Goal: Task Accomplishment & Management: Use online tool/utility

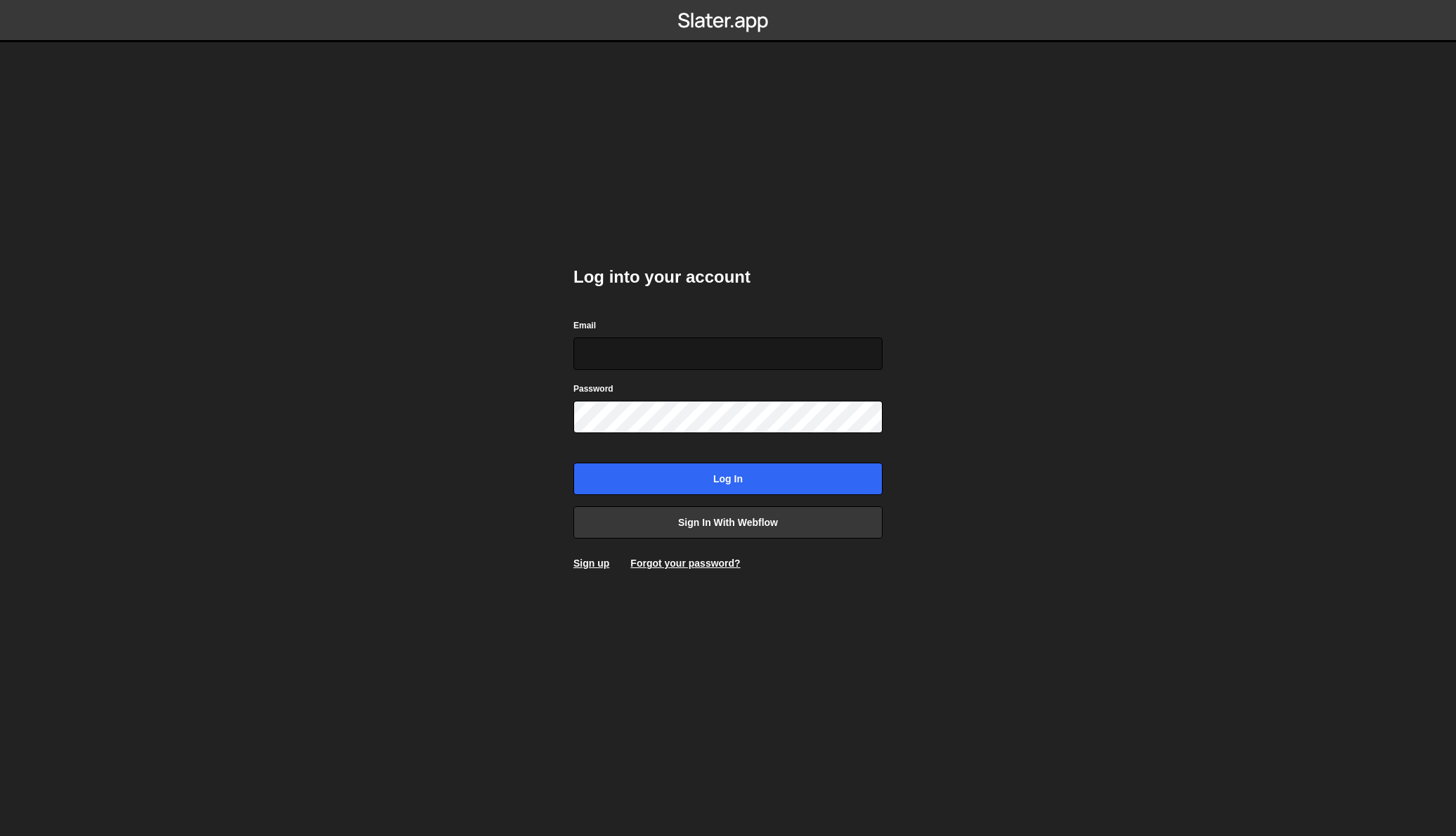
click at [639, 358] on input "Email" at bounding box center [728, 354] width 310 height 32
type input "[EMAIL_ADDRESS][DOMAIN_NAME]"
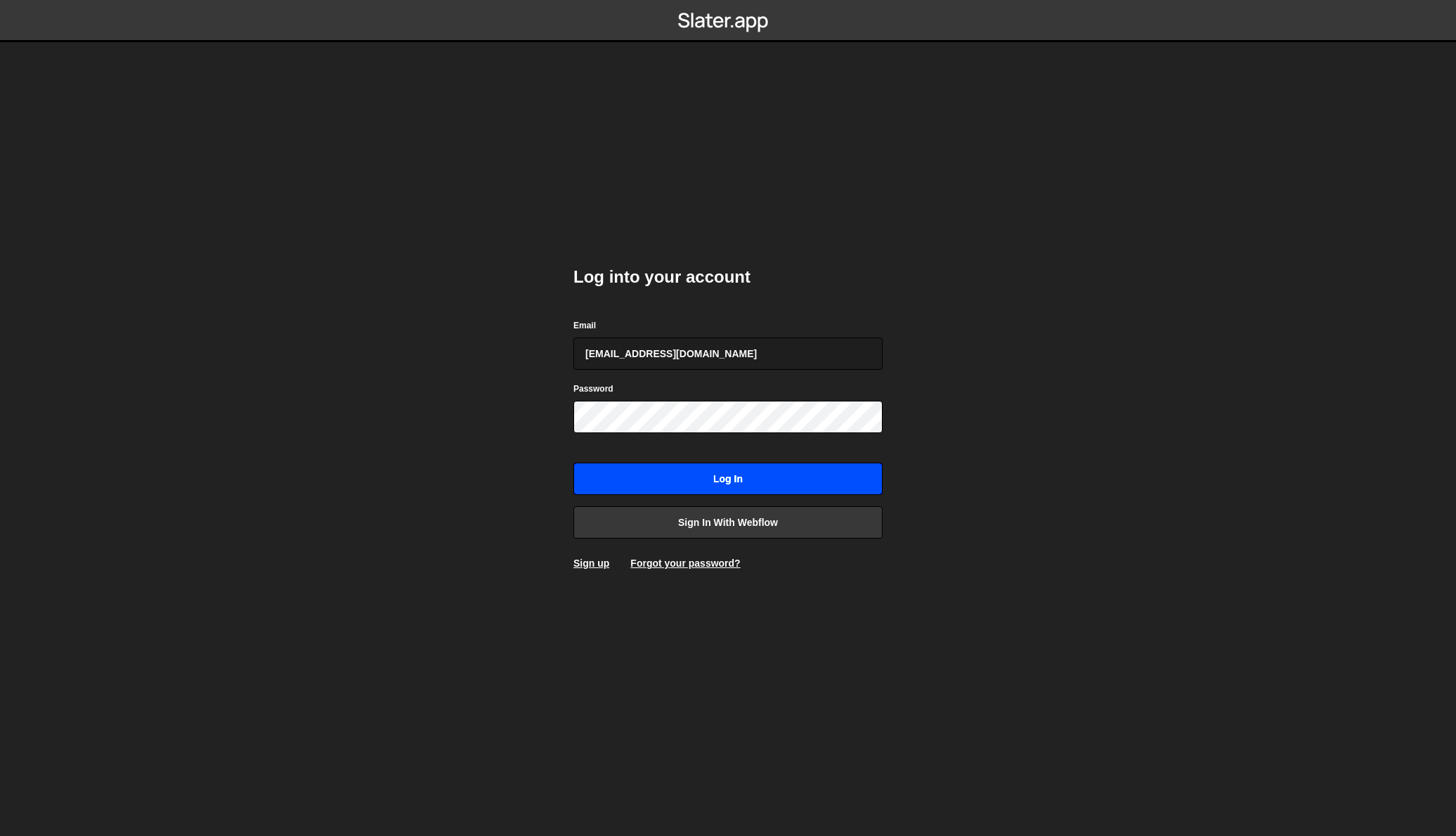
click at [699, 481] on input "Log in" at bounding box center [728, 479] width 310 height 32
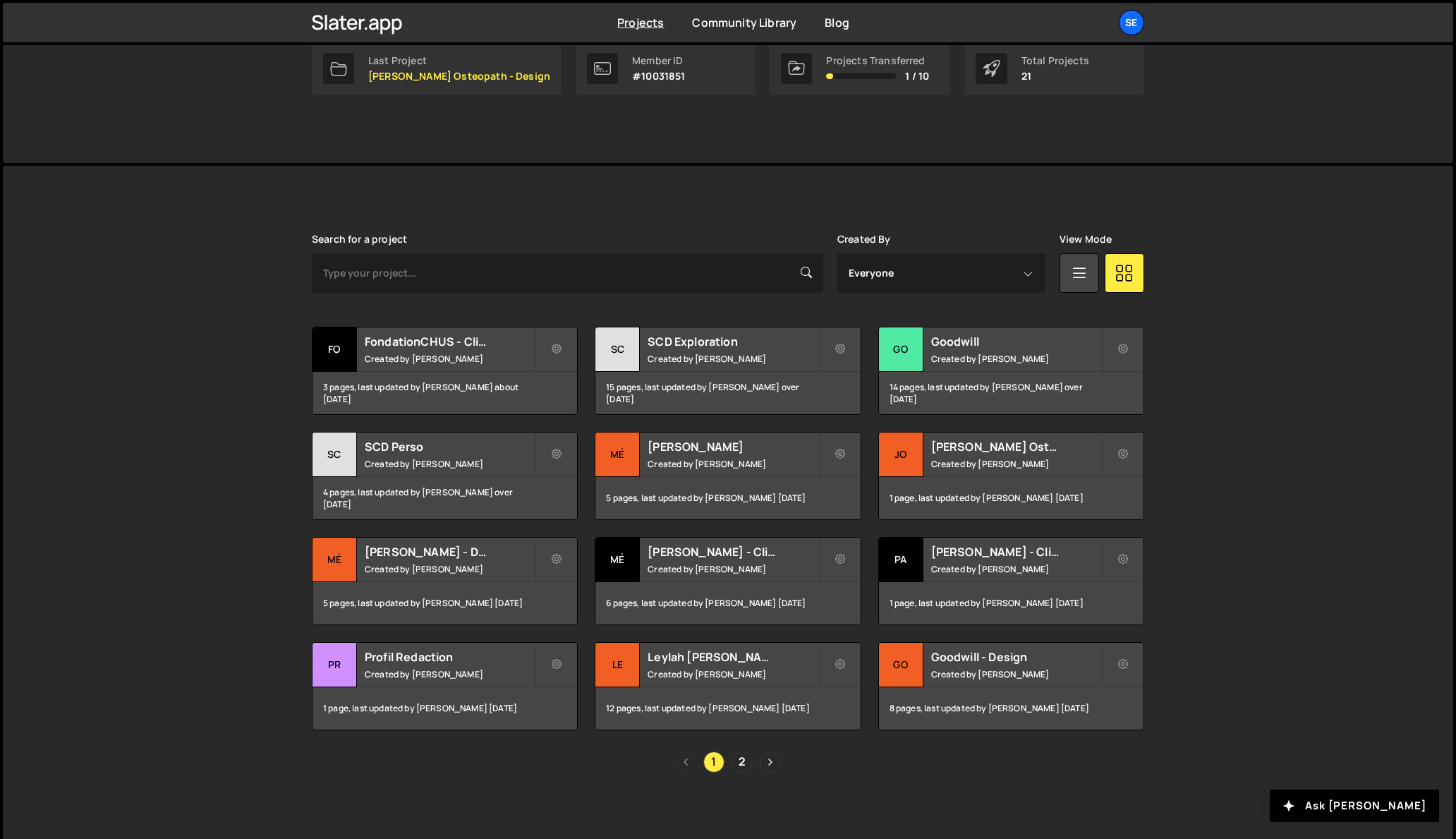
scroll to position [245, 0]
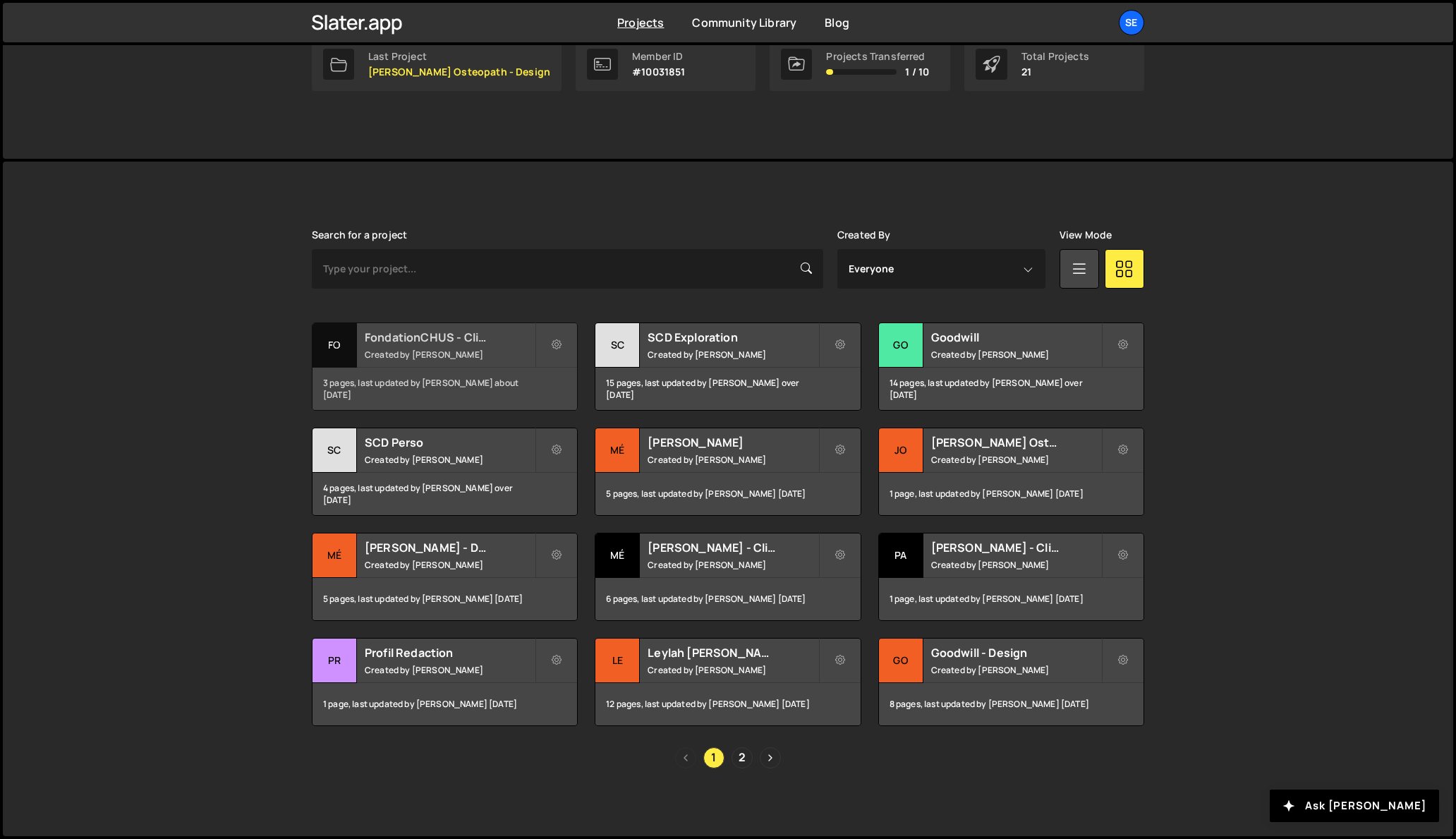
click at [328, 343] on div "Fo" at bounding box center [334, 345] width 44 height 44
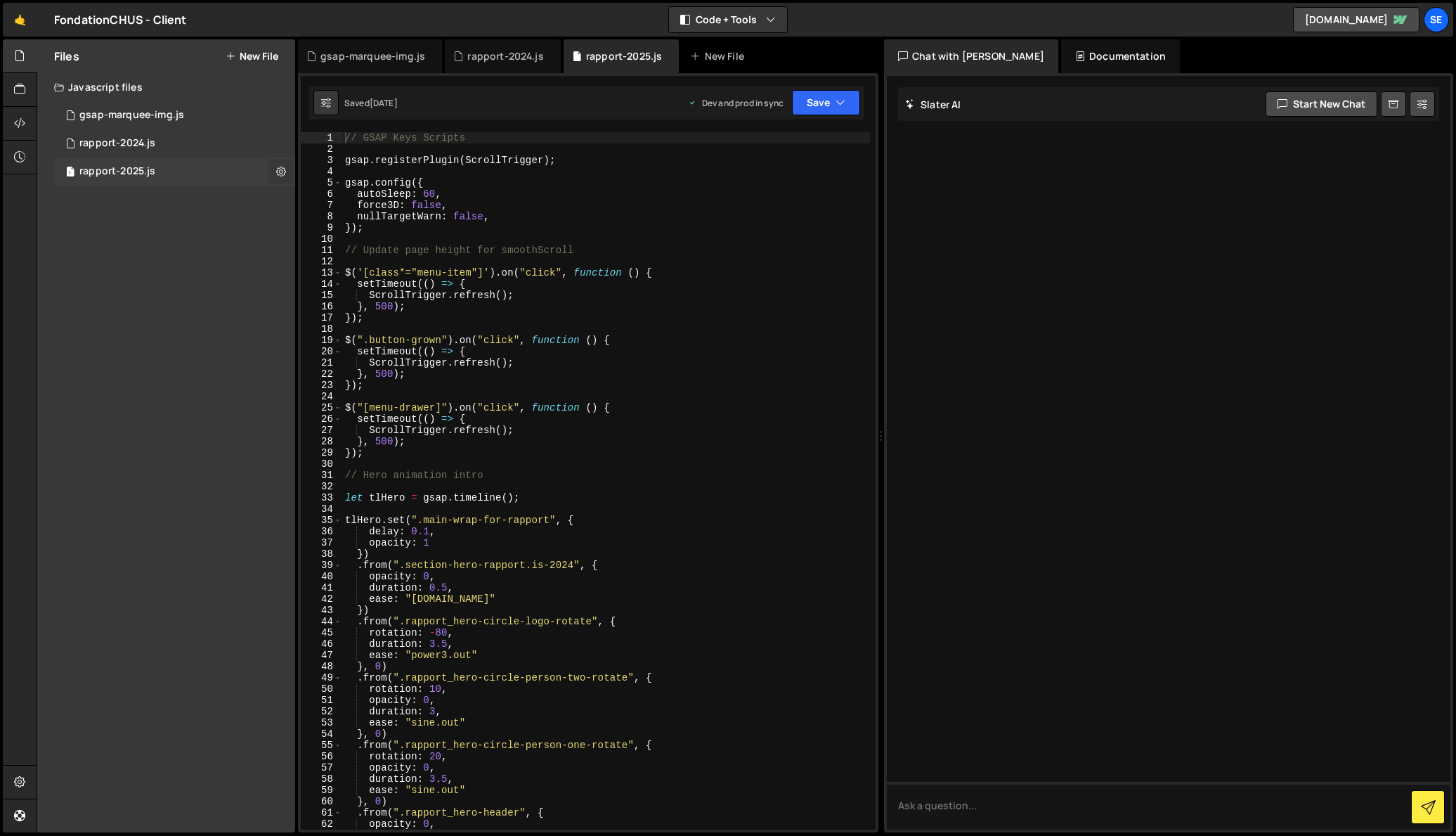
click at [279, 173] on icon at bounding box center [281, 171] width 10 height 13
click at [362, 205] on button "Edit File Settings" at bounding box center [367, 200] width 138 height 28
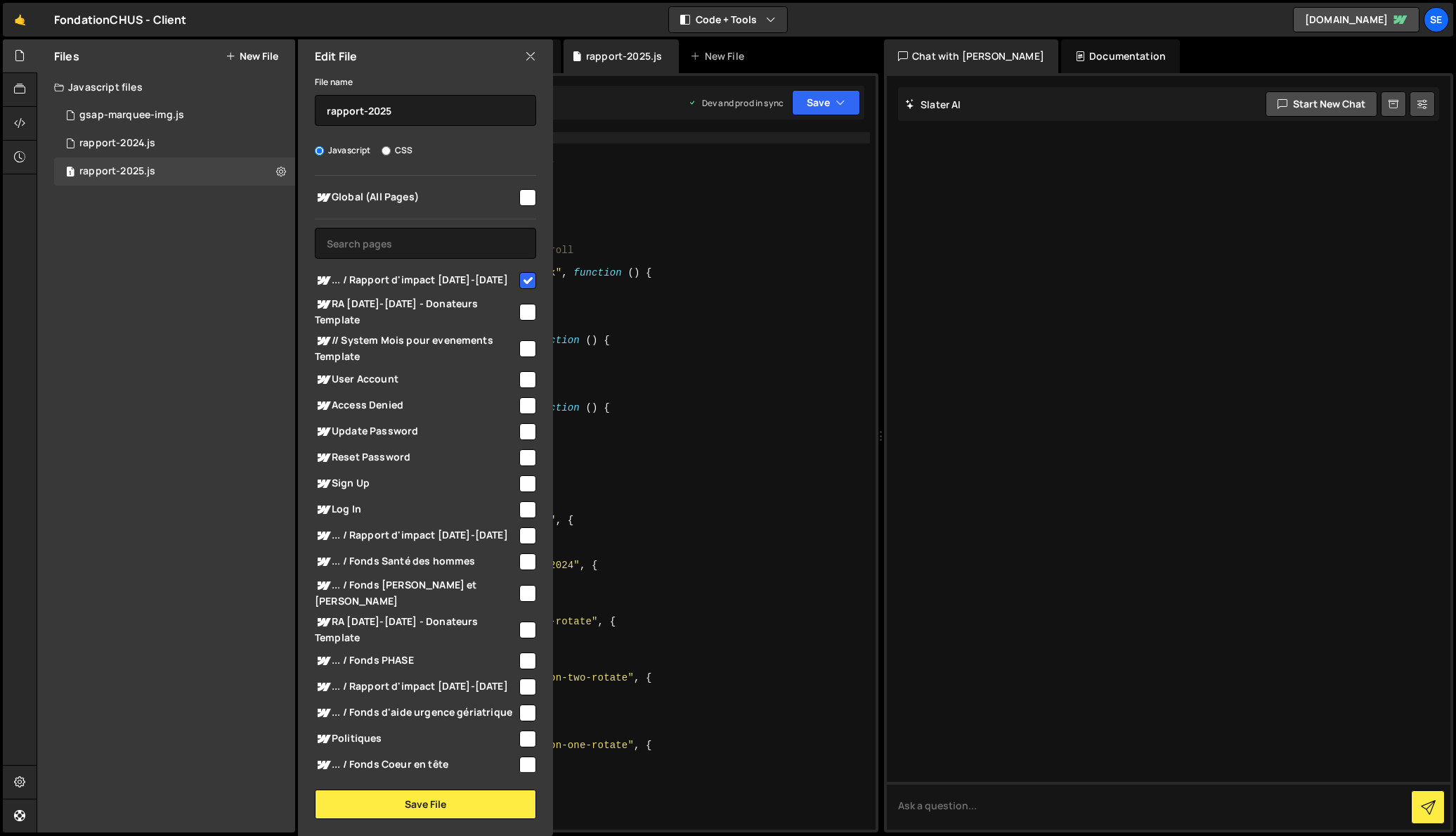
click at [532, 57] on icon at bounding box center [531, 55] width 12 height 15
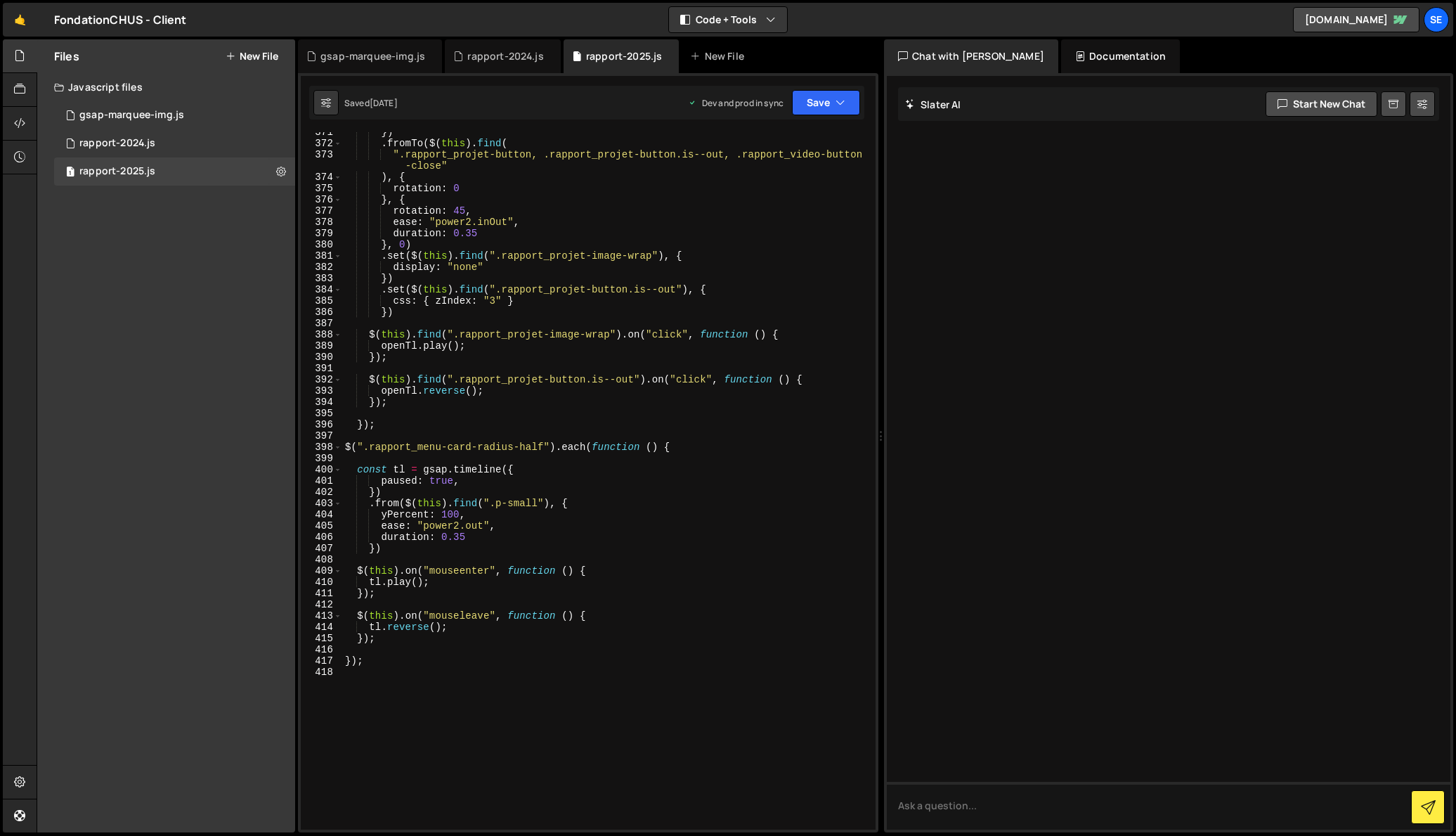
scroll to position [4177, 0]
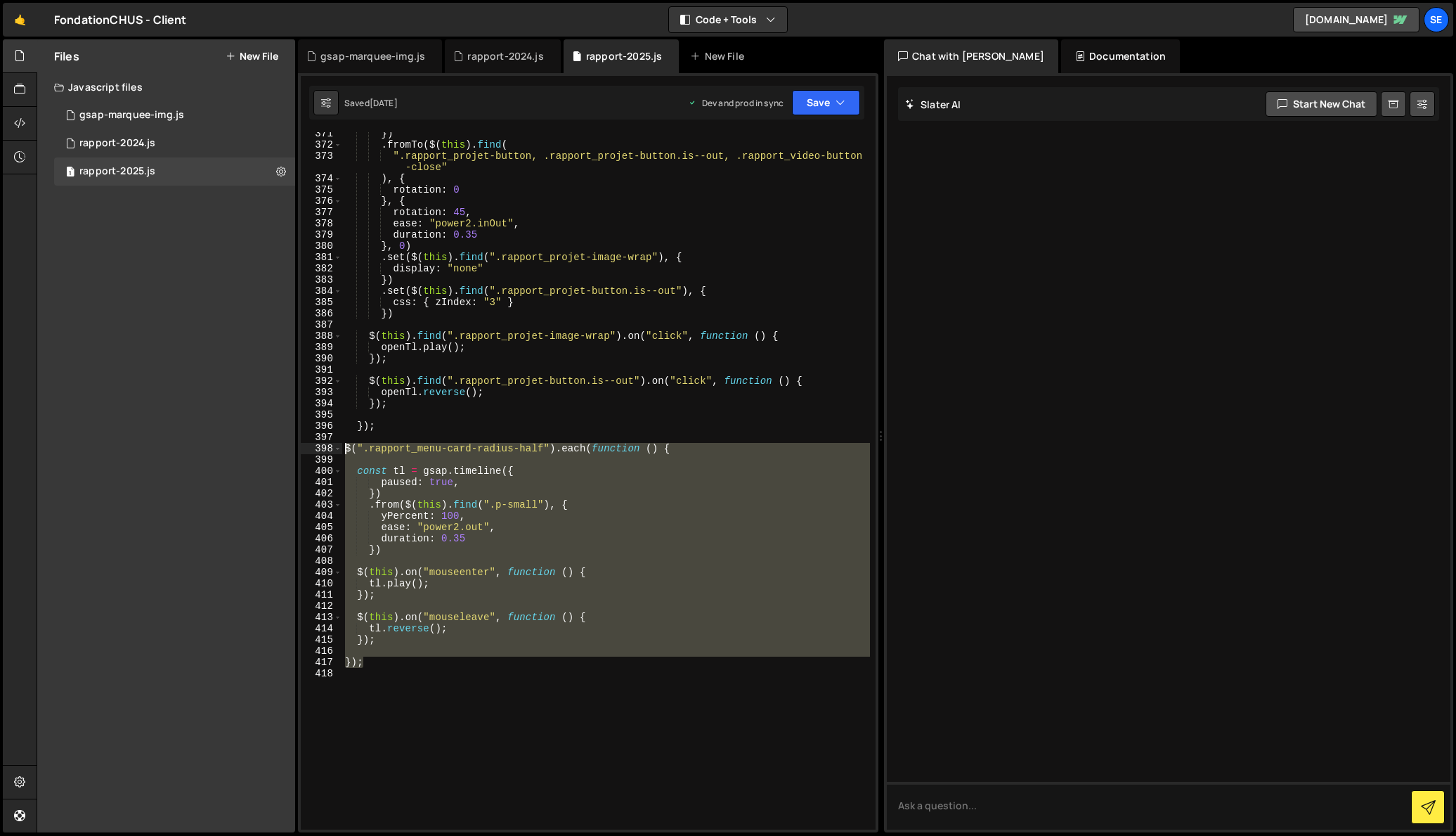
drag, startPoint x: 388, startPoint y: 663, endPoint x: 319, endPoint y: 448, distance: 225.8
click at [316, 445] on div "}); 371 372 373 374 375 376 377 378 379 380 381 382 383 384 385 386 387 388 389…" at bounding box center [588, 481] width 575 height 697
click at [423, 664] on div "}) . fromTo ( $ ( this ) . find ( ".rapport_projet-button, .rapport_projet-butt…" at bounding box center [606, 481] width 528 height 697
type textarea "});"
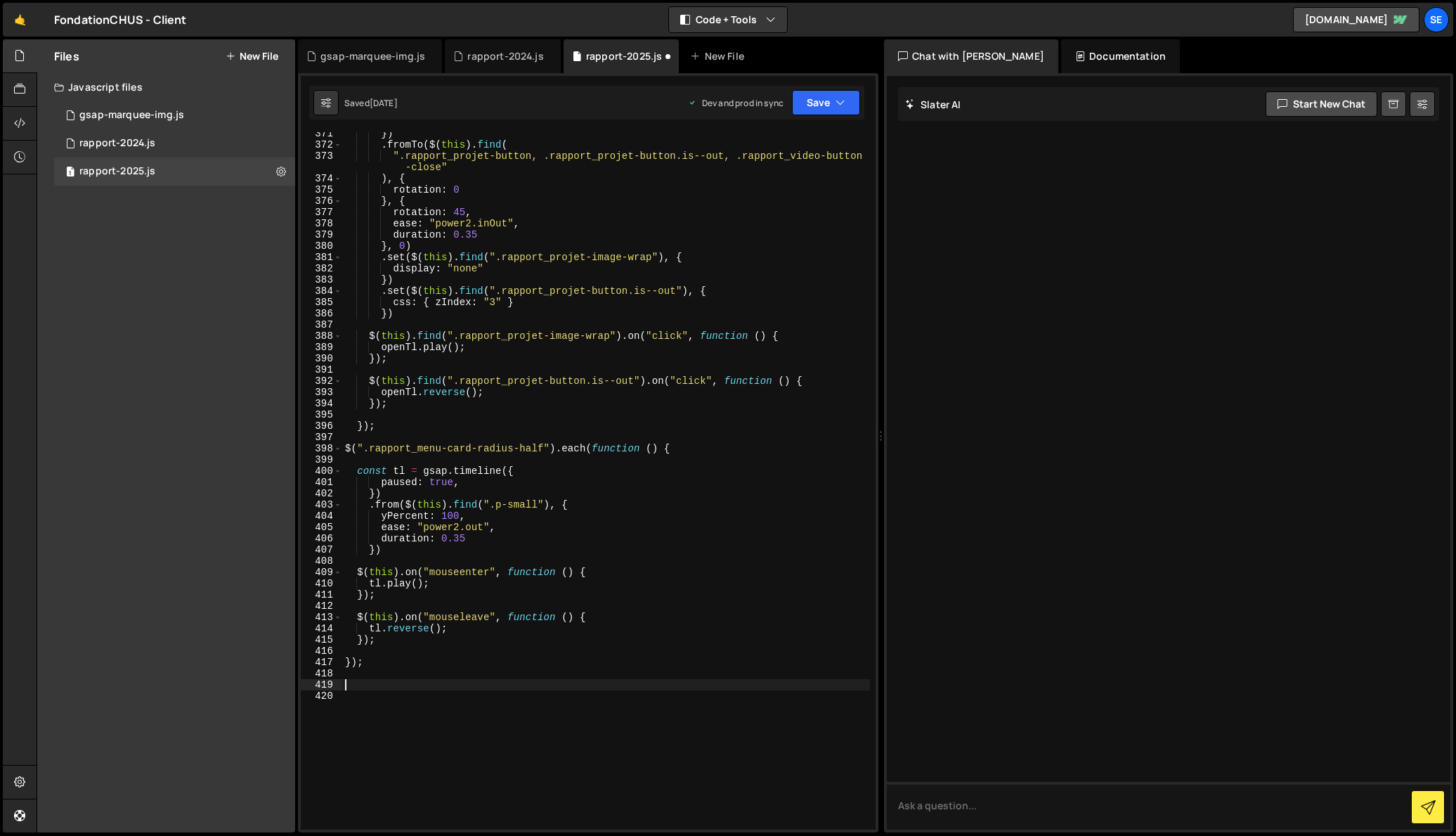
paste textarea "});"
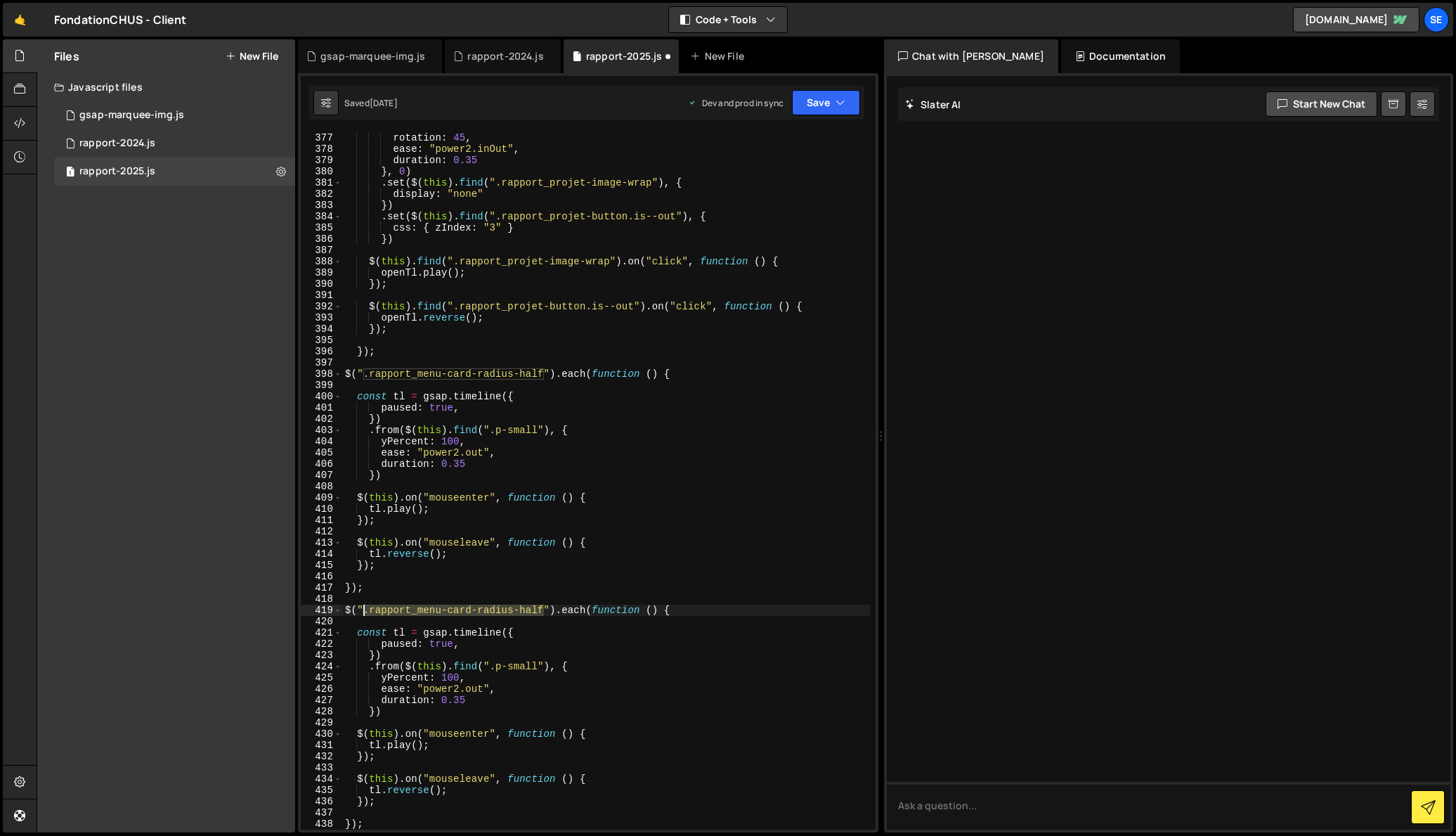
drag, startPoint x: 544, startPoint y: 608, endPoint x: 364, endPoint y: 608, distance: 180.0
click at [364, 608] on div "rotation : 45 , ease : "power2.inOut" , duration : 0.35 } , 0 ) . set ( $ ( thi…" at bounding box center [606, 492] width 528 height 720
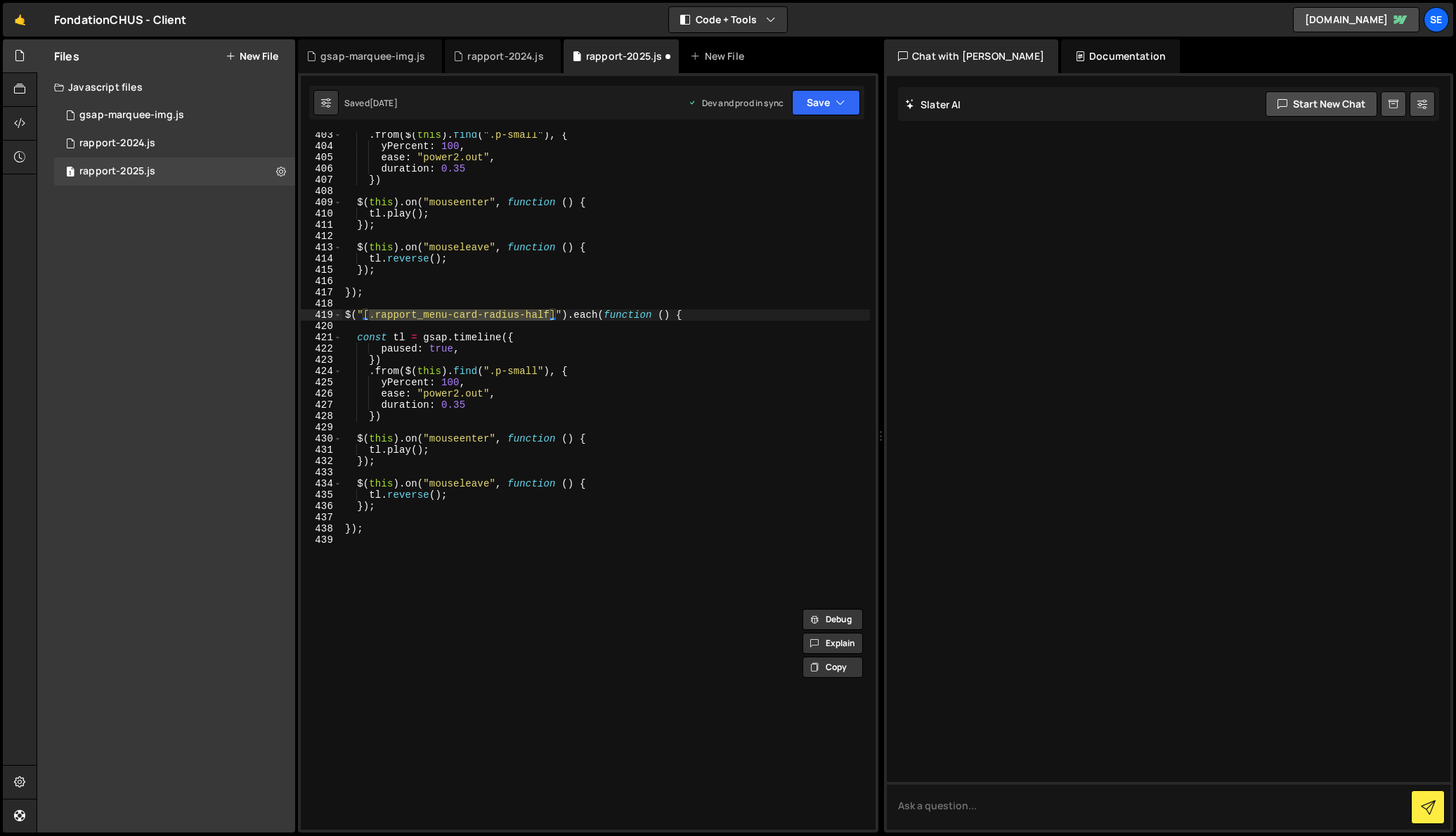
scroll to position [4562, 0]
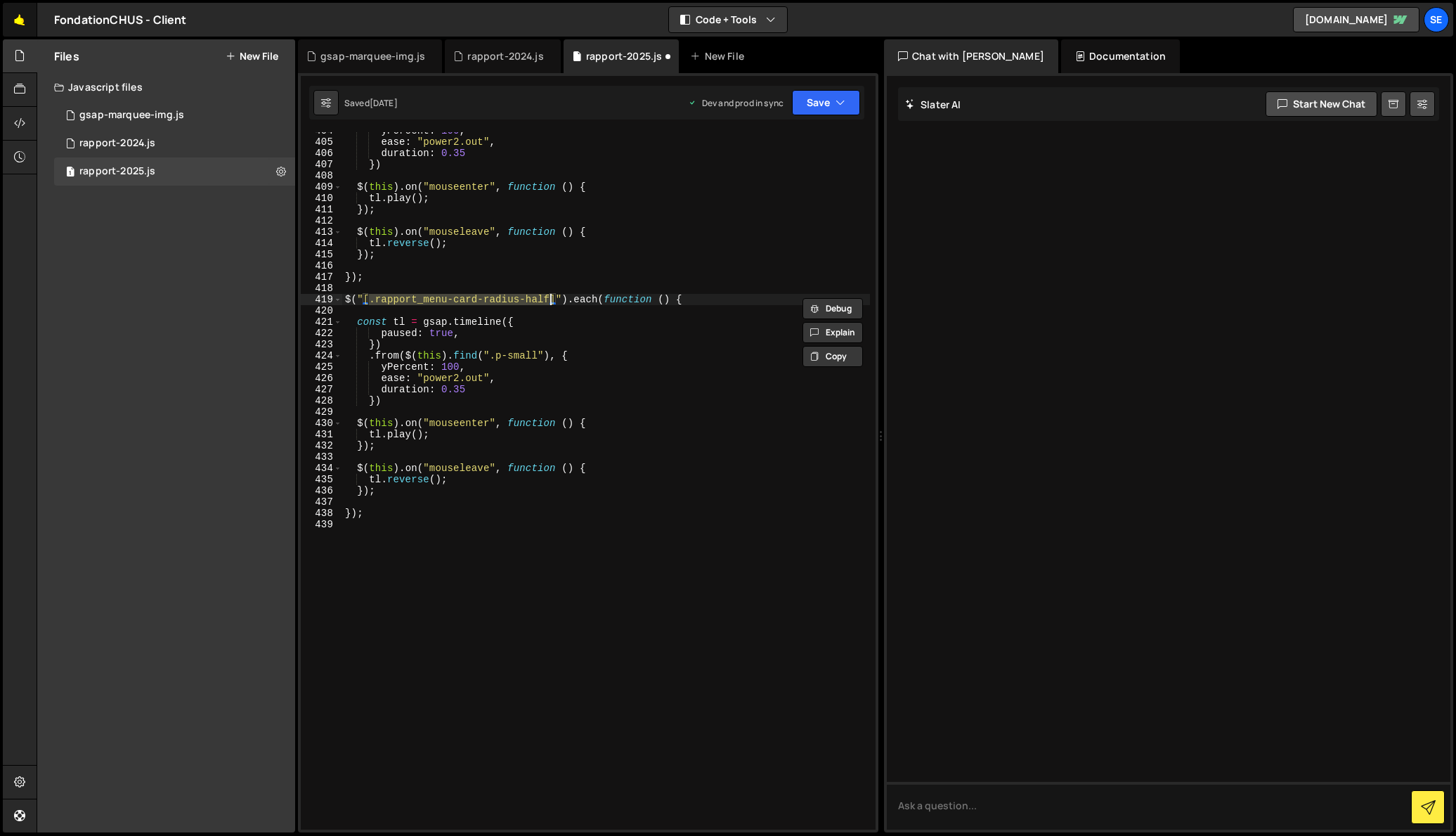
click at [16, 21] on link "🤙" at bounding box center [20, 20] width 34 height 34
click at [527, 299] on div "yPercent : 100 , ease : "power2.out" , duration : 0.35 }) $ ( this ) . on ( "mo…" at bounding box center [606, 481] width 528 height 697
drag, startPoint x: 551, startPoint y: 297, endPoint x: 371, endPoint y: 299, distance: 180.0
click at [371, 299] on div "yPercent : 100 , ease : "power2.out" , duration : 0.35 }) $ ( this ) . on ( "mo…" at bounding box center [606, 485] width 528 height 720
paste textarea "data-ini-card-w"
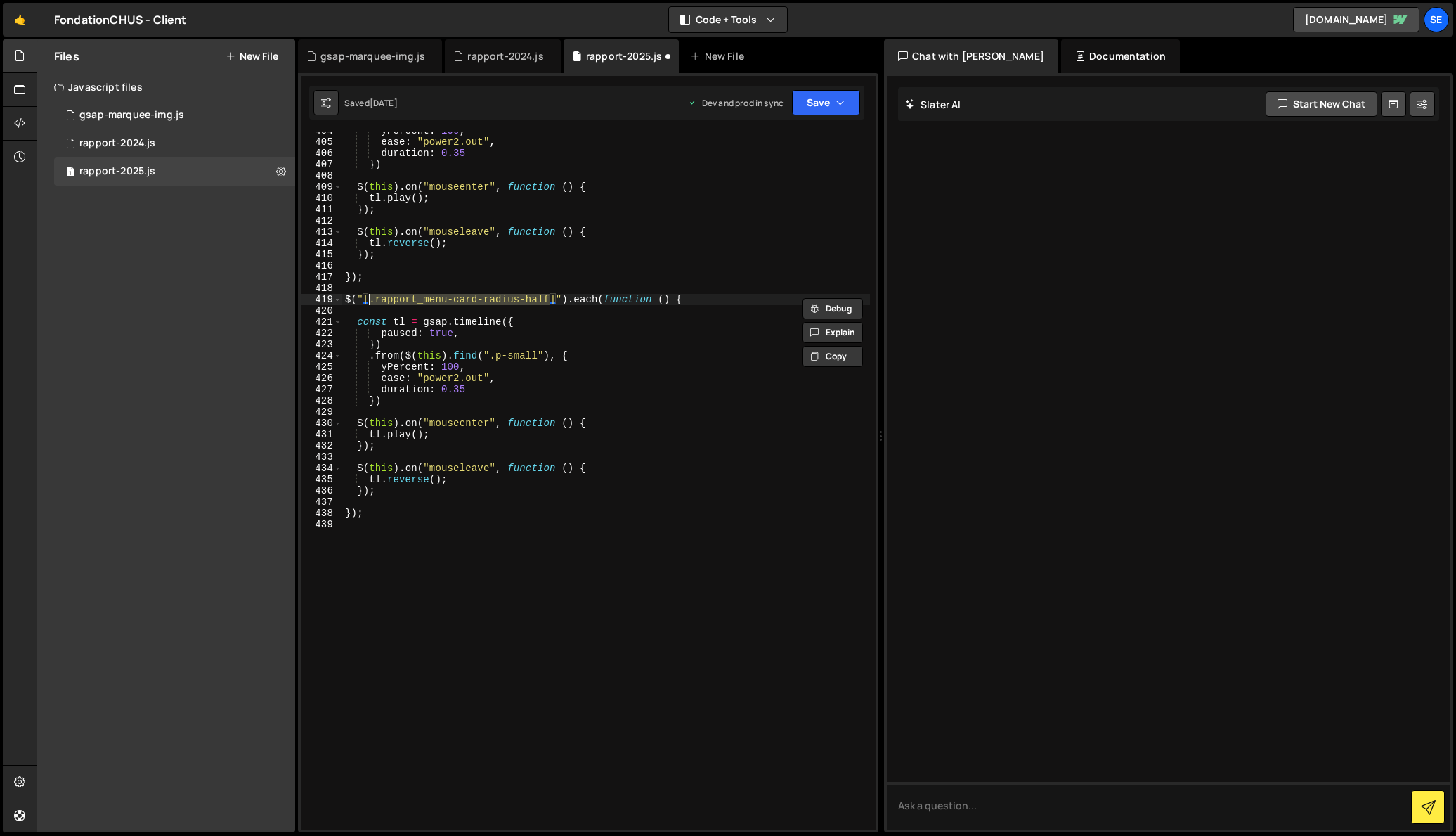
type textarea "$("[data-ini-card-w]").each(function () {"
click at [17, 21] on link "🤙" at bounding box center [20, 20] width 34 height 34
click at [21, 22] on link "🤙" at bounding box center [20, 20] width 34 height 34
click at [437, 519] on div "yPercent : 100 , ease : "power2.out" , duration : 0.35 }) $ ( this ) . on ( "mo…" at bounding box center [606, 484] width 528 height 720
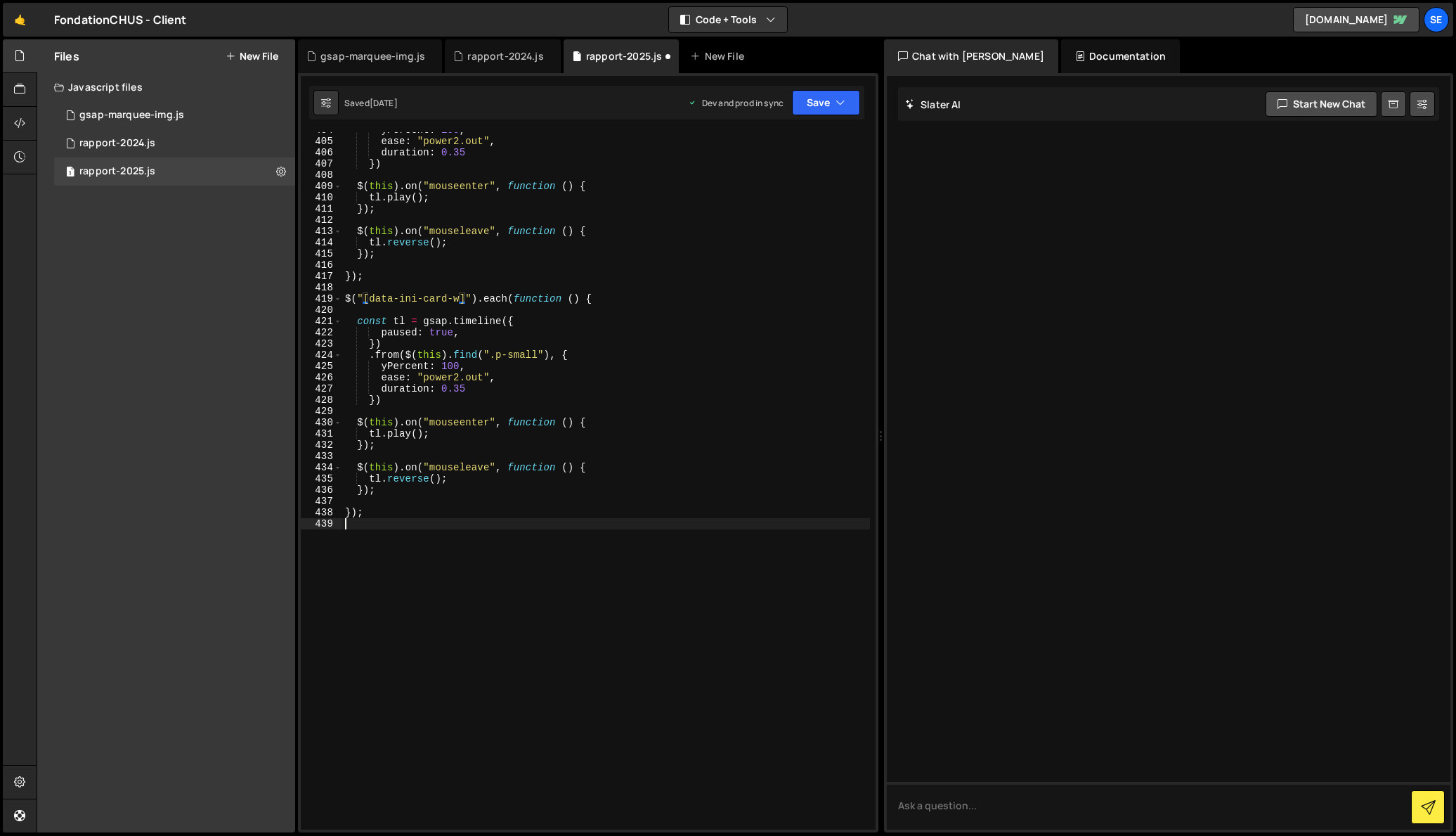
scroll to position [0, 0]
drag, startPoint x: 539, startPoint y: 354, endPoint x: 490, endPoint y: 363, distance: 49.8
click at [490, 355] on div "yPercent : 100 , ease : "power2.out" , duration : 0.35 }) $ ( this ) . on ( "mo…" at bounding box center [606, 484] width 528 height 720
paste textarea "data-ini-text-w"
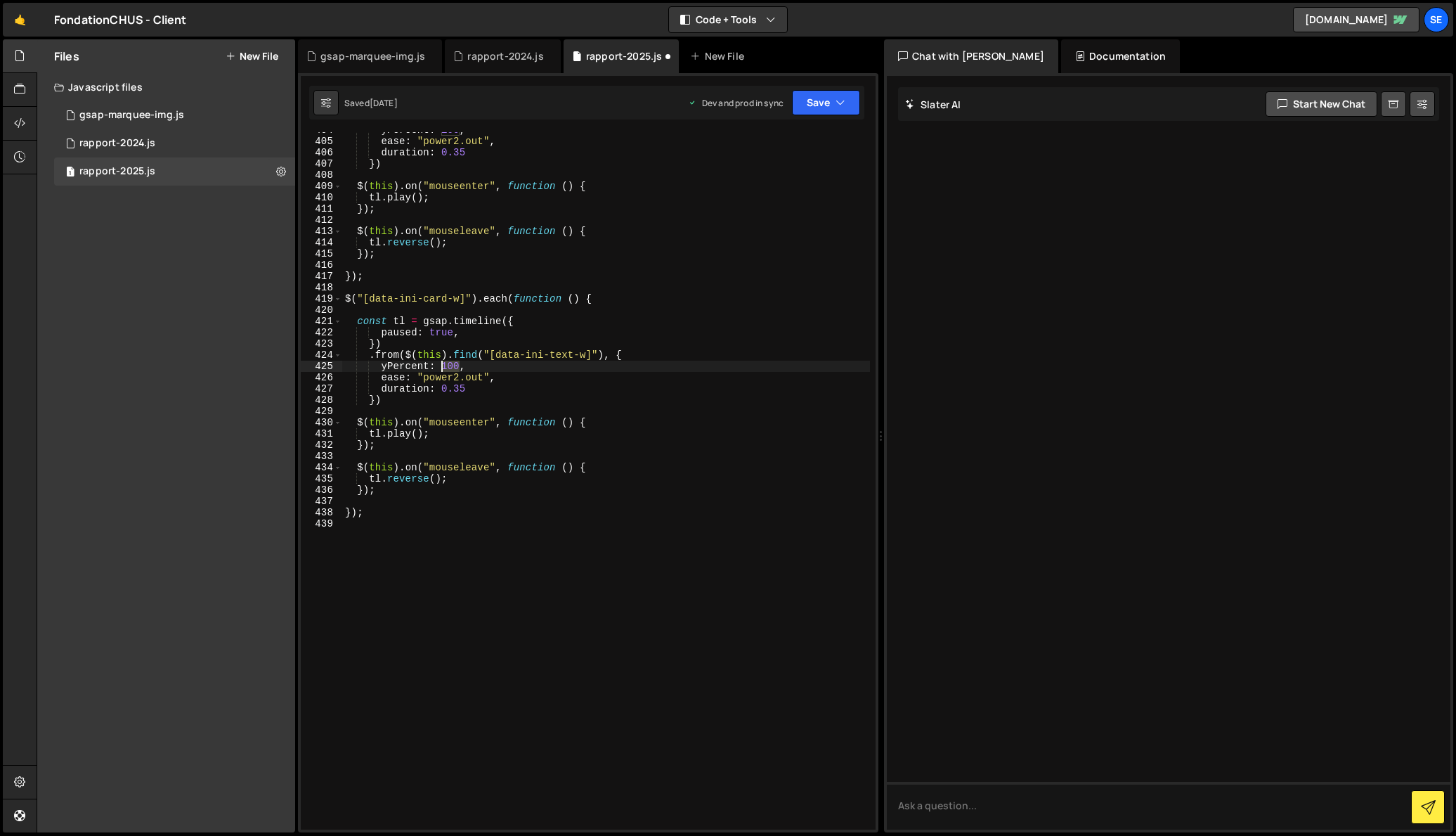
drag, startPoint x: 457, startPoint y: 365, endPoint x: 442, endPoint y: 366, distance: 15.0
click at [442, 365] on div "yPercent : 100 , ease : "power2.out" , duration : 0.35 }) $ ( this ) . on ( "mo…" at bounding box center [606, 484] width 528 height 720
click at [400, 355] on div "yPercent : 100 , ease : "power2.out" , duration : 0.35 }) $ ( this ) . on ( "mo…" at bounding box center [606, 484] width 528 height 720
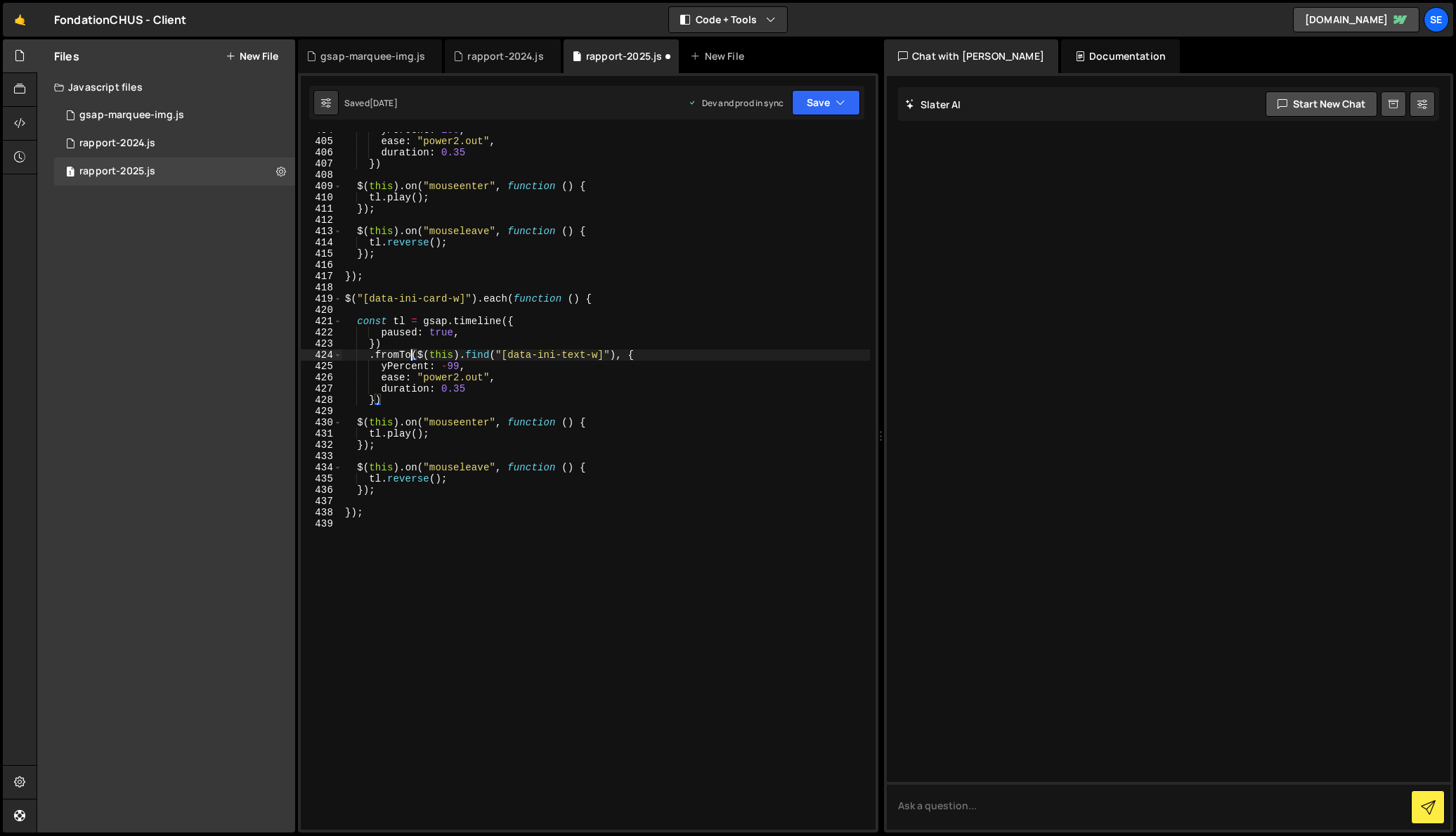
click at [374, 399] on div "yPercent : 100 , ease : "power2.out" , duration : 0.35 }) $ ( this ) . on ( "mo…" at bounding box center [606, 484] width 528 height 720
type textarea "},{})"
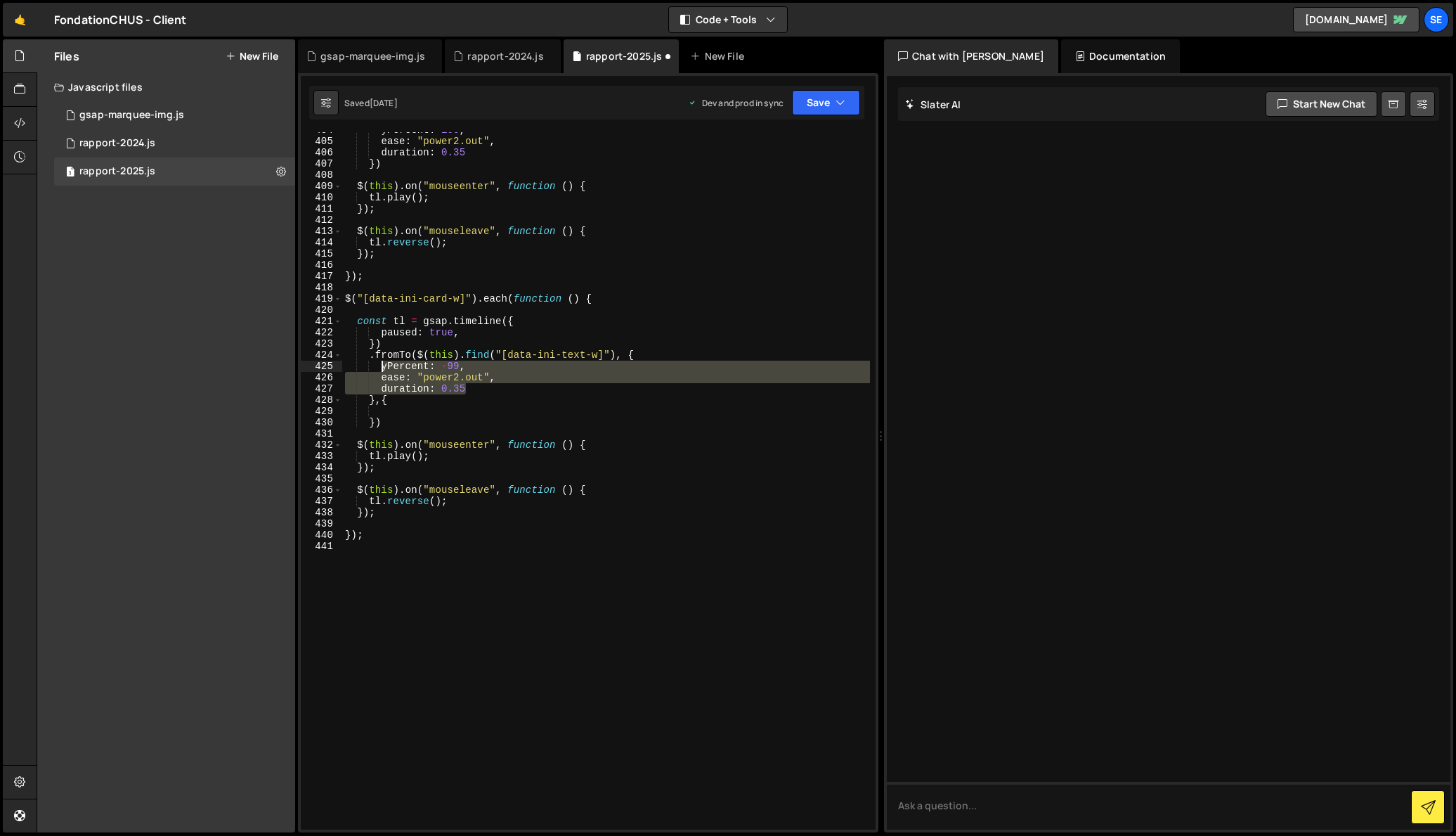
drag, startPoint x: 488, startPoint y: 393, endPoint x: 383, endPoint y: 368, distance: 107.9
click at [383, 368] on div "yPercent : 100 , ease : "power2.out" , duration : 0.35 }) $ ( this ) . on ( "mo…" at bounding box center [606, 484] width 528 height 720
type textarea "yPercent: -99, ease: "power2.out","
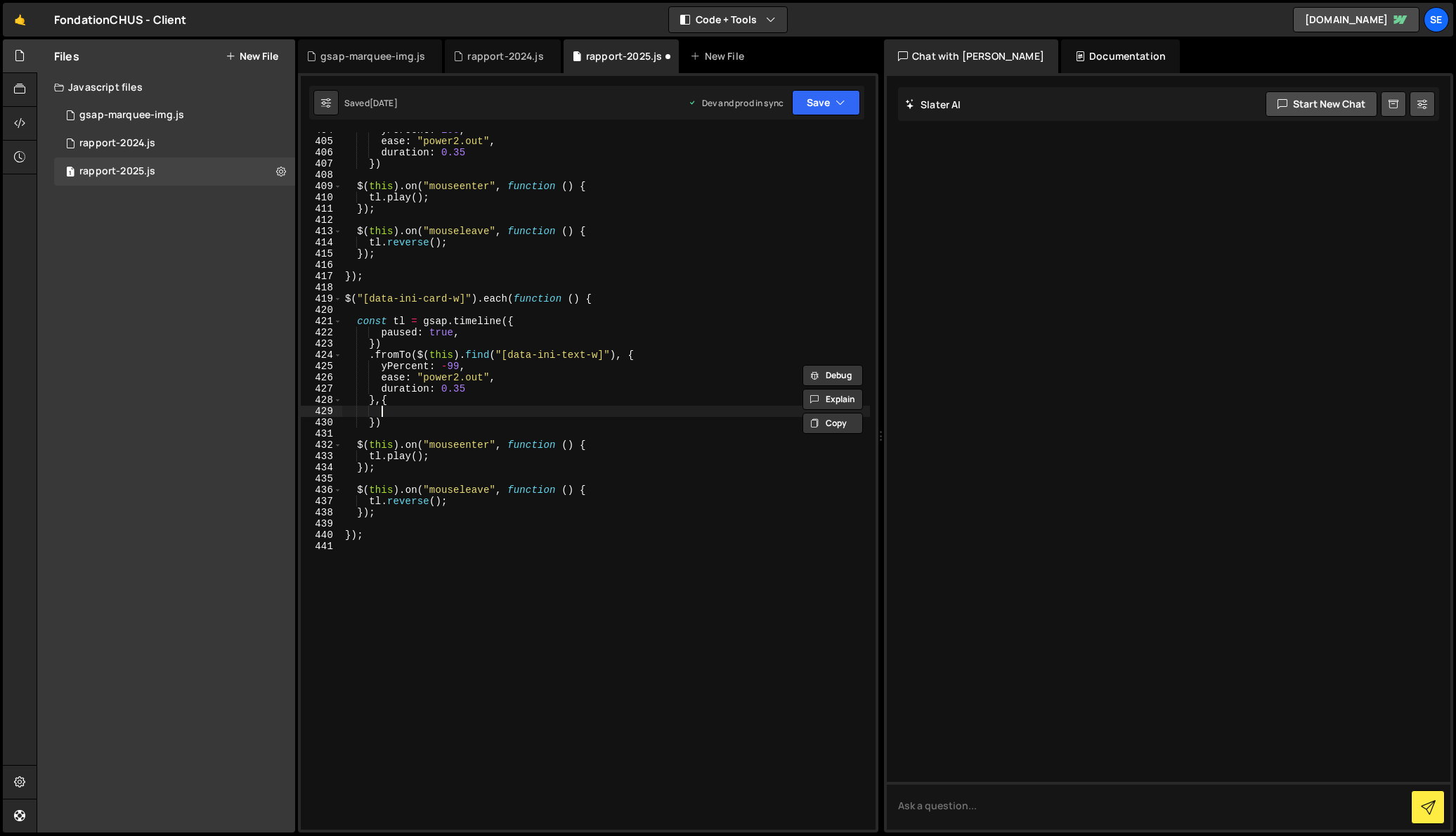
click at [396, 415] on div "yPercent : 100 , ease : "power2.out" , duration : 0.35 }) $ ( this ) . on ( "mo…" at bounding box center [606, 484] width 528 height 720
paste textarea "duration: 0.35"
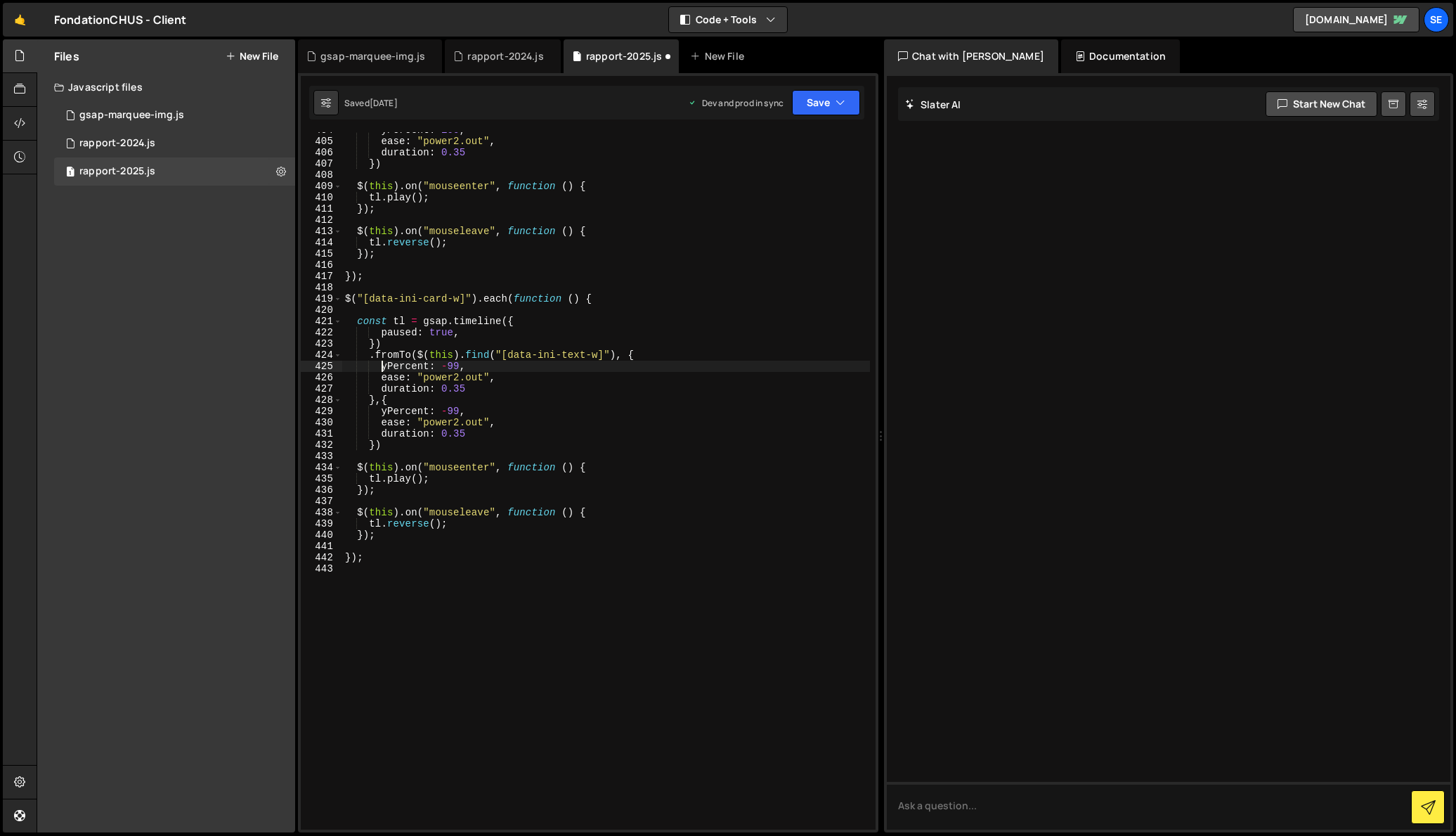
drag, startPoint x: 381, startPoint y: 365, endPoint x: 387, endPoint y: 379, distance: 15.2
click at [381, 365] on div "yPercent : 100 , ease : "power2.out" , duration : 0.35 }) $ ( this ) . on ( "mo…" at bounding box center [606, 484] width 528 height 720
type textarea "yPercent: -99,"
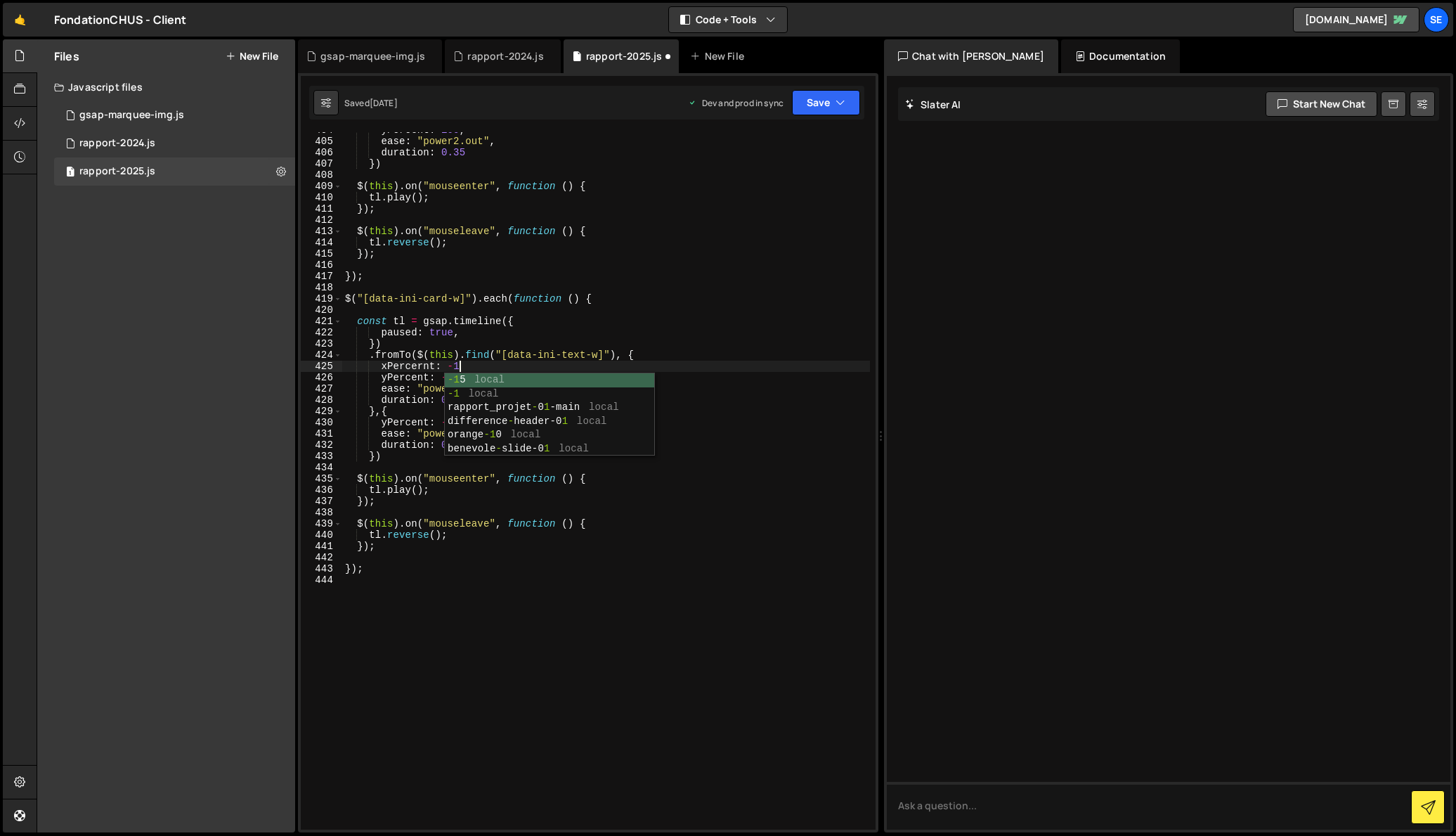
scroll to position [0, 8]
drag, startPoint x: 469, startPoint y: 366, endPoint x: 381, endPoint y: 368, distance: 88.0
click at [379, 362] on div "yPercent : 100 , ease : "power2.out" , duration : 0.35 }) $ ( this ) . on ( "mo…" at bounding box center [606, 484] width 528 height 720
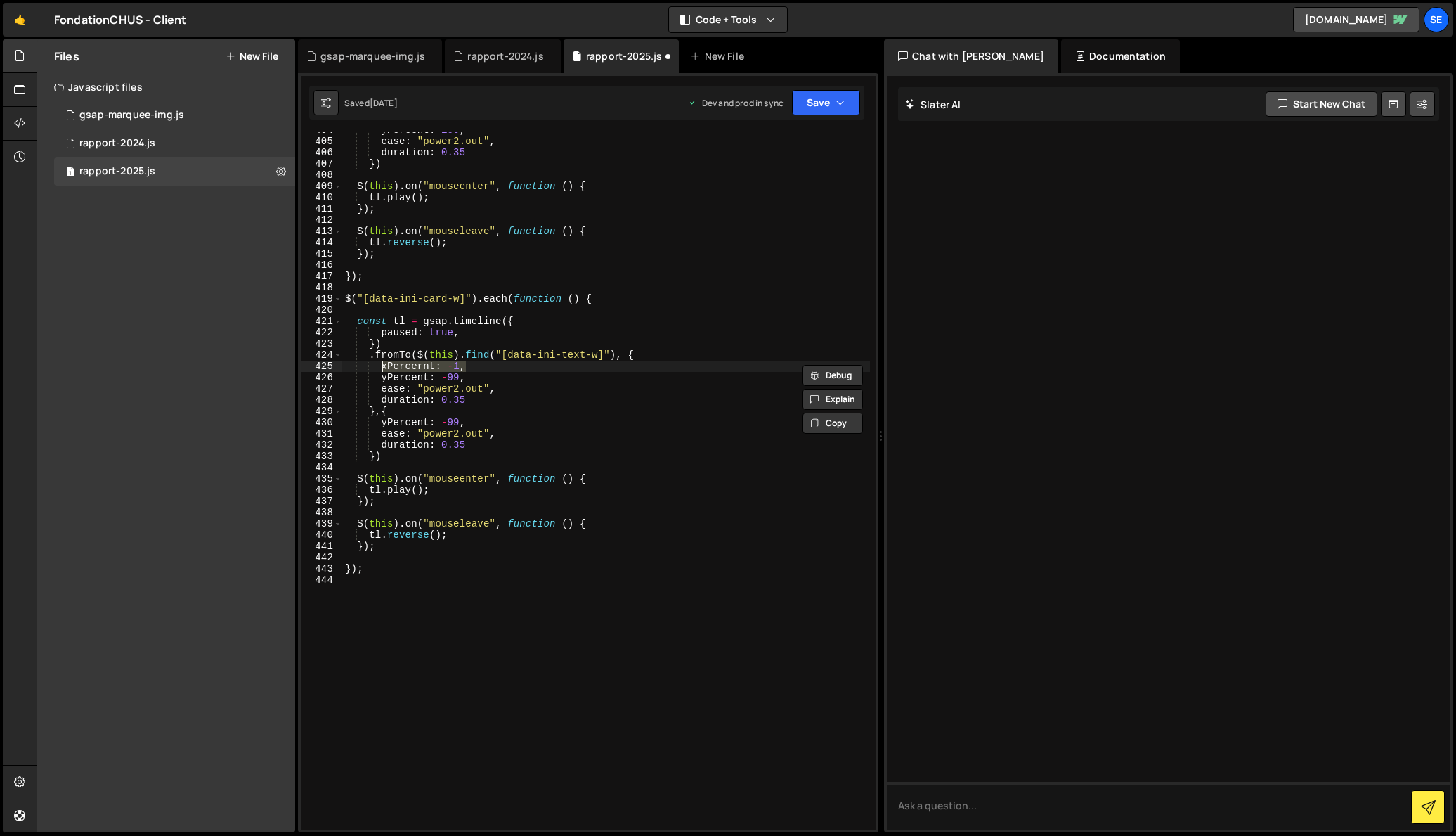
click at [394, 412] on div "yPercent : 100 , ease : "power2.out" , duration : 0.35 }) $ ( this ) . on ( "mo…" at bounding box center [606, 484] width 528 height 720
type textarea "},{"
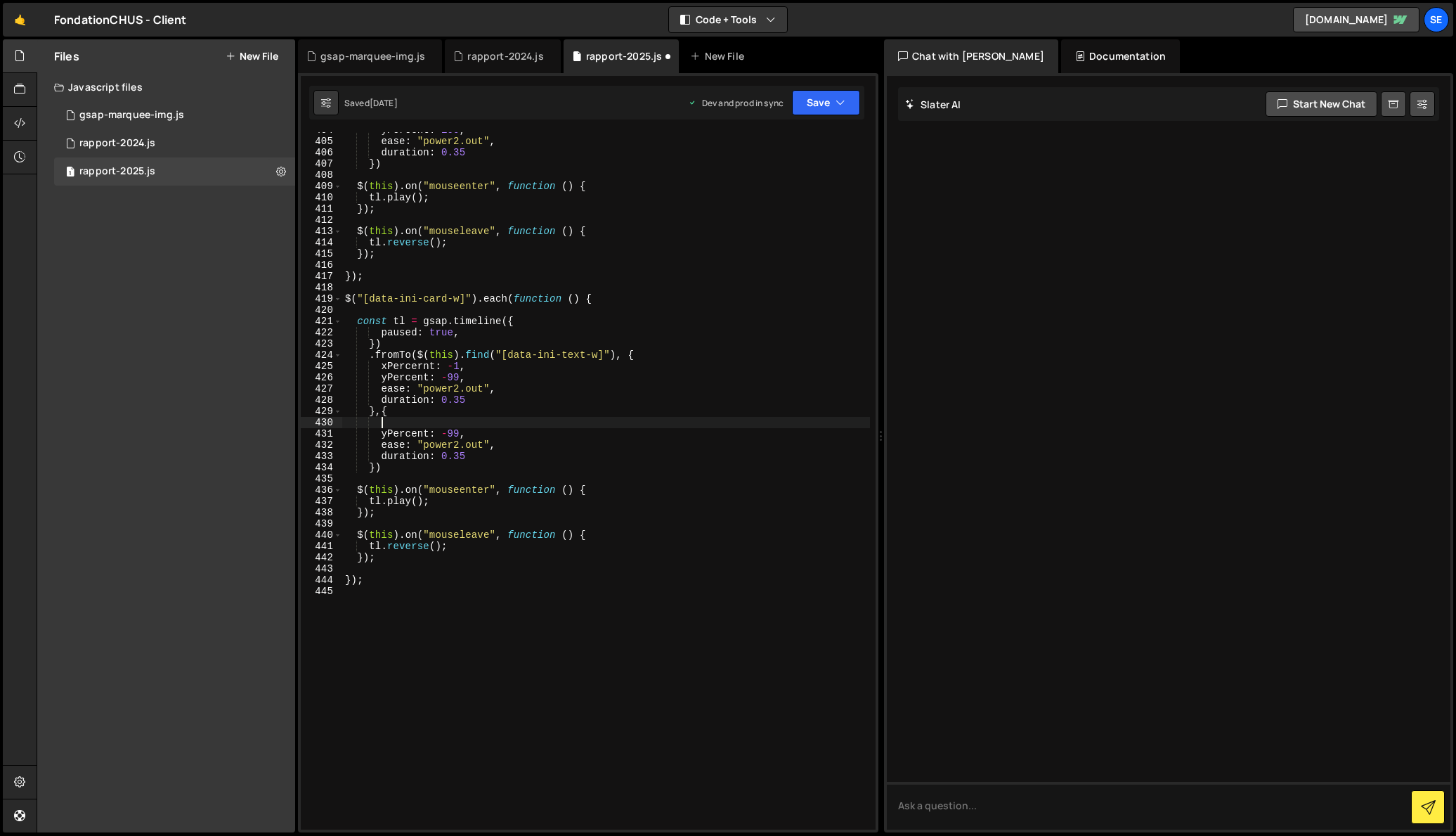
paste textarea "xPercernt: -1,"
drag, startPoint x: 498, startPoint y: 388, endPoint x: 468, endPoint y: 379, distance: 31.3
click at [468, 379] on div "yPercent : 100 , ease : "power2.out" , duration : 0.35 }) $ ( this ) . on ( "mo…" at bounding box center [606, 484] width 528 height 720
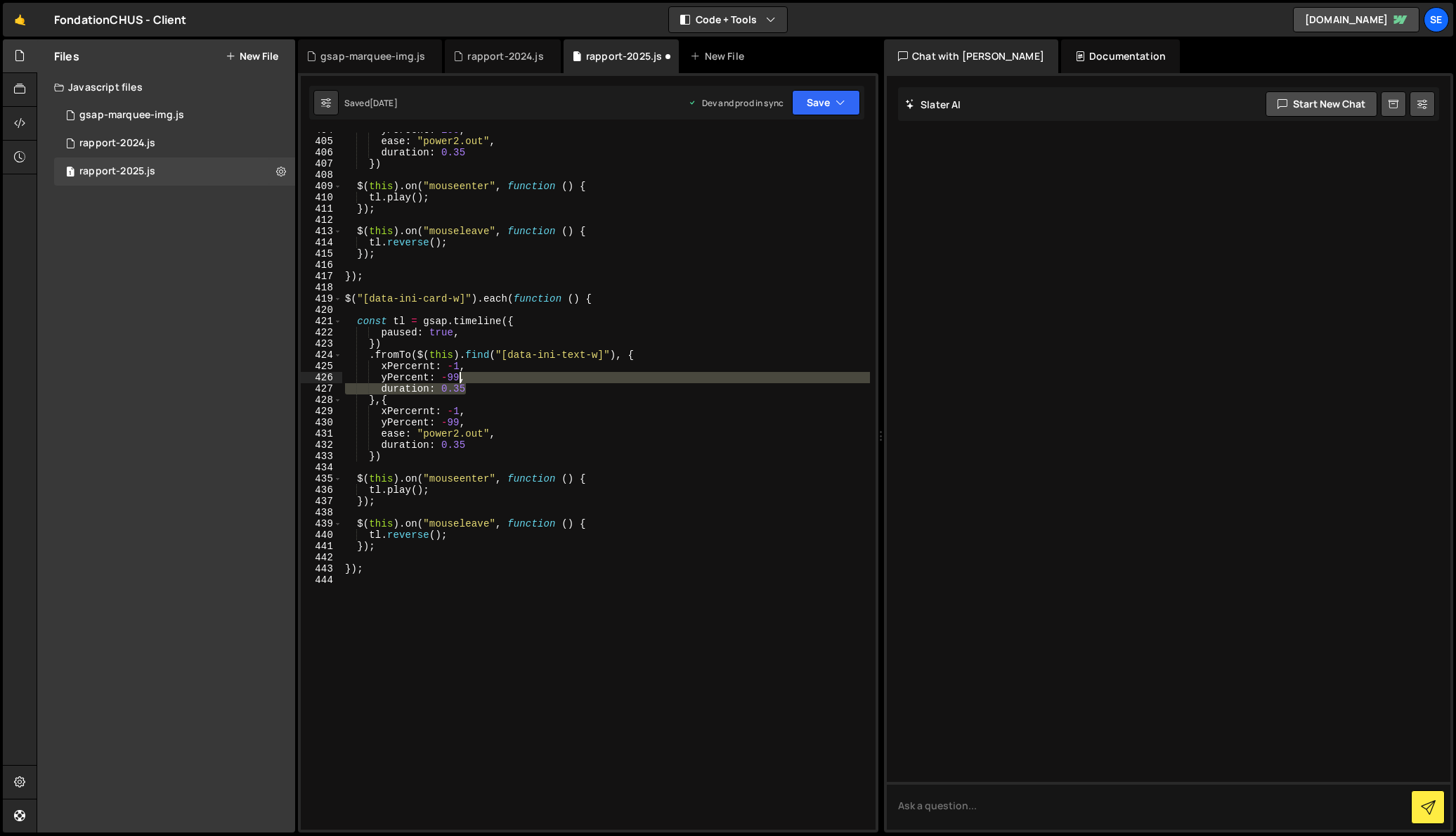
drag, startPoint x: 470, startPoint y: 388, endPoint x: 463, endPoint y: 376, distance: 13.9
click at [463, 377] on div "yPercent : 100 , ease : "power2.out" , duration : 0.35 }) $ ( this ) . on ( "mo…" at bounding box center [606, 484] width 528 height 720
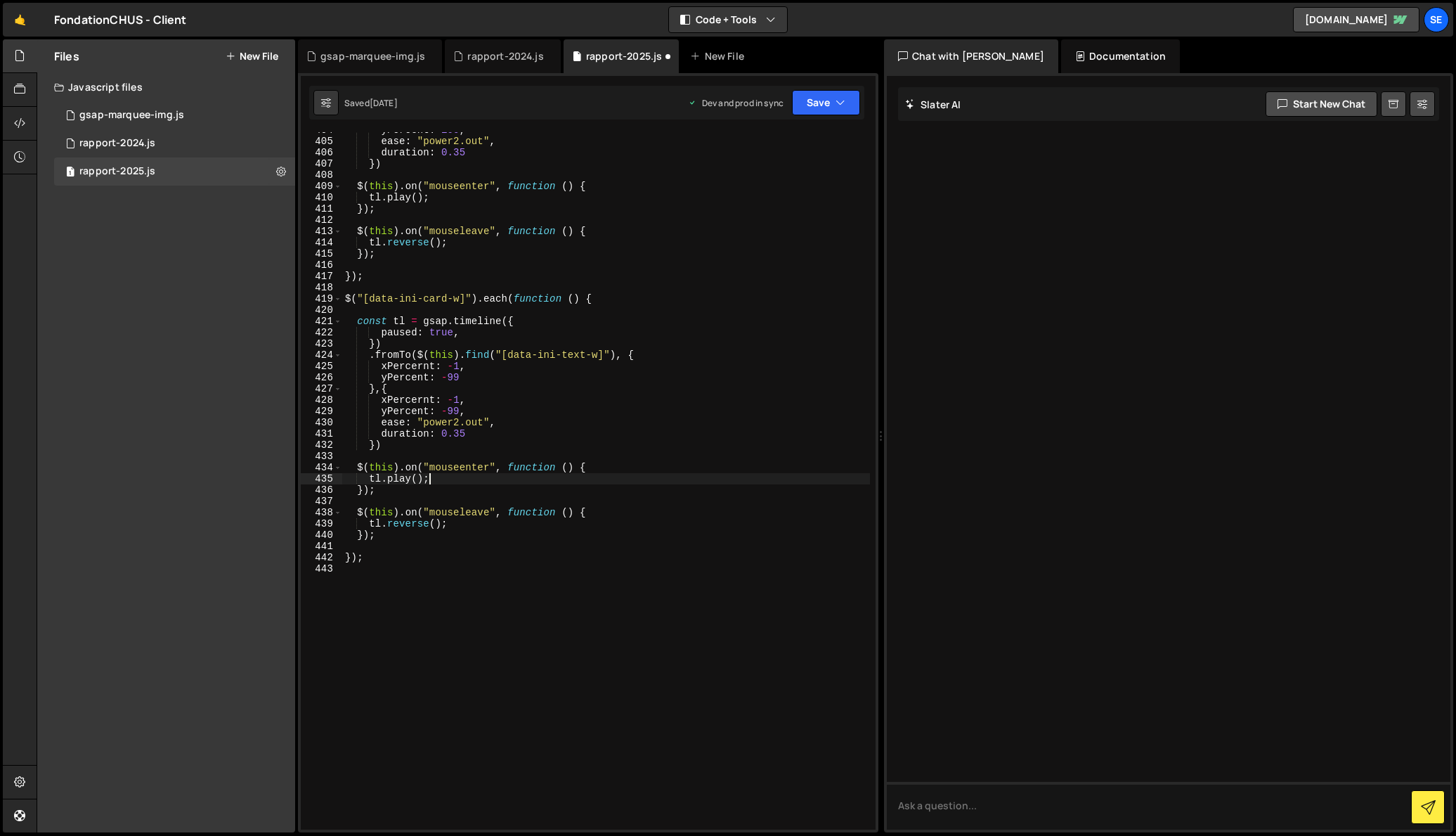
click at [464, 476] on div "yPercent : 100 , ease : "power2.out" , duration : 0.35 }) $ ( this ) . on ( "mo…" at bounding box center [606, 484] width 528 height 720
click at [501, 536] on div "yPercent : 100 , ease : "power2.out" , duration : 0.35 }) $ ( this ) . on ( "mo…" at bounding box center [606, 484] width 528 height 720
type textarea "});"
click at [437, 574] on div "yPercent : 100 , ease : "power2.out" , duration : 0.35 }) $ ( this ) . on ( "mo…" at bounding box center [606, 484] width 528 height 720
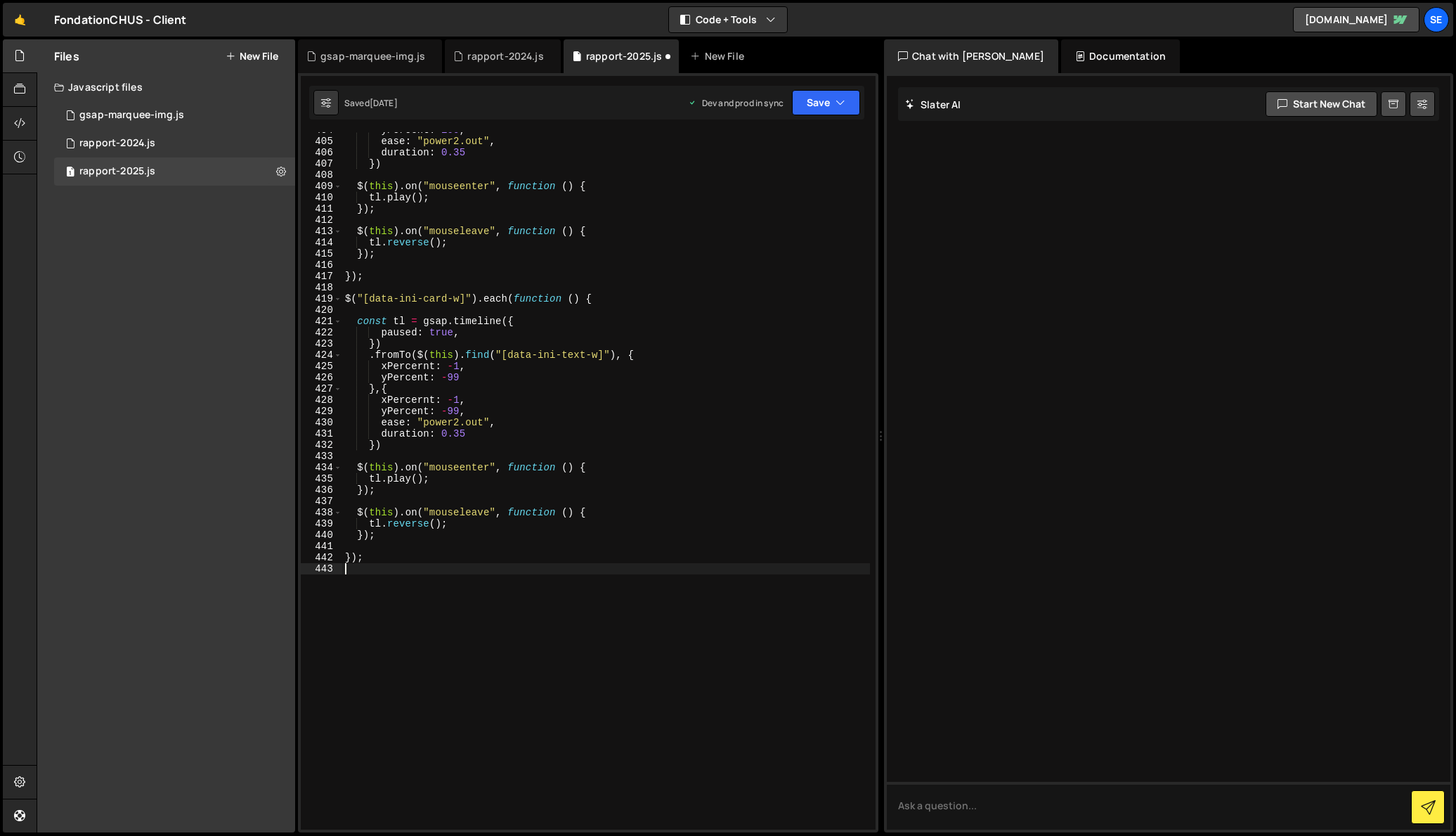
scroll to position [0, 0]
click at [447, 380] on div "yPercent : 100 , ease : "power2.out" , duration : 0.35 }) $ ( this ) . on ( "mo…" at bounding box center [606, 484] width 528 height 720
click at [450, 378] on div "yPercent : 100 , ease : "power2.out" , duration : 0.35 }) $ ( this ) . on ( "mo…" at bounding box center [606, 484] width 528 height 720
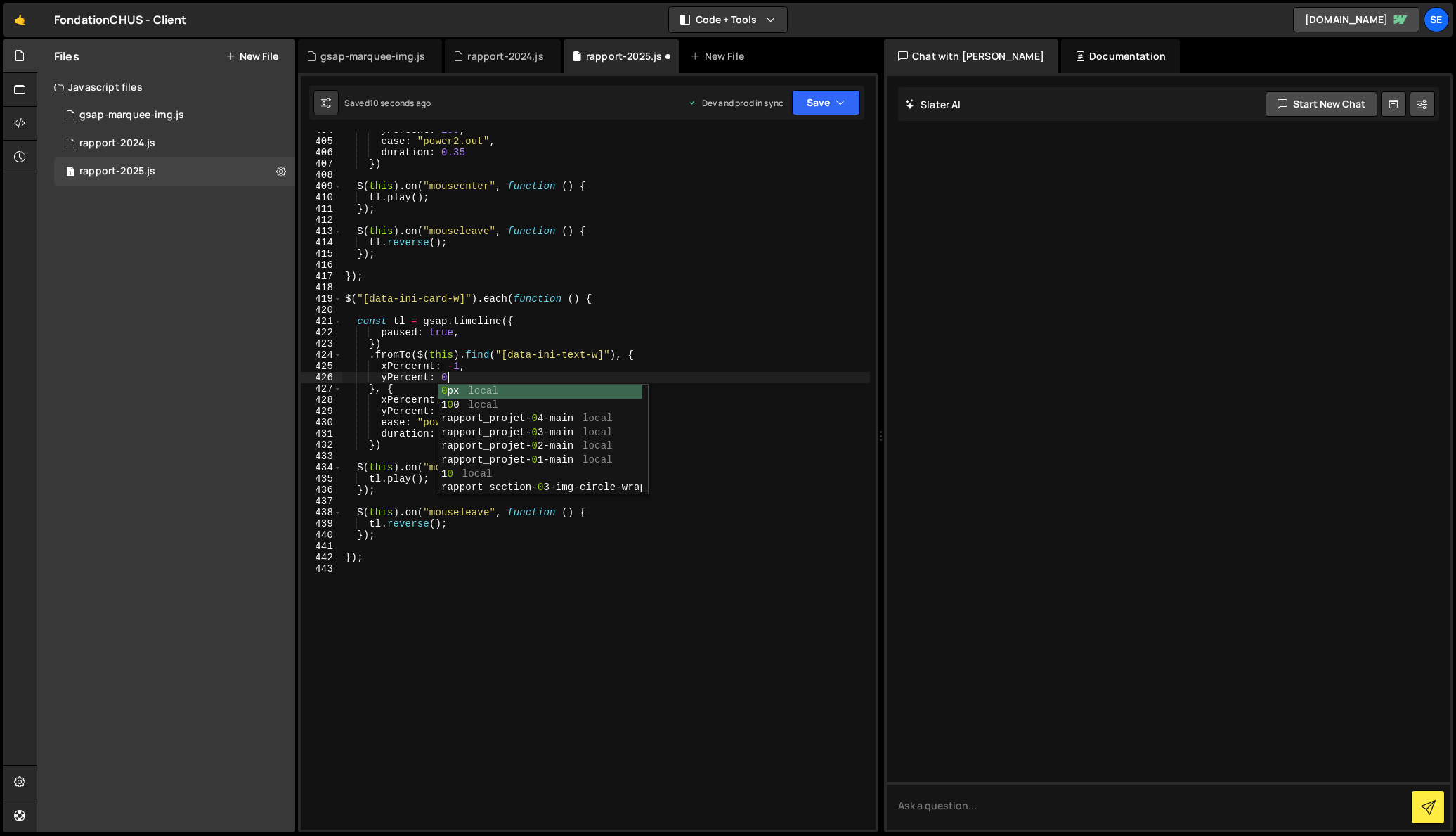
click at [487, 378] on div "yPercent : 100 , ease : "power2.out" , duration : 0.35 }) $ ( this ) . on ( "mo…" at bounding box center [606, 484] width 528 height 720
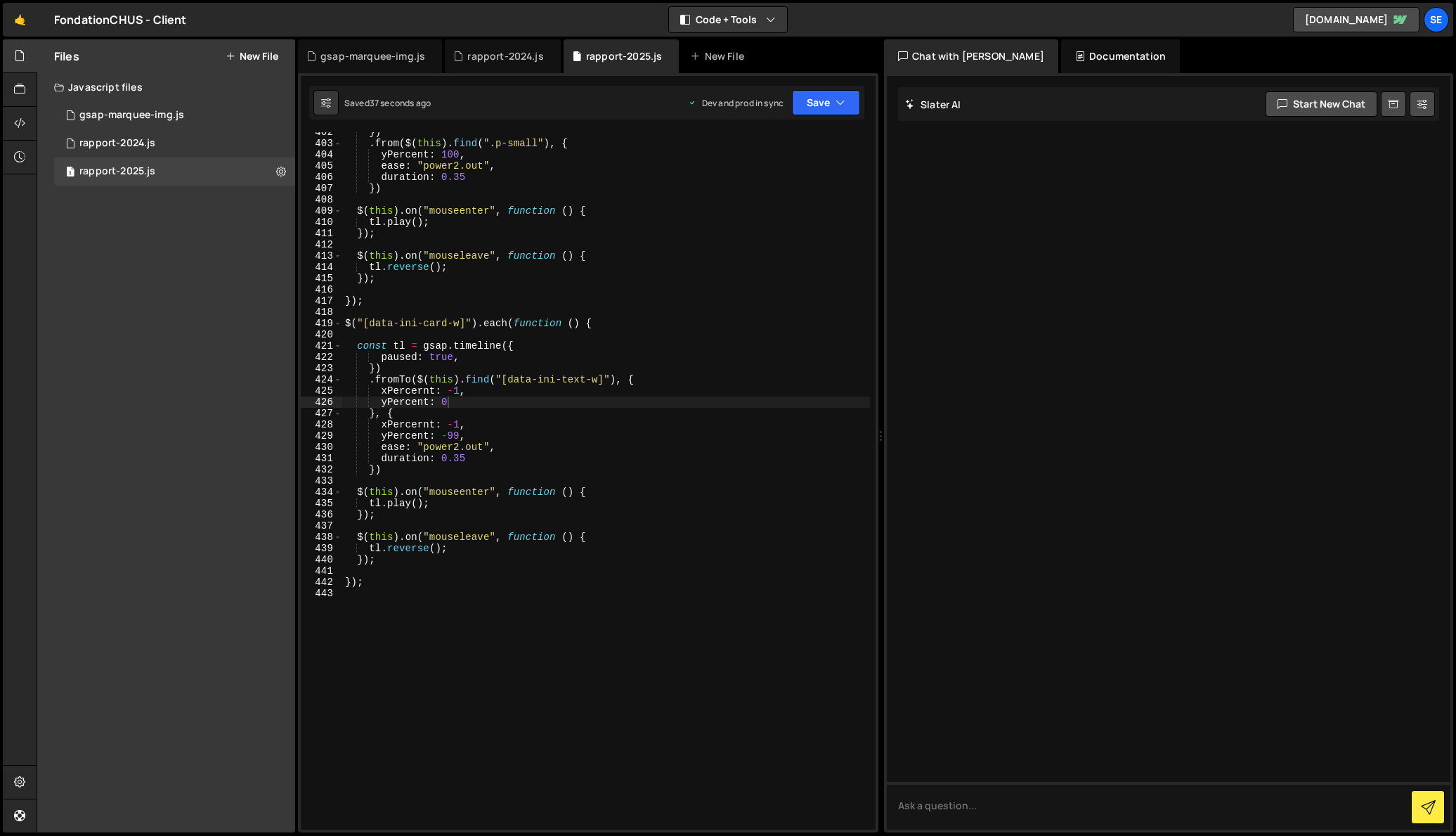
scroll to position [4537, 0]
click at [460, 461] on div "}) . from ( $ ( this ) . find ( ".p-small" ) , { yPercent : 100 , ease : "power…" at bounding box center [606, 488] width 528 height 720
click at [404, 445] on div "}) . from ( $ ( this ) . find ( ".p-small" ) , { yPercent : 100 , ease : "power…" at bounding box center [606, 488] width 528 height 720
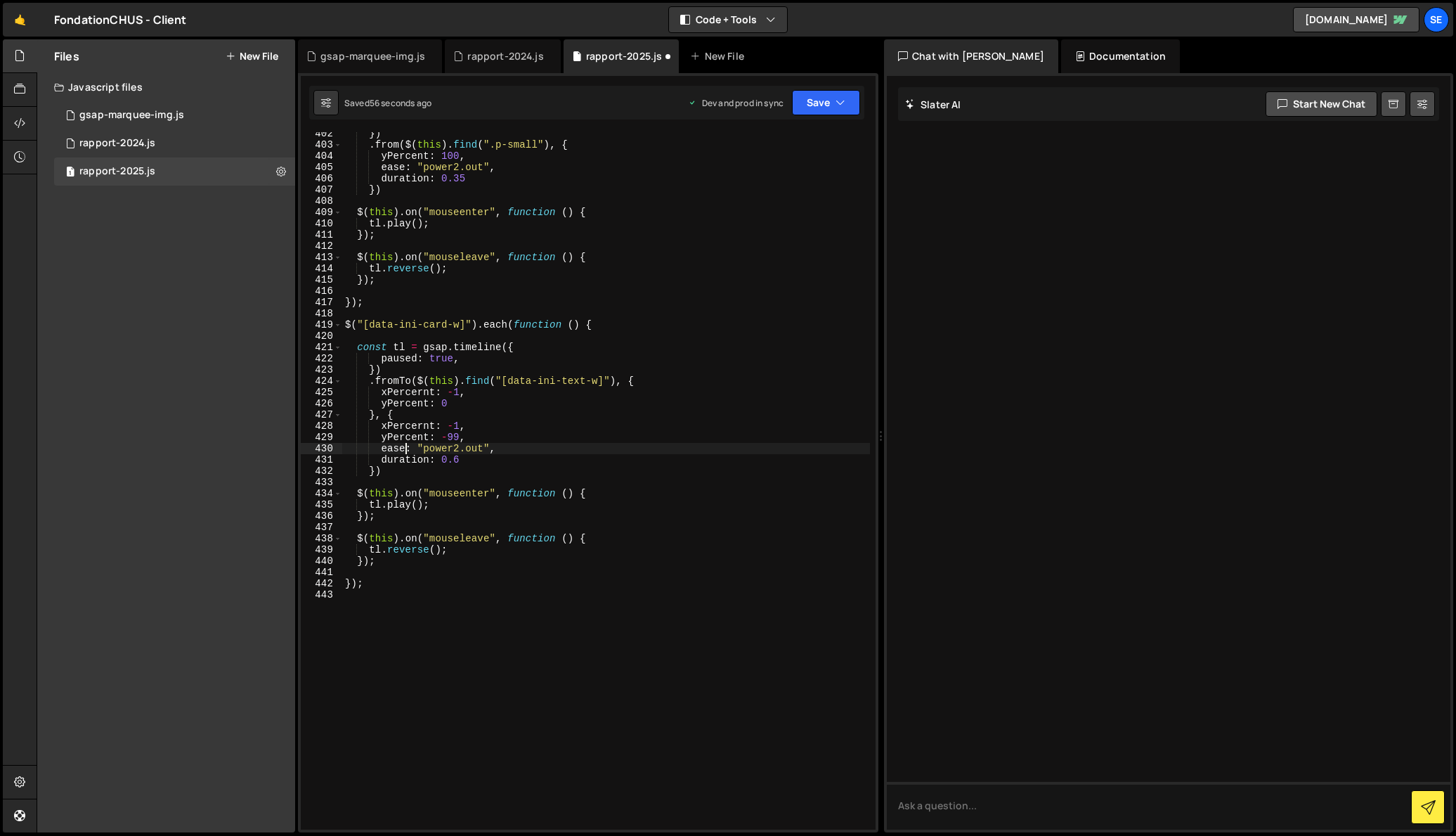
click at [476, 414] on div "}) . from ( $ ( this ) . find ( ".p-small" ) , { yPercent : 100 , ease : "power…" at bounding box center [606, 488] width 528 height 720
click at [376, 469] on div "}) . from ( $ ( this ) . find ( ".p-small" ) , { yPercent : 100 , ease : "power…" at bounding box center [606, 488] width 528 height 720
click at [385, 469] on div "}) . from ( $ ( this ) . find ( ".p-small" ) , { yPercent : 100 , ease : "power…" at bounding box center [606, 488] width 528 height 720
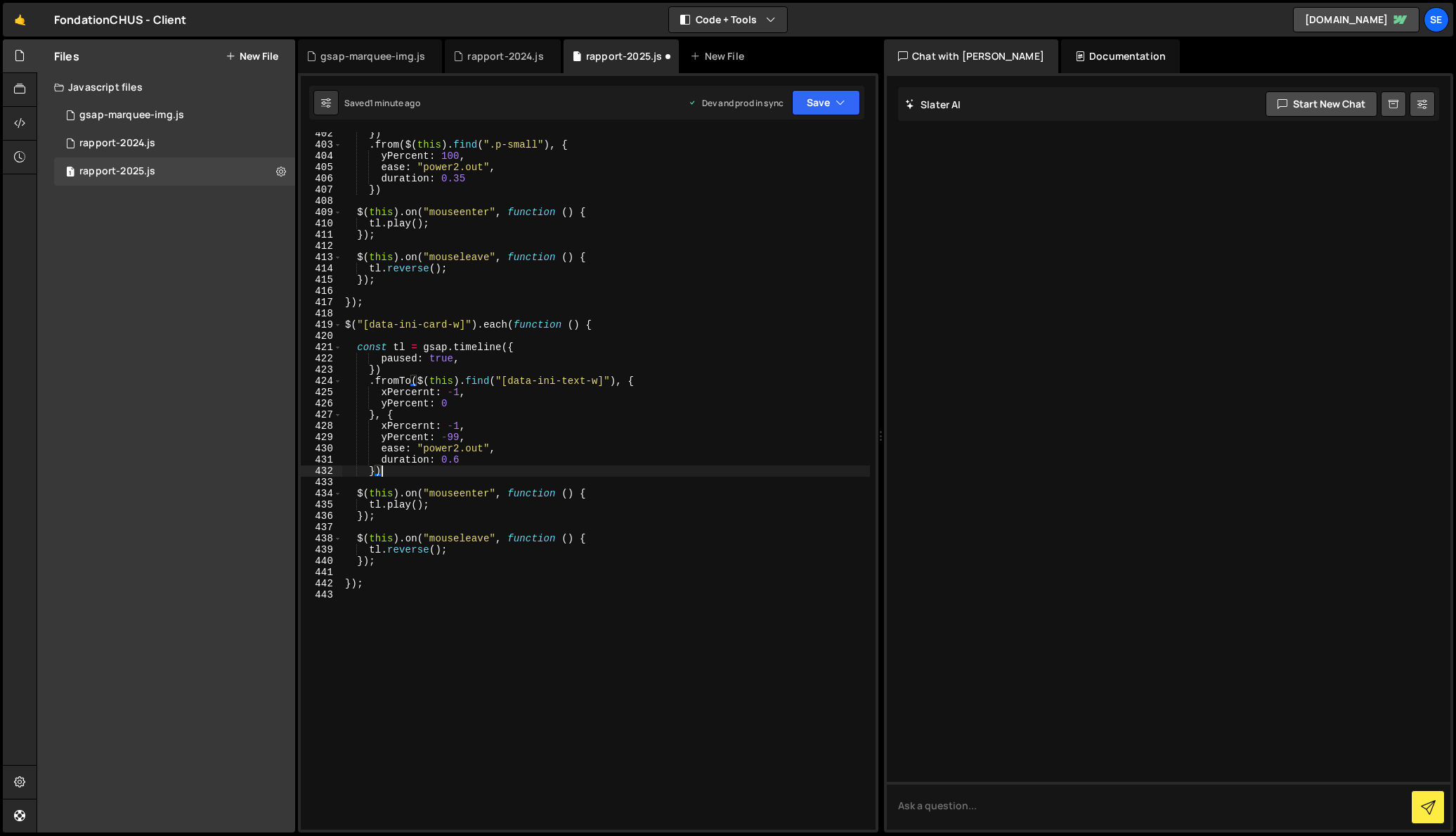
scroll to position [0, 2]
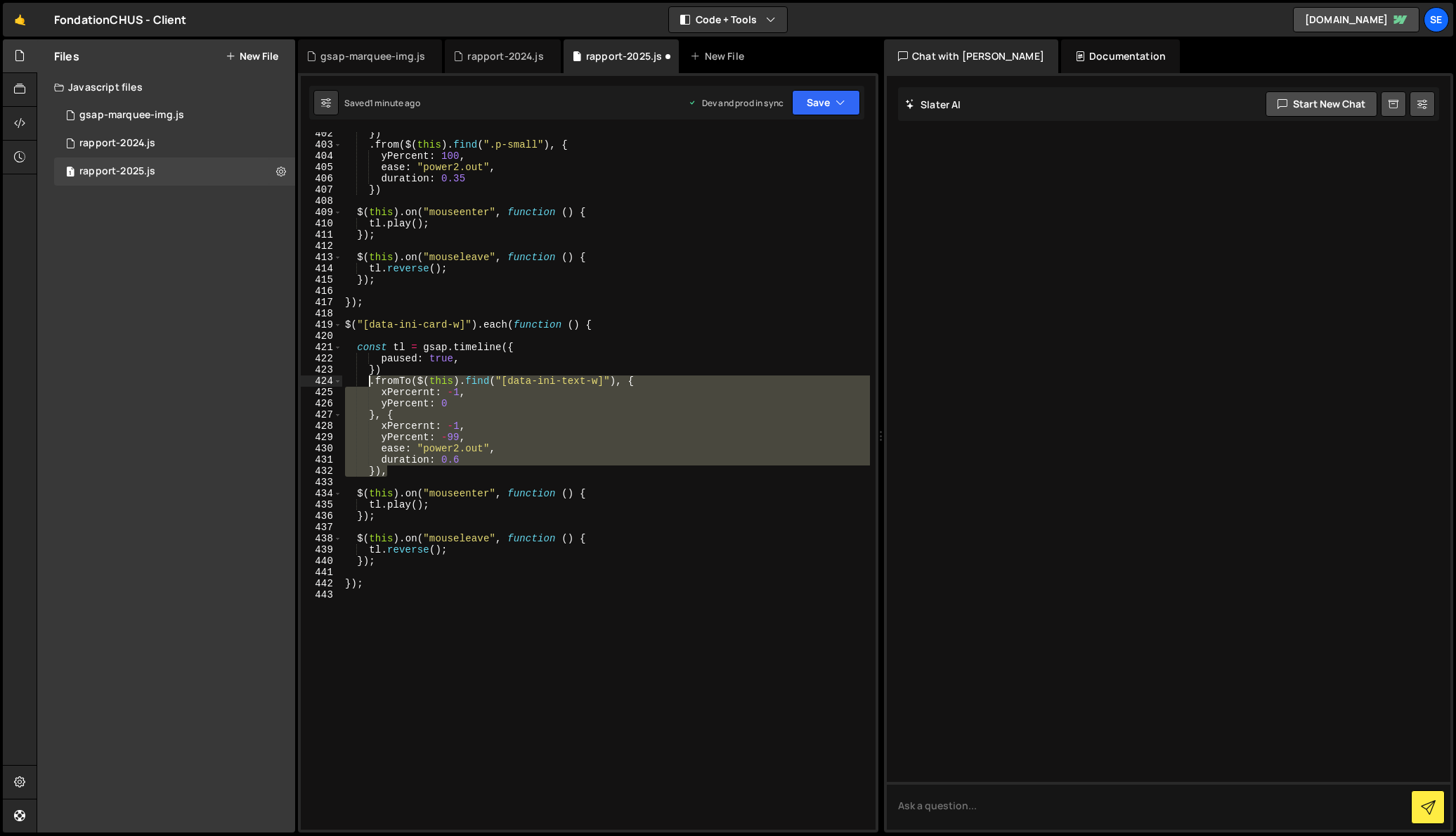
drag, startPoint x: 390, startPoint y: 472, endPoint x: 370, endPoint y: 380, distance: 94.1
click at [370, 380] on div "}) . from ( $ ( this ) . find ( ".p-small" ) , { yPercent : 100 , ease : "power…" at bounding box center [606, 488] width 528 height 720
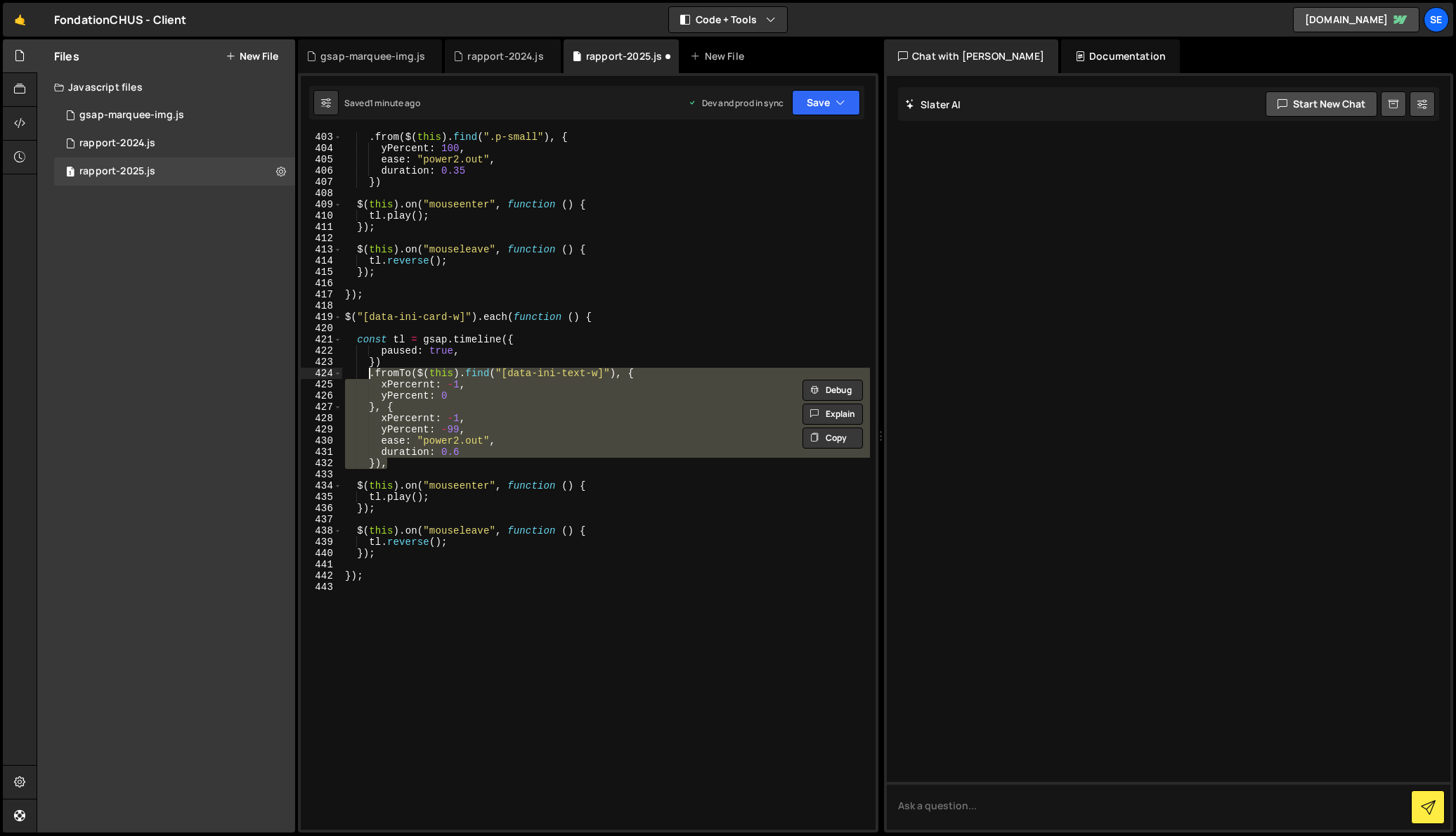
click at [393, 465] on div ". from ( $ ( this ) . find ( ".p-small" ) , { yPercent : 100 , ease : "power2.o…" at bounding box center [606, 481] width 528 height 697
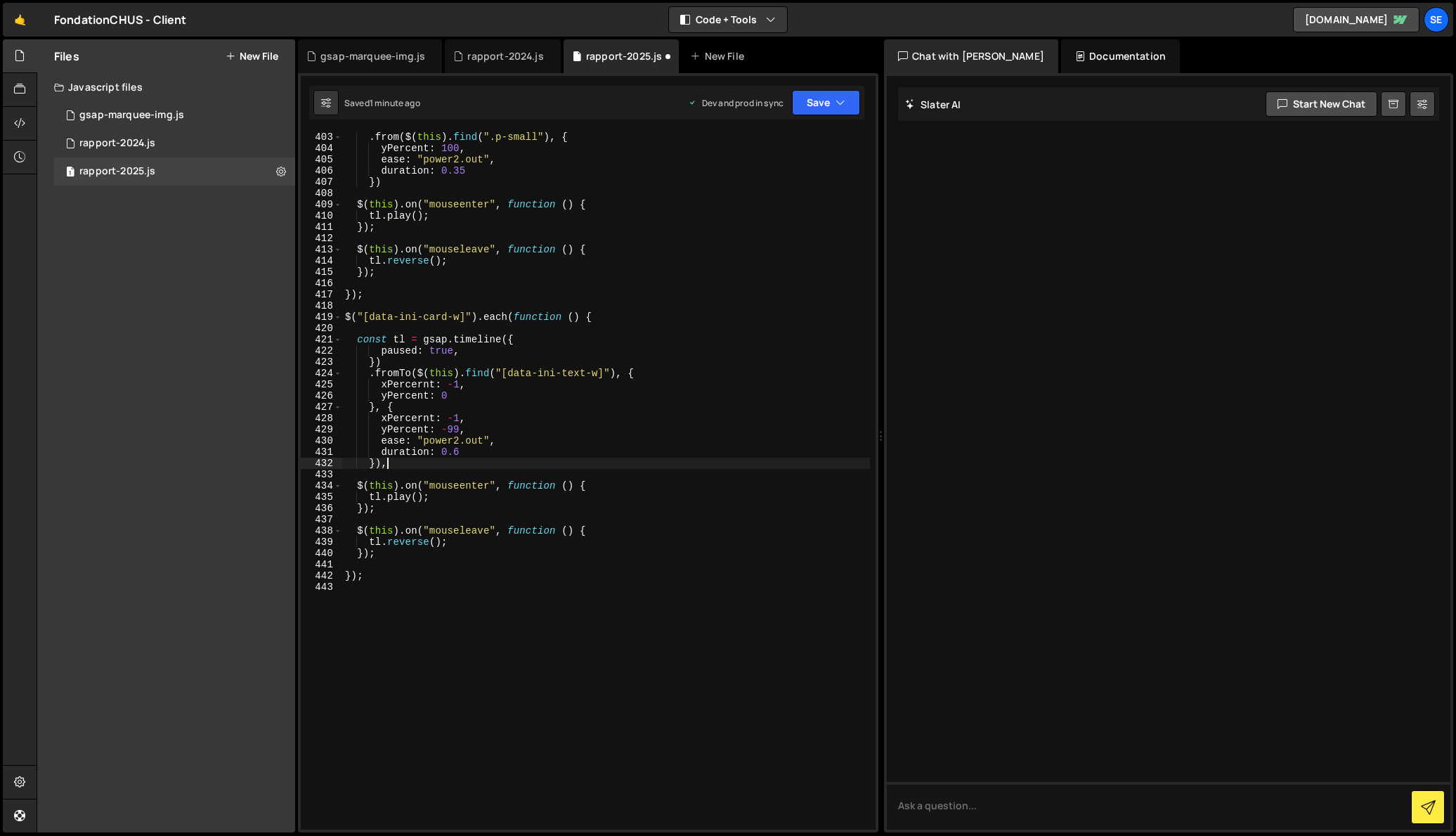
type textarea "})"
paste textarea "}),"
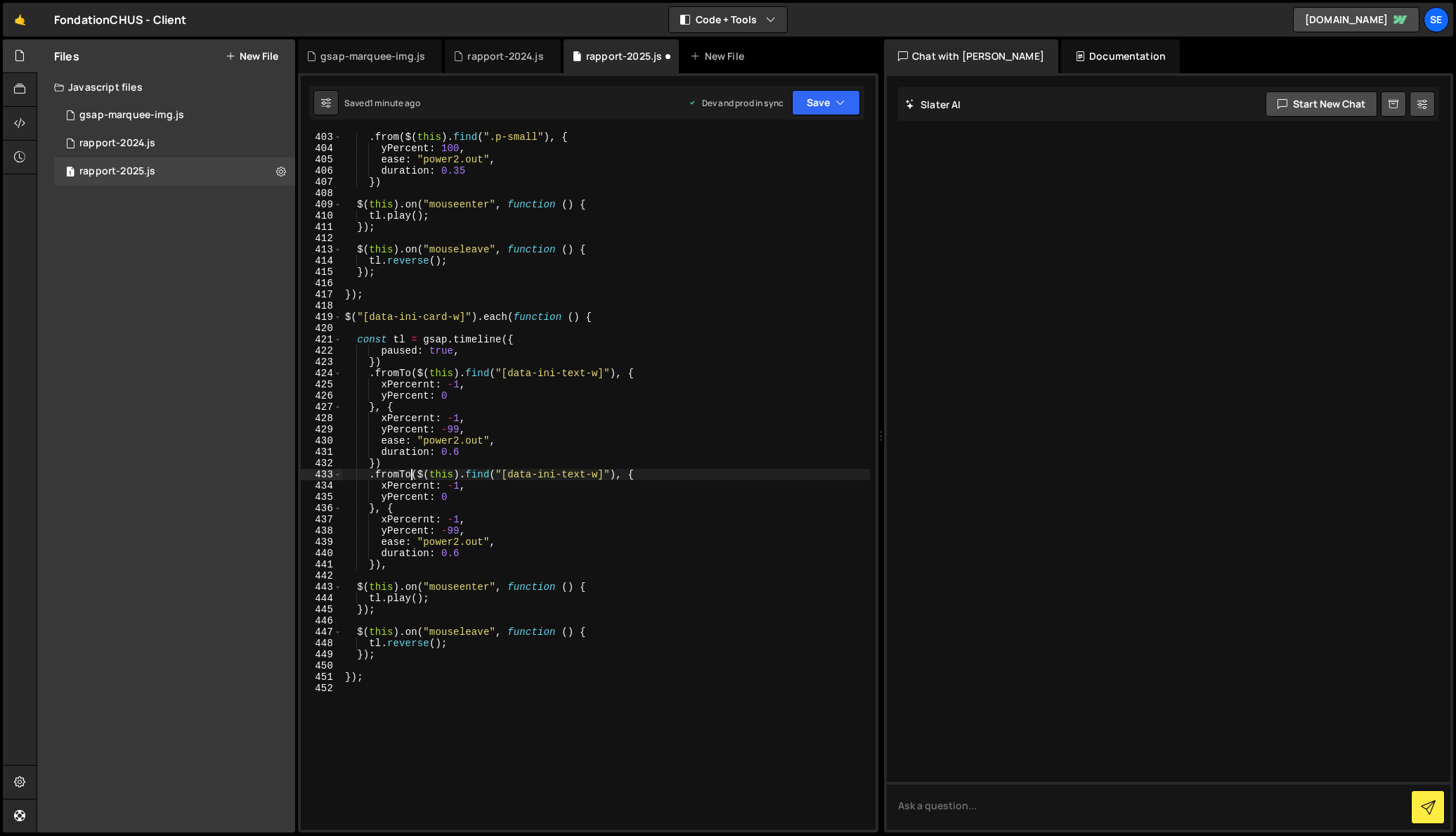
click at [410, 473] on div ". from ( $ ( this ) . find ( ".p-small" ) , { yPercent : 100 , ease : "power2.o…" at bounding box center [606, 491] width 528 height 720
drag, startPoint x: 403, startPoint y: 473, endPoint x: 378, endPoint y: 476, distance: 25.2
click at [377, 471] on div ". from ( $ ( this ) . find ( ".p-small" ) , { yPercent : 100 , ease : "power2.o…" at bounding box center [606, 491] width 528 height 720
click at [485, 470] on div ". from ( $ ( this ) . find ( ".p-small" ) , { yPercent : 100 , ease : "power2.o…" at bounding box center [606, 491] width 528 height 720
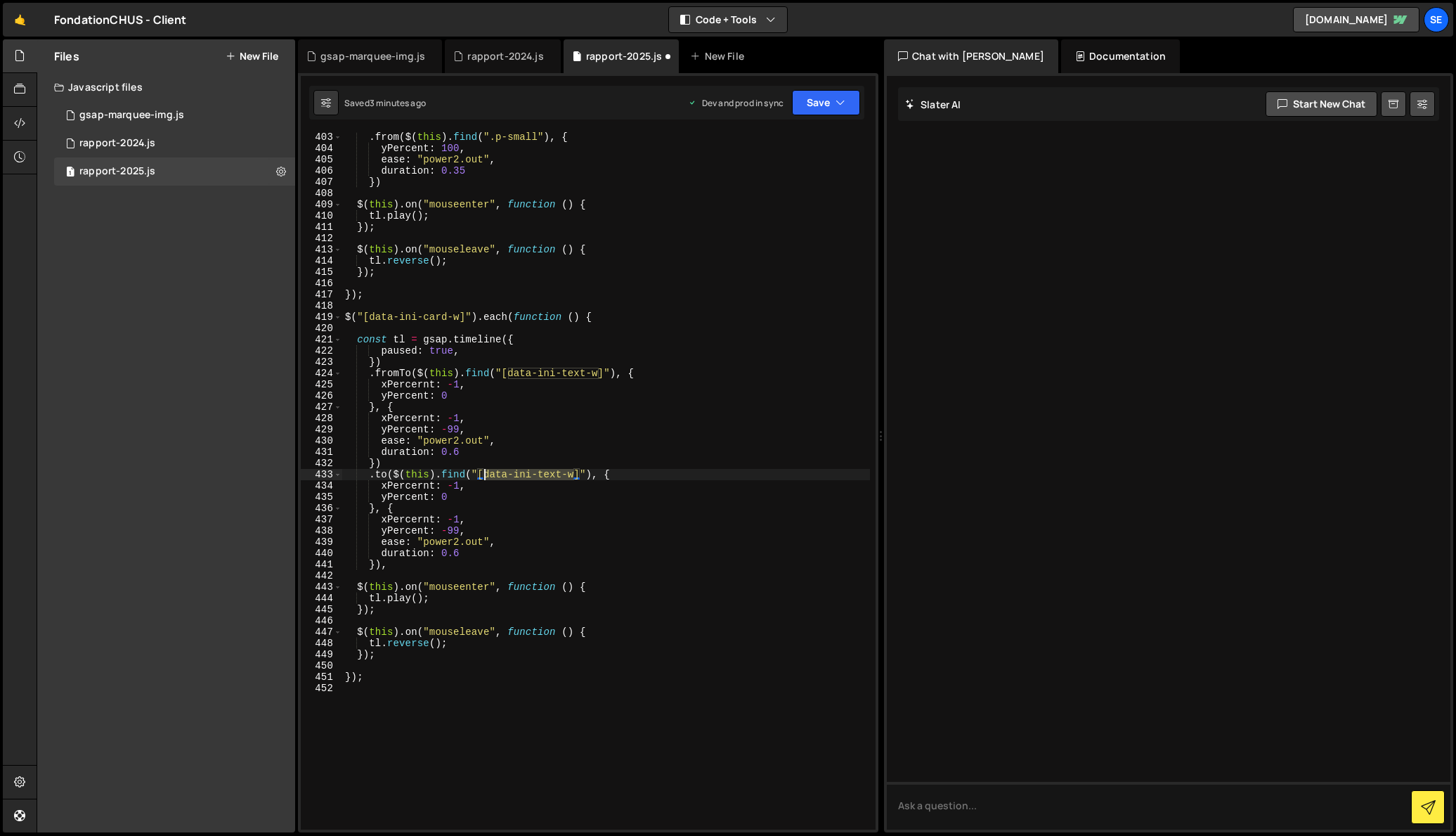
drag, startPoint x: 575, startPoint y: 475, endPoint x: 484, endPoint y: 472, distance: 91.0
click at [484, 472] on div ". from ( $ ( this ) . find ( ".p-small" ) , { yPercent : 100 , ease : "power2.o…" at bounding box center [606, 491] width 528 height 720
paste textarea "opa"
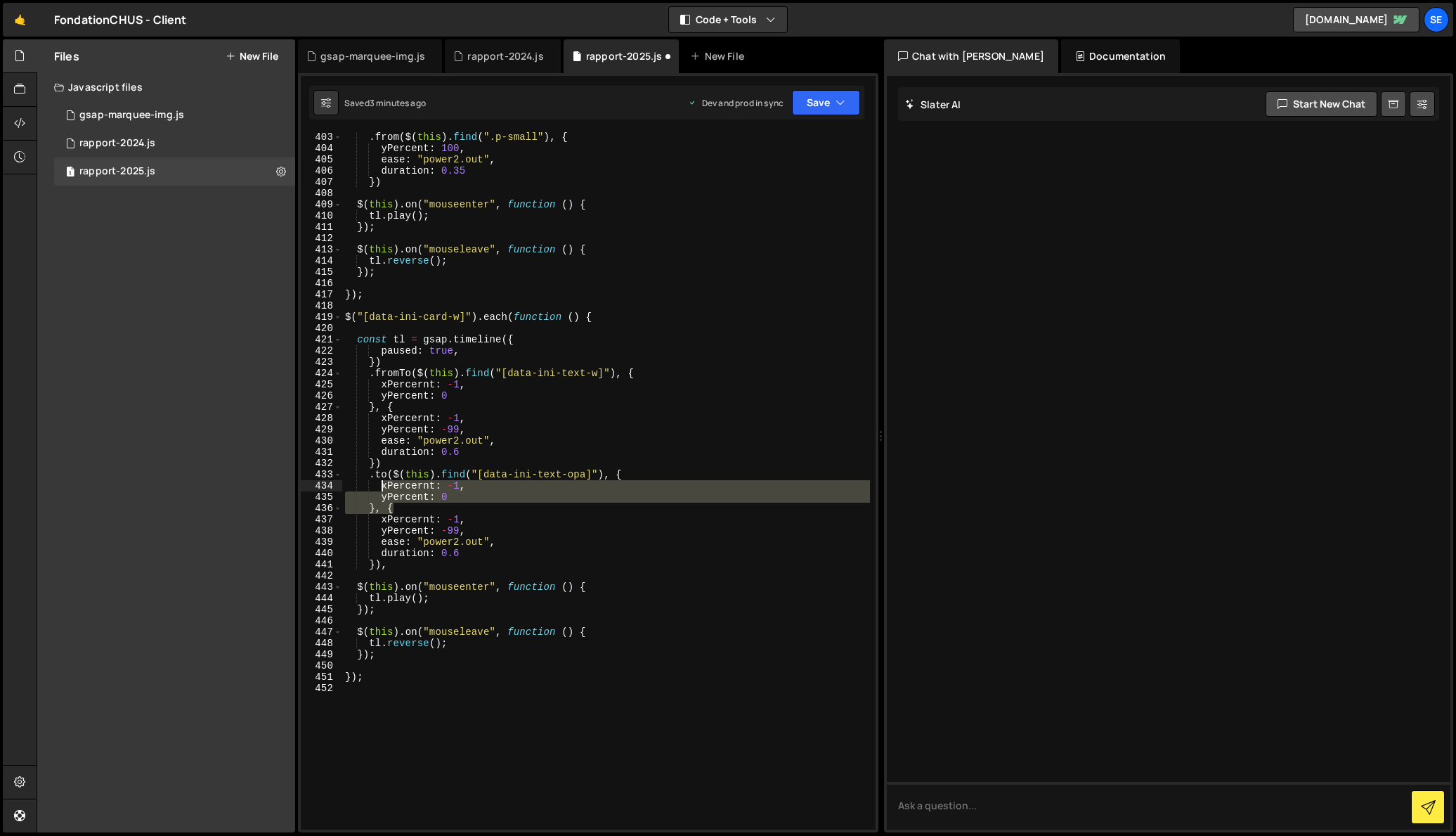
drag, startPoint x: 401, startPoint y: 508, endPoint x: 381, endPoint y: 485, distance: 30.5
click at [381, 485] on div ". from ( $ ( this ) . find ( ".p-small" ) , { yPercent : 100 , ease : "power2.o…" at bounding box center [606, 491] width 528 height 720
type textarea "xPercernt: -1, yPercent: 0"
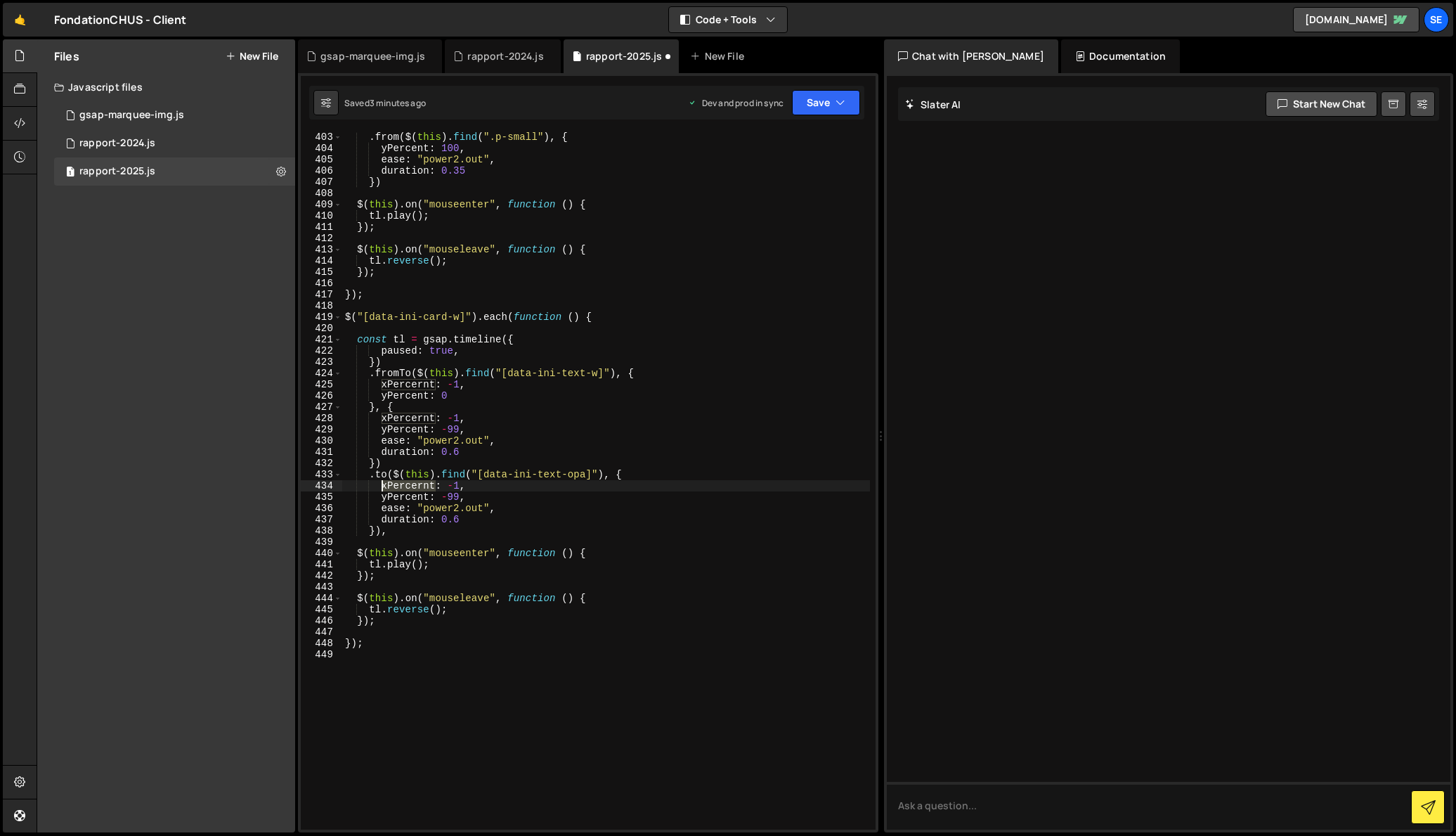
drag, startPoint x: 434, startPoint y: 486, endPoint x: 381, endPoint y: 483, distance: 53.1
click at [381, 483] on div ". from ( $ ( this ) . find ( ".p-small" ) , { yPercent : 100 , ease : "power2.o…" at bounding box center [606, 491] width 528 height 720
click at [445, 483] on div ". from ( $ ( this ) . find ( ".p-small" ) , { yPercent : 100 , ease : "power2.o…" at bounding box center [606, 491] width 528 height 720
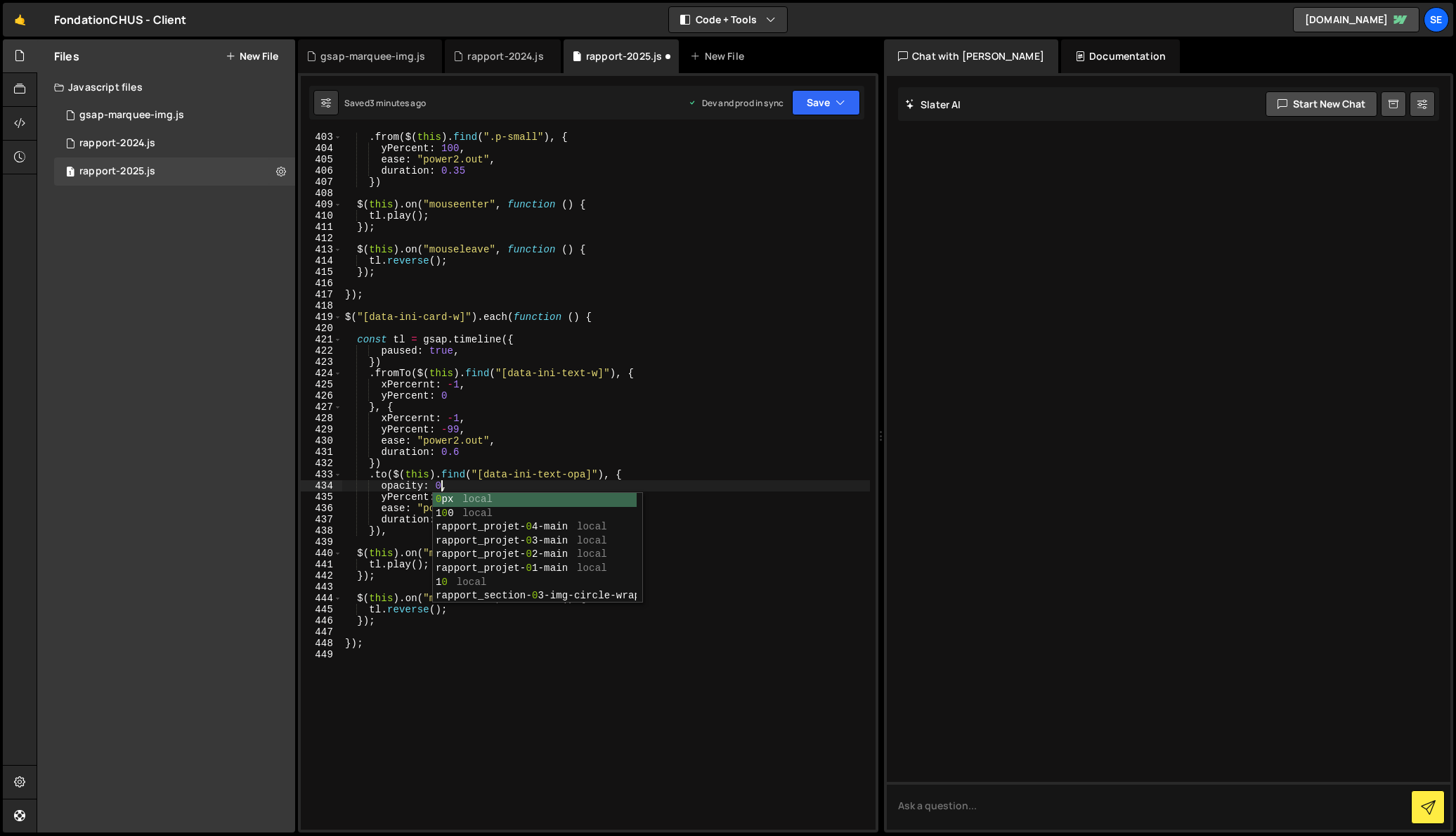
click at [452, 483] on div ". from ( $ ( this ) . find ( ".p-small" ) , { yPercent : 100 , ease : "power2.o…" at bounding box center [606, 491] width 528 height 720
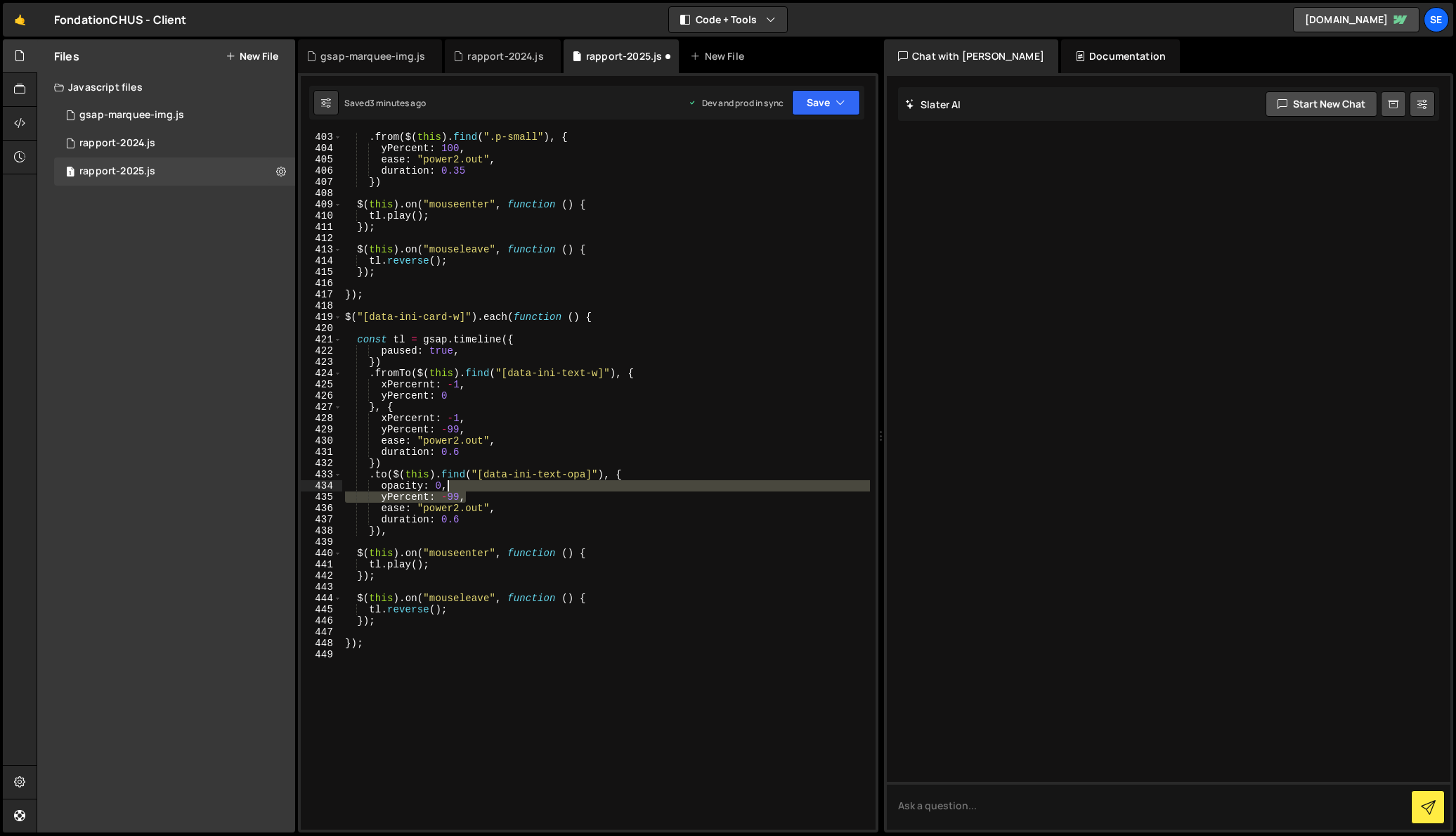
drag, startPoint x: 465, startPoint y: 496, endPoint x: 447, endPoint y: 488, distance: 19.7
click at [447, 488] on div ". from ( $ ( this ) . find ( ".p-small" ) , { yPercent : 100 , ease : "power2.o…" at bounding box center [606, 491] width 528 height 720
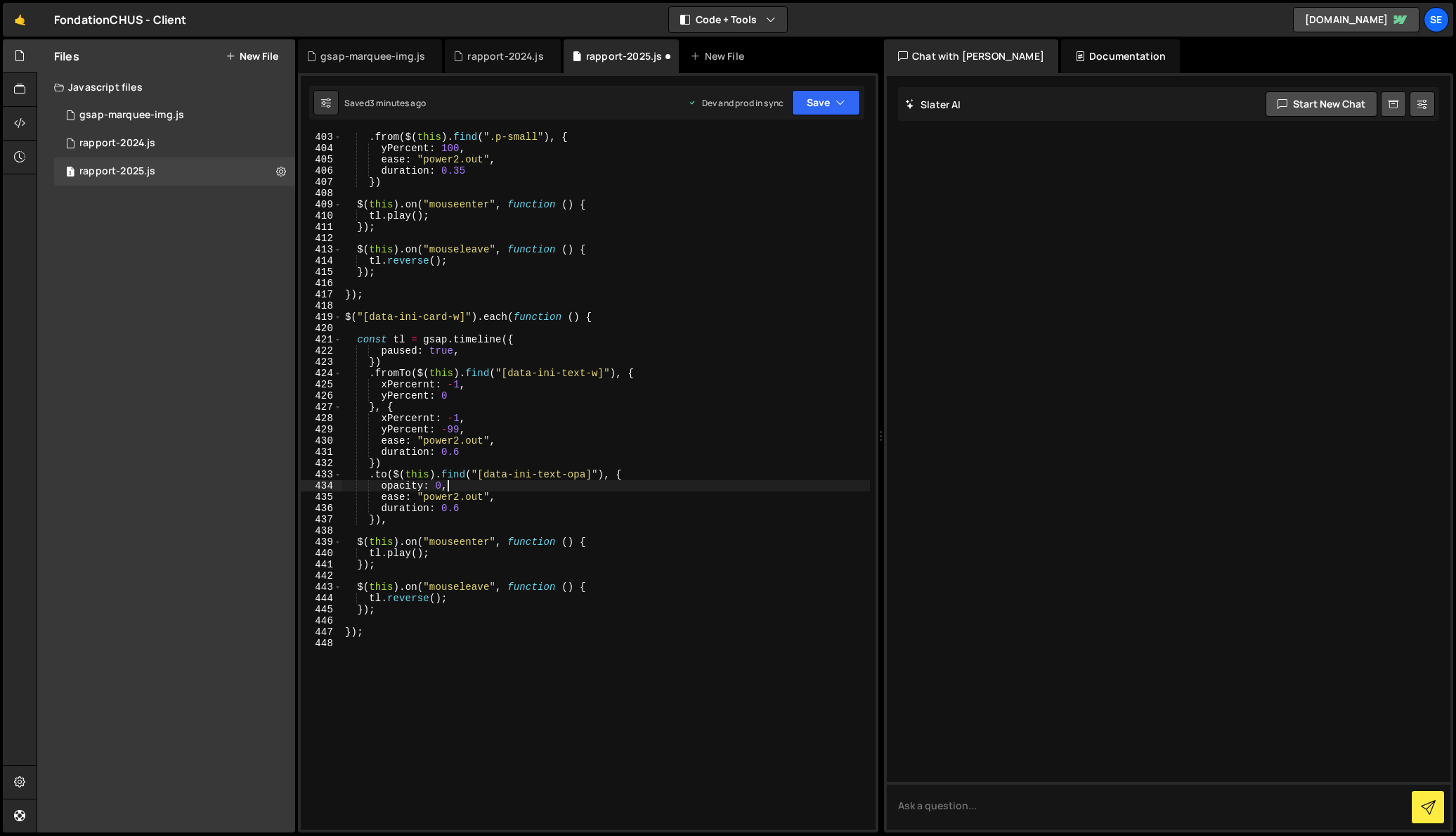
click at [375, 517] on div ". from ( $ ( this ) . find ( ".p-small" ) , { yPercent : 100 , ease : "power2.o…" at bounding box center [606, 491] width 528 height 720
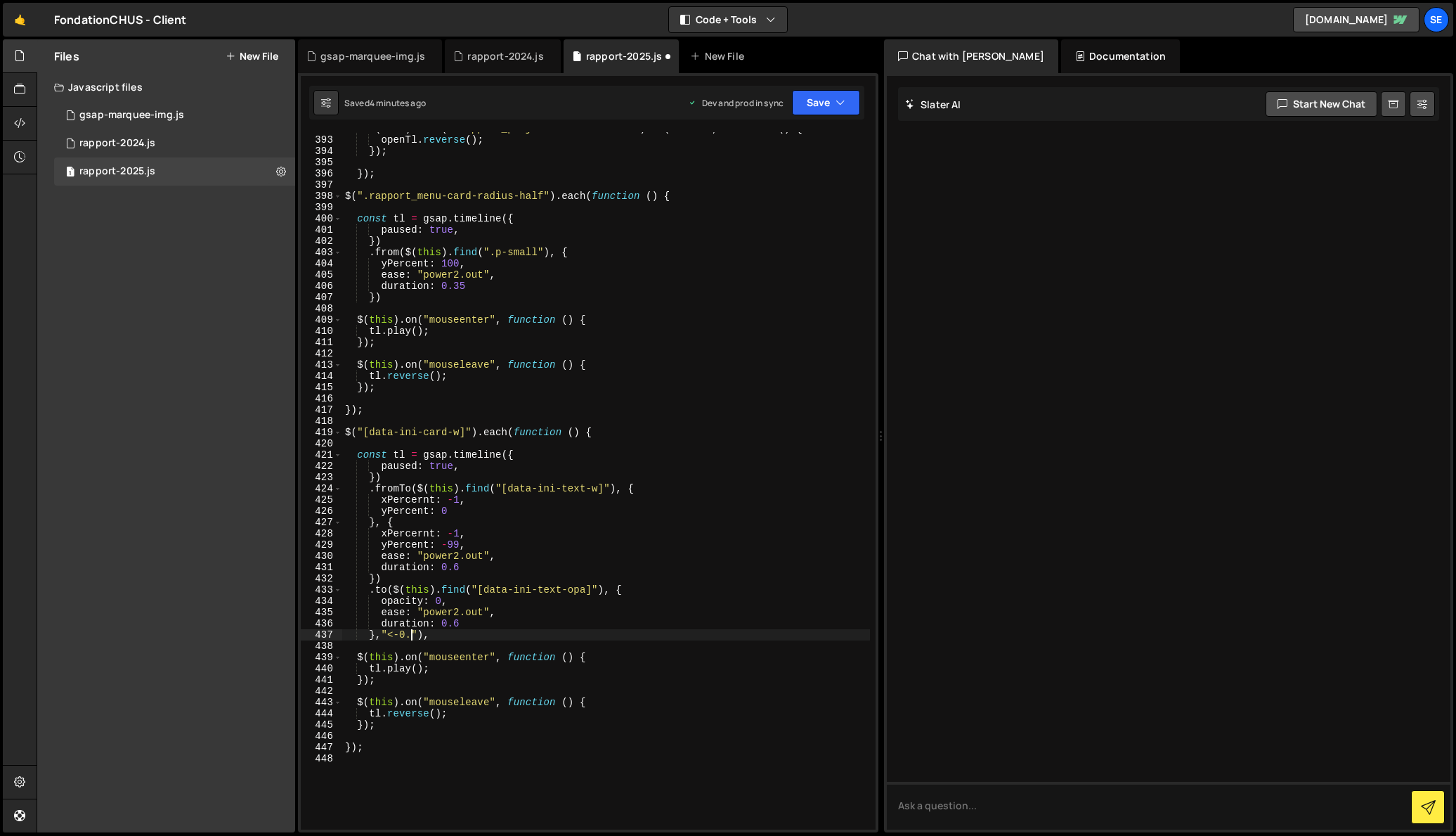
scroll to position [0, 4]
click at [473, 623] on div "$ ( this ) . find ( ".rapport_projet-button.is--out" ) . on ( "click" , functio…" at bounding box center [606, 482] width 528 height 720
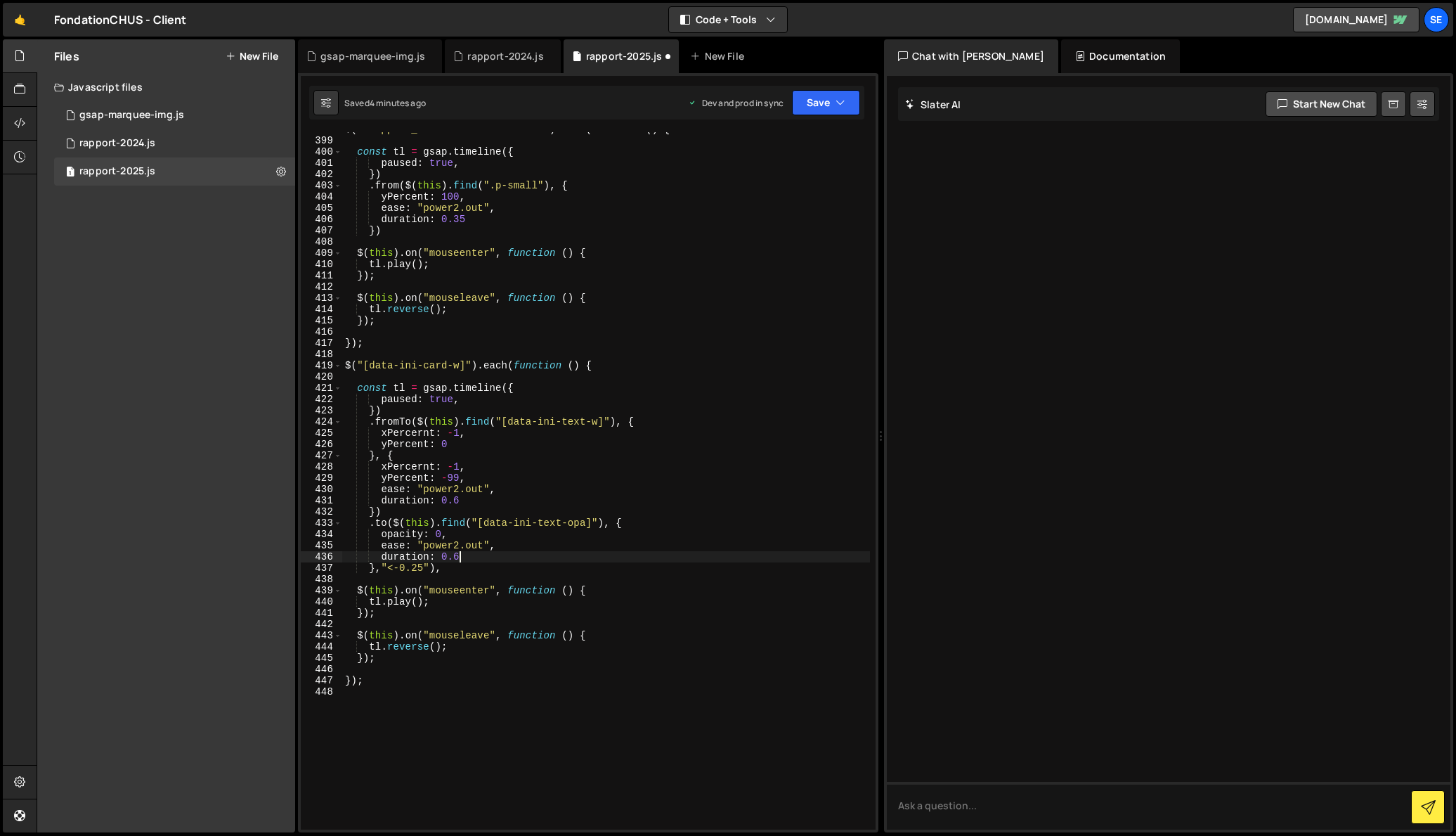
scroll to position [4500, 0]
click at [454, 594] on div "$ ( ".rapport_menu-card-radius-half" ) . each ( function ( ) { const tl = gsap …" at bounding box center [606, 481] width 528 height 720
click at [495, 542] on div "$ ( ".rapport_menu-card-radius-half" ) . each ( function ( ) { const tl = gsap …" at bounding box center [606, 481] width 528 height 720
type textarea "ease: "power2.out","
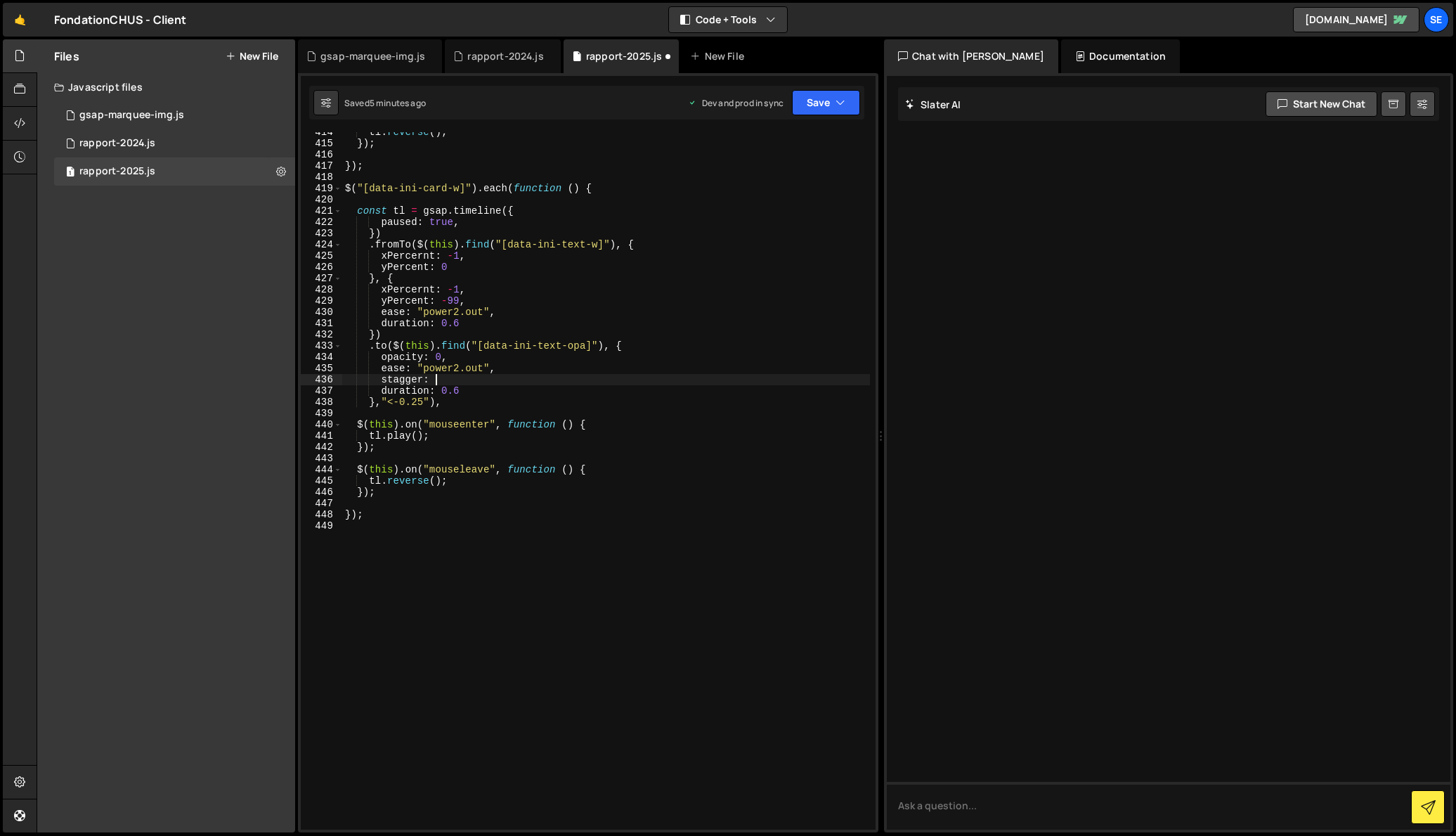
scroll to position [4672, 0]
drag, startPoint x: 439, startPoint y: 381, endPoint x: 382, endPoint y: 380, distance: 57.0
click at [382, 380] on div "tl . reverse ( ) ; }) ; }) ; $ ( "[data-ini-card-w]" ) . each ( function ( ) { …" at bounding box center [606, 488] width 528 height 720
paste textarea "{ amount: 0.25, from: "end" },"
drag, startPoint x: 593, startPoint y: 381, endPoint x: 575, endPoint y: 380, distance: 18.0
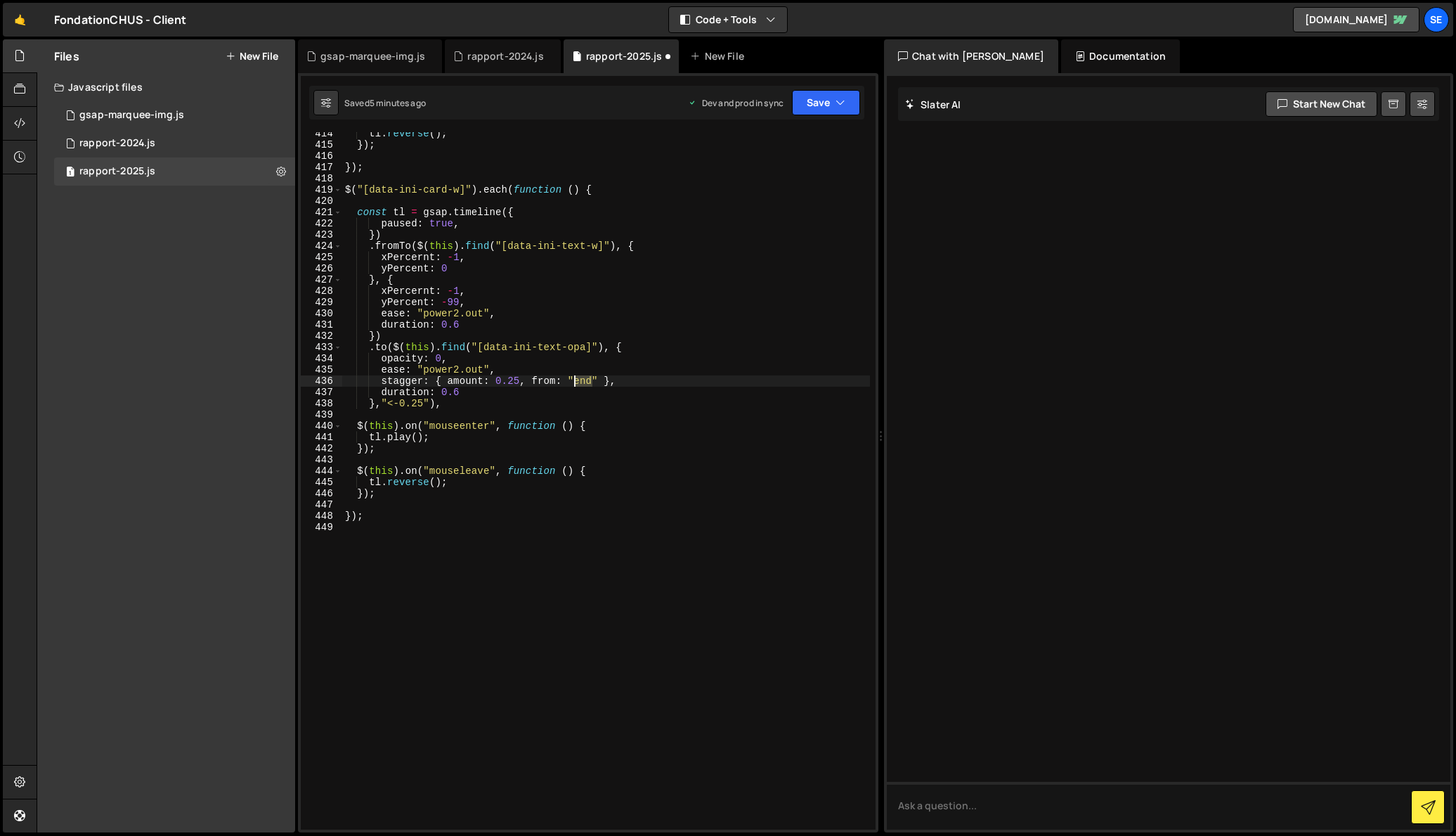
click at [575, 380] on div "tl . reverse ( ) ; }) ; }) ; $ ( "[data-ini-card-w]" ) . each ( function ( ) { …" at bounding box center [606, 488] width 528 height 720
drag, startPoint x: 598, startPoint y: 380, endPoint x: 521, endPoint y: 380, distance: 77.0
click at [521, 380] on div "tl . reverse ( ) ; }) ; }) ; $ ( "[data-ini-card-w]" ) . each ( function ( ) { …" at bounding box center [606, 488] width 528 height 720
click at [453, 391] on div "tl . reverse ( ) ; }) ; }) ; $ ( "[data-ini-card-w]" ) . each ( function ( ) { …" at bounding box center [606, 488] width 528 height 720
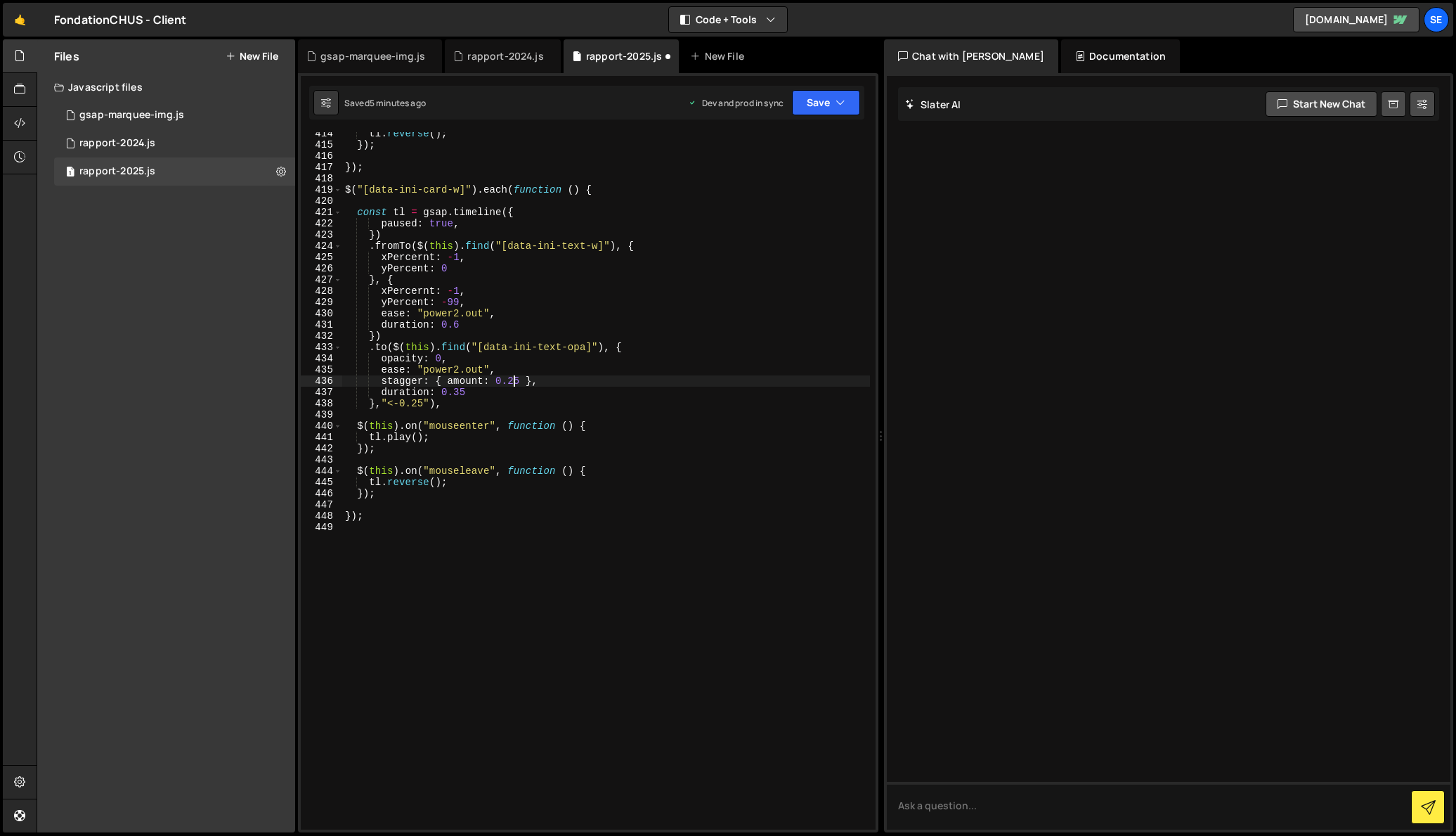
drag, startPoint x: 514, startPoint y: 380, endPoint x: 519, endPoint y: 386, distance: 7.8
click at [513, 380] on div "tl . reverse ( ) ; }) ; }) ; $ ( "[data-ini-card-w]" ) . each ( function ( ) { …" at bounding box center [606, 488] width 528 height 720
click at [473, 390] on div "tl . reverse ( ) ; }) ; }) ; $ ( "[data-ini-card-w]" ) . each ( function ( ) { …" at bounding box center [606, 488] width 528 height 720
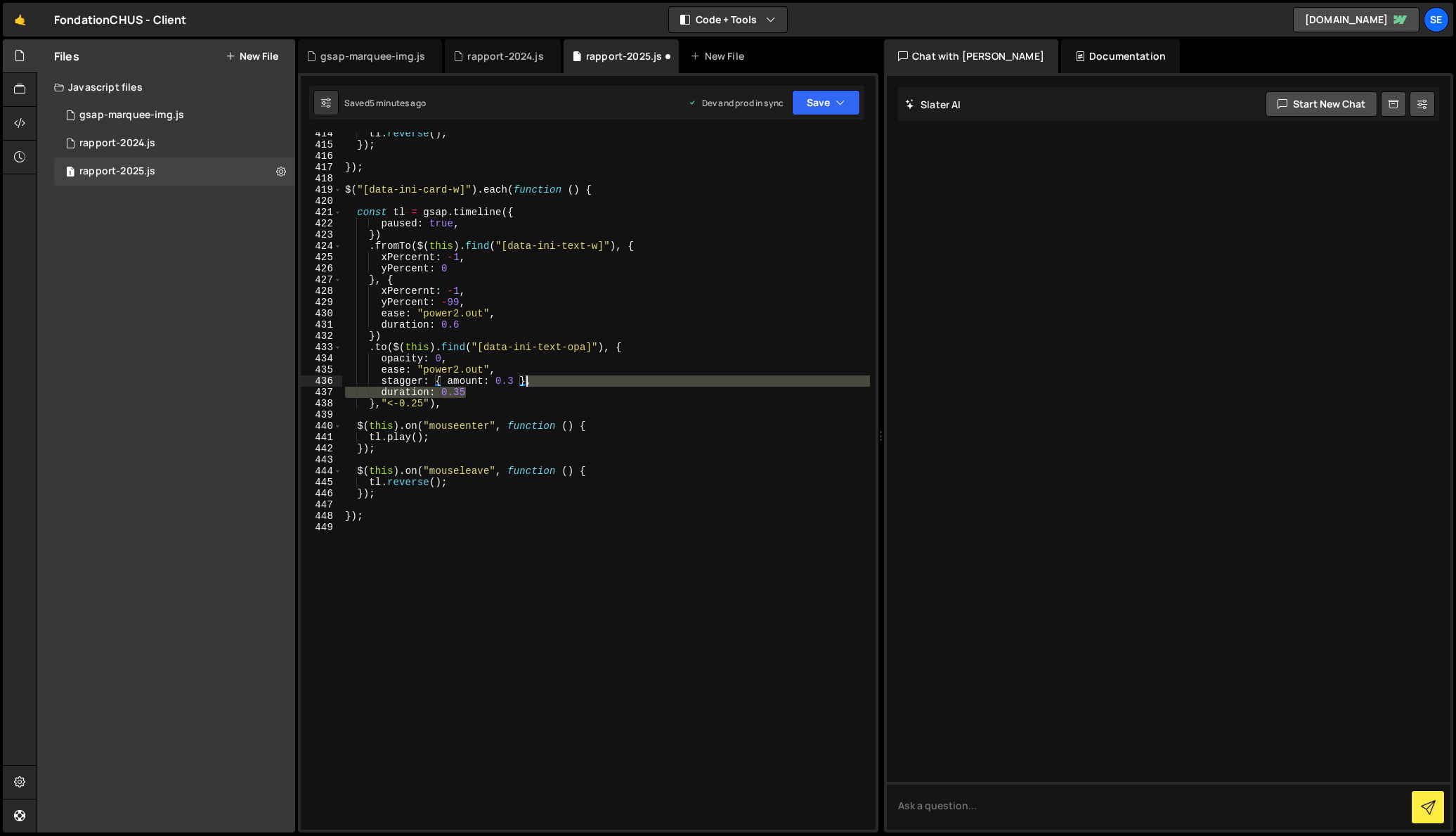
drag, startPoint x: 470, startPoint y: 391, endPoint x: 525, endPoint y: 386, distance: 55.2
click at [525, 386] on div "tl . reverse ( ) ; }) ; }) ; $ ( "[data-ini-card-w]" ) . each ( function ( ) { …" at bounding box center [606, 488] width 528 height 720
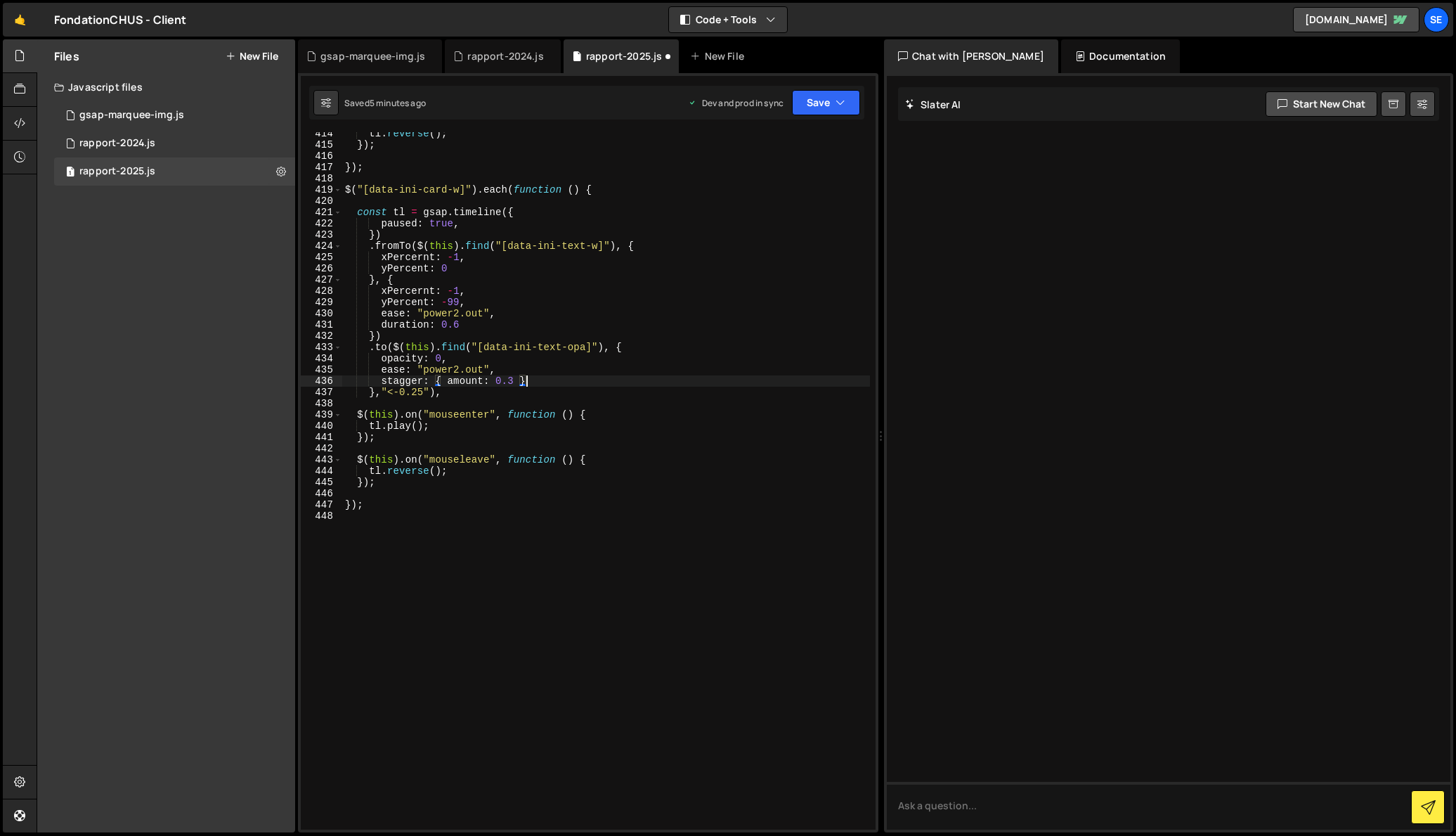
click at [441, 396] on div "tl . reverse ( ) ; }) ; }) ; $ ( "[data-ini-card-w]" ) . each ( function ( ) { …" at bounding box center [606, 488] width 528 height 720
click at [458, 312] on div "tl . reverse ( ) ; }) ; }) ; $ ( "[data-ini-card-w]" ) . each ( function ( ) { …" at bounding box center [606, 488] width 528 height 720
click at [398, 392] on div "tl . reverse ( ) ; }) ; }) ; $ ( "[data-ini-card-w]" ) . each ( function ( ) { …" at bounding box center [606, 488] width 528 height 720
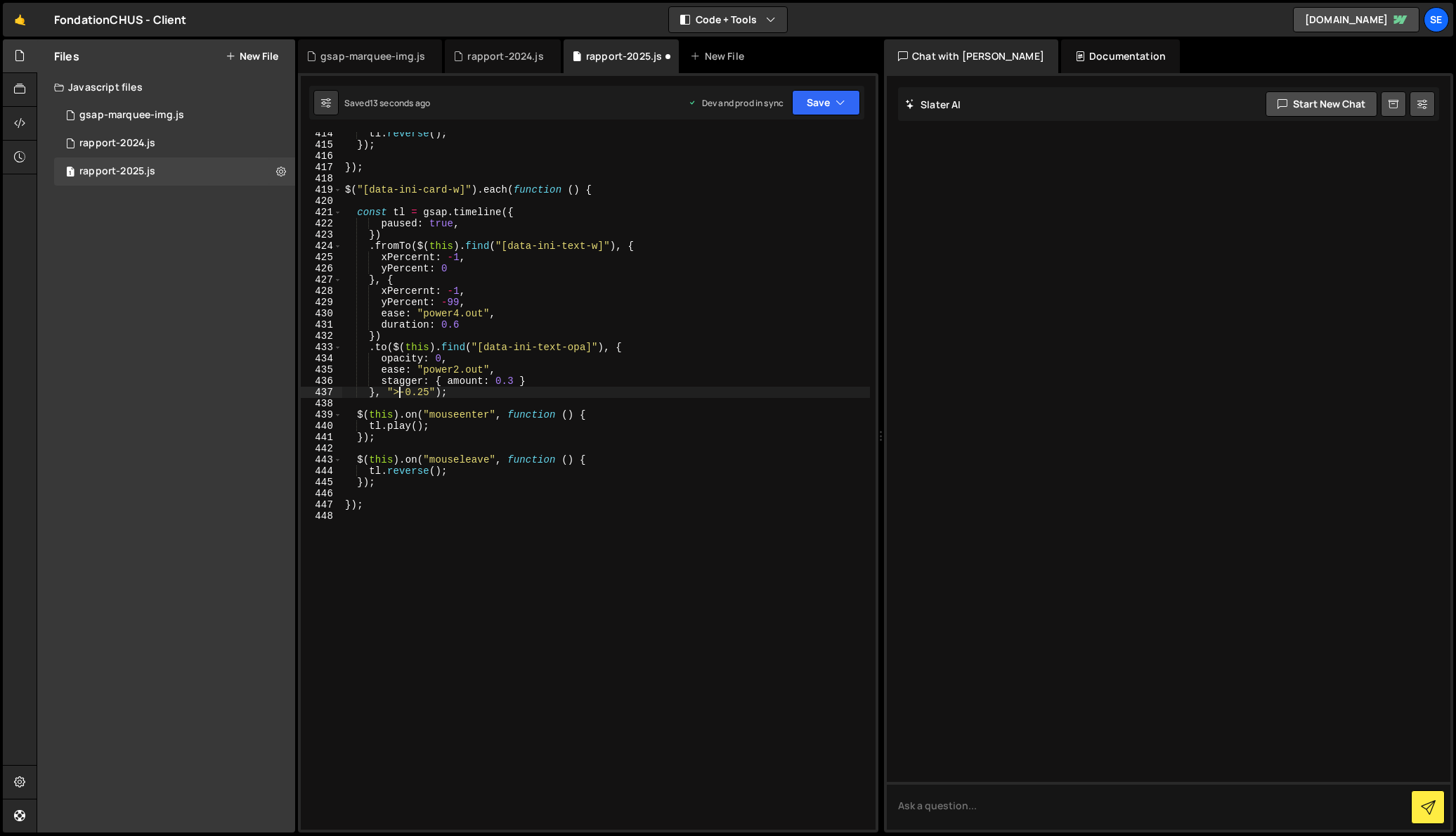
scroll to position [0, 4]
click at [387, 347] on div "tl . reverse ( ) ; }) ; }) ; $ ( "[data-ini-card-w]" ) . each ( function ( ) { …" at bounding box center [606, 488] width 528 height 720
click at [677, 376] on div "tl . reverse ( ) ; }) ; }) ; $ ( "[data-ini-card-w]" ) . each ( function ( ) { …" at bounding box center [606, 488] width 528 height 720
drag, startPoint x: 458, startPoint y: 314, endPoint x: 457, endPoint y: 323, distance: 9.1
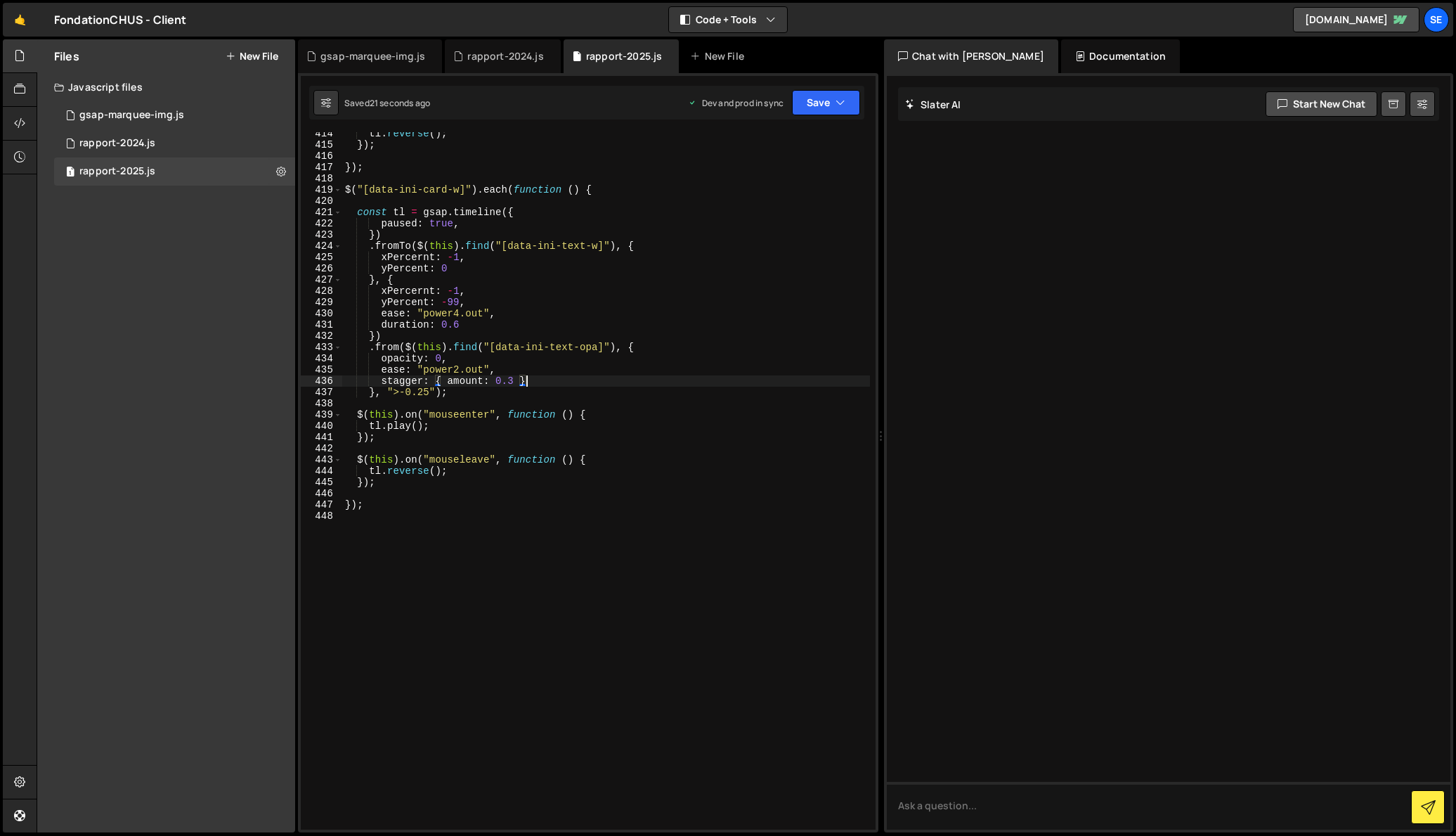
click at [458, 314] on div "tl . reverse ( ) ; }) ; }) ; $ ( "[data-ini-card-w]" ) . each ( function ( ) { …" at bounding box center [606, 488] width 528 height 720
click at [428, 391] on div "tl . reverse ( ) ; }) ; }) ; $ ( "[data-ini-card-w]" ) . each ( function ( ) { …" at bounding box center [606, 488] width 528 height 720
click at [512, 381] on div "tl . reverse ( ) ; }) ; }) ; $ ( "[data-ini-card-w]" ) . each ( function ( ) { …" at bounding box center [606, 488] width 528 height 720
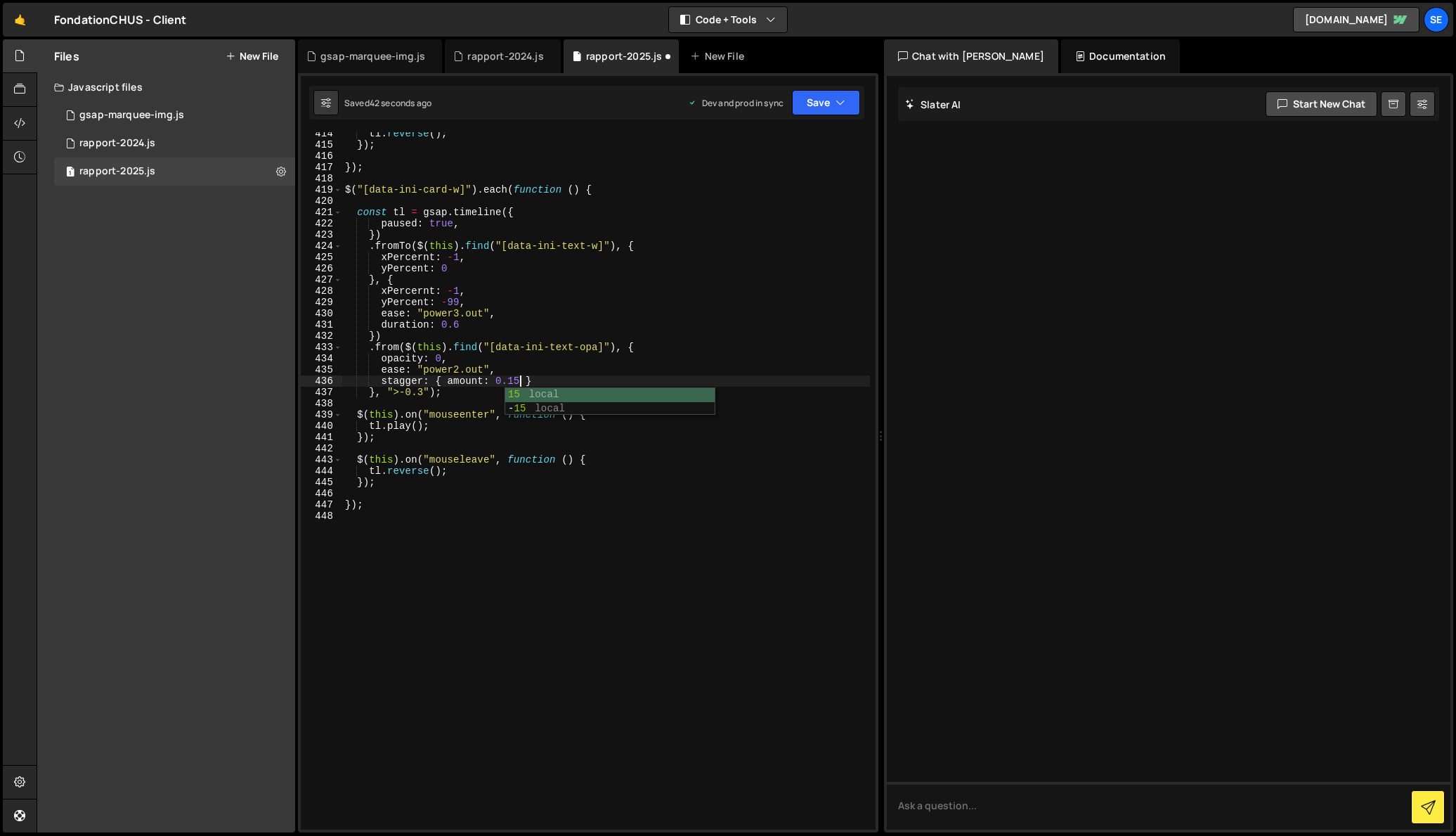
scroll to position [0, 12]
click at [444, 393] on div "tl . reverse ( ) ; }) ; }) ; $ ( "[data-ini-card-w]" ) . each ( function ( ) { …" at bounding box center [606, 488] width 528 height 720
type textarea "}, ">-0.3");"
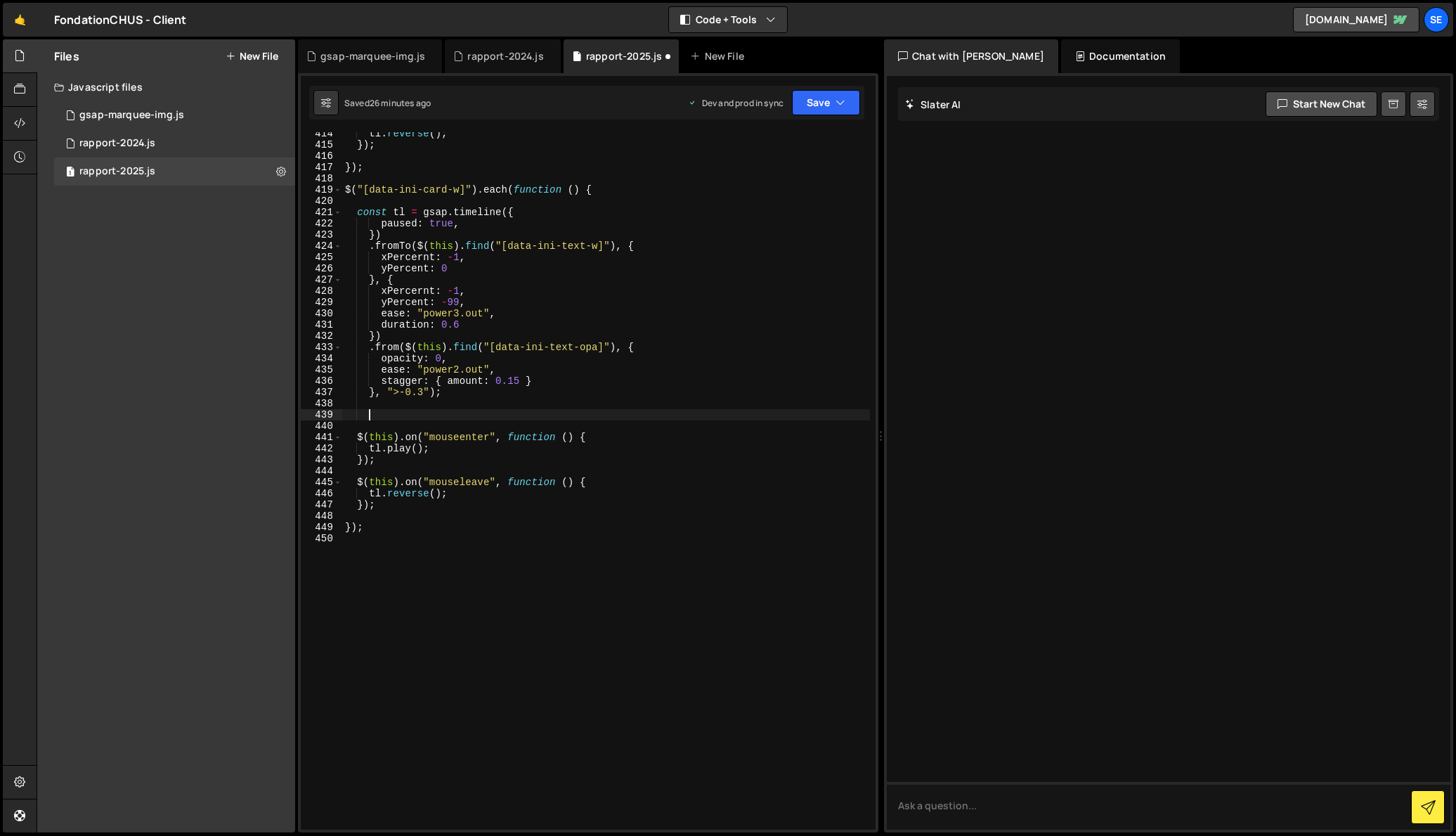
paste textarea "#fff7e9"
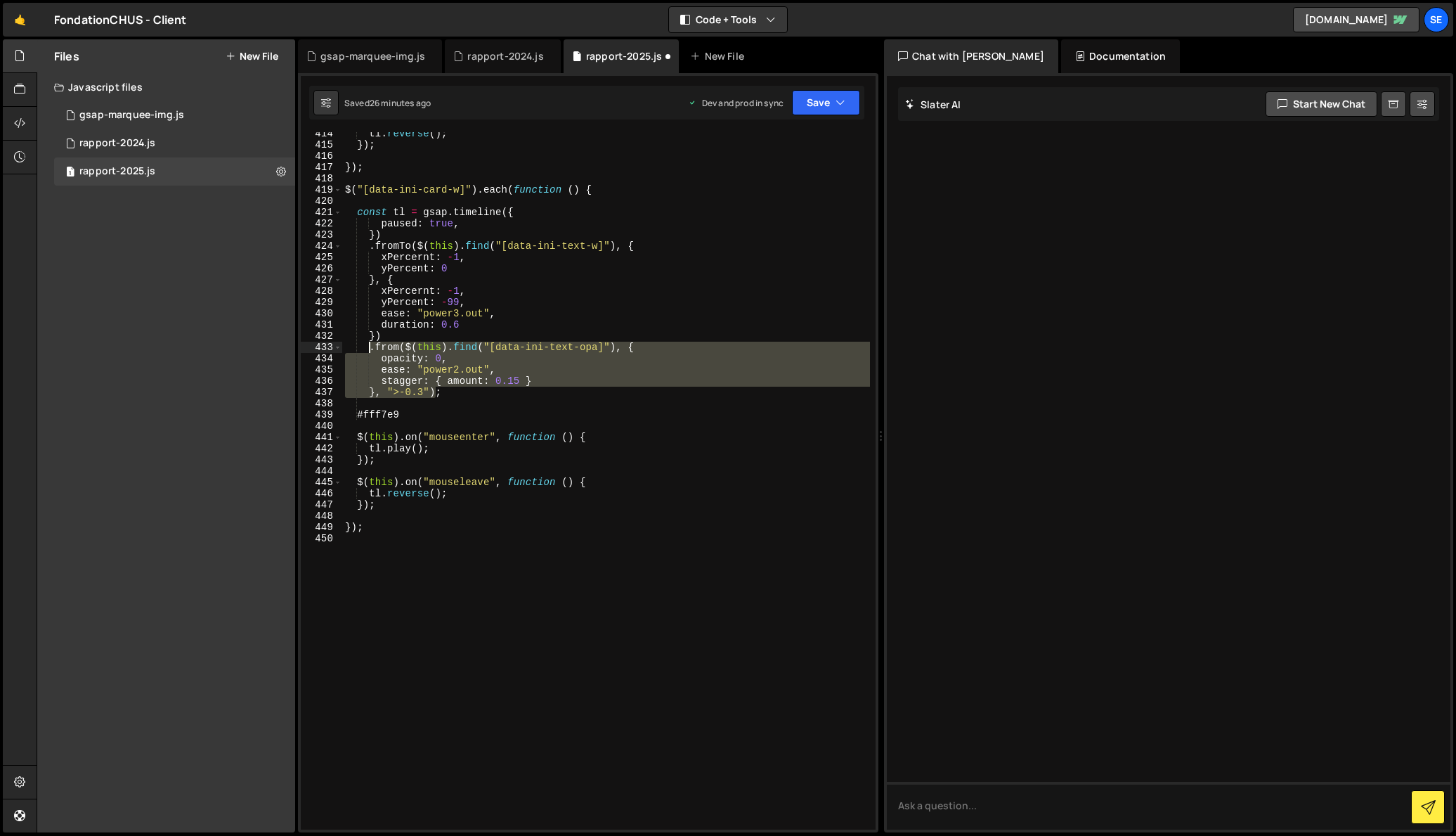
drag, startPoint x: 434, startPoint y: 391, endPoint x: 374, endPoint y: 362, distance: 66.6
click at [371, 352] on div "tl . reverse ( ) ; }) ; }) ; $ ( "[data-ini-card-w]" ) . each ( function ( ) { …" at bounding box center [606, 488] width 528 height 720
click at [434, 391] on div "tl . reverse ( ) ; }) ; }) ; $ ( "[data-ini-card-w]" ) . each ( function ( ) { …" at bounding box center [606, 481] width 528 height 697
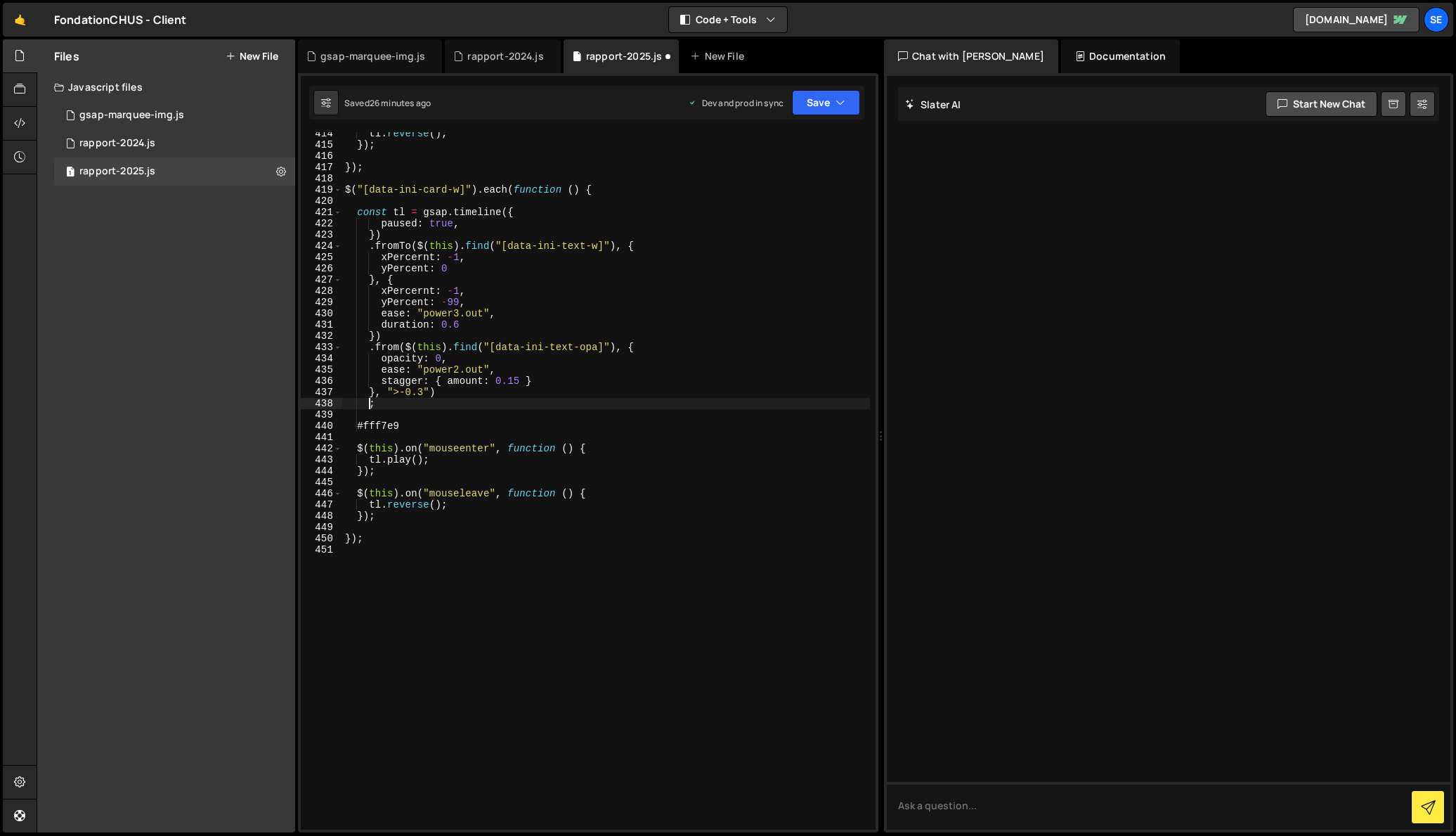
scroll to position [0, 2]
paste textarea "}, ">-0.3")"
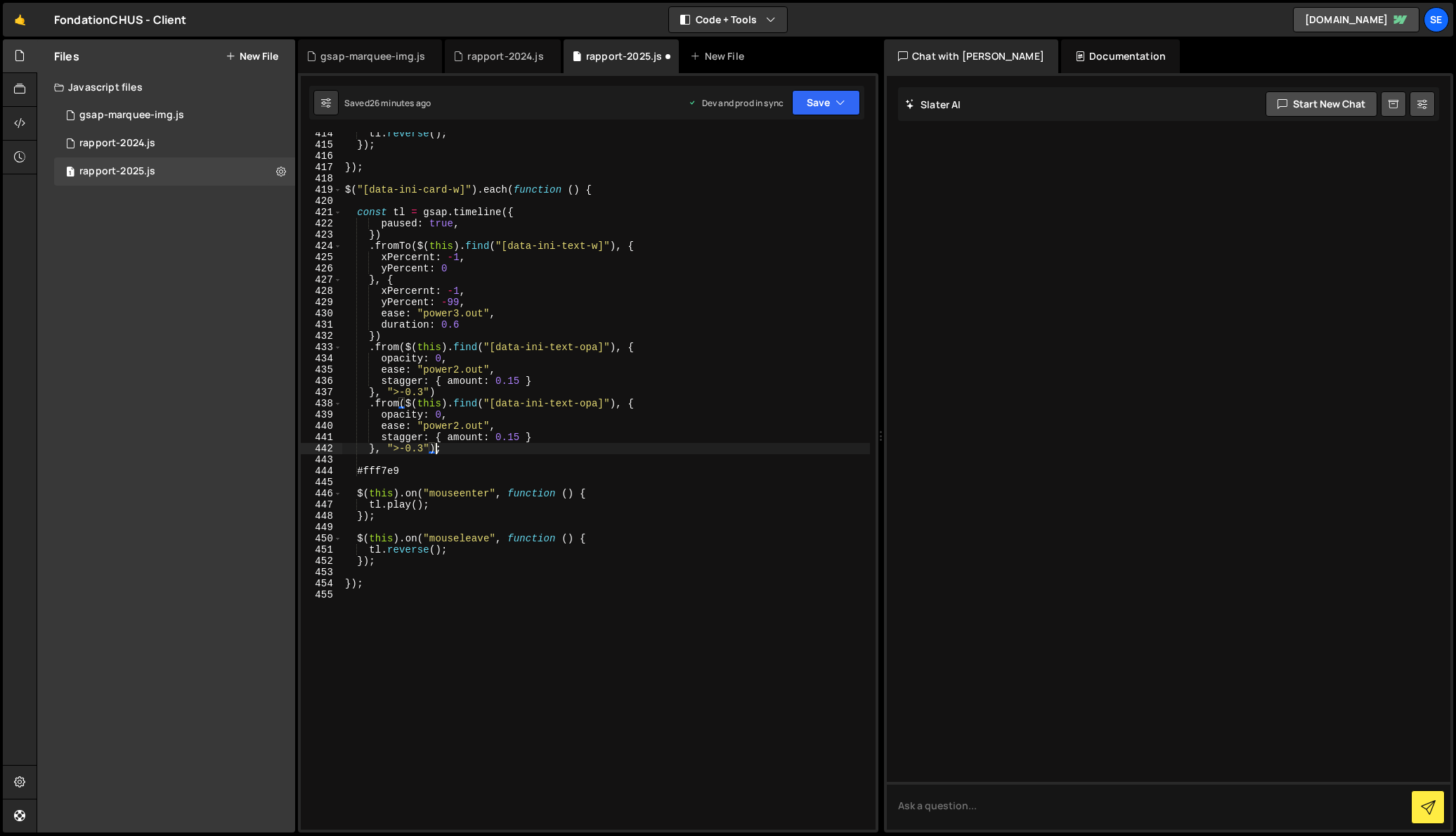
drag, startPoint x: 401, startPoint y: 404, endPoint x: 401, endPoint y: 414, distance: 10.0
click at [401, 404] on div "tl . reverse ( ) ; }) ; }) ; $ ( "[data-ini-card-w]" ) . each ( function ( ) { …" at bounding box center [606, 488] width 528 height 720
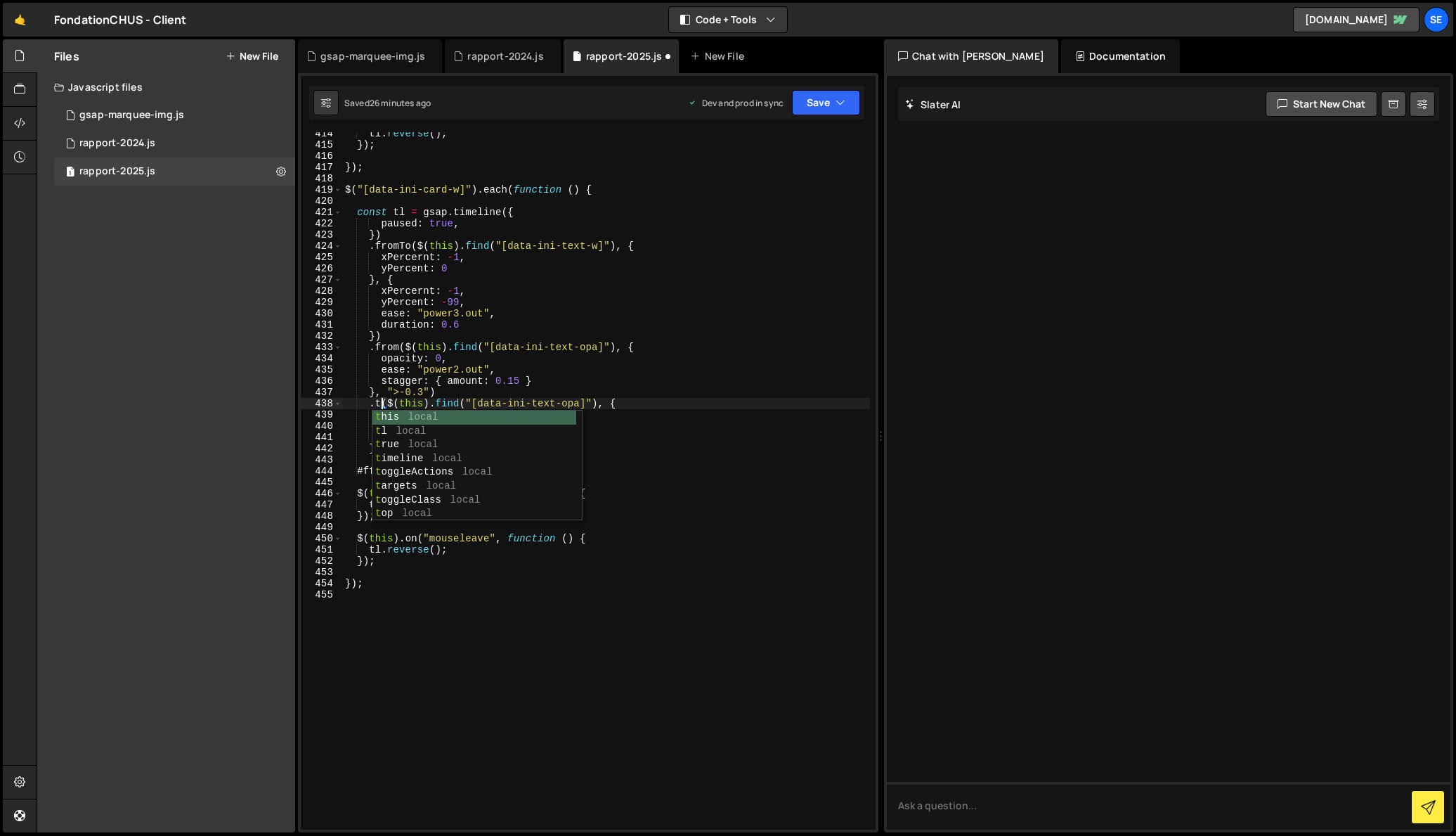
scroll to position [0, 3]
click at [591, 244] on div "tl . reverse ( ) ; }) ; }) ; $ ( "[data-ini-card-w]" ) . each ( function ( ) { …" at bounding box center [606, 488] width 528 height 720
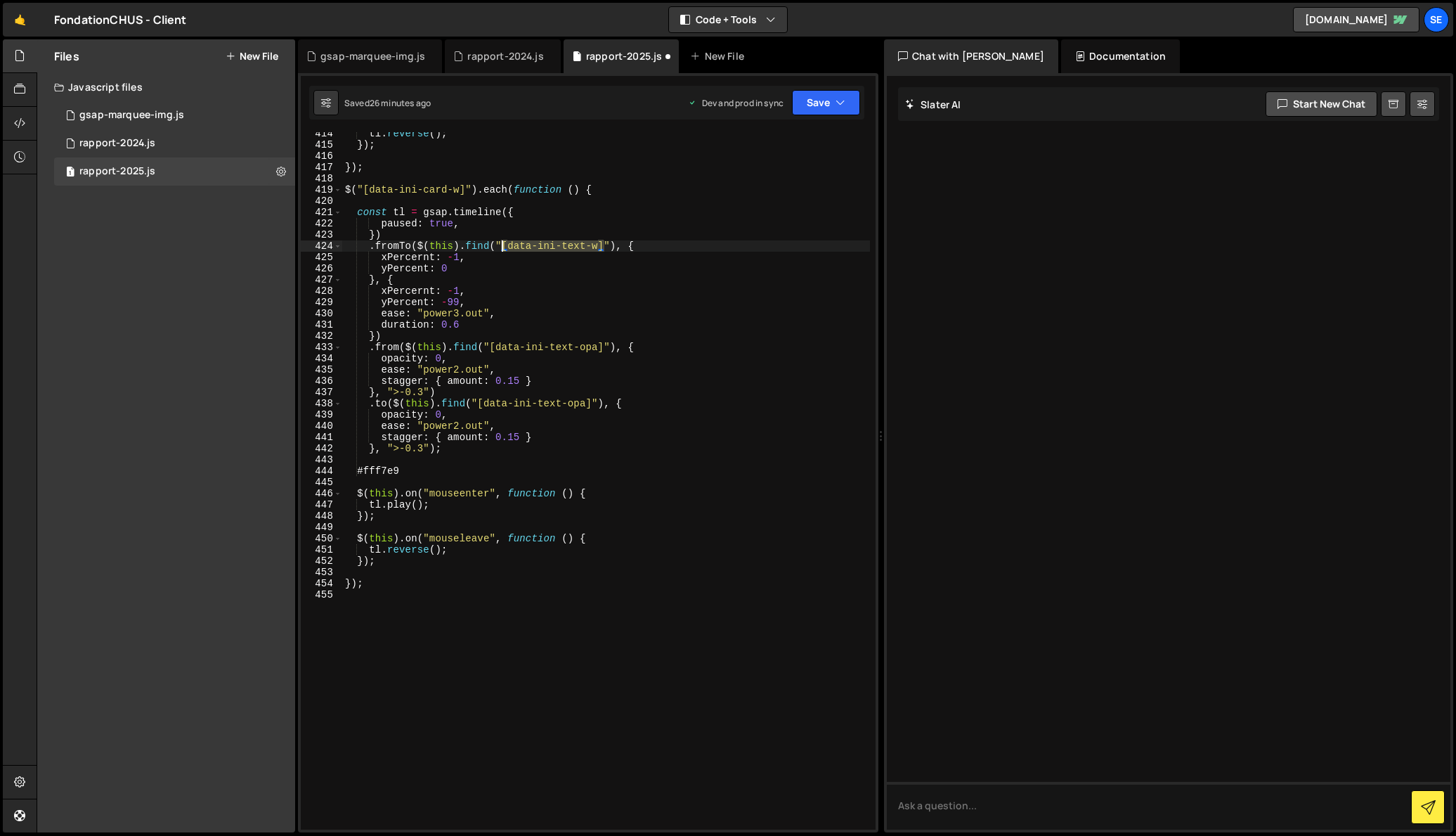
drag, startPoint x: 604, startPoint y: 246, endPoint x: 499, endPoint y: 274, distance: 108.7
click at [502, 248] on div "tl . reverse ( ) ; }) ; }) ; $ ( "[data-ini-card-w]" ) . each ( function ( ) { …" at bounding box center [606, 488] width 528 height 720
drag, startPoint x: 593, startPoint y: 403, endPoint x: 480, endPoint y: 405, distance: 113.0
click at [479, 403] on div "tl . reverse ( ) ; }) ; }) ; $ ( "[data-ini-card-w]" ) . each ( function ( ) { …" at bounding box center [606, 488] width 528 height 720
paste textarea "w"
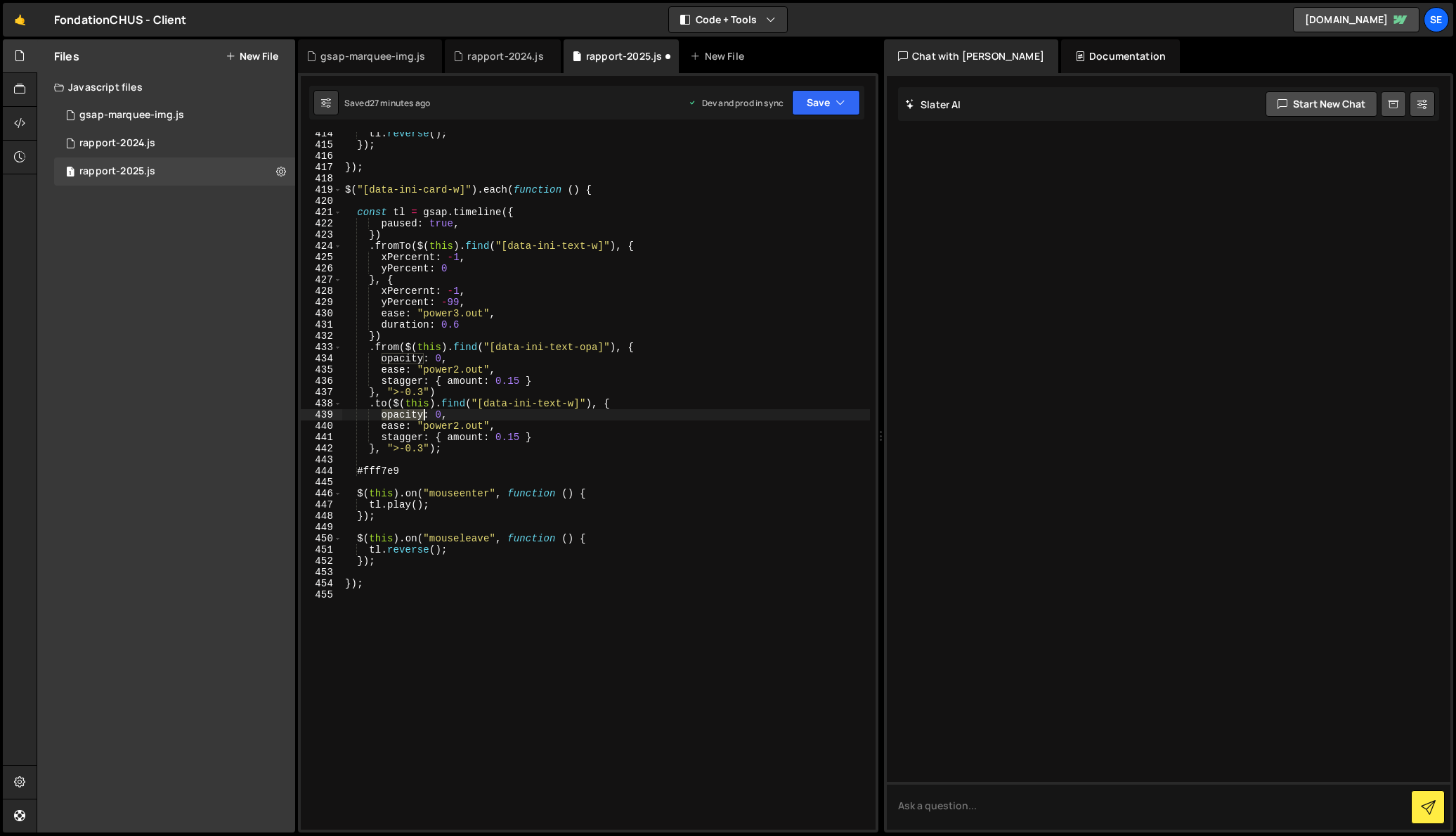
drag, startPoint x: 384, startPoint y: 414, endPoint x: 421, endPoint y: 414, distance: 37.0
click at [421, 414] on div "tl . reverse ( ) ; }) ; }) ; $ ( "[data-ini-card-w]" ) . each ( function ( ) { …" at bounding box center [606, 488] width 528 height 720
drag, startPoint x: 417, startPoint y: 473, endPoint x: 370, endPoint y: 469, distance: 47.2
click at [370, 469] on div "tl . reverse ( ) ; }) ; }) ; $ ( "[data-ini-card-w]" ) . each ( function ( ) { …" at bounding box center [606, 488] width 528 height 720
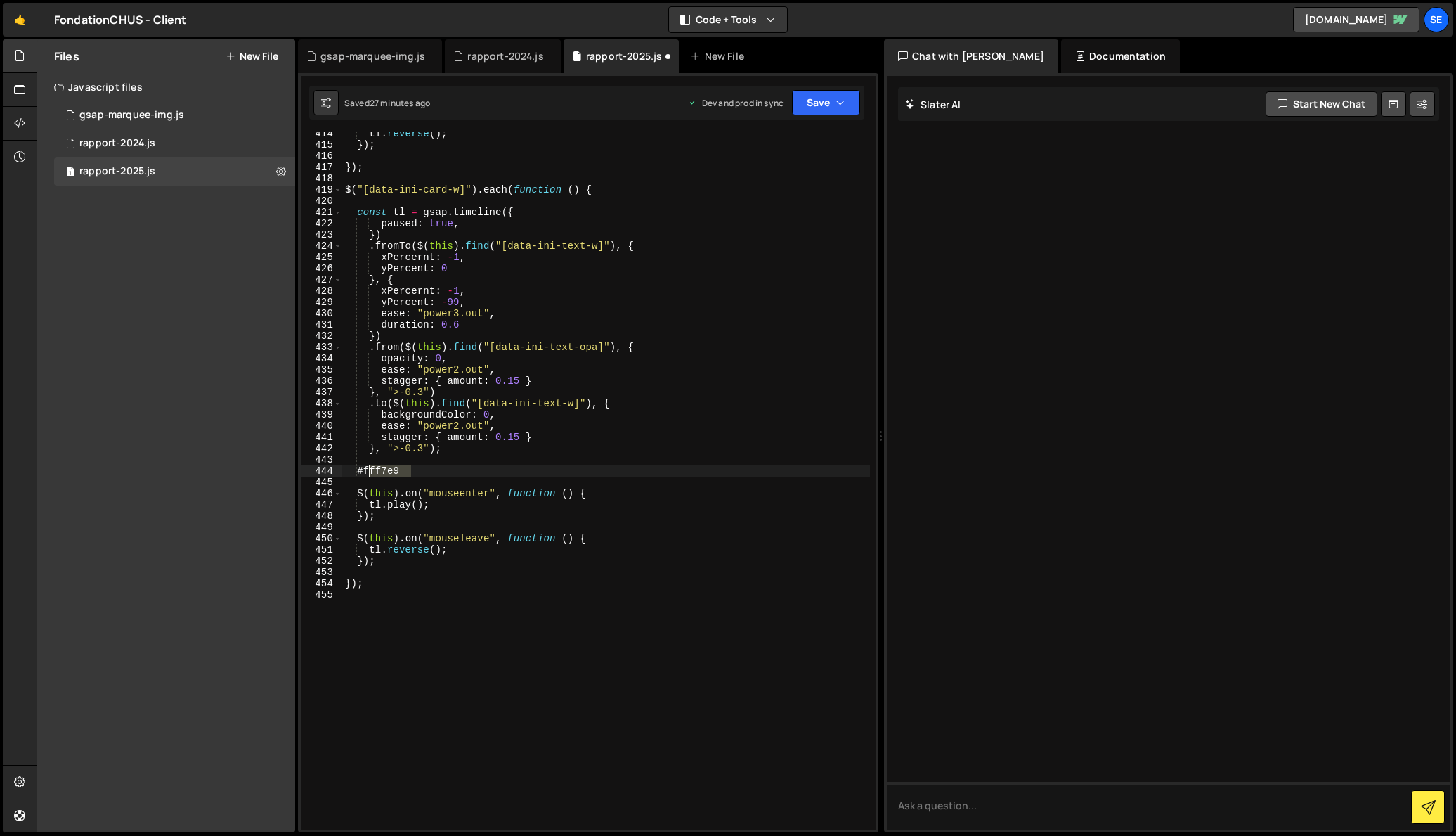
type textarea "#fff7e9"
click at [486, 414] on div "tl . reverse ( ) ; }) ; }) ; $ ( "[data-ini-card-w]" ) . each ( function ( ) { …" at bounding box center [606, 488] width 528 height 720
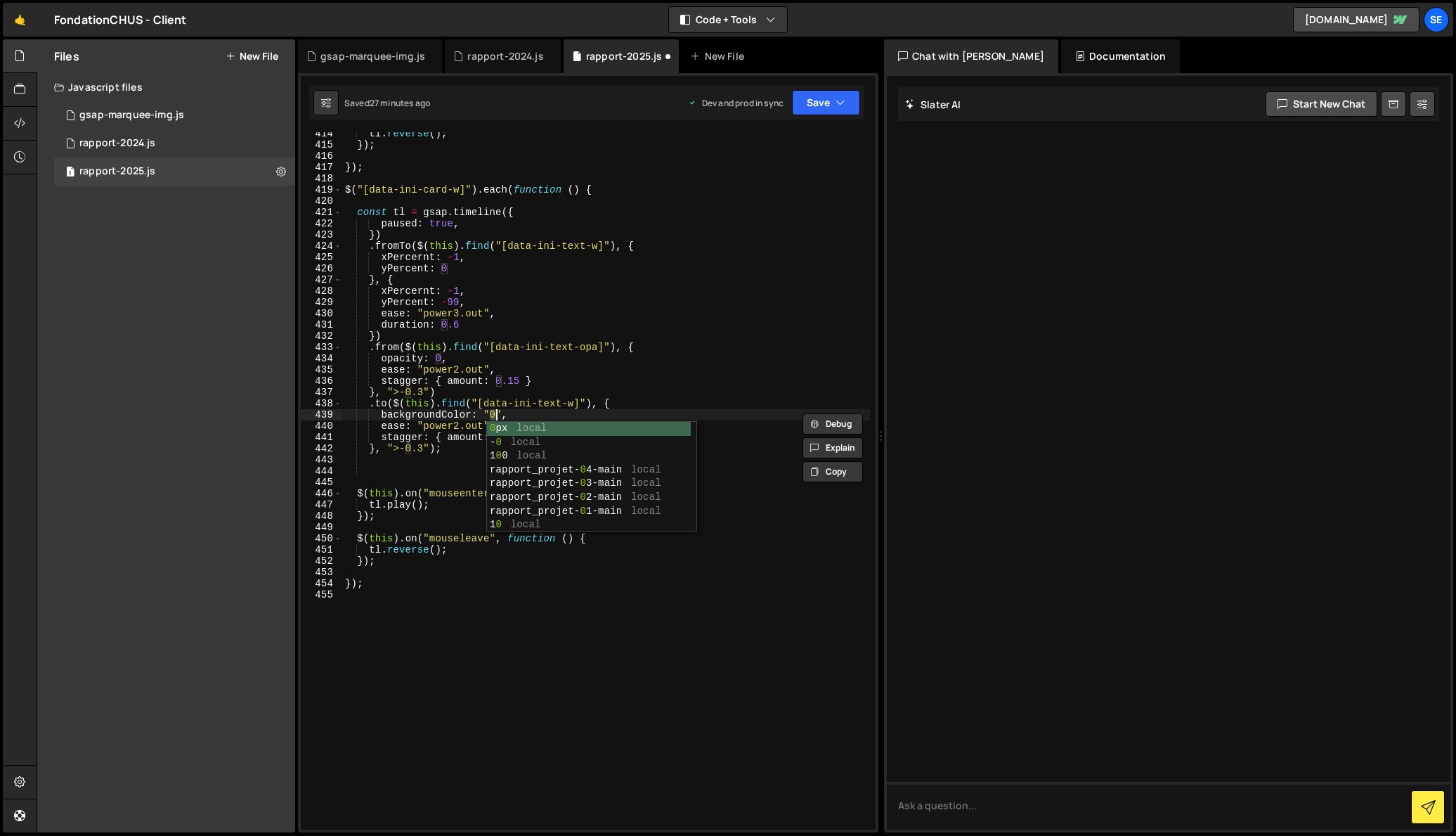
scroll to position [0, 10]
paste textarea "#fff7e9""
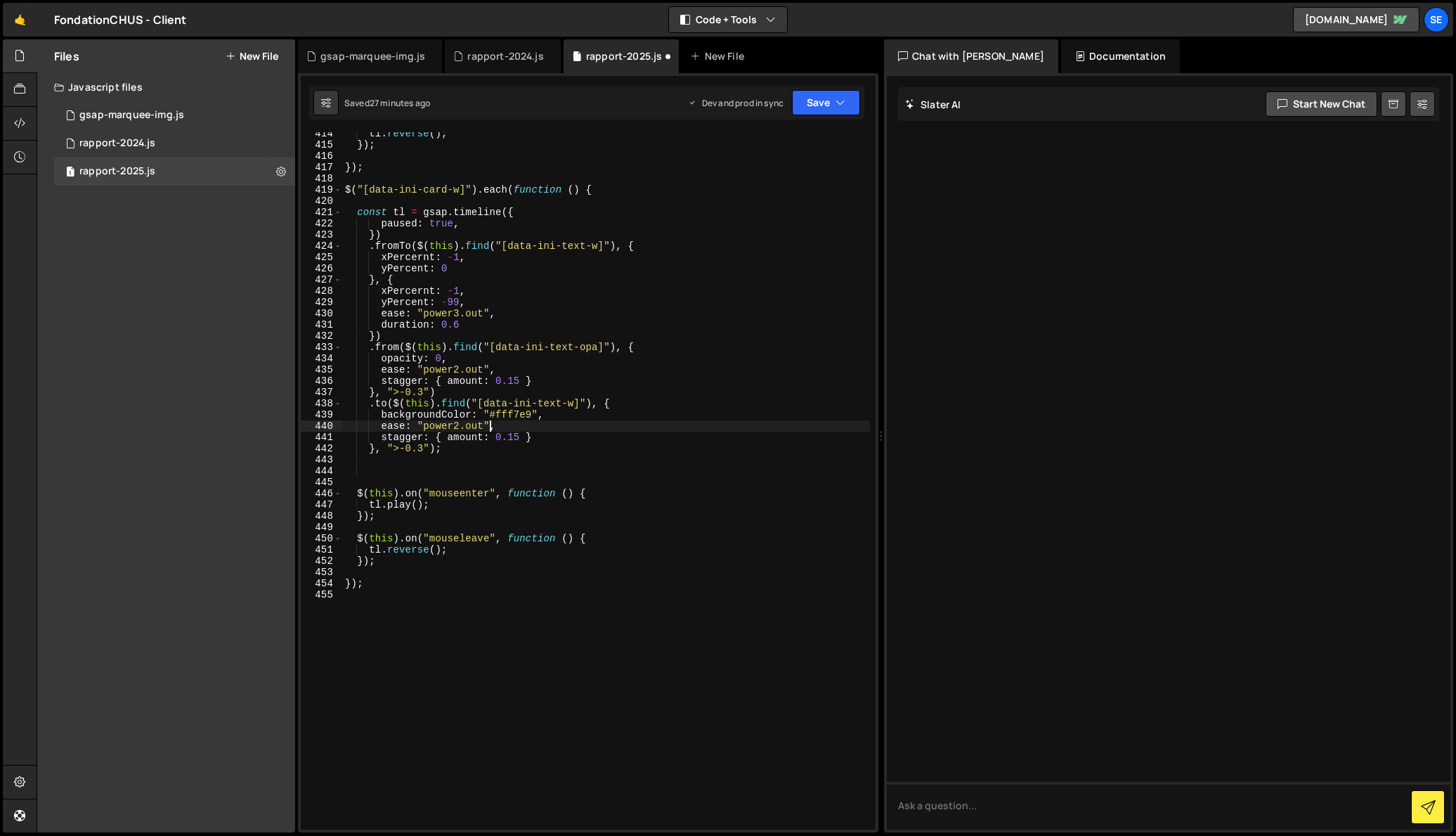
click at [490, 429] on div "tl . reverse ( ) ; }) ; }) ; $ ( "[data-ini-card-w]" ) . each ( function ( ) { …" at bounding box center [606, 488] width 528 height 720
drag, startPoint x: 539, startPoint y: 438, endPoint x: 490, endPoint y: 428, distance: 50.0
click at [490, 428] on div "tl . reverse ( ) ; }) ; }) ; $ ( "[data-ini-card-w]" ) . each ( function ( ) { …" at bounding box center [606, 488] width 528 height 720
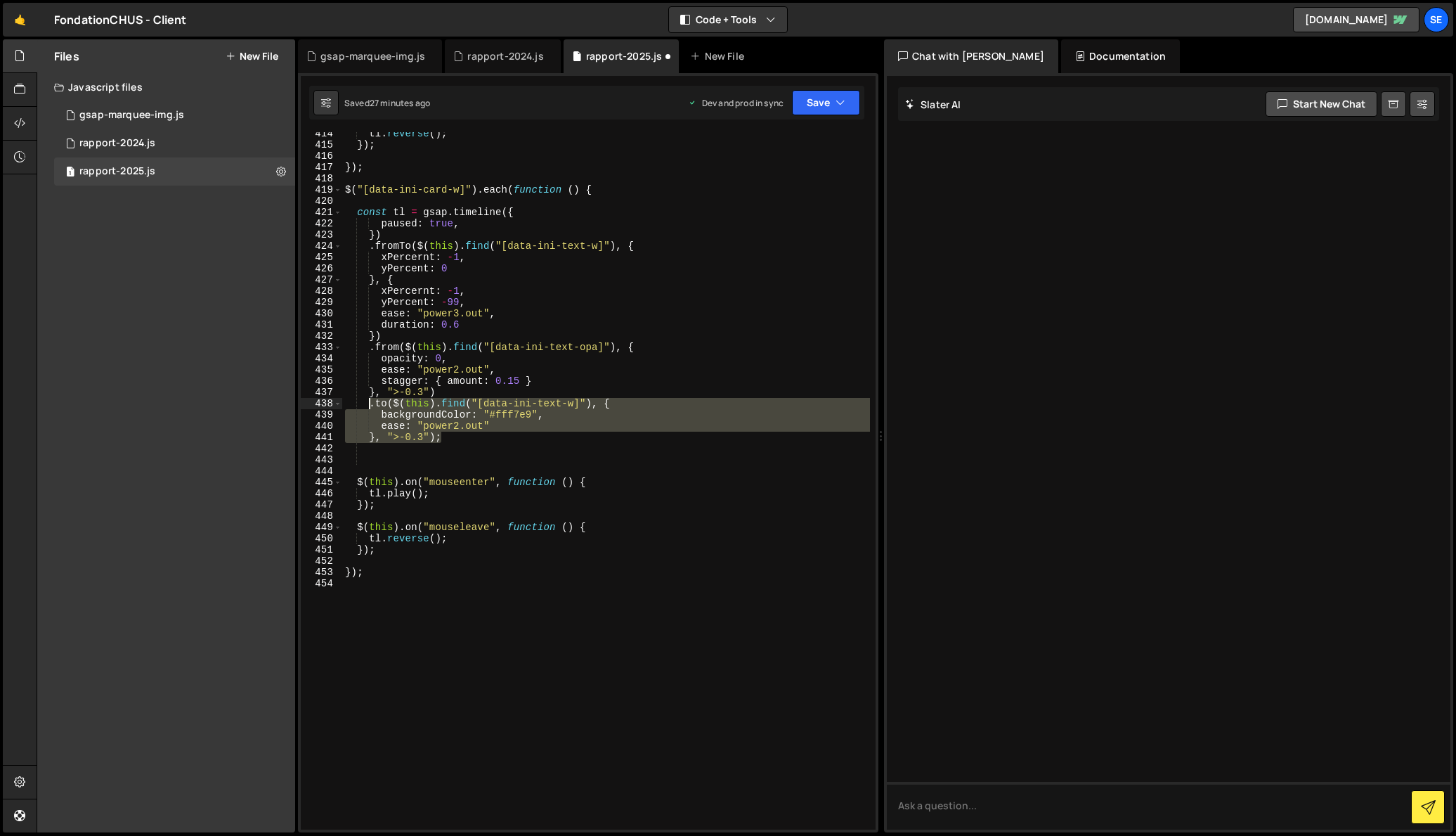
drag, startPoint x: 446, startPoint y: 439, endPoint x: 371, endPoint y: 406, distance: 81.9
click at [370, 405] on div "tl . reverse ( ) ; }) ; }) ; $ ( "[data-ini-card-w]" ) . each ( function ( ) { …" at bounding box center [606, 488] width 528 height 720
click at [447, 438] on div "tl . reverse ( ) ; }) ; }) ; $ ( "[data-ini-card-w]" ) . each ( function ( ) { …" at bounding box center [606, 481] width 528 height 697
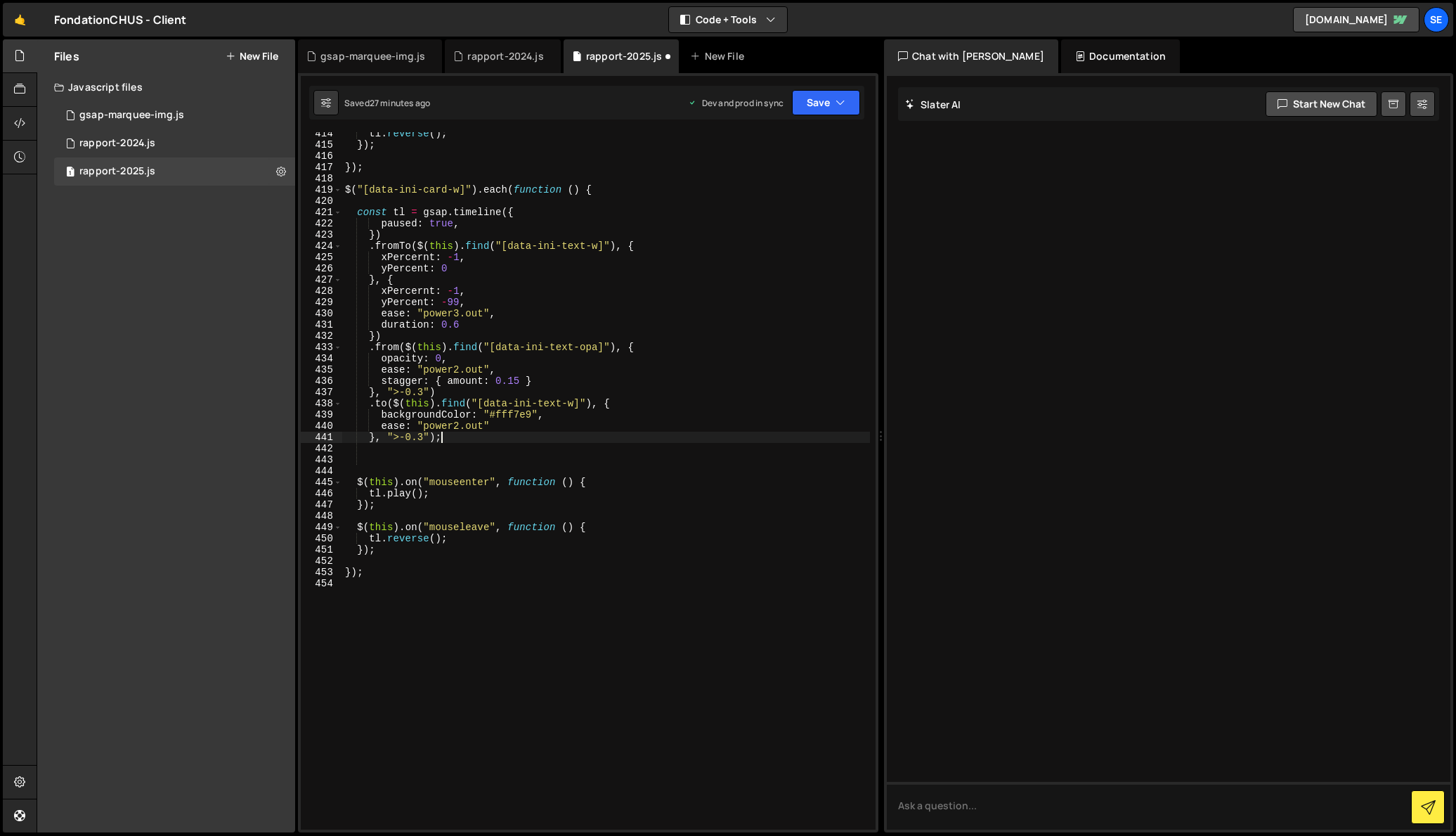
type textarea "}, ">-0.3")"
paste textarea "}, ">-0.3");"
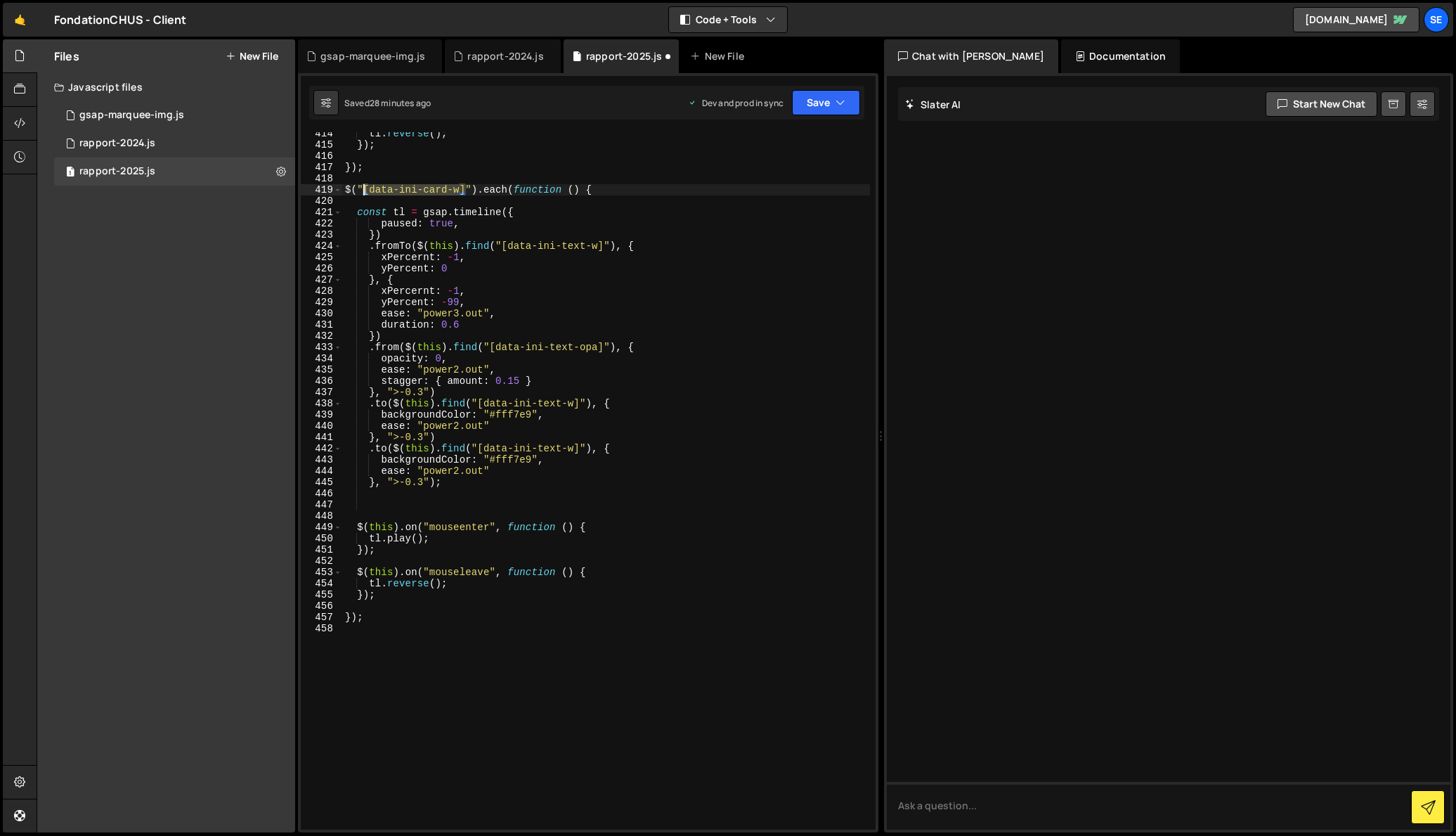
drag, startPoint x: 466, startPoint y: 188, endPoint x: 372, endPoint y: 209, distance: 96.3
click at [366, 189] on div "tl . reverse ( ) ; }) ; }) ; $ ( "[data-ini-card-w]" ) . each ( function ( ) { …" at bounding box center [606, 488] width 528 height 720
click at [496, 450] on div "tl . reverse ( ) ; }) ; }) ; $ ( "[data-ini-card-w]" ) . each ( function ( ) { …" at bounding box center [606, 488] width 528 height 720
drag, startPoint x: 437, startPoint y: 448, endPoint x: 592, endPoint y: 448, distance: 155.0
click at [592, 448] on div "tl . reverse ( ) ; }) ; }) ; $ ( "[data-ini-card-w]" ) . each ( function ( ) { …" at bounding box center [606, 488] width 528 height 720
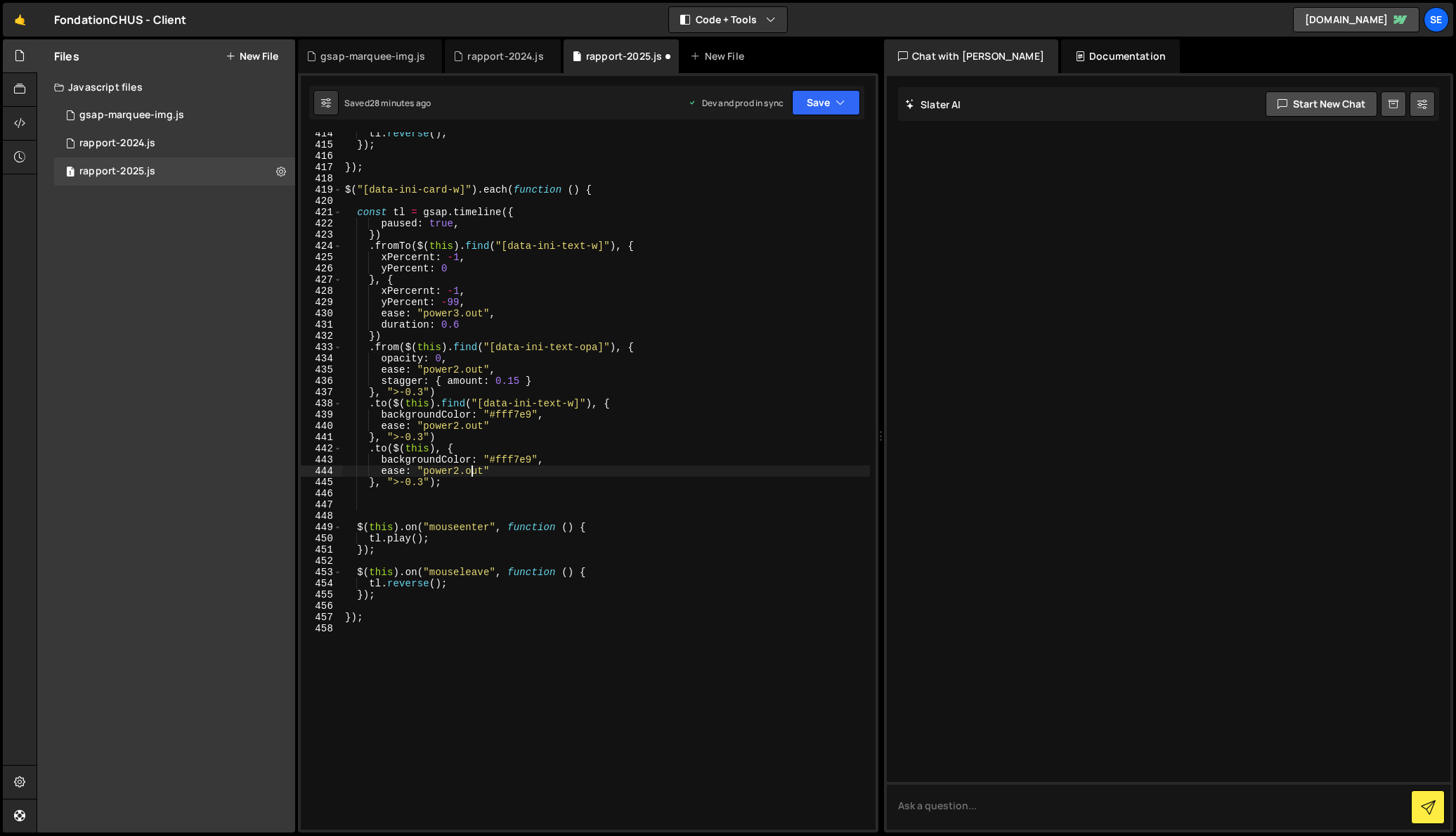
click at [473, 469] on div "tl . reverse ( ) ; }) ; }) ; $ ( "[data-ini-card-w]" ) . each ( function ( ) { …" at bounding box center [606, 488] width 528 height 720
click at [493, 473] on div "tl . reverse ( ) ; }) ; }) ; $ ( "[data-ini-card-w]" ) . each ( function ( ) { …" at bounding box center [606, 488] width 528 height 720
click at [453, 481] on div "tl . reverse ( ) ; }) ; }) ; $ ( "[data-ini-card-w]" ) . each ( function ( ) { …" at bounding box center [606, 488] width 528 height 720
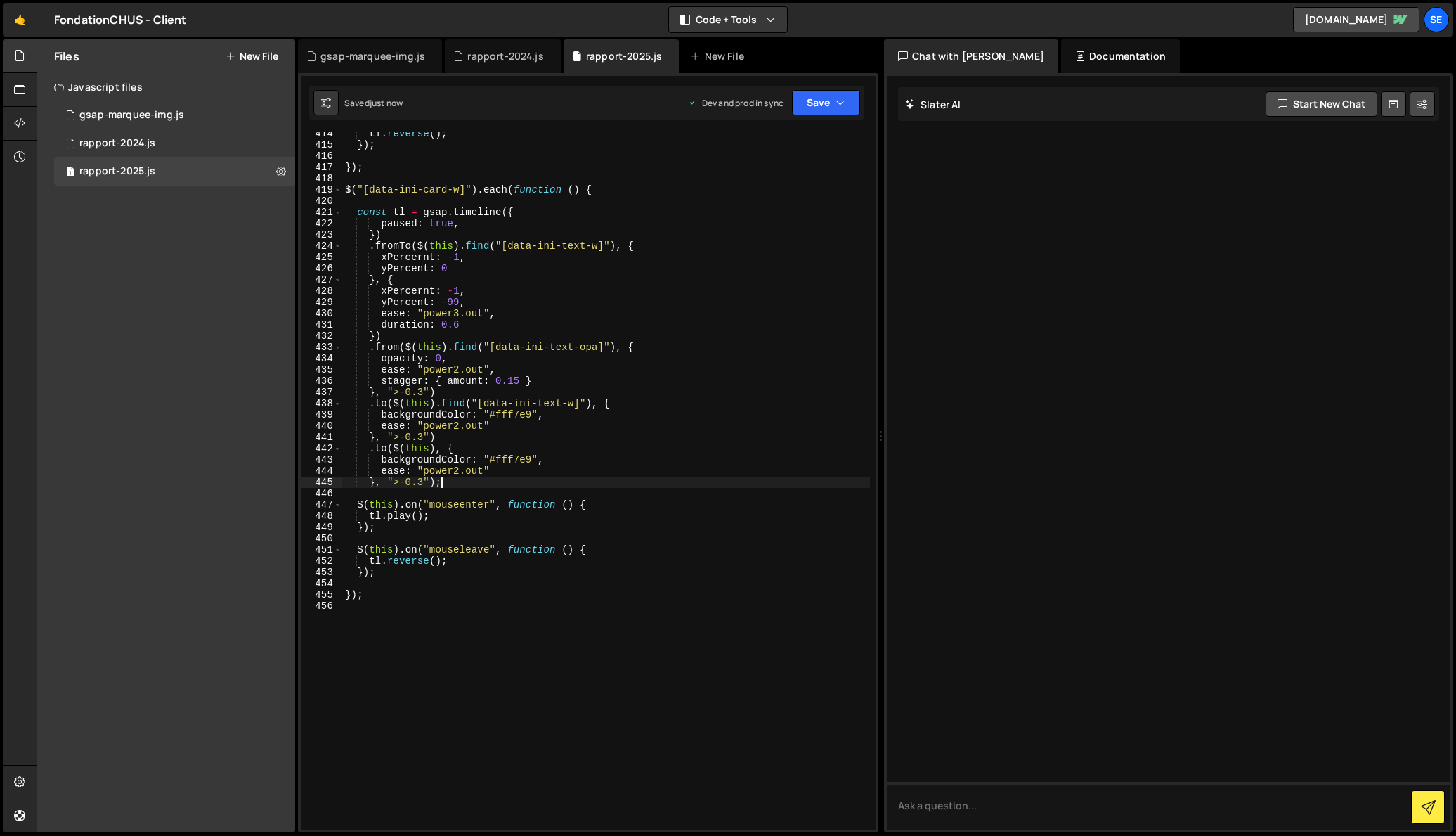
type textarea "}, ">-0.3");"
paste textarea "data-ini-number-w"
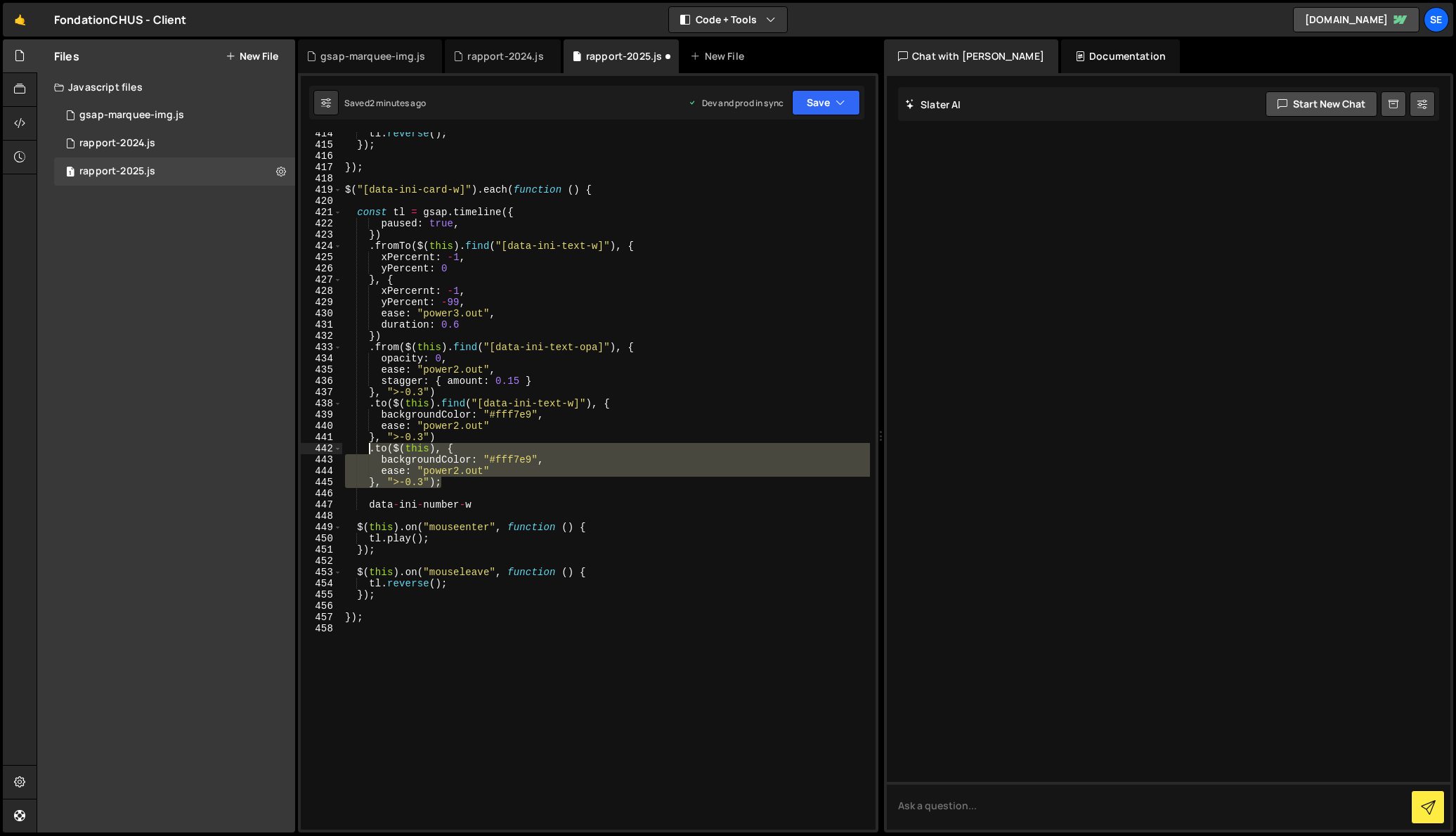
drag, startPoint x: 449, startPoint y: 485, endPoint x: 369, endPoint y: 452, distance: 86.5
click at [369, 452] on div "tl . reverse ( ) ; }) ; }) ; $ ( "[data-ini-card-w]" ) . each ( function ( ) { …" at bounding box center [606, 488] width 528 height 720
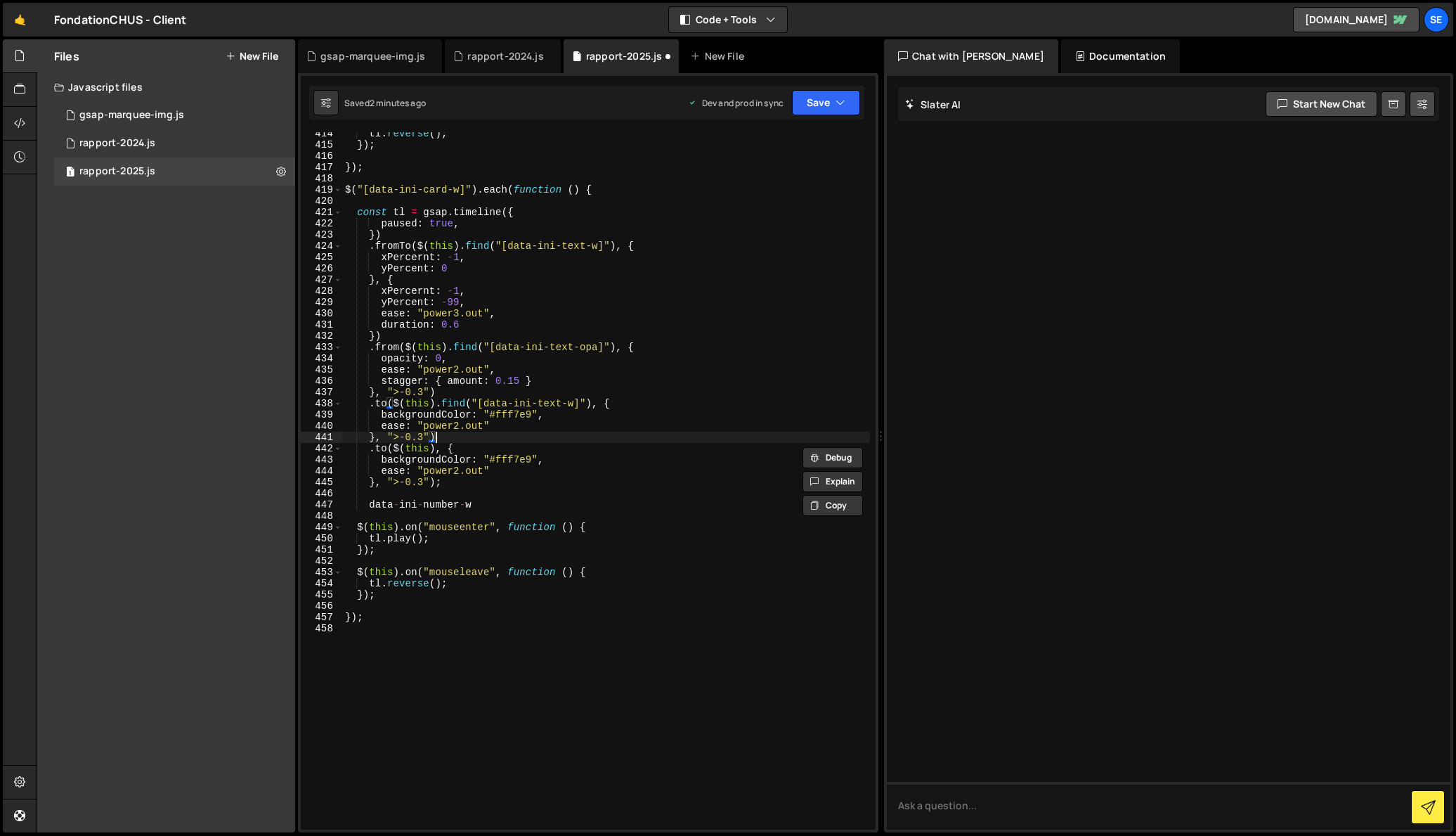
click at [440, 435] on div "tl . reverse ( ) ; }) ; }) ; $ ( "[data-ini-card-w]" ) . each ( function ( ) { …" at bounding box center [606, 488] width 528 height 720
type textarea "}, ">-0.3")"
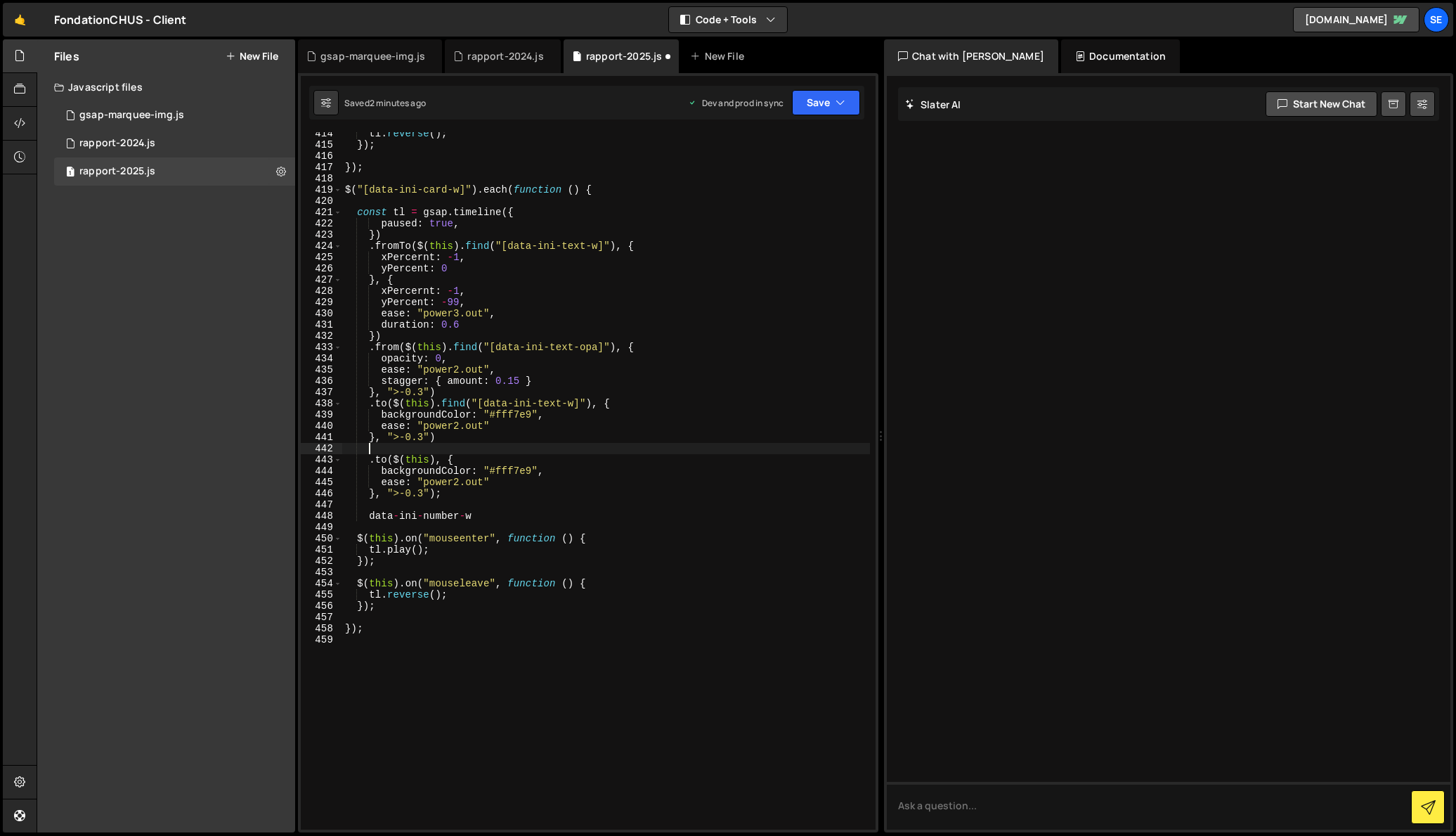
paste textarea "}, ">-0.3");"
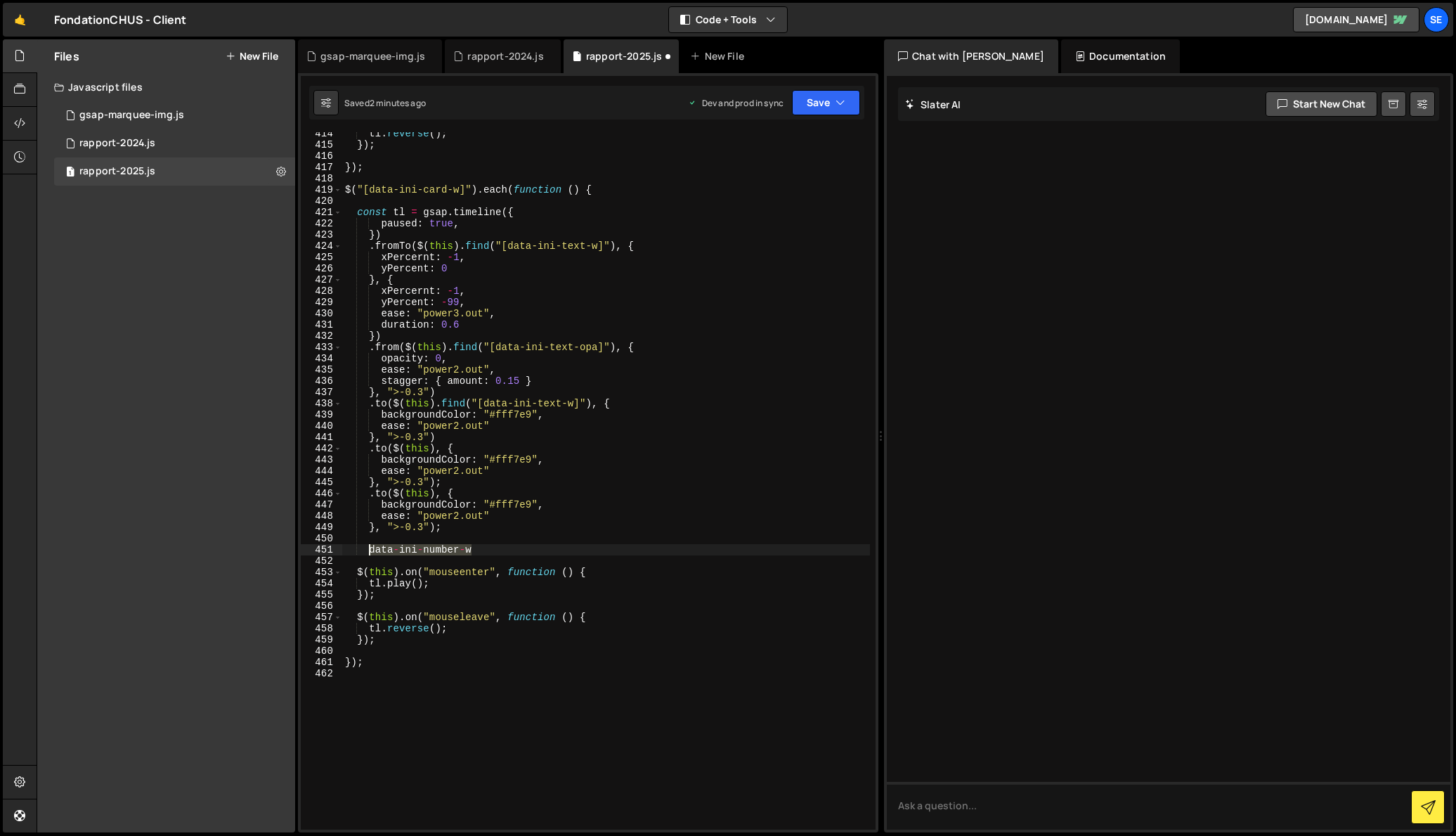
drag, startPoint x: 471, startPoint y: 552, endPoint x: 371, endPoint y: 549, distance: 100.0
click at [371, 549] on div "tl . reverse ( ) ; }) ; }) ; $ ( "[data-ini-card-w]" ) . each ( function ( ) { …" at bounding box center [606, 488] width 528 height 720
type textarea "data-ini-number-w"
click at [434, 448] on div "tl . reverse ( ) ; }) ; }) ; $ ( "[data-ini-card-w]" ) . each ( function ( ) { …" at bounding box center [606, 488] width 528 height 720
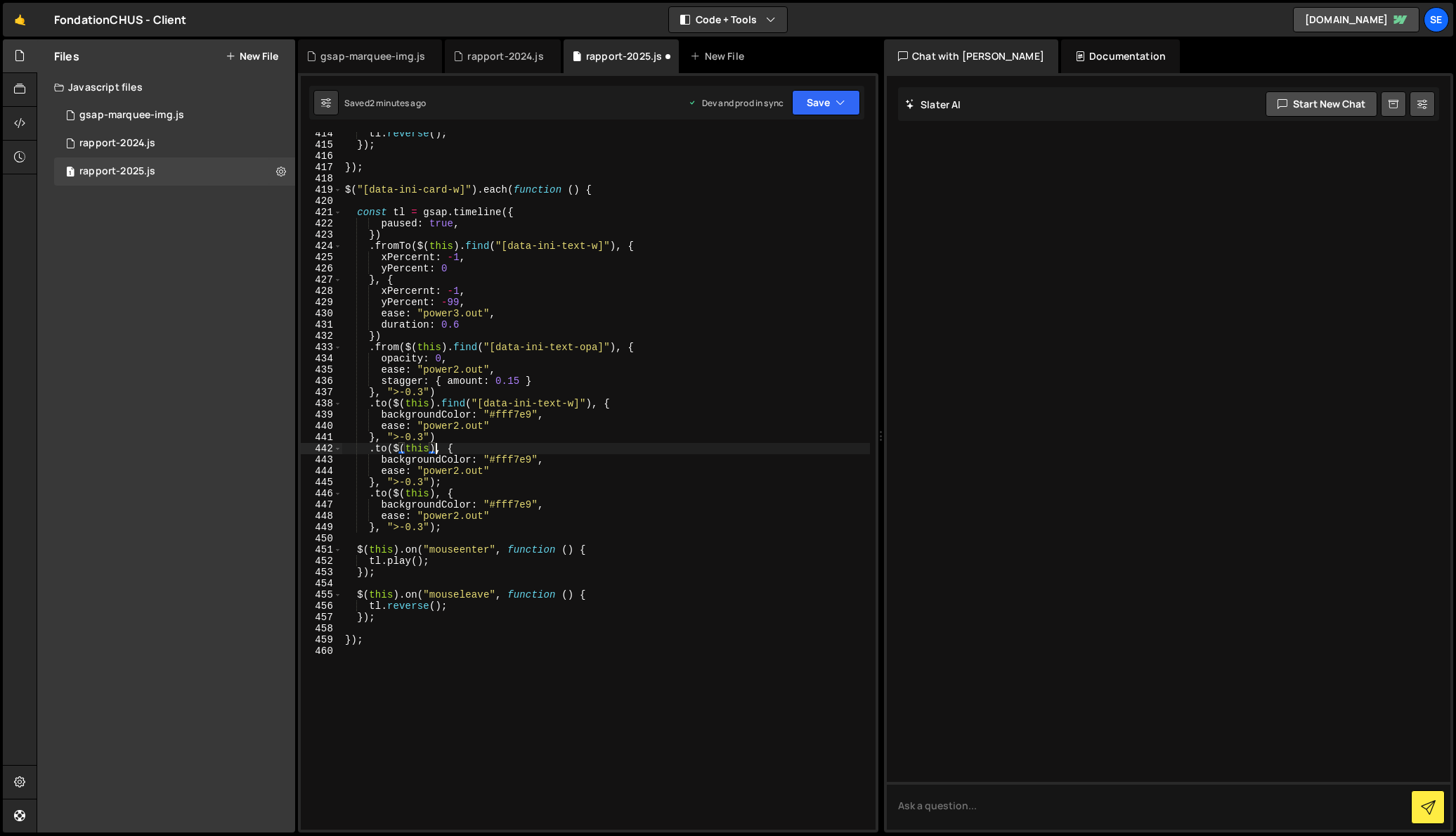
paste textarea "data-ini-number-w"
drag, startPoint x: 598, startPoint y: 405, endPoint x: 438, endPoint y: 405, distance: 160.0
click at [438, 405] on div "tl . reverse ( ) ; }) ; }) ; $ ( "[data-ini-card-w]" ) . each ( function ( ) { …" at bounding box center [606, 488] width 528 height 720
click at [434, 447] on div "tl . reverse ( ) ; }) ; }) ; $ ( "[data-ini-card-w]" ) . each ( function ( ) { …" at bounding box center [606, 488] width 528 height 720
paste textarea ".find("[data-ini-text-w]"),"
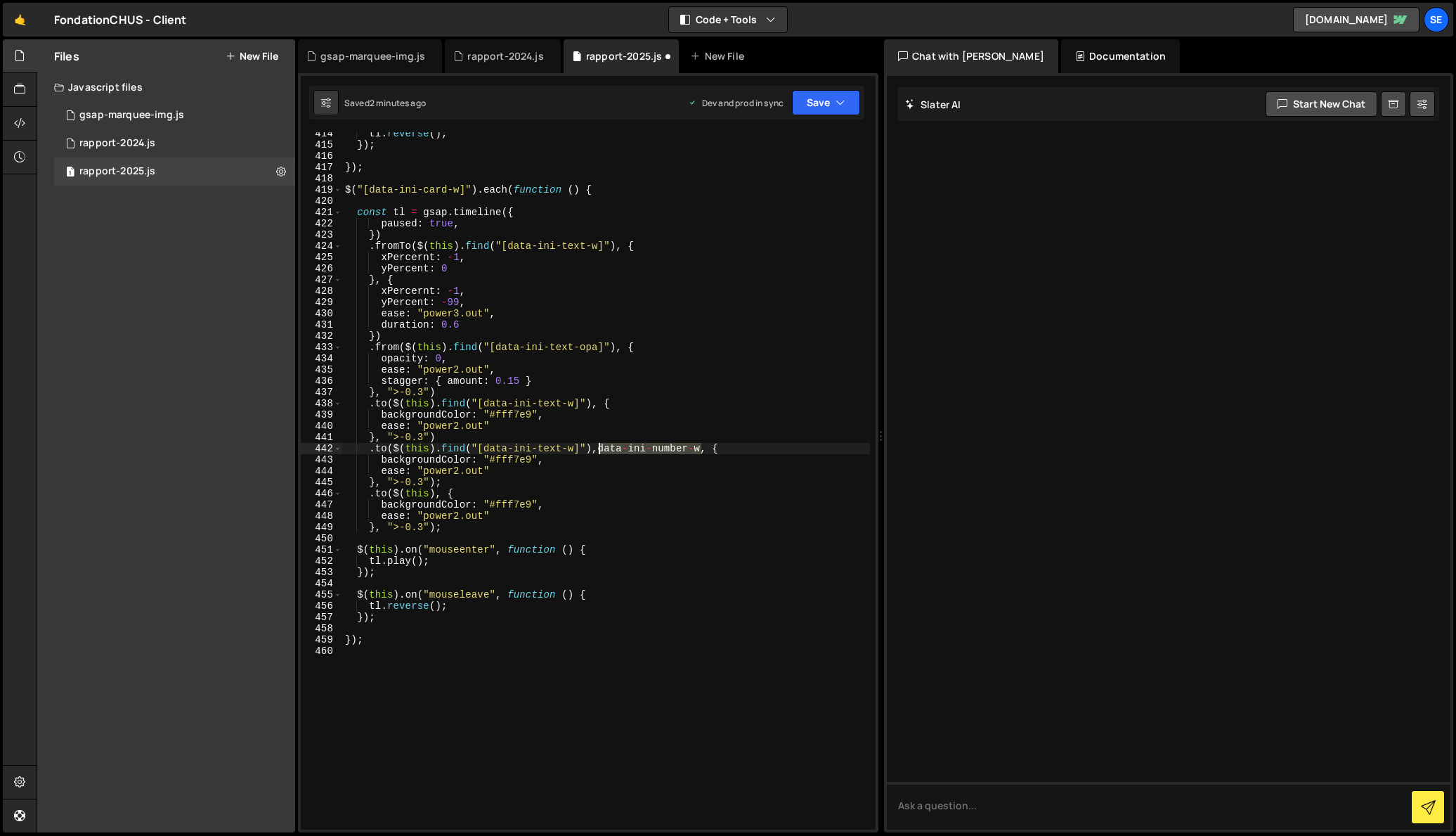
drag, startPoint x: 702, startPoint y: 450, endPoint x: 598, endPoint y: 450, distance: 104.0
click at [597, 447] on div "tl . reverse ( ) ; }) ; }) ; $ ( "[data-ini-card-w]" ) . each ( function ( ) { …" at bounding box center [606, 488] width 528 height 720
drag, startPoint x: 575, startPoint y: 448, endPoint x: 486, endPoint y: 446, distance: 89.0
click at [486, 446] on div "tl . reverse ( ) ; }) ; }) ; $ ( "[data-ini-card-w]" ) . each ( function ( ) { …" at bounding box center [606, 488] width 528 height 720
paste textarea "number"
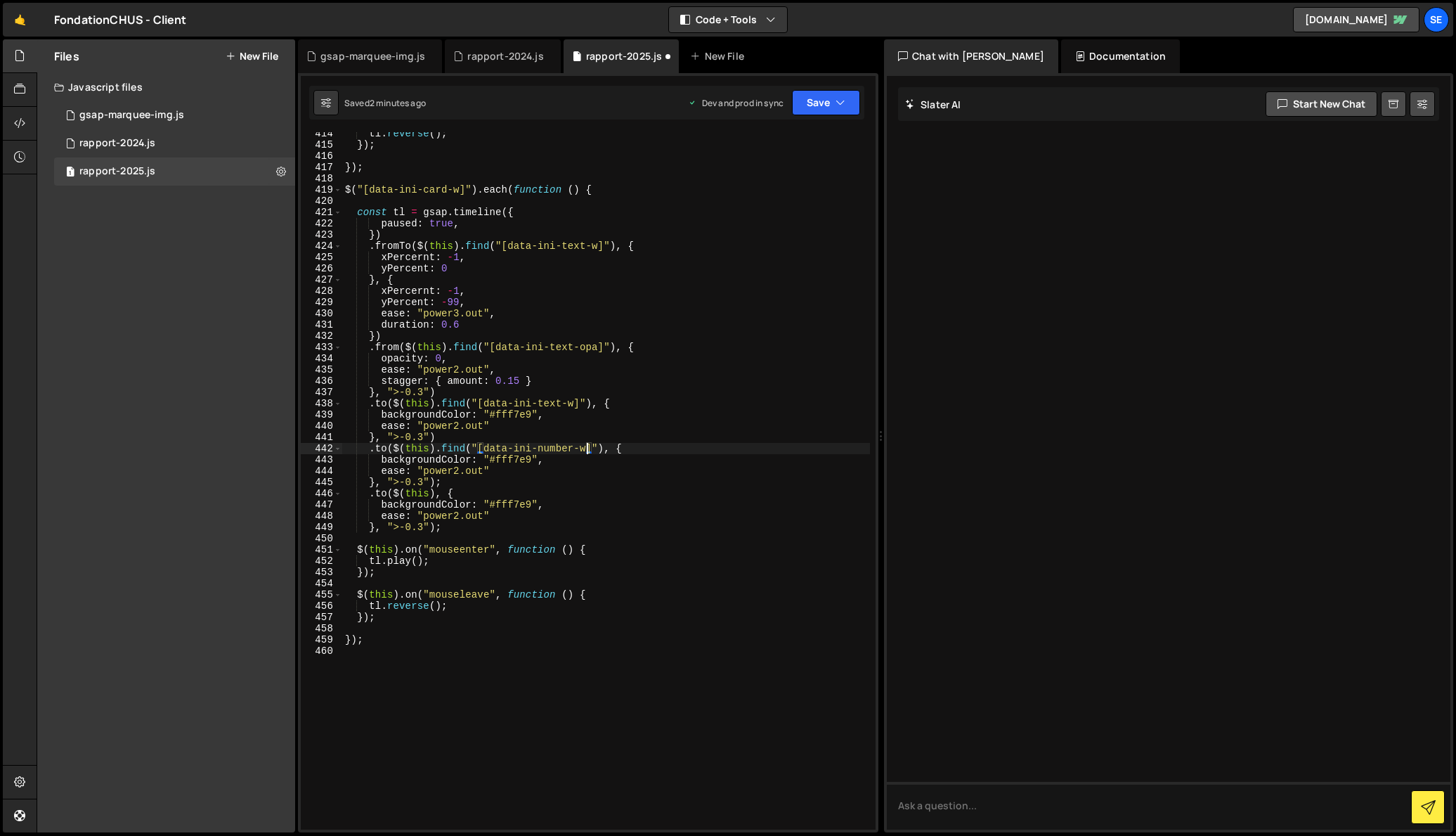
click at [558, 465] on div "tl . reverse ( ) ; }) ; }) ; $ ( "[data-ini-card-w]" ) . each ( function ( ) { …" at bounding box center [606, 488] width 528 height 720
drag, startPoint x: 398, startPoint y: 391, endPoint x: 401, endPoint y: 398, distance: 7.6
click at [398, 391] on div "tl . reverse ( ) ; }) ; }) ; $ ( "[data-ini-card-w]" ) . each ( function ( ) { …" at bounding box center [606, 488] width 528 height 720
click at [395, 438] on div "tl . reverse ( ) ; }) ; }) ; $ ( "[data-ini-card-w]" ) . each ( function ( ) { …" at bounding box center [606, 488] width 528 height 720
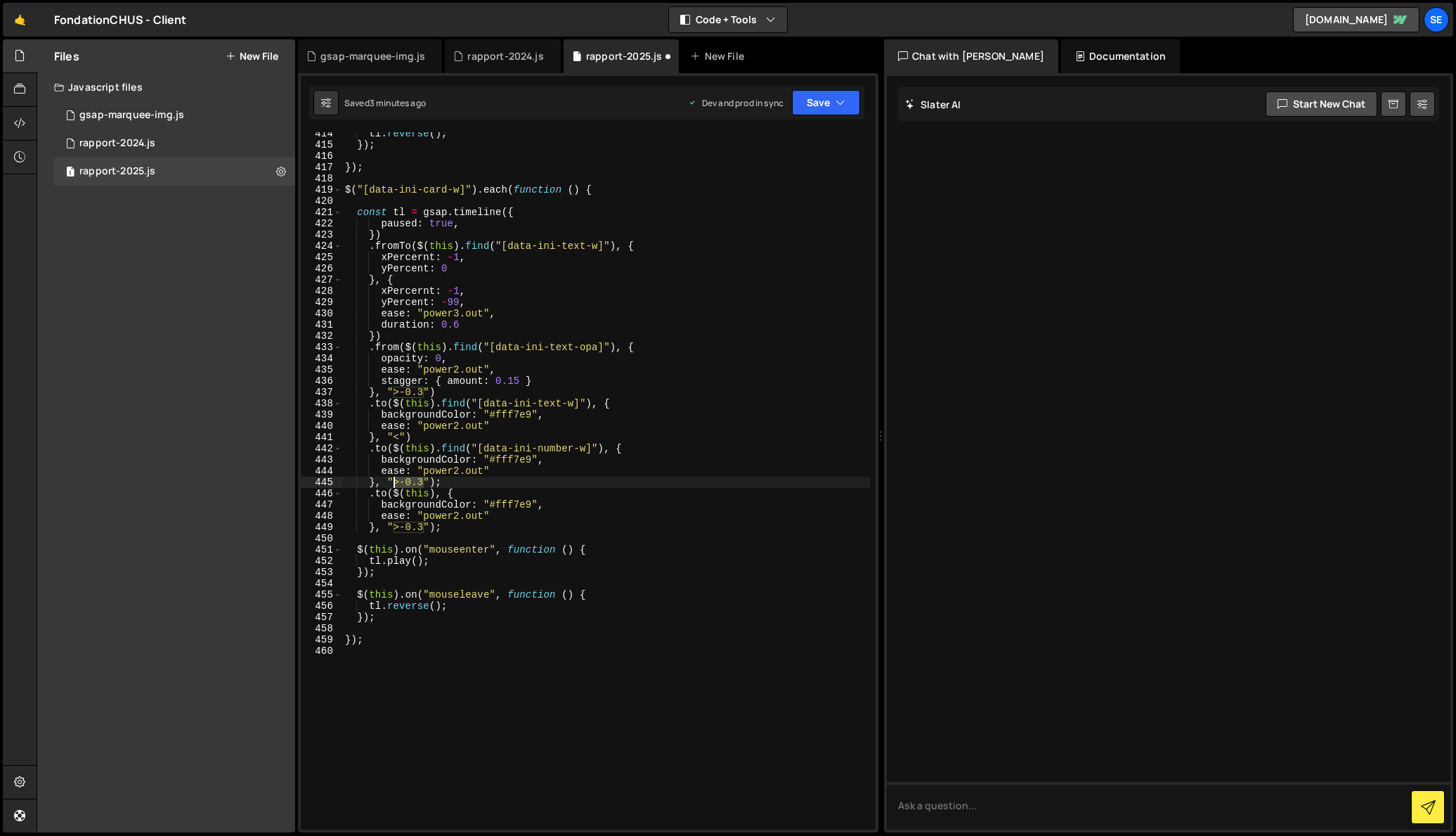
drag, startPoint x: 424, startPoint y: 483, endPoint x: 395, endPoint y: 481, distance: 29.1
click at [393, 481] on div "tl . reverse ( ) ; }) ; }) ; $ ( "[data-ini-card-w]" ) . each ( function ( ) { …" at bounding box center [606, 488] width 528 height 720
drag, startPoint x: 424, startPoint y: 525, endPoint x: 395, endPoint y: 525, distance: 29.0
click at [395, 525] on div "tl . reverse ( ) ; }) ; }) ; $ ( "[data-ini-card-w]" ) . each ( function ( ) { …" at bounding box center [606, 488] width 528 height 720
click at [430, 480] on div "tl . reverse ( ) ; }) ; }) ; $ ( "[data-ini-card-w]" ) . each ( function ( ) { …" at bounding box center [606, 488] width 528 height 720
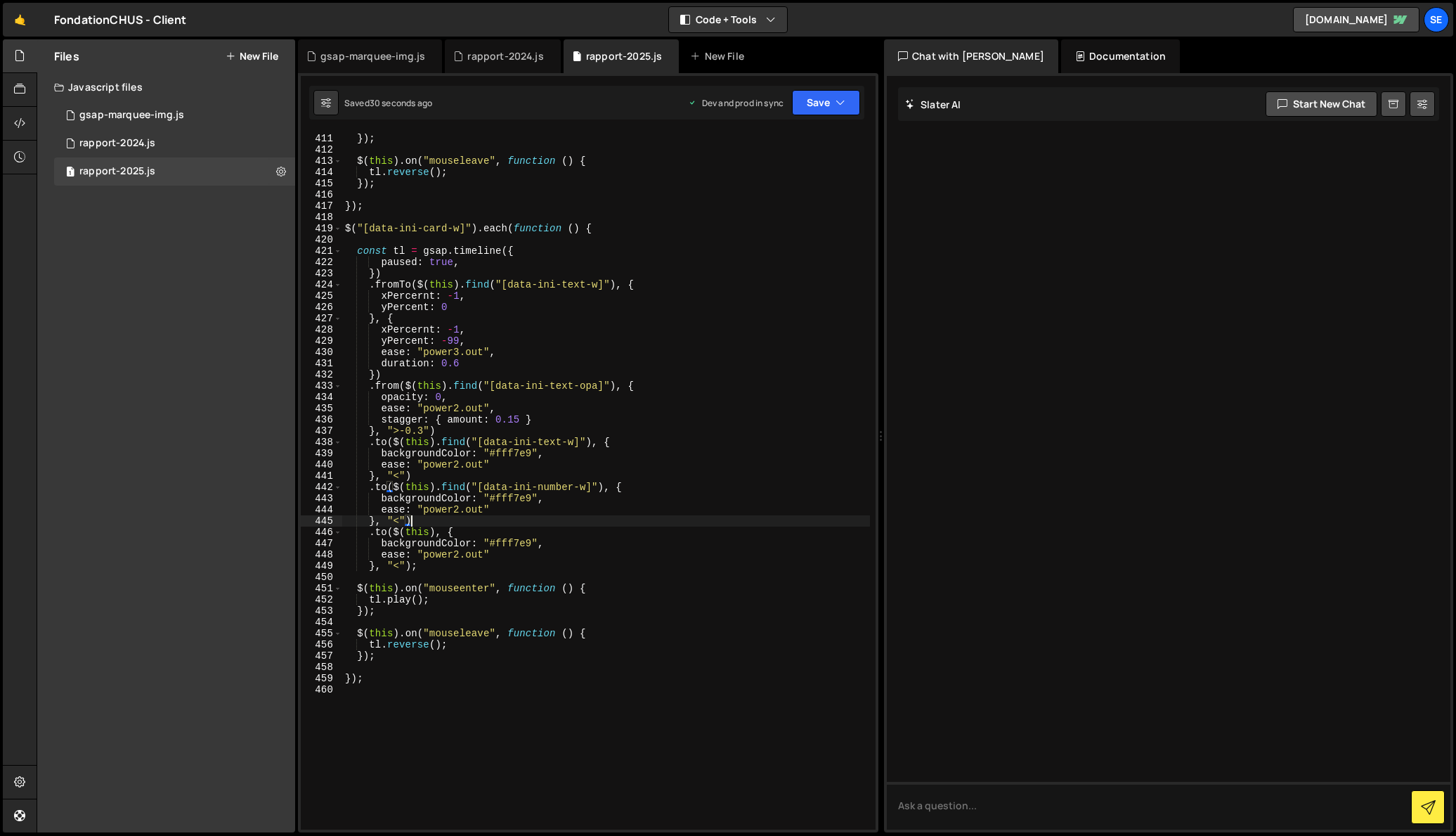
scroll to position [4627, 0]
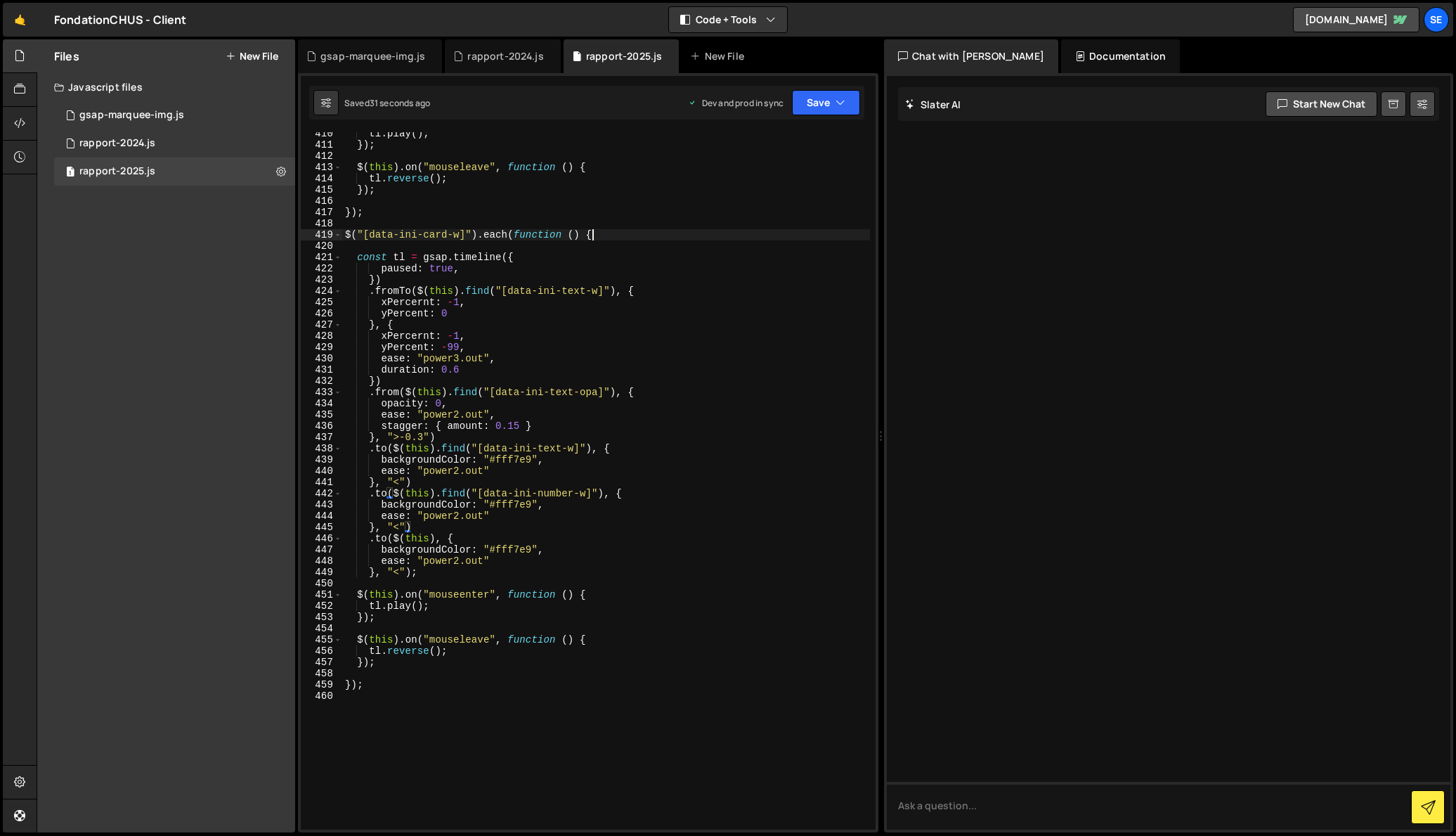
drag, startPoint x: 595, startPoint y: 235, endPoint x: 604, endPoint y: 243, distance: 12.0
click at [595, 235] on div "tl . play ( ) ; }) ; $ ( this ) . on ( "mouseleave" , function ( ) { tl . rever…" at bounding box center [606, 488] width 528 height 720
type textarea "$("[data-ini-card-w]").each(function () {"
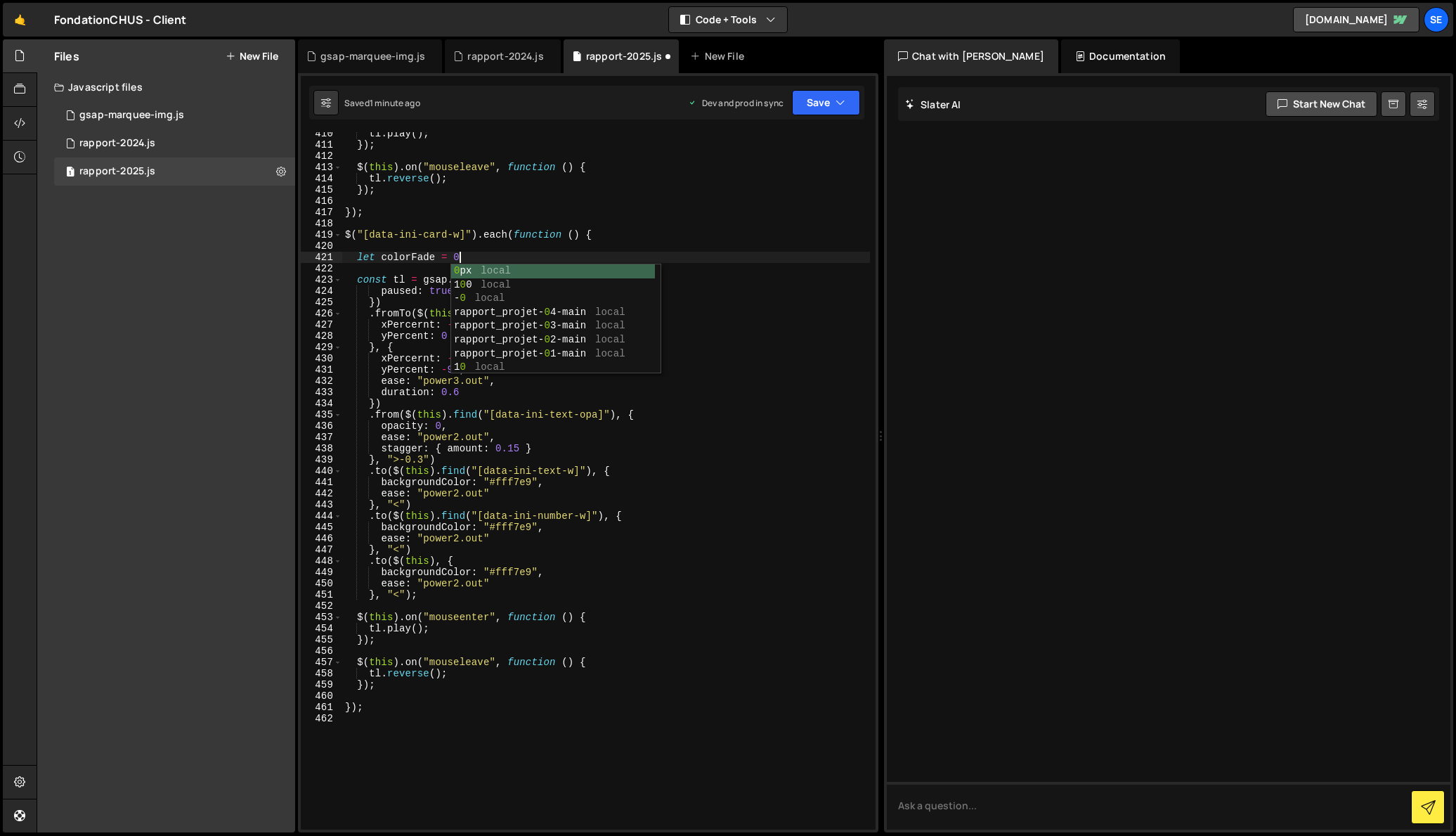
scroll to position [0, 8]
click at [496, 257] on div "tl . play ( ) ; }) ; $ ( this ) . on ( "mouseleave" , function ( ) { tl . rever…" at bounding box center [606, 488] width 528 height 720
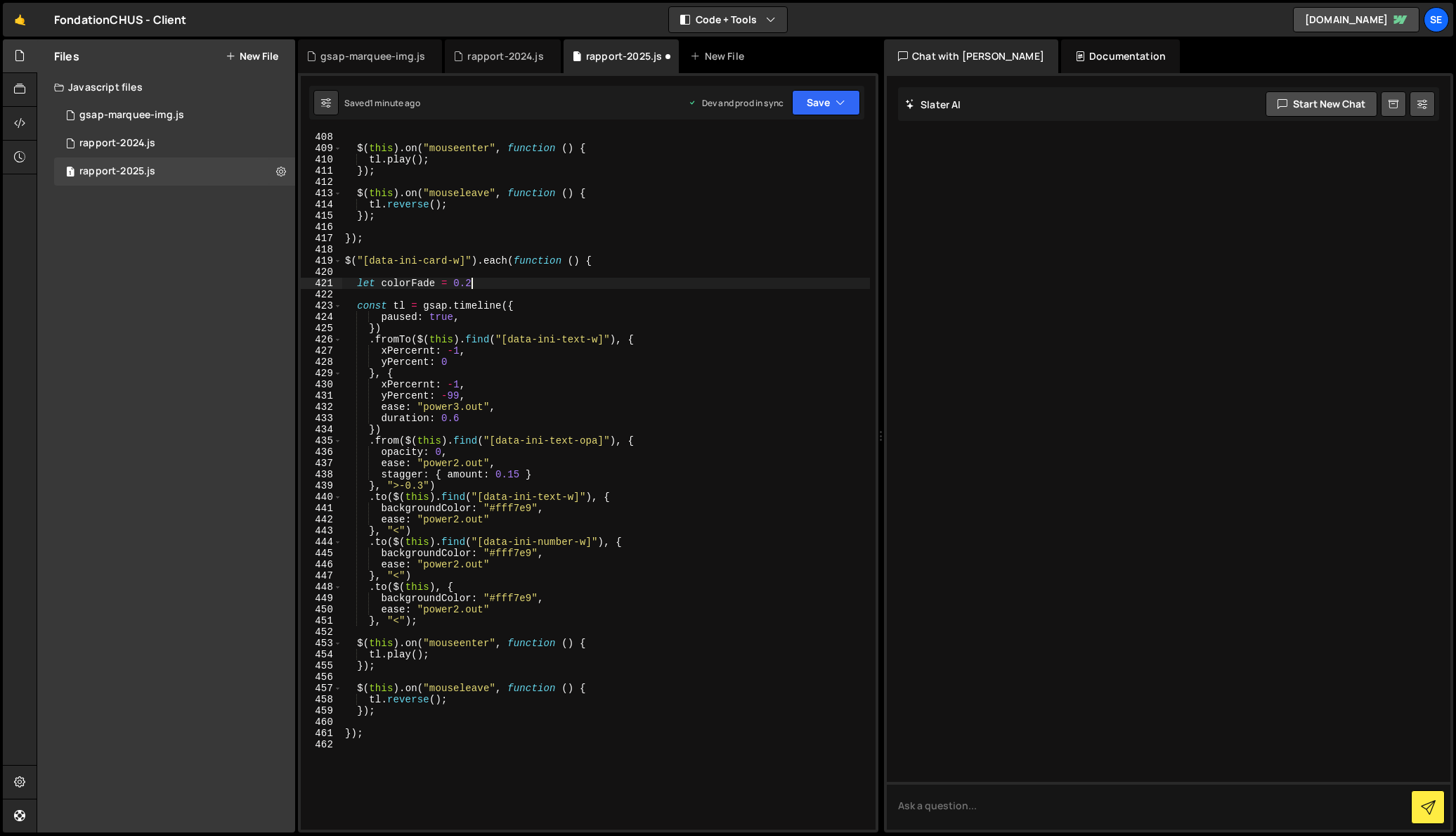
scroll to position [4606, 0]
drag, startPoint x: 462, startPoint y: 414, endPoint x: 382, endPoint y: 414, distance: 80.0
click at [382, 414] on div "$ ( this ) . on ( "mouseenter" , function ( ) { tl . play ( ) ; }) ; $ ( this )…" at bounding box center [606, 486] width 528 height 720
drag, startPoint x: 490, startPoint y: 515, endPoint x: 519, endPoint y: 534, distance: 34.7
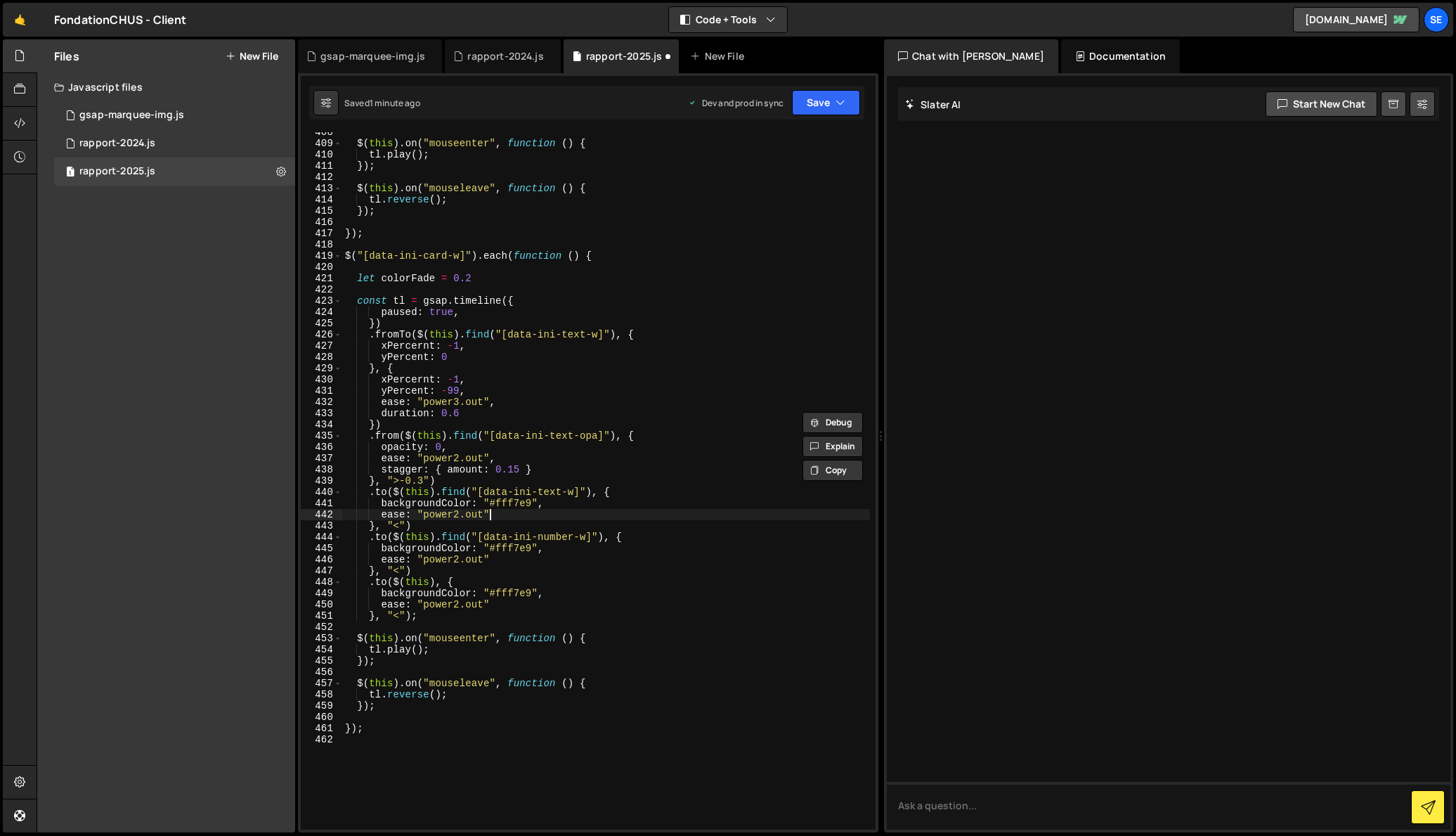
click at [491, 514] on div "$ ( this ) . on ( "mouseenter" , function ( ) { tl . play ( ) ; }) ; $ ( this )…" at bounding box center [606, 486] width 528 height 720
type textarea "ease: "power2.out","
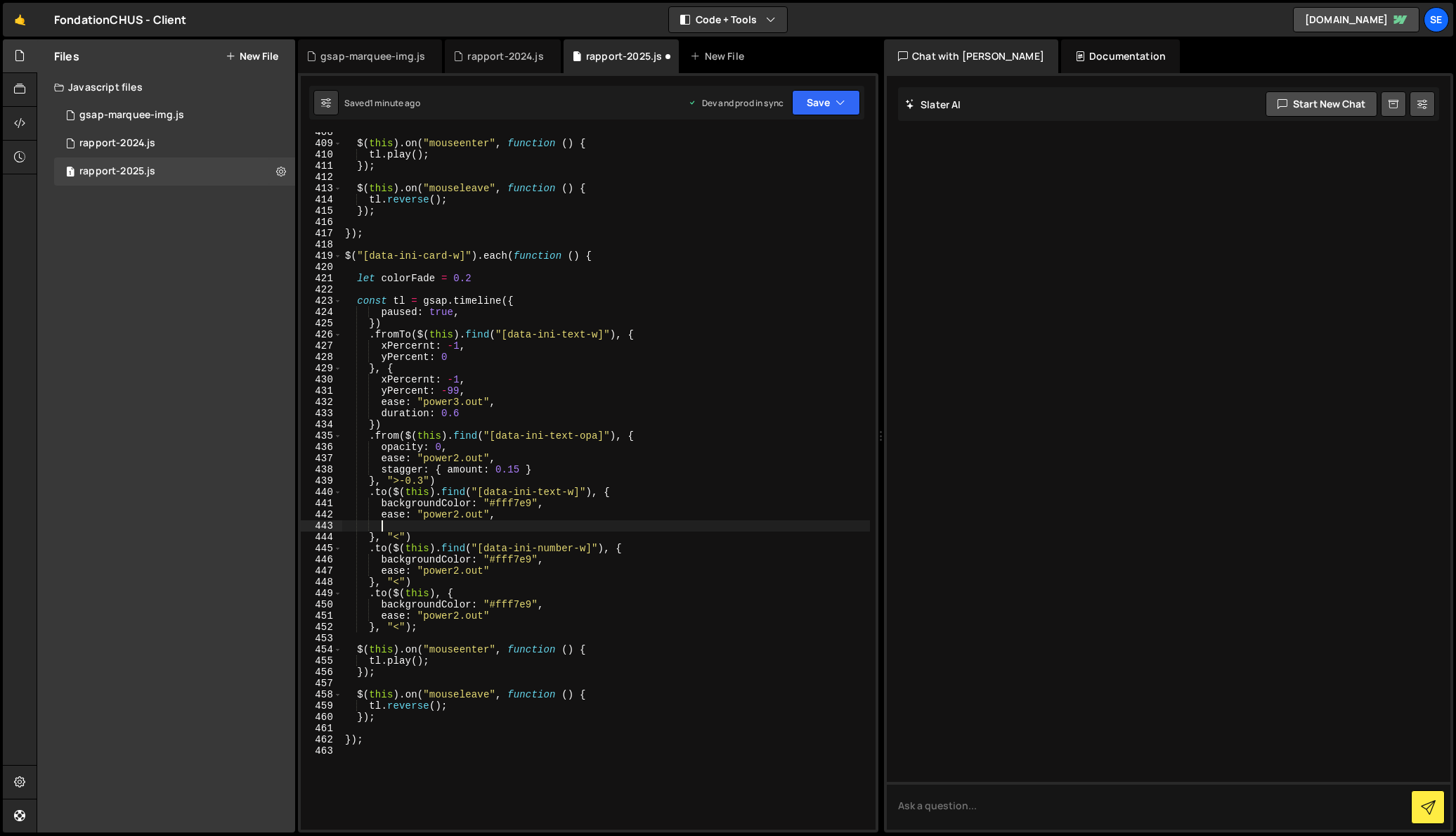
scroll to position [0, 2]
paste textarea "duration: 0.6"
drag, startPoint x: 459, startPoint y: 525, endPoint x: 442, endPoint y: 525, distance: 17.0
click at [442, 525] on div "$ ( this ) . on ( "mouseenter" , function ( ) { tl . play ( ) ; }) ; $ ( this )…" at bounding box center [606, 486] width 528 height 720
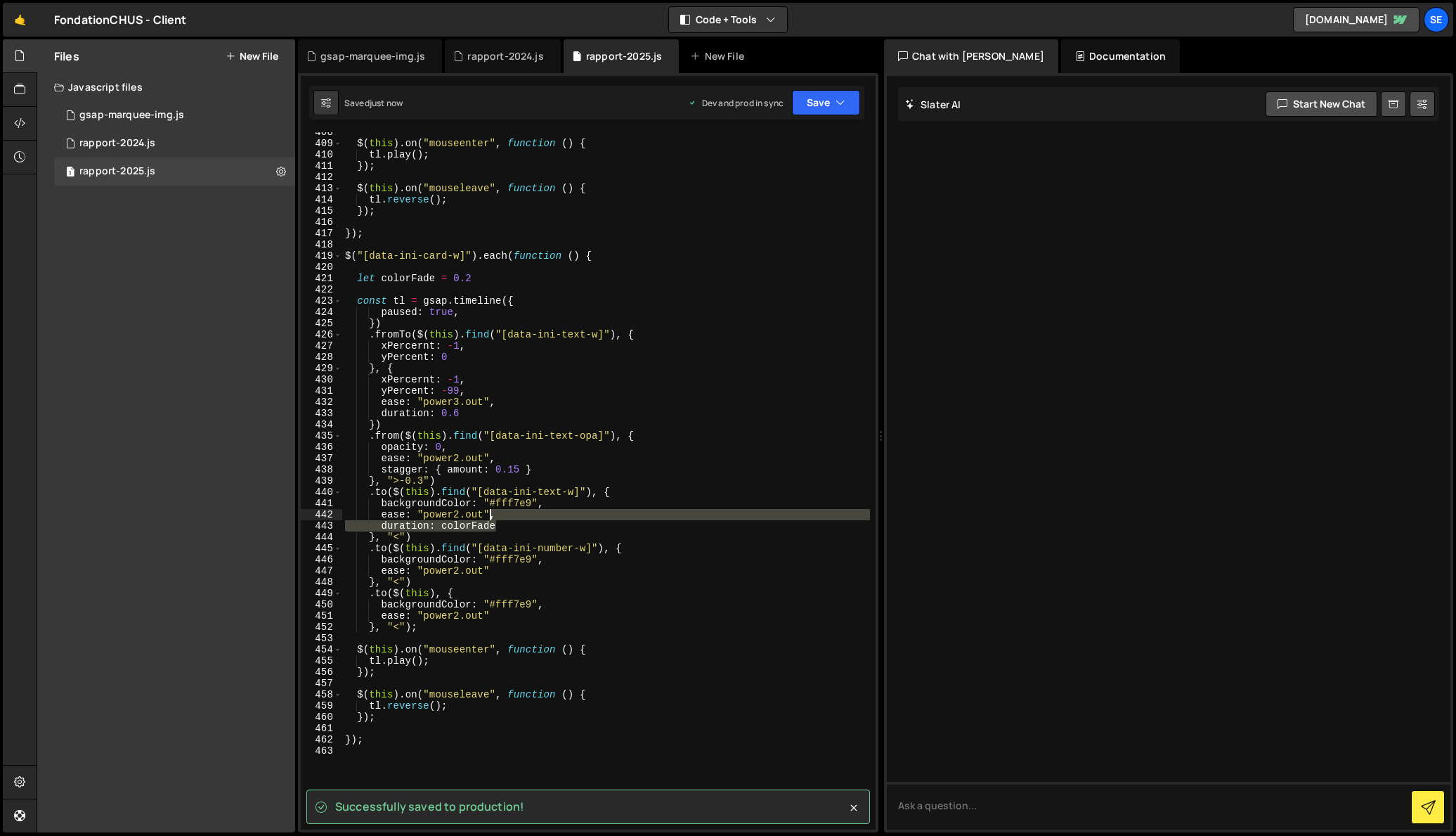
drag, startPoint x: 505, startPoint y: 526, endPoint x: 492, endPoint y: 516, distance: 16.4
click at [492, 516] on div "$ ( this ) . on ( "mouseenter" , function ( ) { tl . play ( ) ; }) ; $ ( this )…" at bounding box center [606, 486] width 528 height 720
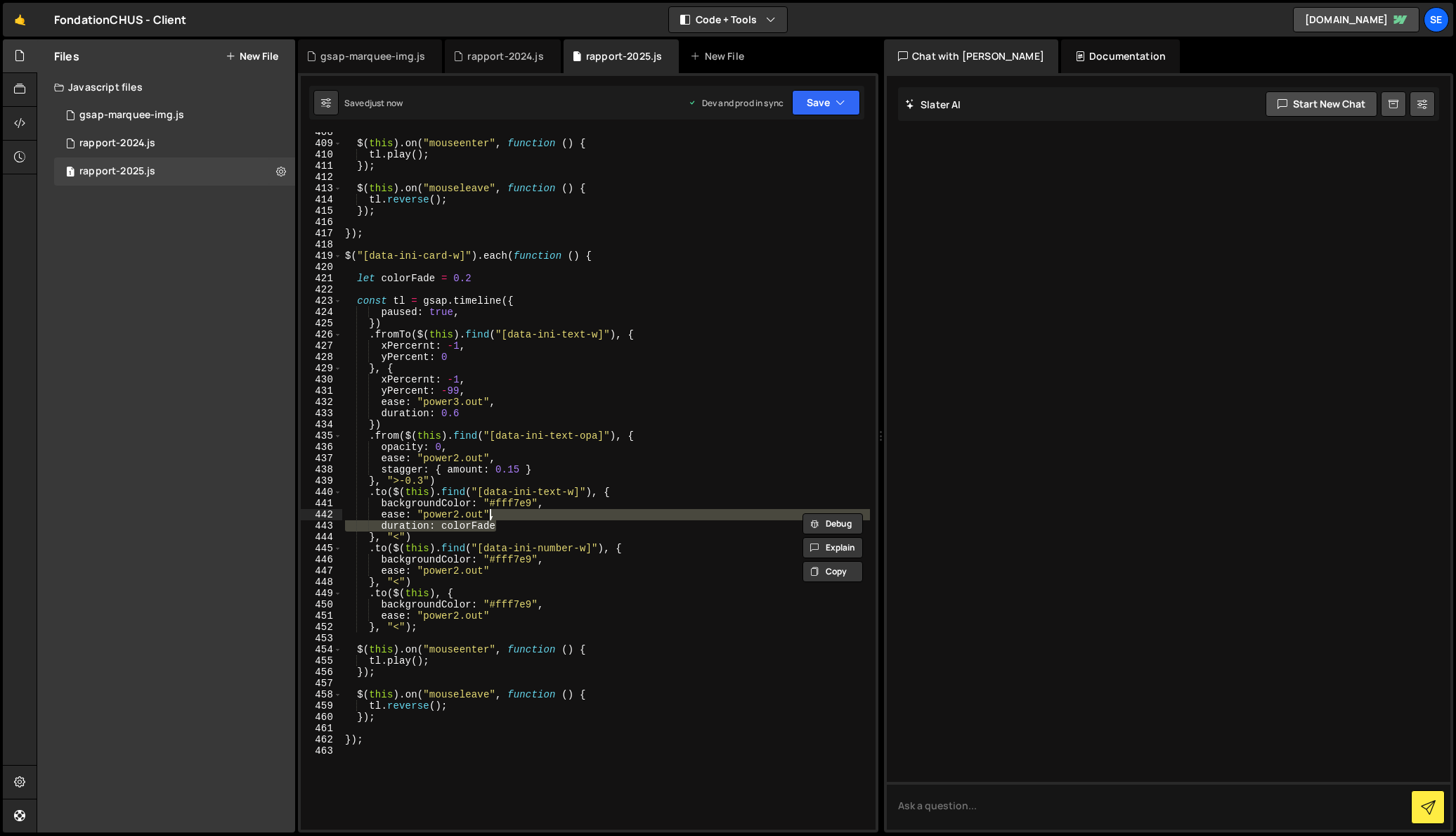
click at [491, 572] on div "$ ( this ) . on ( "mouseenter" , function ( ) { tl . play ( ) ; }) ; $ ( this )…" at bounding box center [606, 486] width 528 height 720
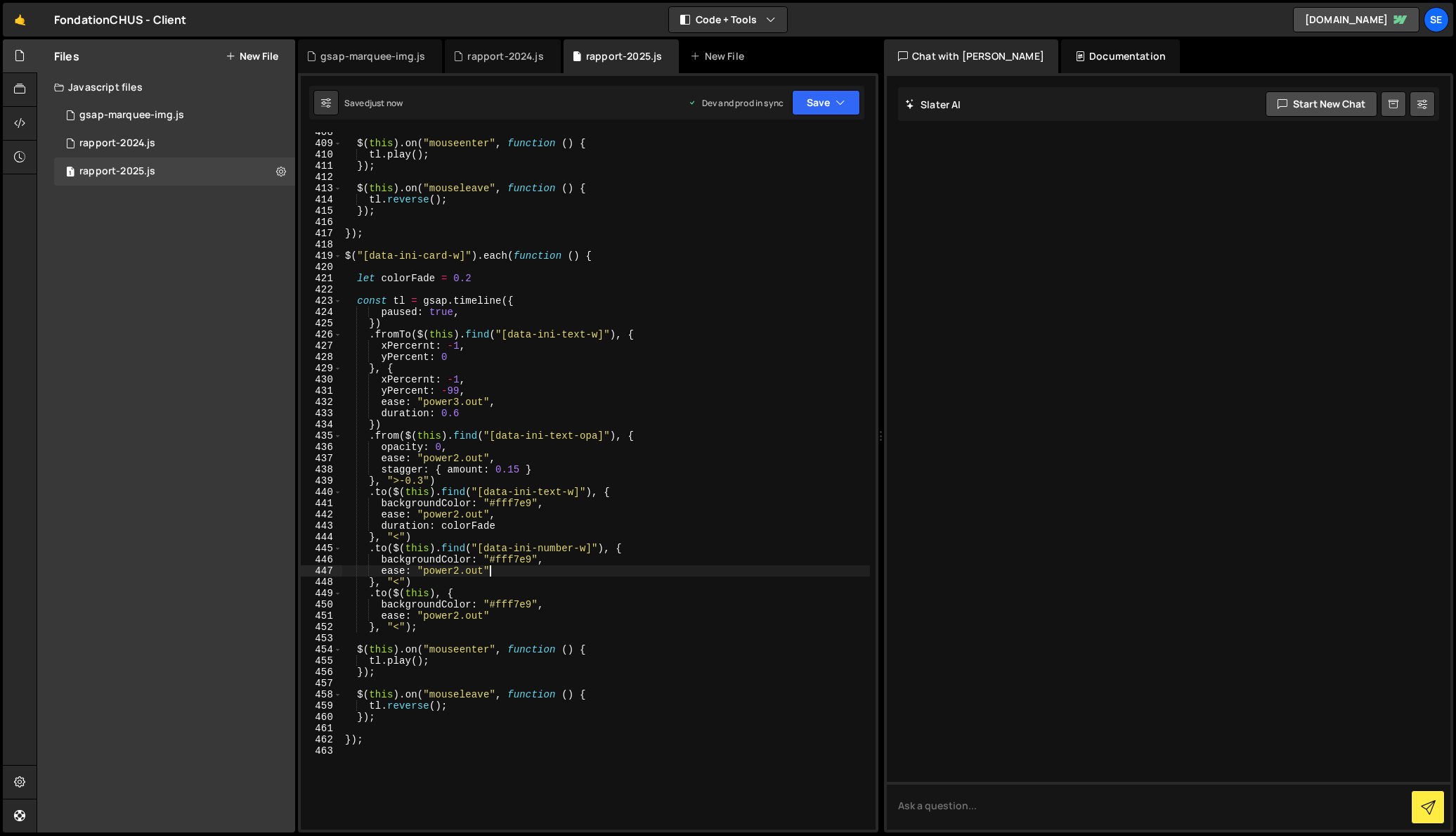
scroll to position [0, 9]
paste textarea "duration: colorFade"
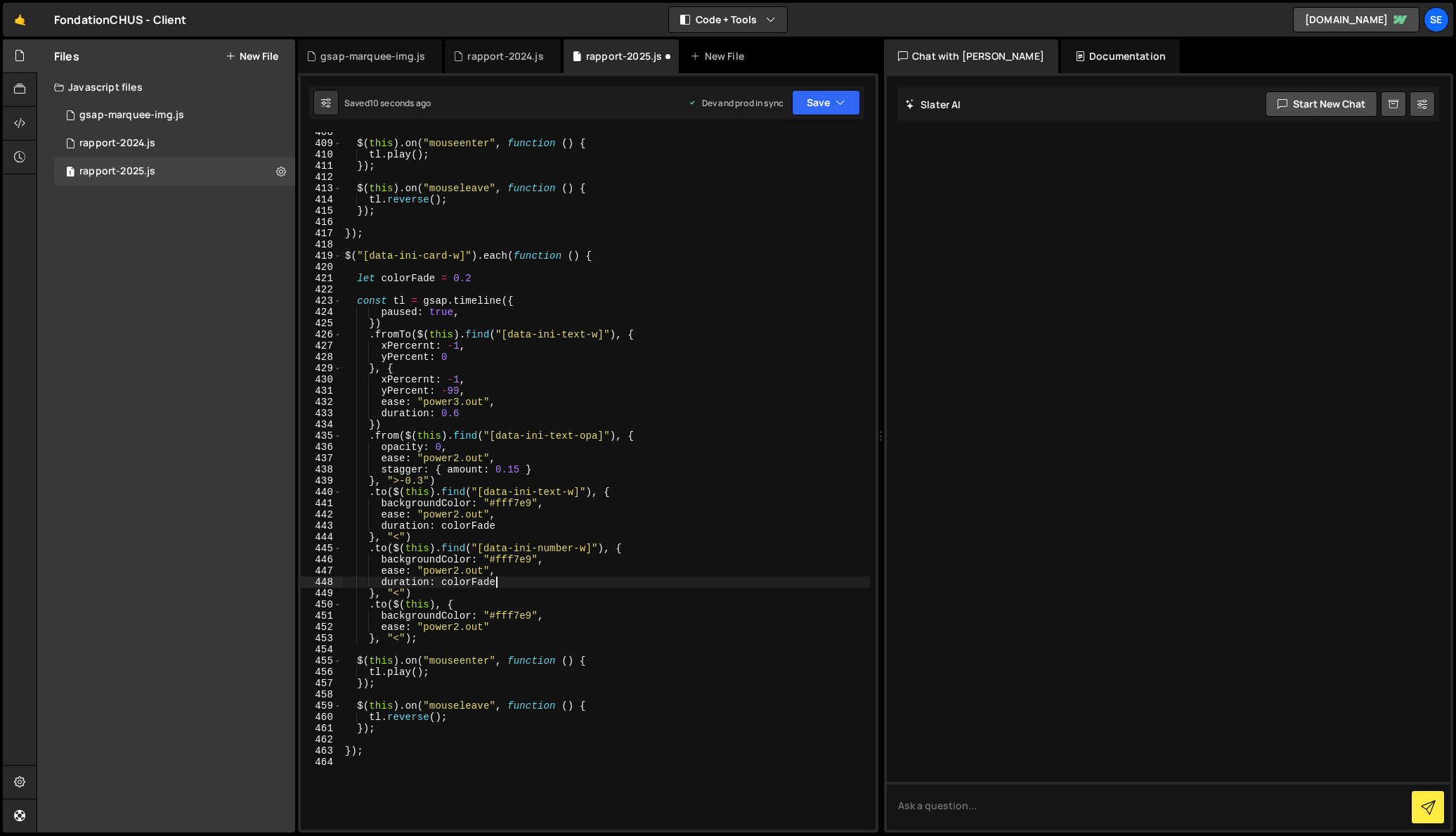
click at [489, 627] on div "$ ( this ) . on ( "mouseenter" , function ( ) { tl . play ( ) ; }) ; $ ( this )…" at bounding box center [606, 486] width 528 height 720
paste textarea "duration: colorFade"
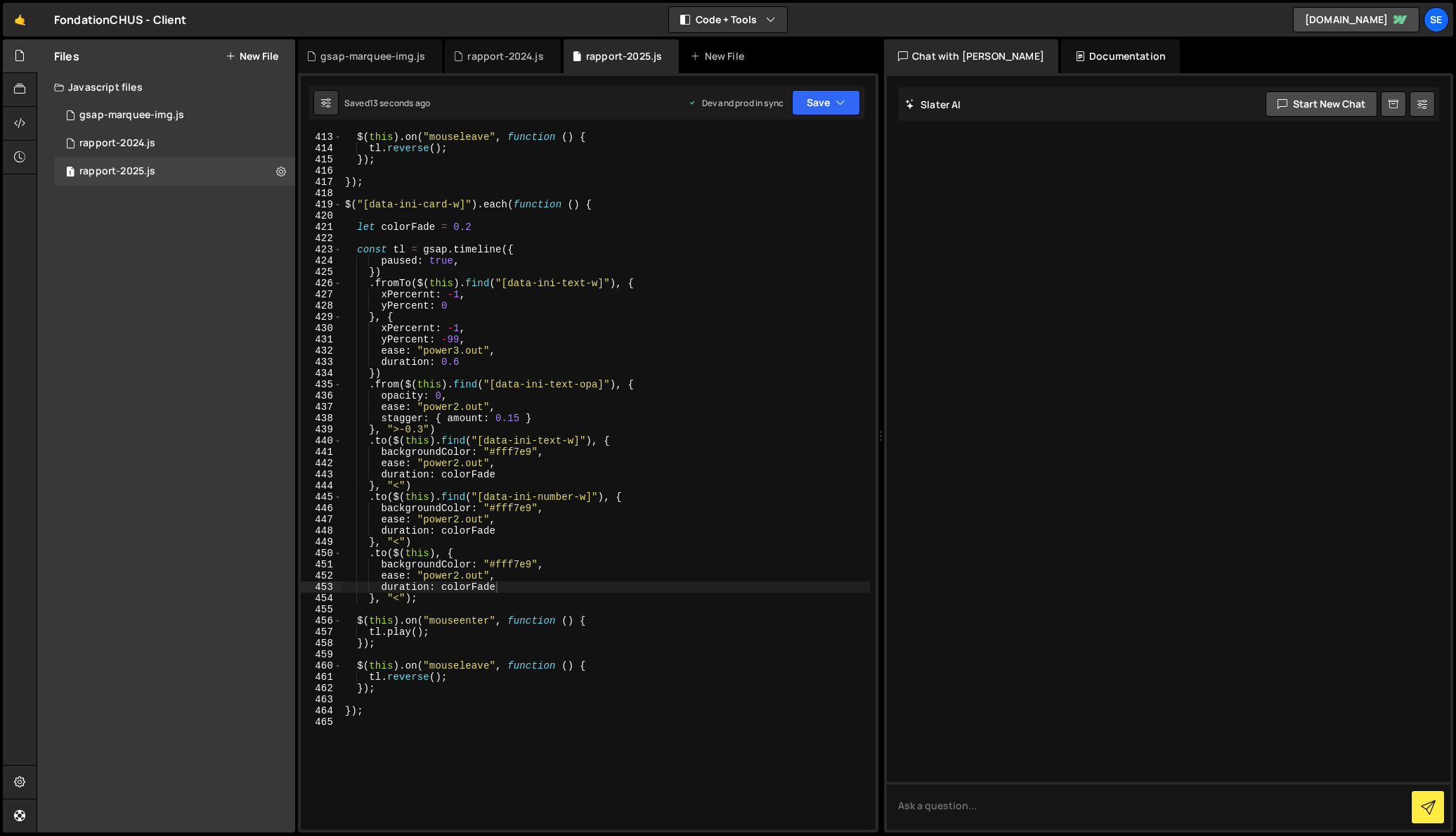
scroll to position [4652, 0]
drag, startPoint x: 470, startPoint y: 234, endPoint x: 470, endPoint y: 243, distance: 9.0
click at [470, 234] on div "$ ( this ) . on ( "mouseleave" , function ( ) { tl . reverse ( ) ; }) ; }) ; $ …" at bounding box center [606, 486] width 528 height 720
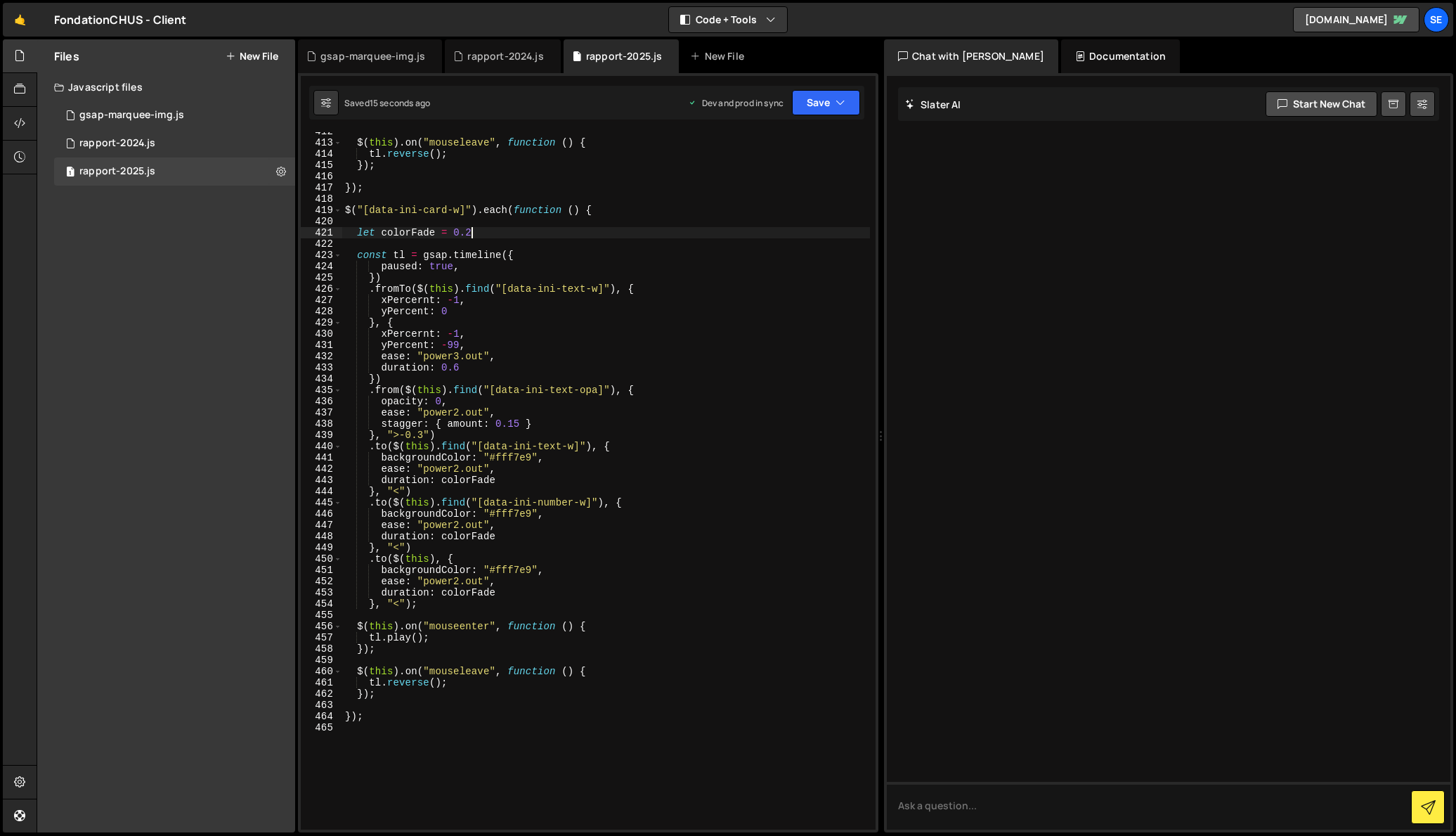
scroll to position [0, 8]
click at [519, 423] on div "$ ( this ) . on ( "mouseleave" , function ( ) { tl . reverse ( ) ; }) ; }) ; $ …" at bounding box center [606, 486] width 528 height 720
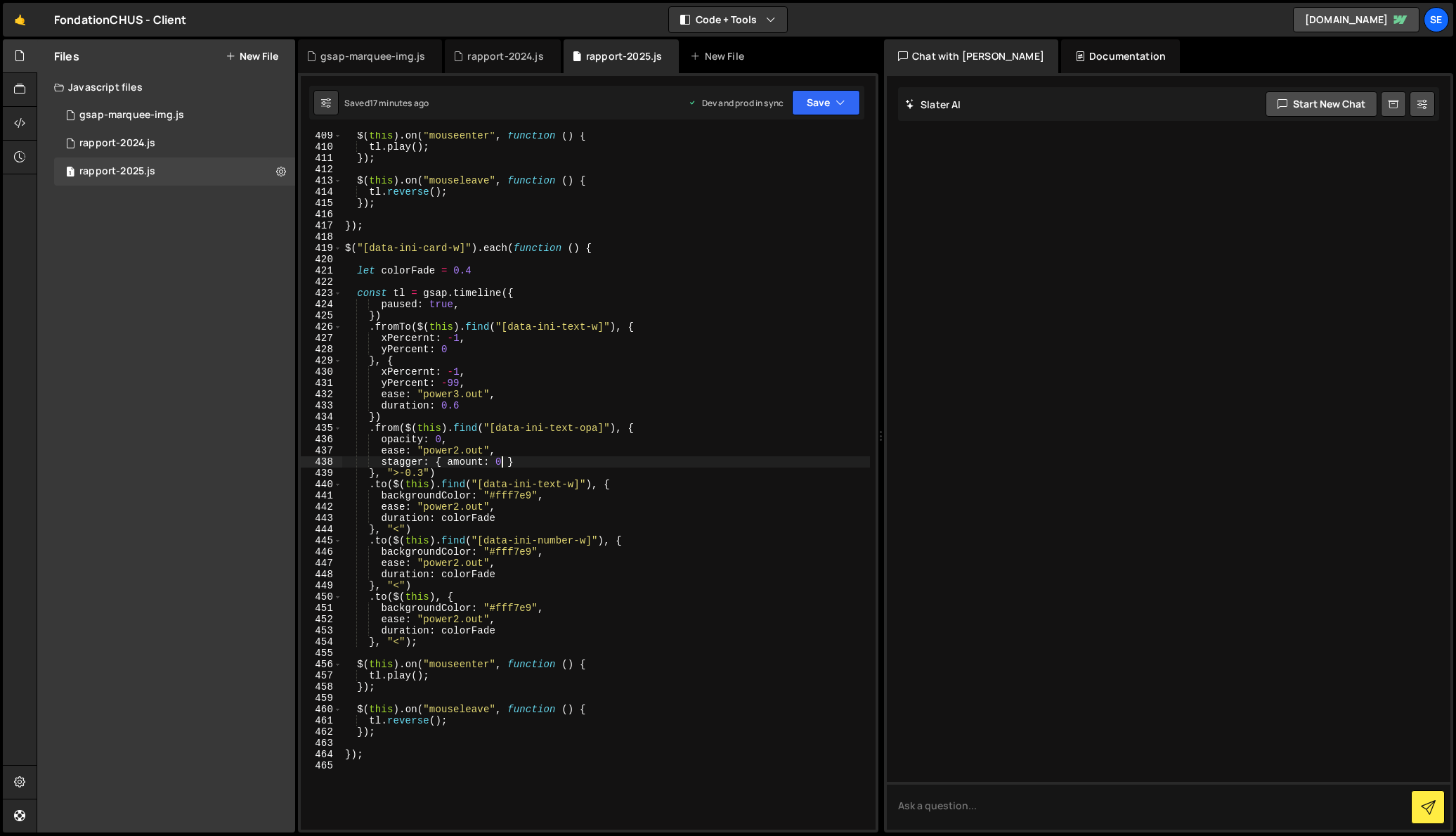
scroll to position [4612, 0]
click at [549, 466] on div "$ ( this ) . on ( "mouseenter" , function ( ) { tl . play ( ) ; }) ; $ ( this )…" at bounding box center [606, 491] width 528 height 720
click at [549, 503] on div "$ ( this ) . on ( "mouseenter" , function ( ) { tl . play ( ) ; }) ; $ ( this )…" at bounding box center [606, 491] width 528 height 720
click at [474, 271] on div "$ ( this ) . on ( "mouseenter" , function ( ) { tl . play ( ) ; }) ; $ ( this )…" at bounding box center [606, 491] width 528 height 720
drag, startPoint x: 476, startPoint y: 272, endPoint x: 358, endPoint y: 283, distance: 118.5
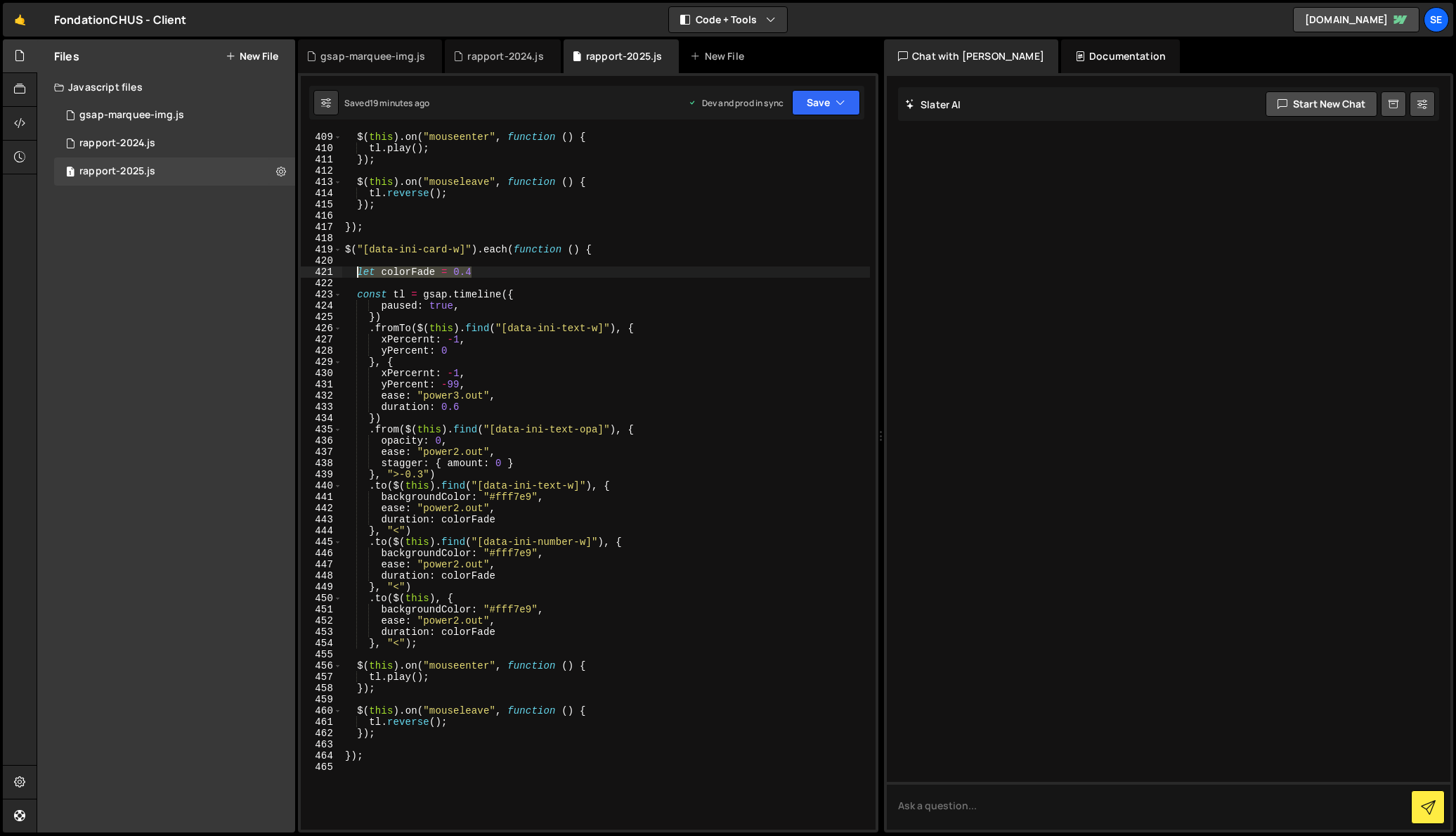
click at [359, 270] on div "$ ( this ) . on ( "mouseenter" , function ( ) { tl . play ( ) ; }) ; $ ( this )…" at bounding box center [606, 491] width 528 height 720
click at [358, 268] on div "$ ( this ) . on ( "mouseenter" , function ( ) { tl . play ( ) ; }) ; $ ( this )…" at bounding box center [606, 481] width 528 height 697
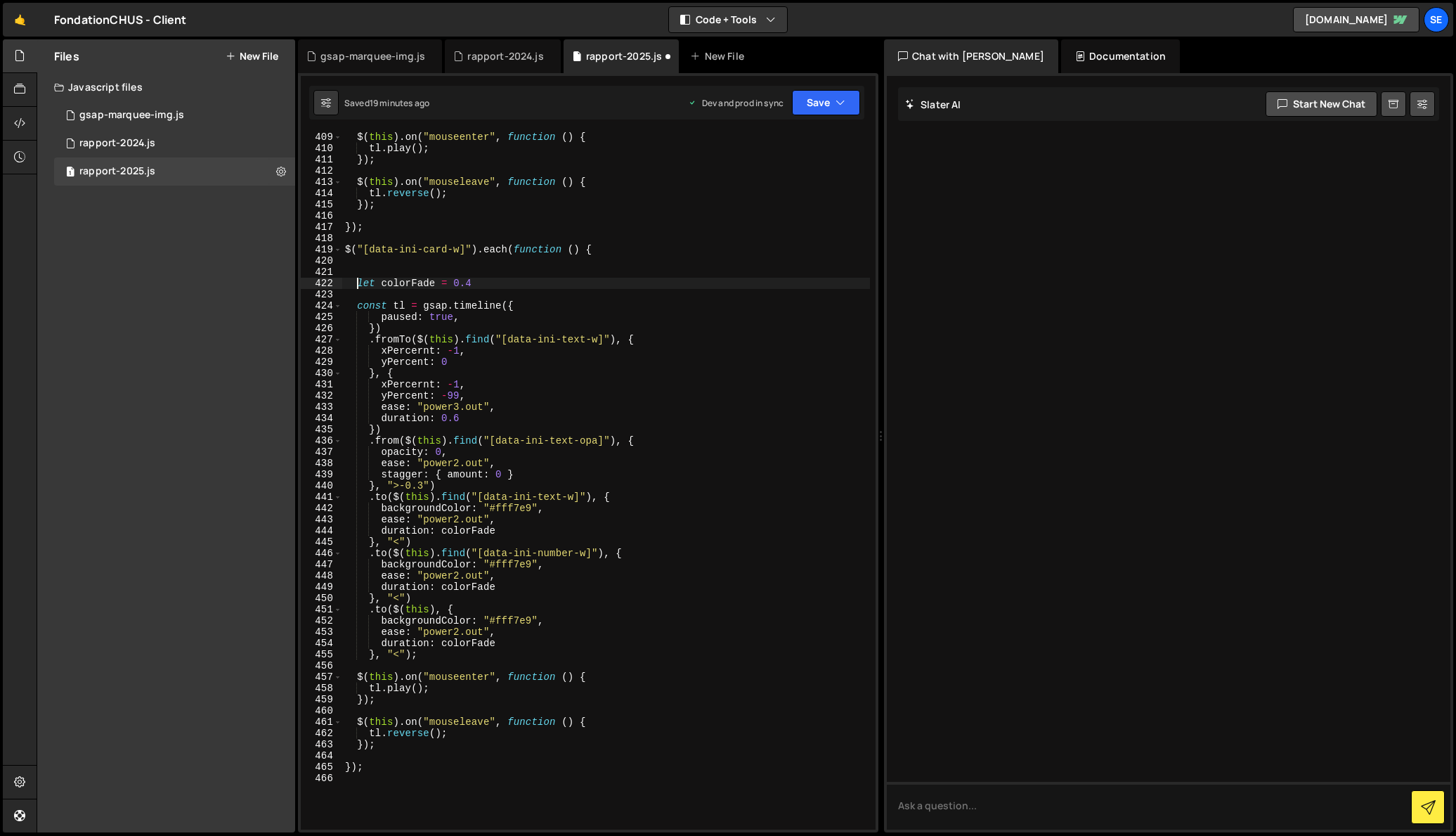
scroll to position [0, 2]
type textarea "let colorFade = 0.4"
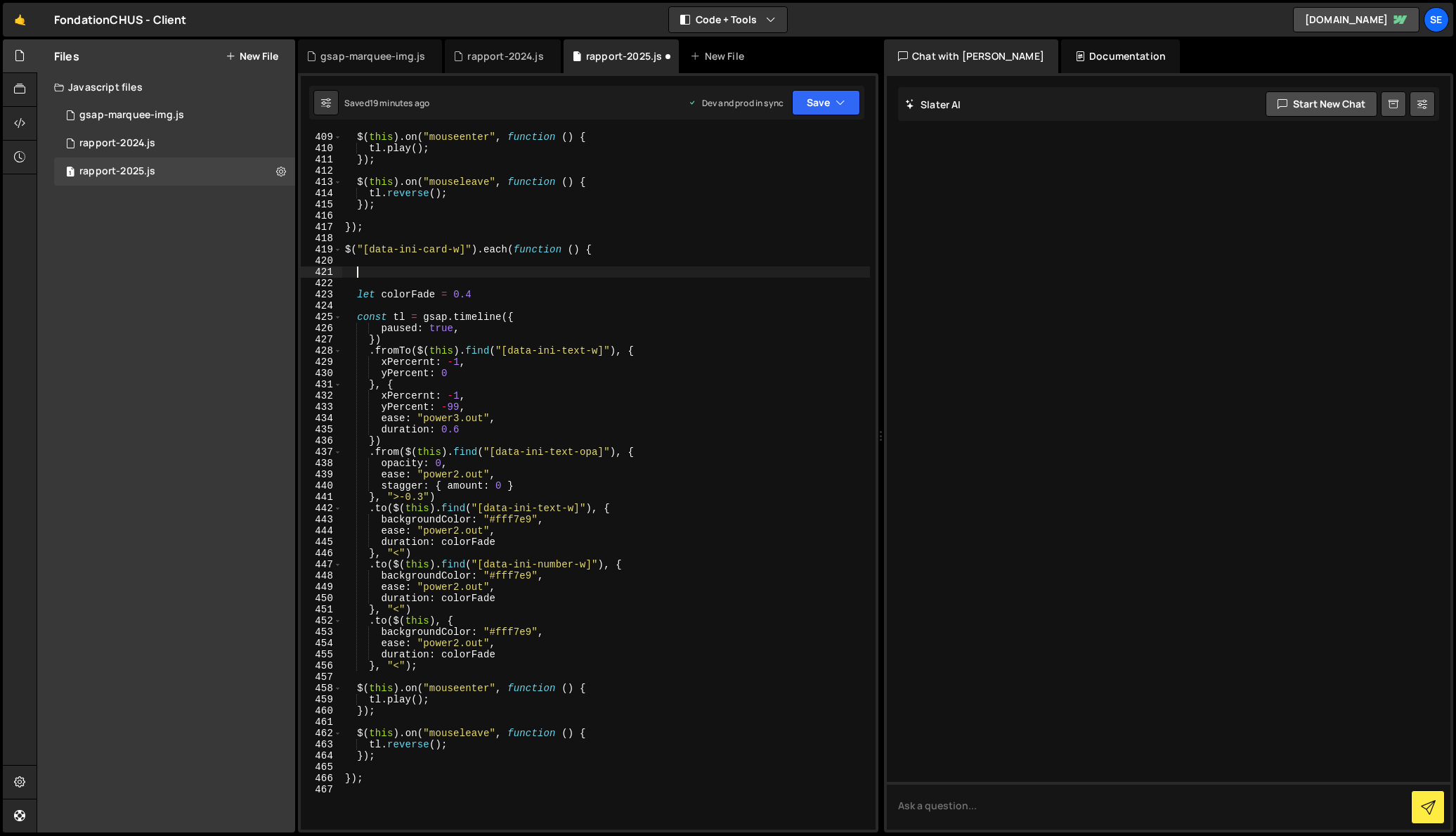
click at [364, 272] on div "$ ( this ) . on ( "mouseenter" , function ( ) { tl . play ( ) ; }) ; $ ( this )…" at bounding box center [606, 491] width 528 height 720
type textarea "let colorBackground ="
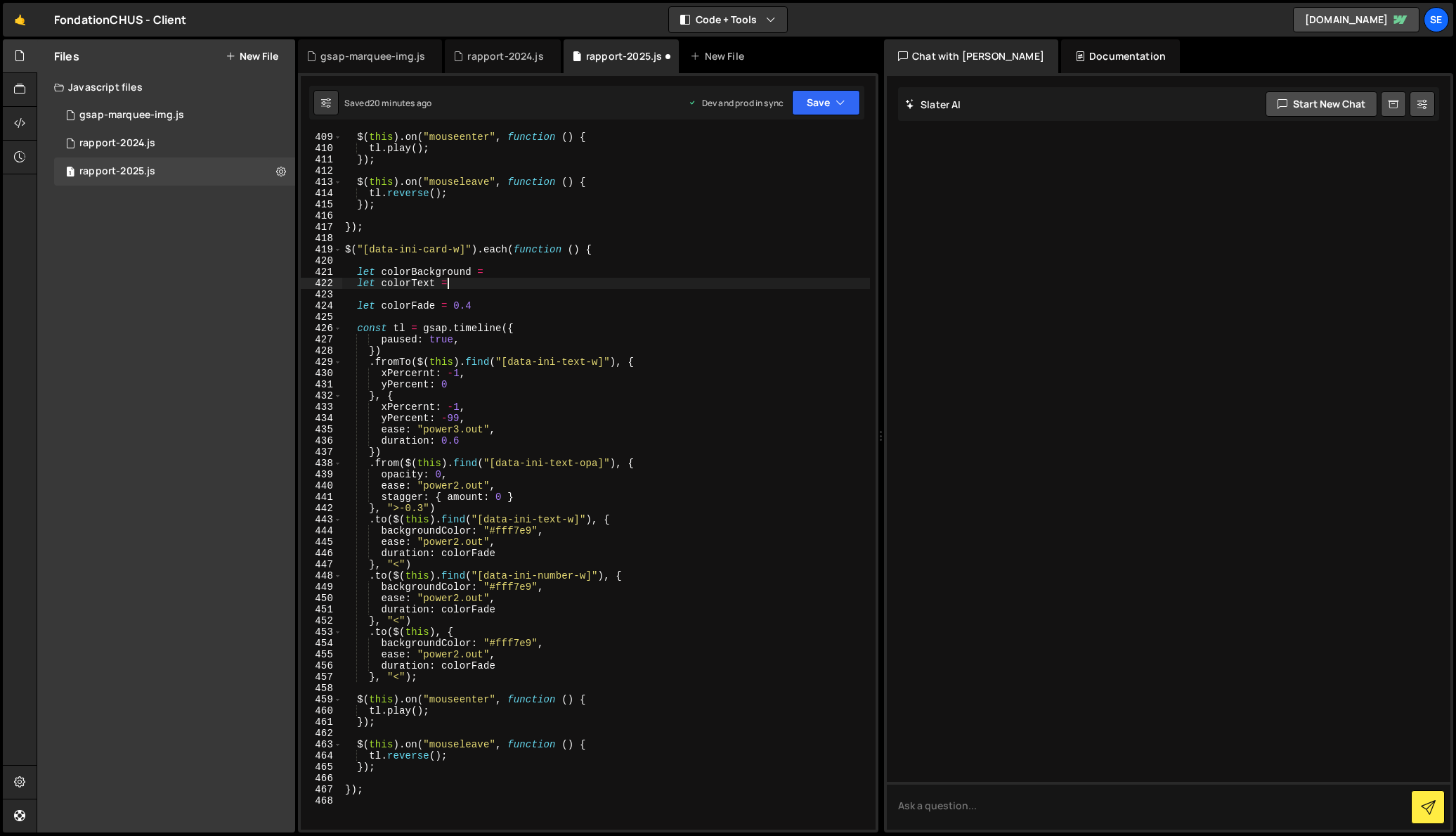
scroll to position [0, 6]
click at [357, 305] on div "$ ( this ) . on ( "mouseenter" , function ( ) { tl . play ( ) ; }) ; $ ( this )…" at bounding box center [606, 491] width 528 height 720
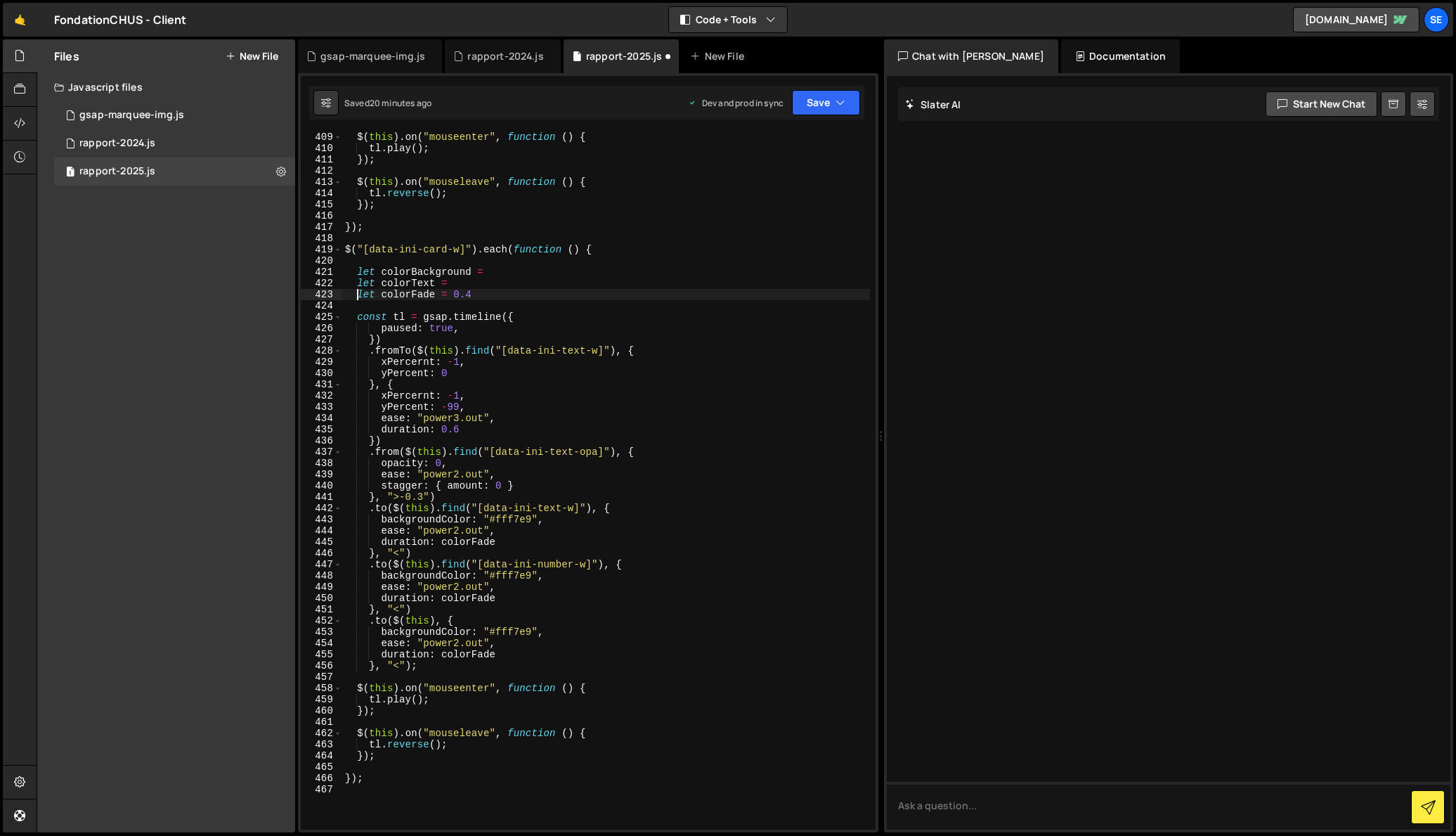
click at [492, 388] on div "$ ( this ) . on ( "mouseenter" , function ( ) { tl . play ( ) ; }) ; $ ( this )…" at bounding box center [606, 491] width 528 height 720
click at [464, 467] on div "$ ( this ) . on ( "mouseenter" , function ( ) { tl . play ( ) ; }) ; $ ( this )…" at bounding box center [606, 491] width 528 height 720
click at [442, 495] on div "$ ( this ) . on ( "mouseenter" , function ( ) { tl . play ( ) ; }) ; $ ( this )…" at bounding box center [606, 491] width 528 height 720
click at [536, 526] on div "$ ( this ) . on ( "mouseenter" , function ( ) { tl . play ( ) ; }) ; $ ( this )…" at bounding box center [606, 491] width 528 height 720
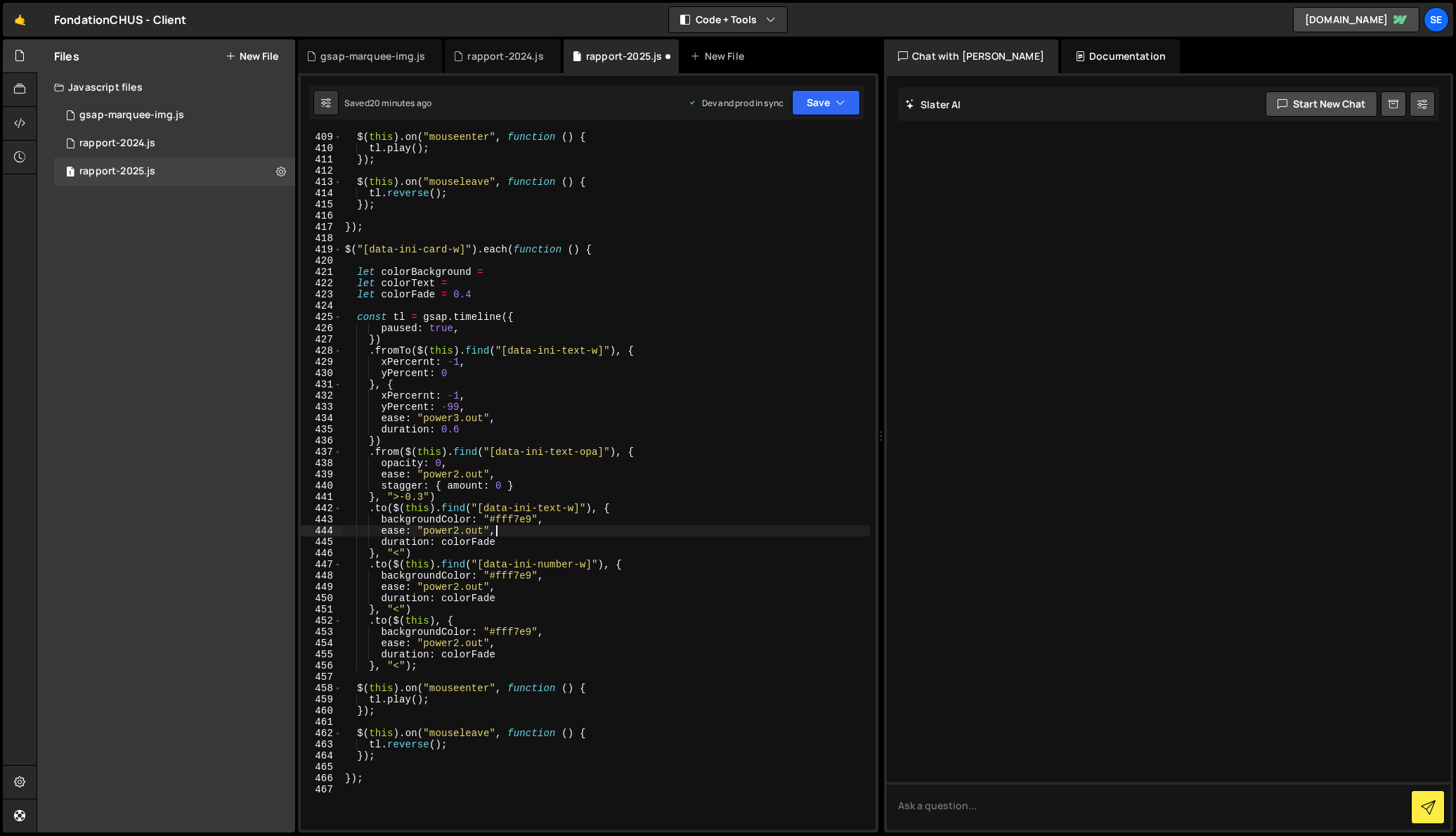
click at [536, 516] on div "$ ( this ) . on ( "mouseenter" , function ( ) { tl . play ( ) ; }) ; $ ( this )…" at bounding box center [606, 491] width 528 height 720
drag, startPoint x: 537, startPoint y: 516, endPoint x: 485, endPoint y: 516, distance: 52.0
click at [485, 516] on div "$ ( this ) . on ( "mouseenter" , function ( ) { tl . play ( ) ; }) ; $ ( this )…" at bounding box center [606, 491] width 528 height 720
drag, startPoint x: 497, startPoint y: 517, endPoint x: 508, endPoint y: 521, distance: 11.7
click at [497, 517] on div "$ ( this ) . on ( "mouseenter" , function ( ) { tl . play ( ) ; }) ; $ ( this )…" at bounding box center [606, 481] width 528 height 697
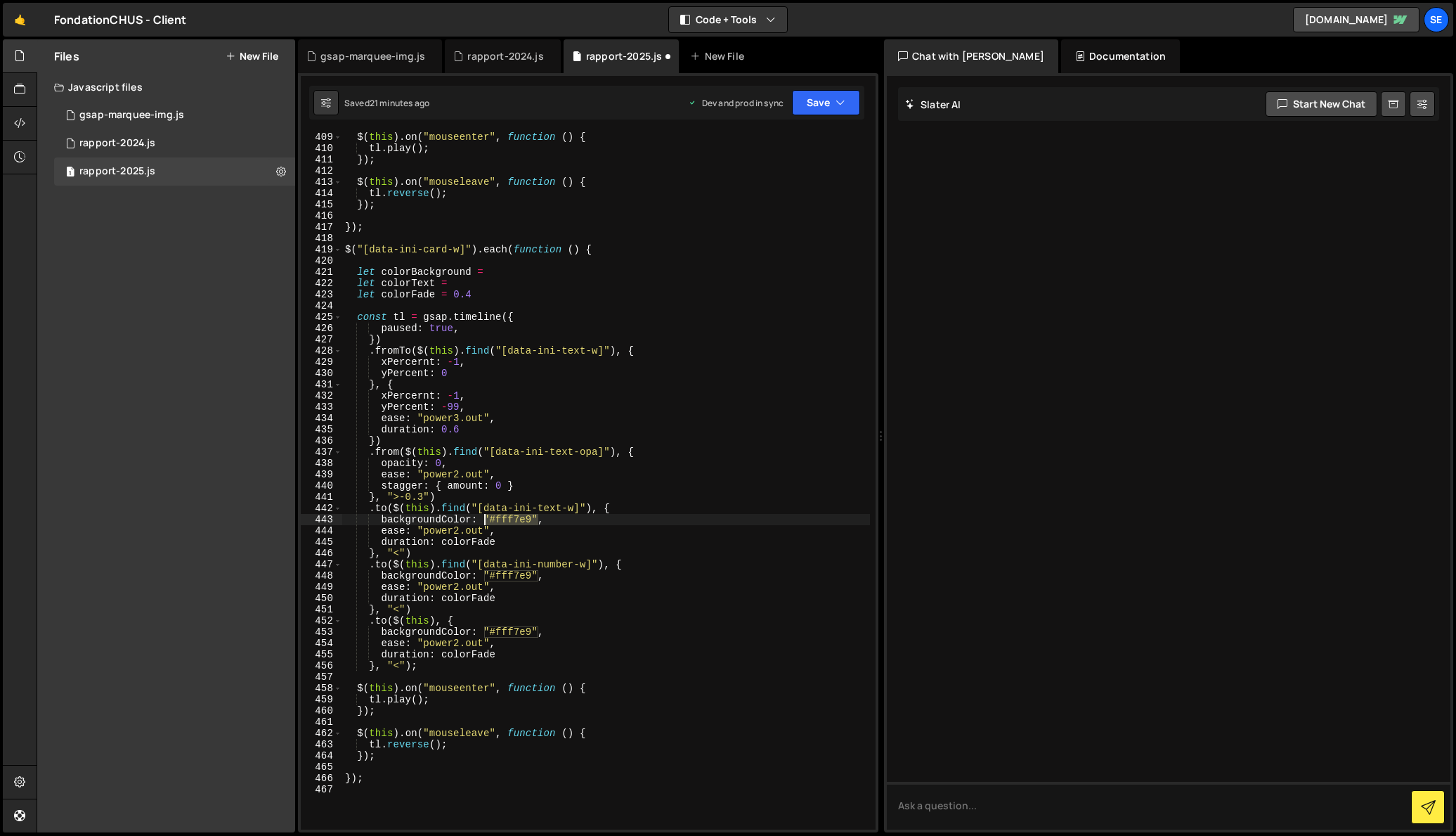
drag, startPoint x: 537, startPoint y: 519, endPoint x: 486, endPoint y: 517, distance: 51.0
click at [486, 517] on div "$ ( this ) . on ( "mouseenter" , function ( ) { tl . play ( ) ; }) ; $ ( this )…" at bounding box center [606, 491] width 528 height 720
drag, startPoint x: 486, startPoint y: 519, endPoint x: 538, endPoint y: 519, distance: 52.0
click at [538, 519] on div "$ ( this ) . on ( "mouseenter" , function ( ) { tl . play ( ) ; }) ; $ ( this )…" at bounding box center [606, 491] width 528 height 720
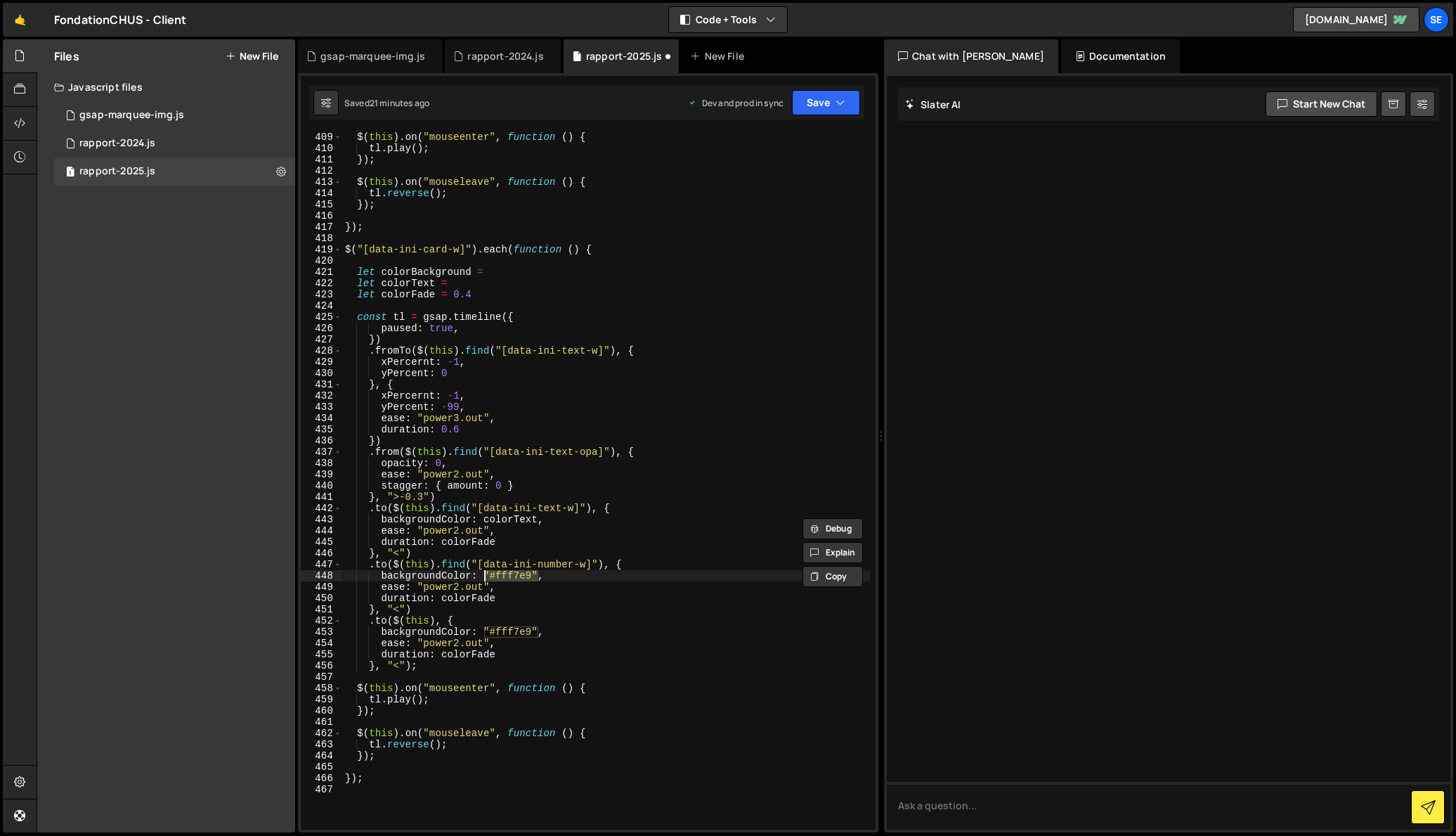
drag, startPoint x: 535, startPoint y: 574, endPoint x: 485, endPoint y: 574, distance: 50.0
click at [485, 574] on div "$ ( this ) . on ( "mouseenter" , function ( ) { tl . play ( ) ; }) ; $ ( this )…" at bounding box center [606, 491] width 528 height 720
paste textarea "colorText"
click at [545, 577] on div "$ ( this ) . on ( "mouseenter" , function ( ) { tl . play ( ) ; }) ; $ ( this )…" at bounding box center [606, 491] width 528 height 720
drag, startPoint x: 536, startPoint y: 574, endPoint x: 485, endPoint y: 575, distance: 51.0
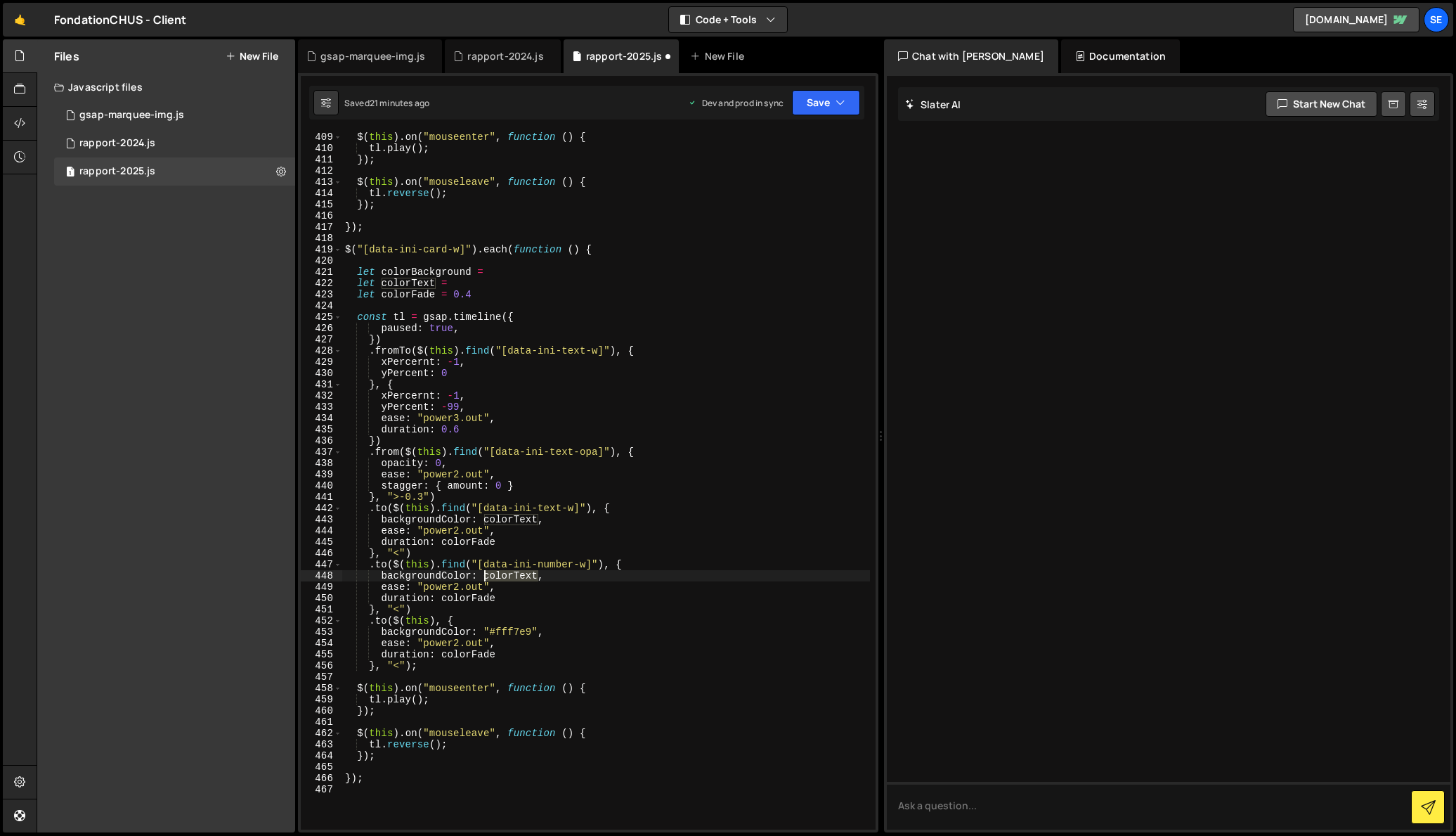
click at [485, 575] on div "$ ( this ) . on ( "mouseenter" , function ( ) { tl . play ( ) ; }) ; $ ( this )…" at bounding box center [606, 491] width 528 height 720
drag, startPoint x: 537, startPoint y: 628, endPoint x: 483, endPoint y: 628, distance: 54.0
click at [483, 628] on div "$ ( this ) . on ( "mouseenter" , function ( ) { tl . play ( ) ; }) ; $ ( this )…" at bounding box center [606, 491] width 528 height 720
paste textarea "colorText"
click at [549, 632] on div "$ ( this ) . on ( "mouseenter" , function ( ) { tl . play ( ) ; }) ; $ ( this )…" at bounding box center [606, 491] width 528 height 720
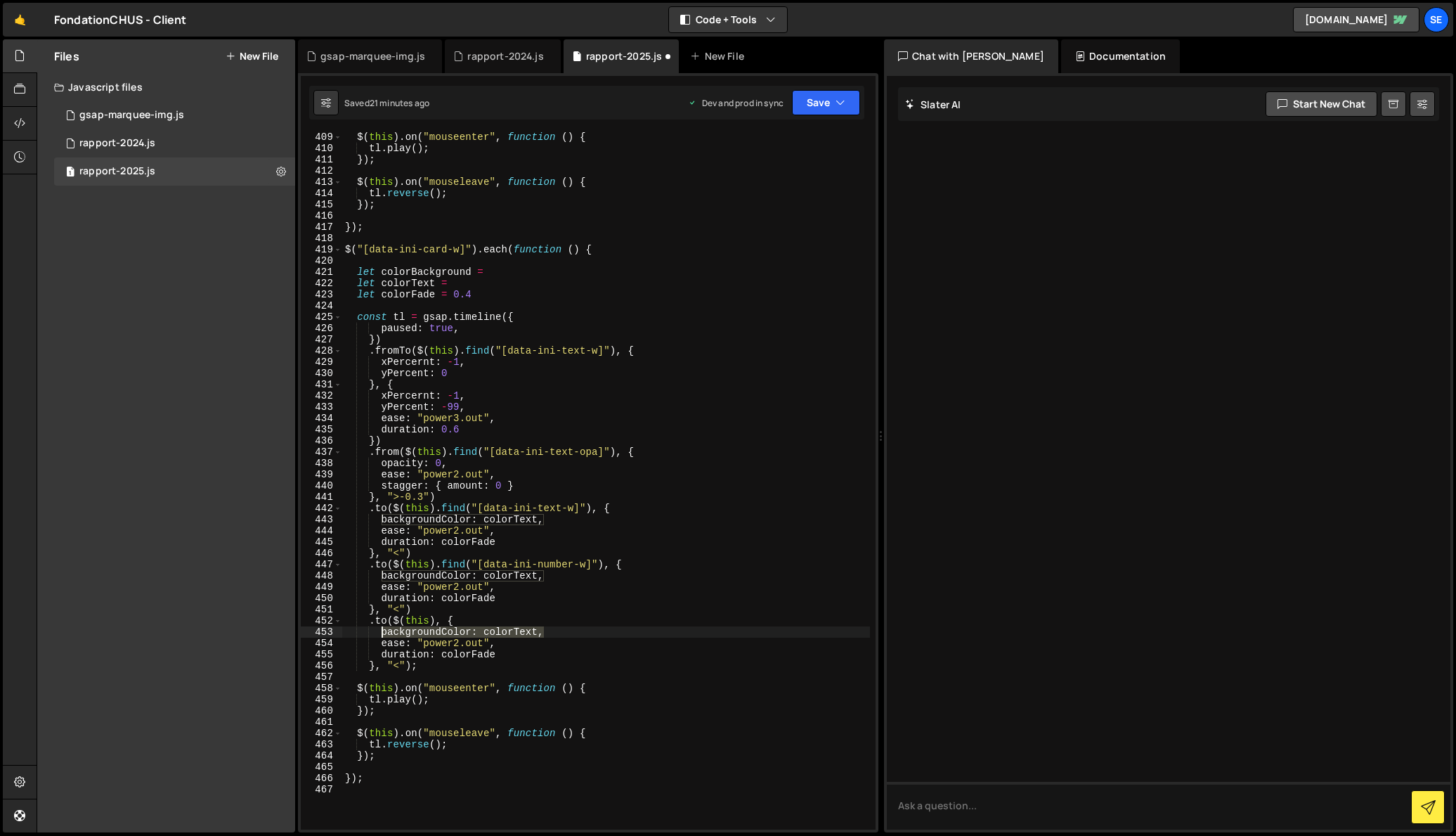
drag, startPoint x: 519, startPoint y: 630, endPoint x: 379, endPoint y: 631, distance: 140.0
click at [379, 631] on div "$ ( this ) . on ( "mouseenter" , function ( ) { tl . play ( ) ; }) ; $ ( this )…" at bounding box center [606, 491] width 528 height 720
type textarea "backgroundColor: colorText,"
click at [544, 629] on div "$ ( this ) . on ( "mouseenter" , function ( ) { tl . play ( ) ; }) ; $ ( this )…" at bounding box center [606, 481] width 528 height 697
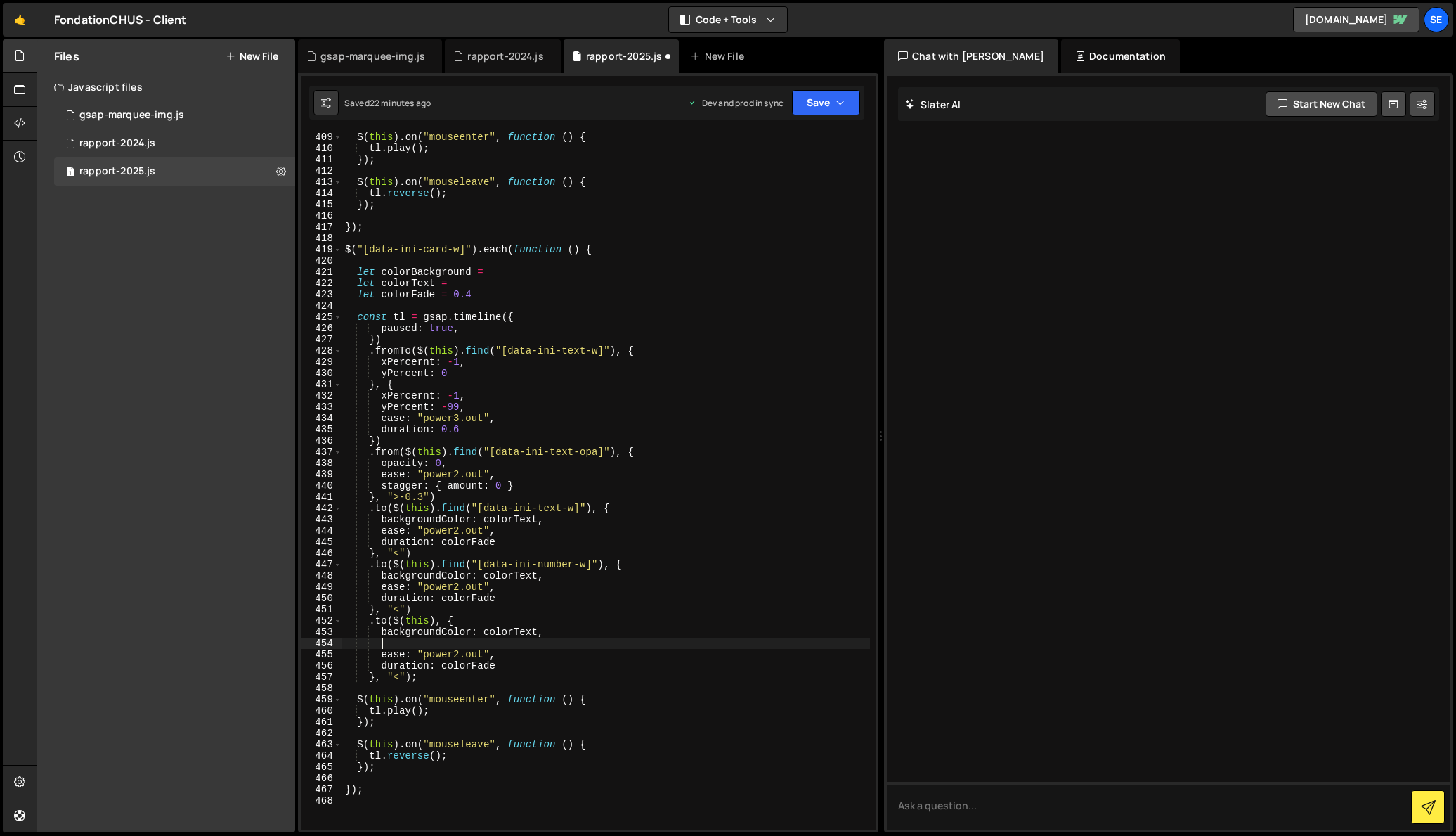
paste textarea "backgroundColor: colorText,"
drag, startPoint x: 443, startPoint y: 643, endPoint x: 383, endPoint y: 638, distance: 60.2
click at [383, 638] on div "$ ( this ) . on ( "mouseenter" , function ( ) { tl . play ( ) ; }) ; $ ( this )…" at bounding box center [606, 491] width 528 height 720
click at [447, 643] on div "$ ( this ) . on ( "mouseenter" , function ( ) { tl . play ( ) ; }) ; $ ( this )…" at bounding box center [606, 491] width 528 height 720
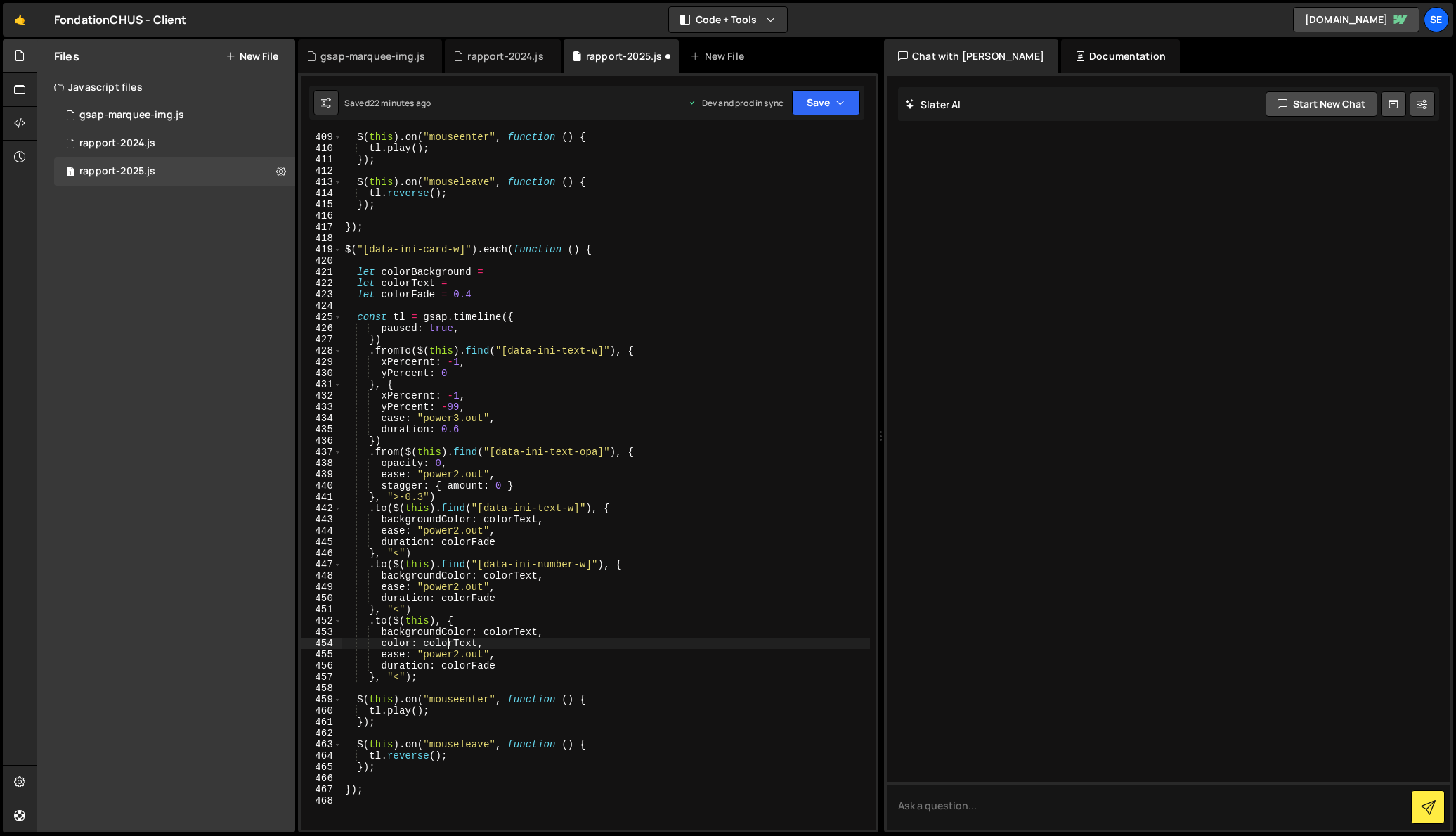
click at [456, 639] on div "$ ( this ) . on ( "mouseenter" , function ( ) { tl . play ( ) ; }) ; $ ( this )…" at bounding box center [606, 491] width 528 height 720
drag, startPoint x: 525, startPoint y: 644, endPoint x: 383, endPoint y: 641, distance: 142.0
click at [383, 640] on div "$ ( this ) . on ( "mouseenter" , function ( ) { tl . play ( ) ; }) ; $ ( this )…" at bounding box center [606, 491] width 528 height 720
click at [545, 576] on div "$ ( this ) . on ( "mouseenter" , function ( ) { tl . play ( ) ; }) ; $ ( this )…" at bounding box center [606, 491] width 528 height 720
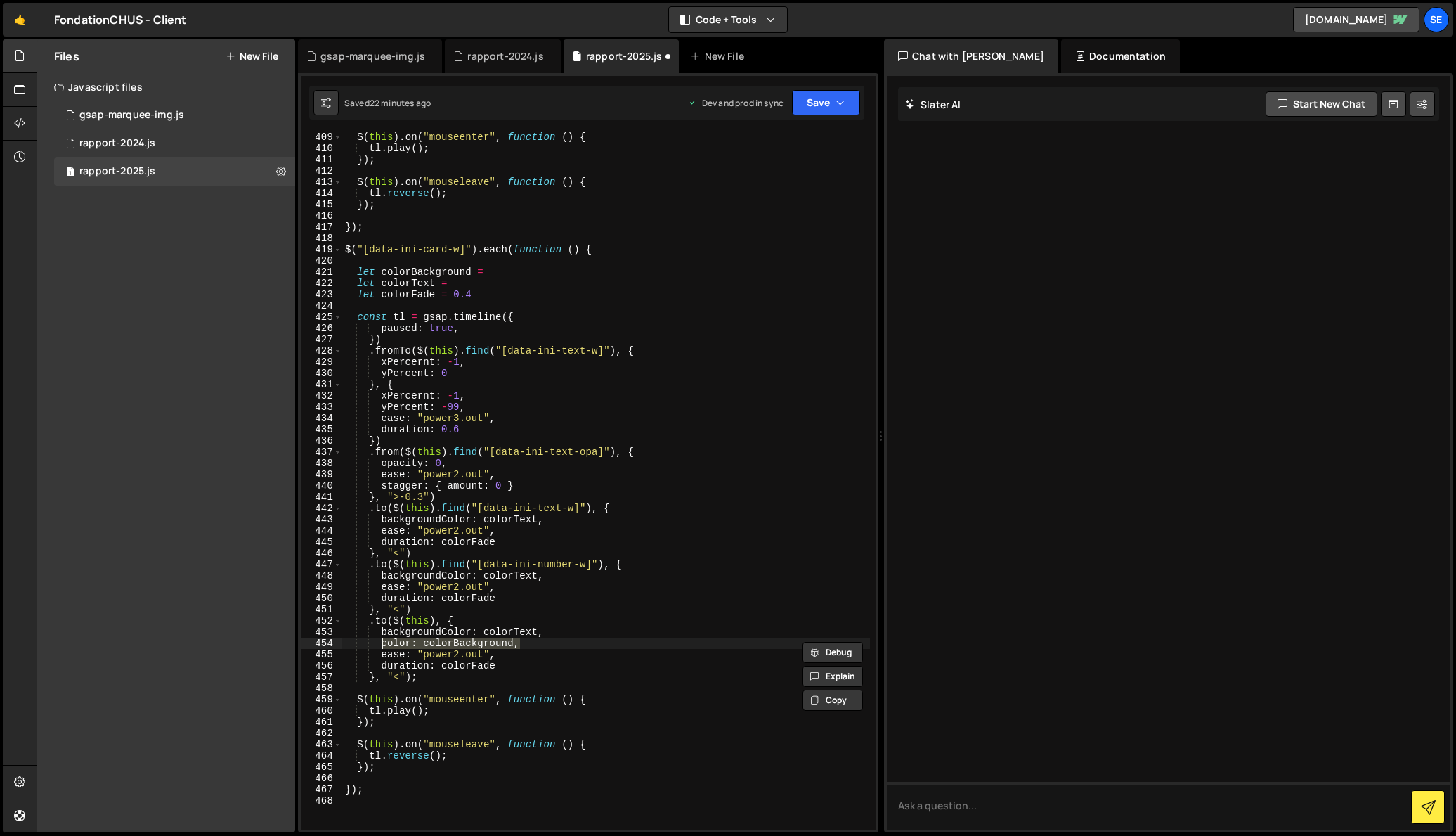
type textarea "backgroundColor: colorText,"
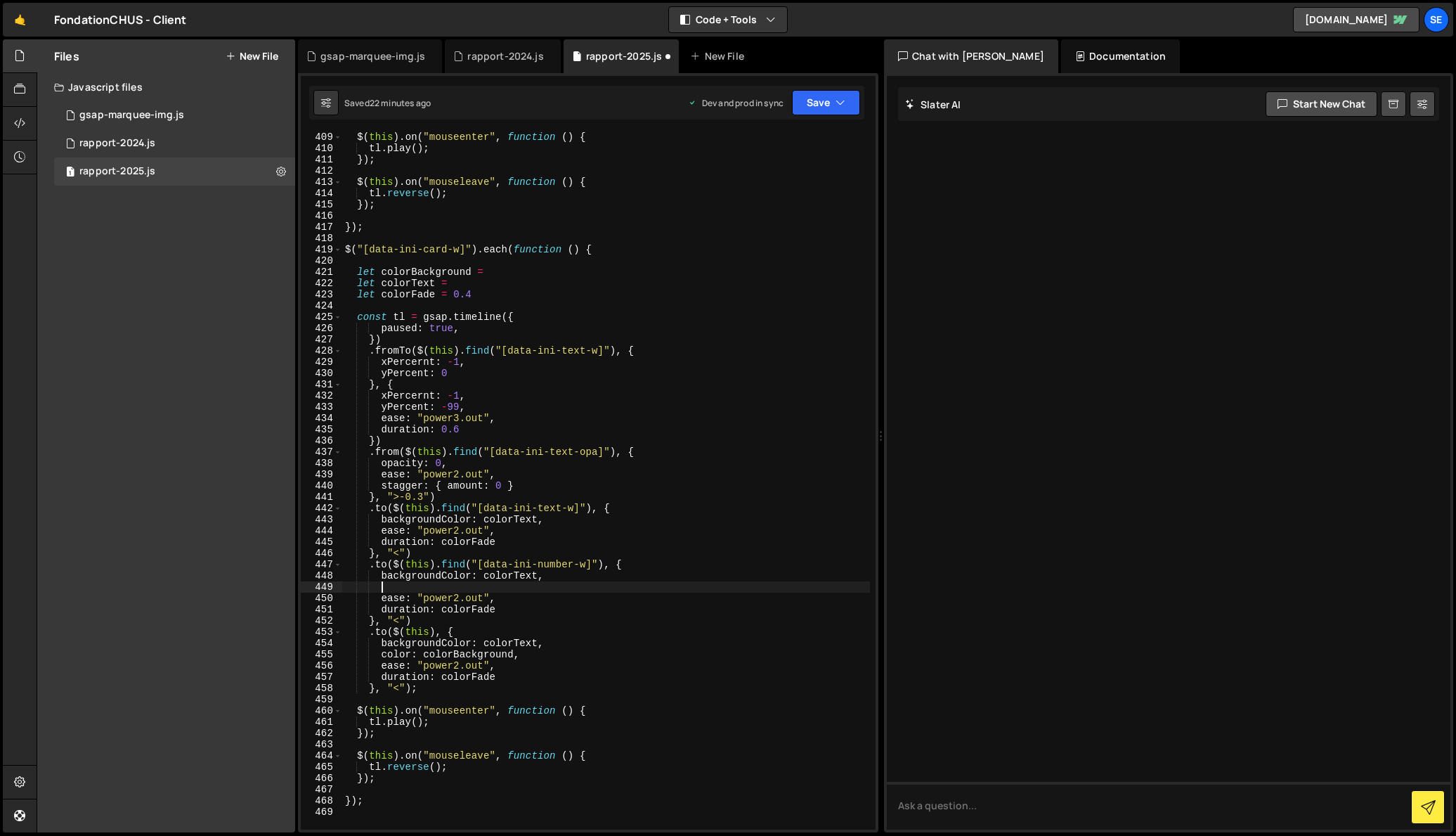
scroll to position [0, 2]
paste textarea "color: colorBackground,"
click at [543, 520] on div "$ ( this ) . on ( "mouseenter" , function ( ) { tl . play ( ) ; }) ; $ ( this )…" at bounding box center [606, 491] width 528 height 720
type textarea "backgroundColor: colorText,"
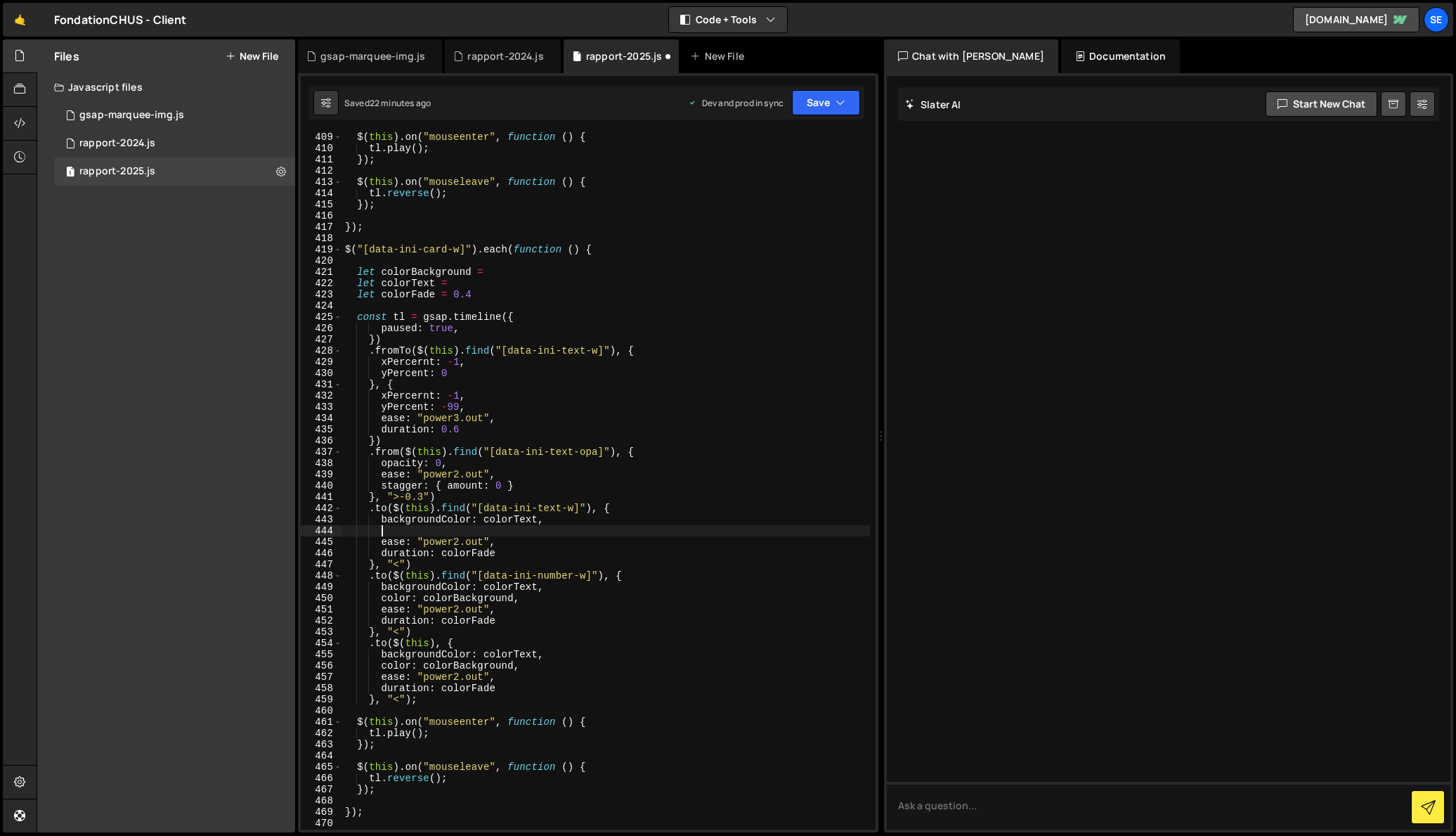
paste textarea "color: colorBackground,"
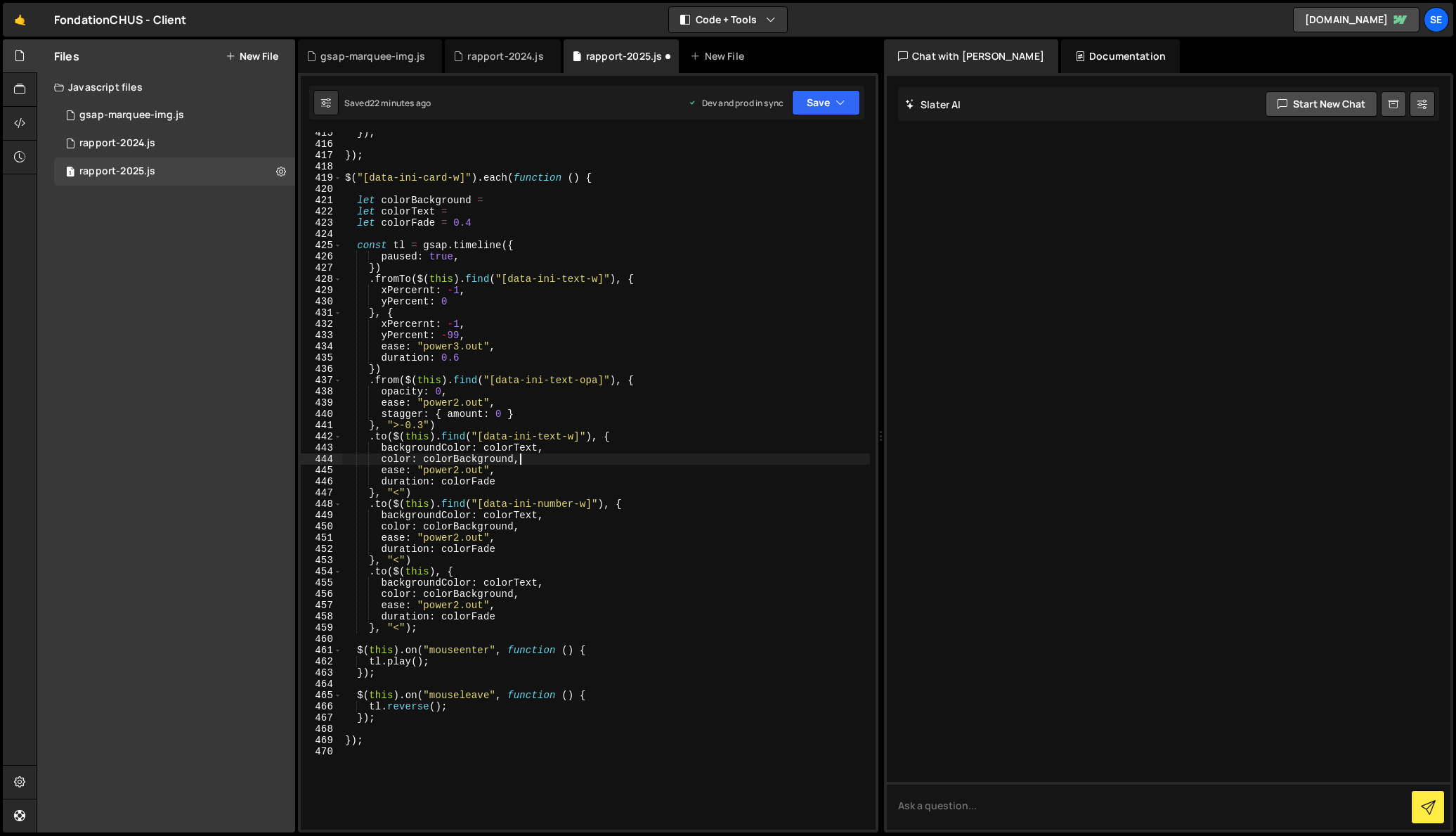
scroll to position [4680, 0]
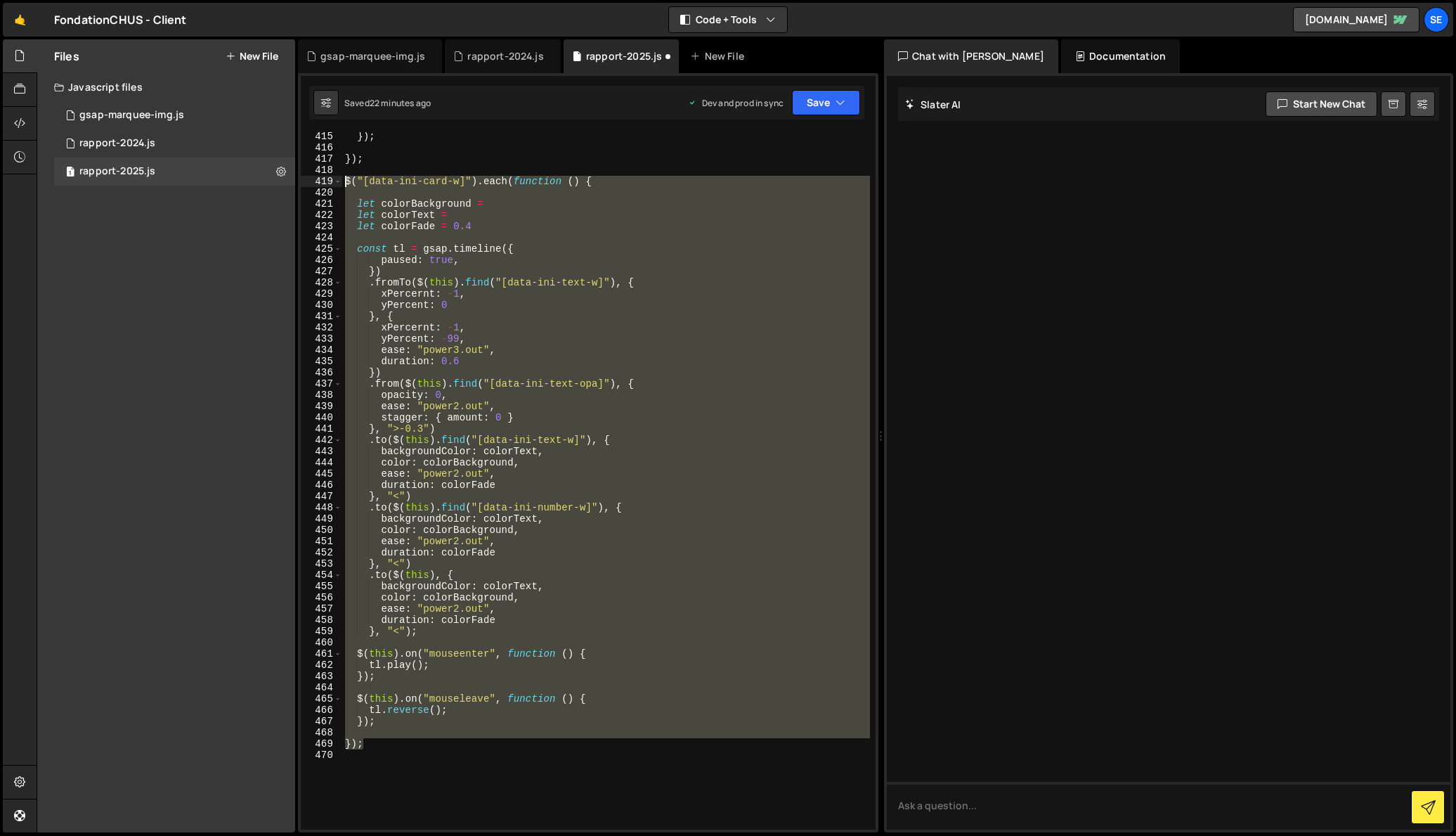
drag, startPoint x: 384, startPoint y: 745, endPoint x: 348, endPoint y: 192, distance: 554.2
click at [344, 182] on div "}) ; }) ; $ ( "[data-ini-card-w]" ) . each ( function ( ) { let colorBackground…" at bounding box center [606, 491] width 528 height 720
type textarea "$("[data-ini-card-w]").each(function () {"
click at [412, 754] on div "}) ; }) ; $ ( "[data-ini-card-w]" ) . each ( function ( ) { let colorBackground…" at bounding box center [606, 491] width 528 height 720
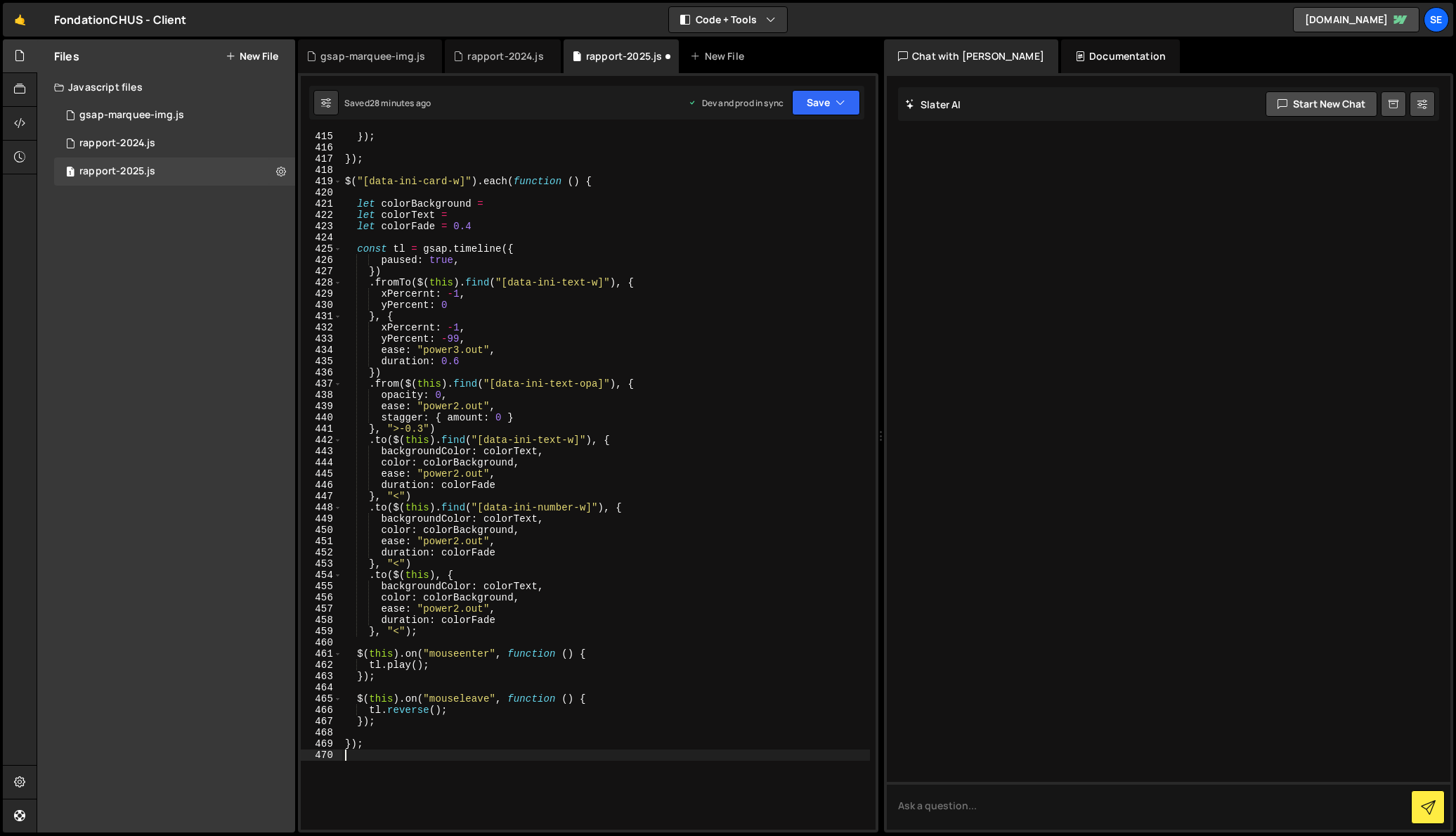
scroll to position [0, 0]
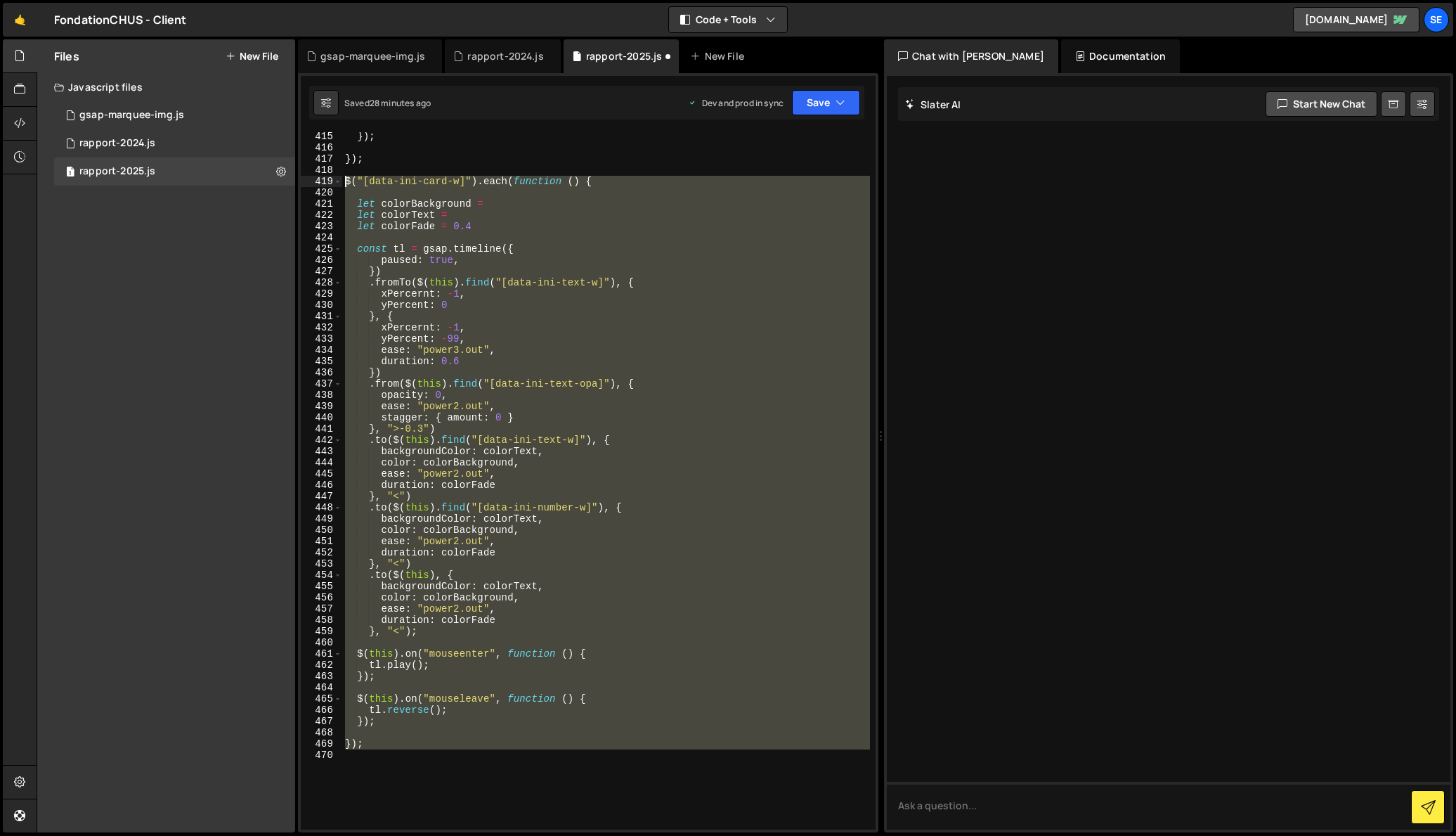
drag, startPoint x: 396, startPoint y: 751, endPoint x: 323, endPoint y: 183, distance: 572.7
click at [320, 180] on div "415 416 417 418 419 420 421 422 423 424 425 426 427 428 429 430 431 432 433 434…" at bounding box center [588, 481] width 575 height 697
paste textarea "});"
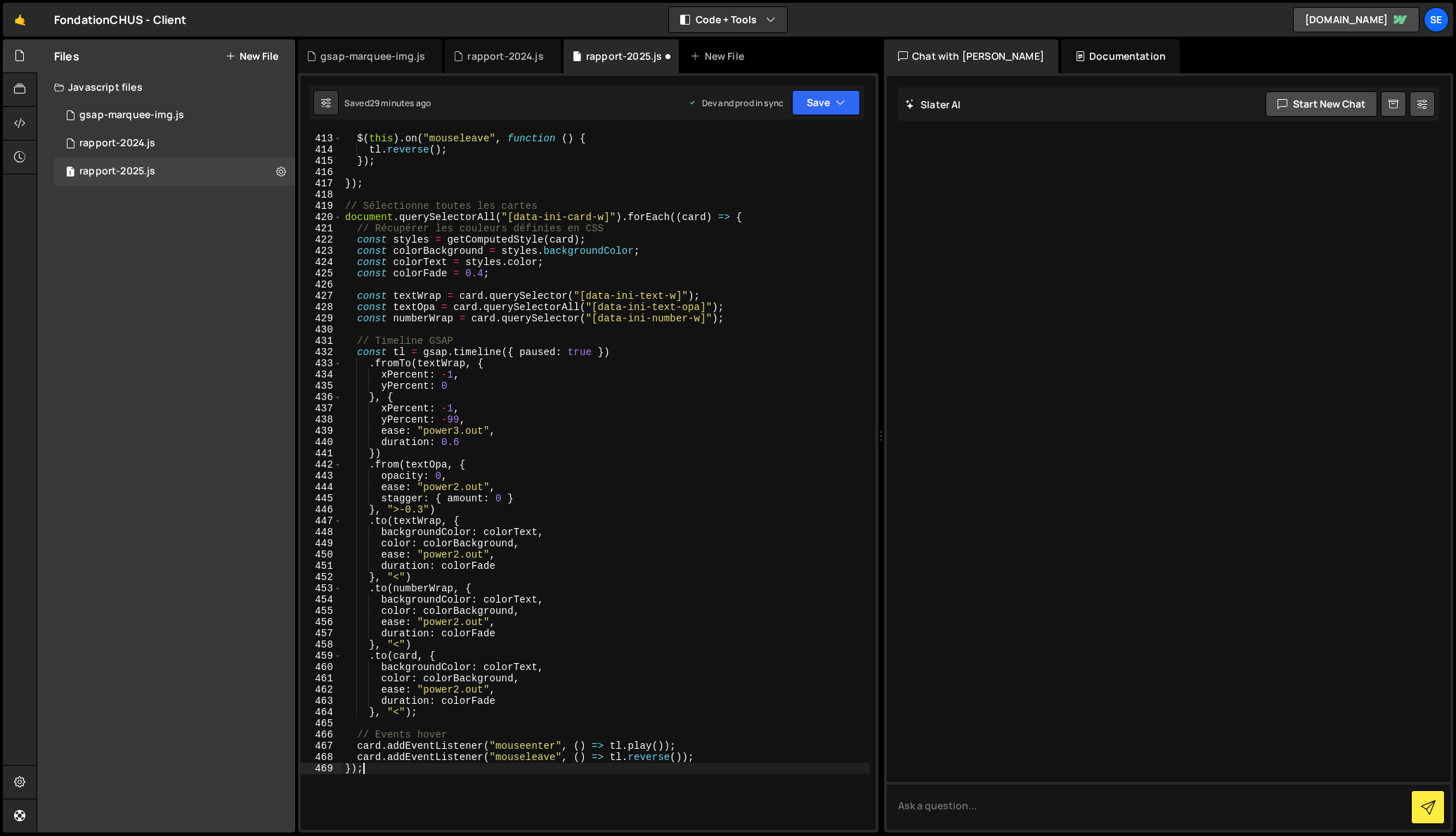
scroll to position [4653, 0]
drag, startPoint x: 558, startPoint y: 209, endPoint x: 351, endPoint y: 212, distance: 207.0
click at [344, 209] on div "$ ( this ) . on ( "mouseleave" , function ( ) { tl . reverse ( ) ; }) ; }) ; //…" at bounding box center [606, 483] width 528 height 720
type textarea "// Sélectionne toutes les cartes"
drag, startPoint x: 624, startPoint y: 232, endPoint x: 336, endPoint y: 234, distance: 288.0
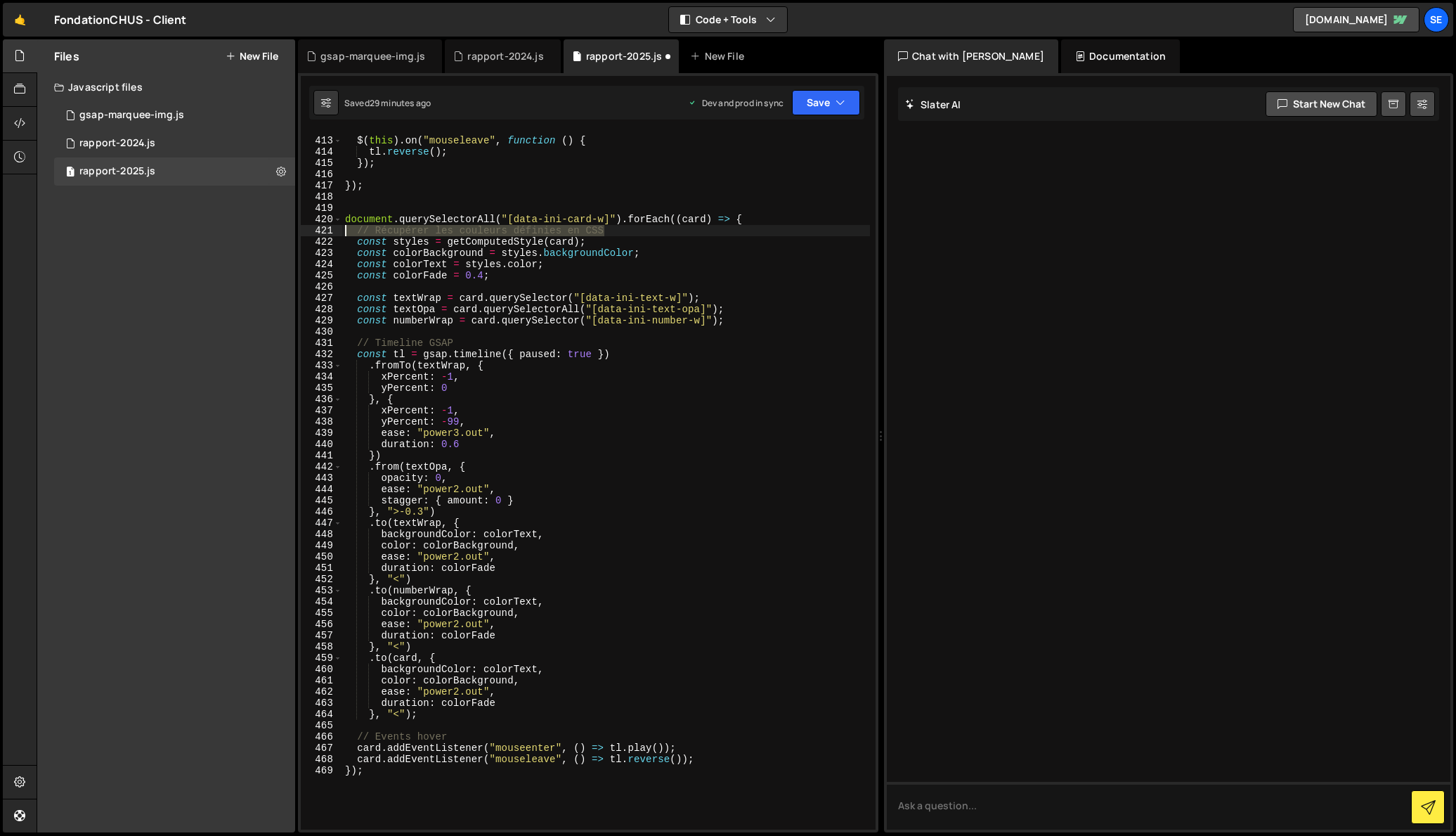
click at [336, 234] on div "412 413 414 415 416 417 418 419 420 421 422 423 424 425 426 427 428 429 430 431…" at bounding box center [588, 481] width 575 height 697
type textarea "// Récupérer les couleurs définies en CSS"
drag, startPoint x: 464, startPoint y: 342, endPoint x: 325, endPoint y: 337, distance: 139.1
click at [325, 337] on div "412 413 414 415 416 417 418 419 420 421 422 423 424 425 426 427 428 429 430 431…" at bounding box center [588, 481] width 575 height 697
type textarea "// Timeline GSAP"
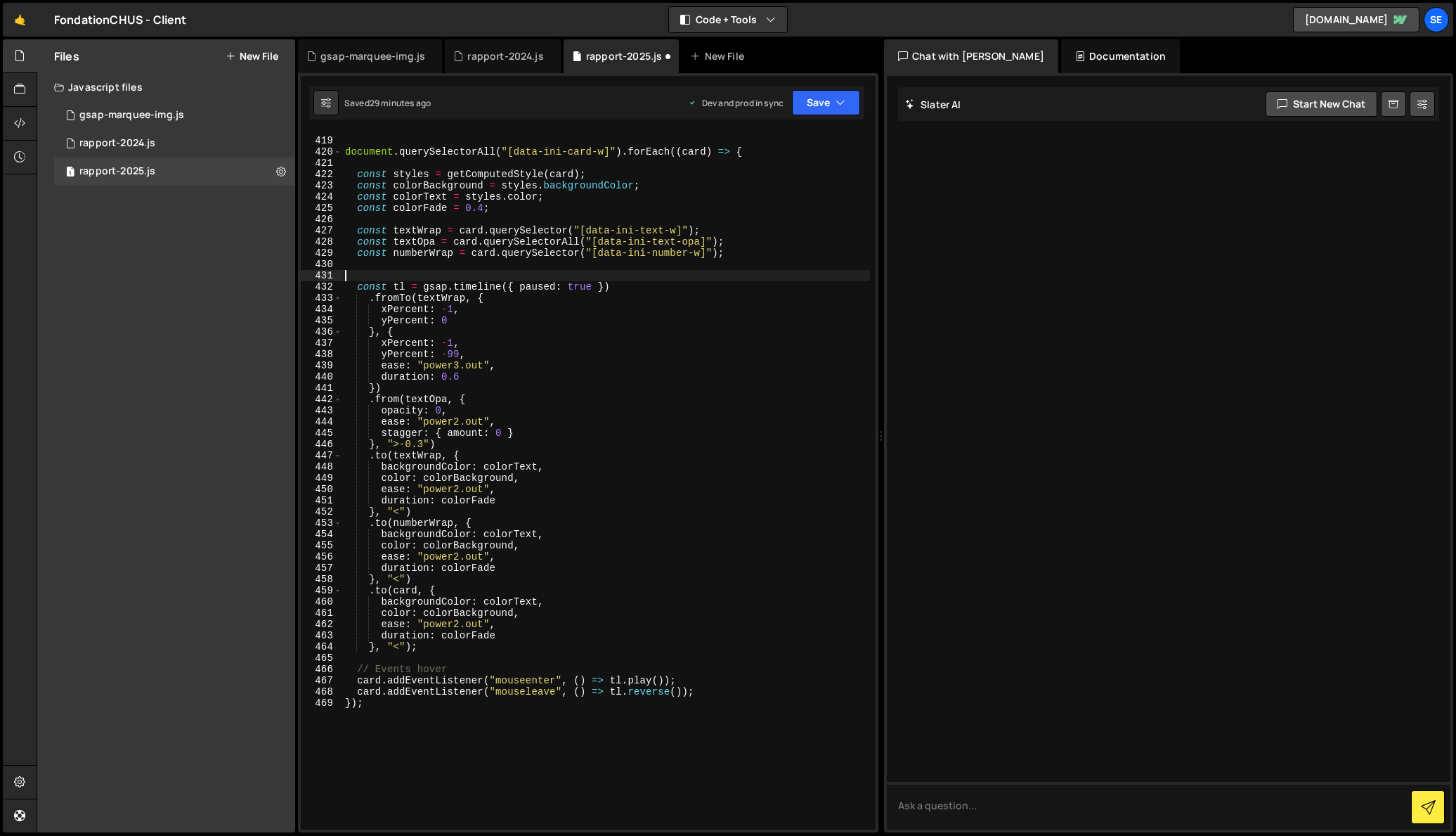
scroll to position [4729, 0]
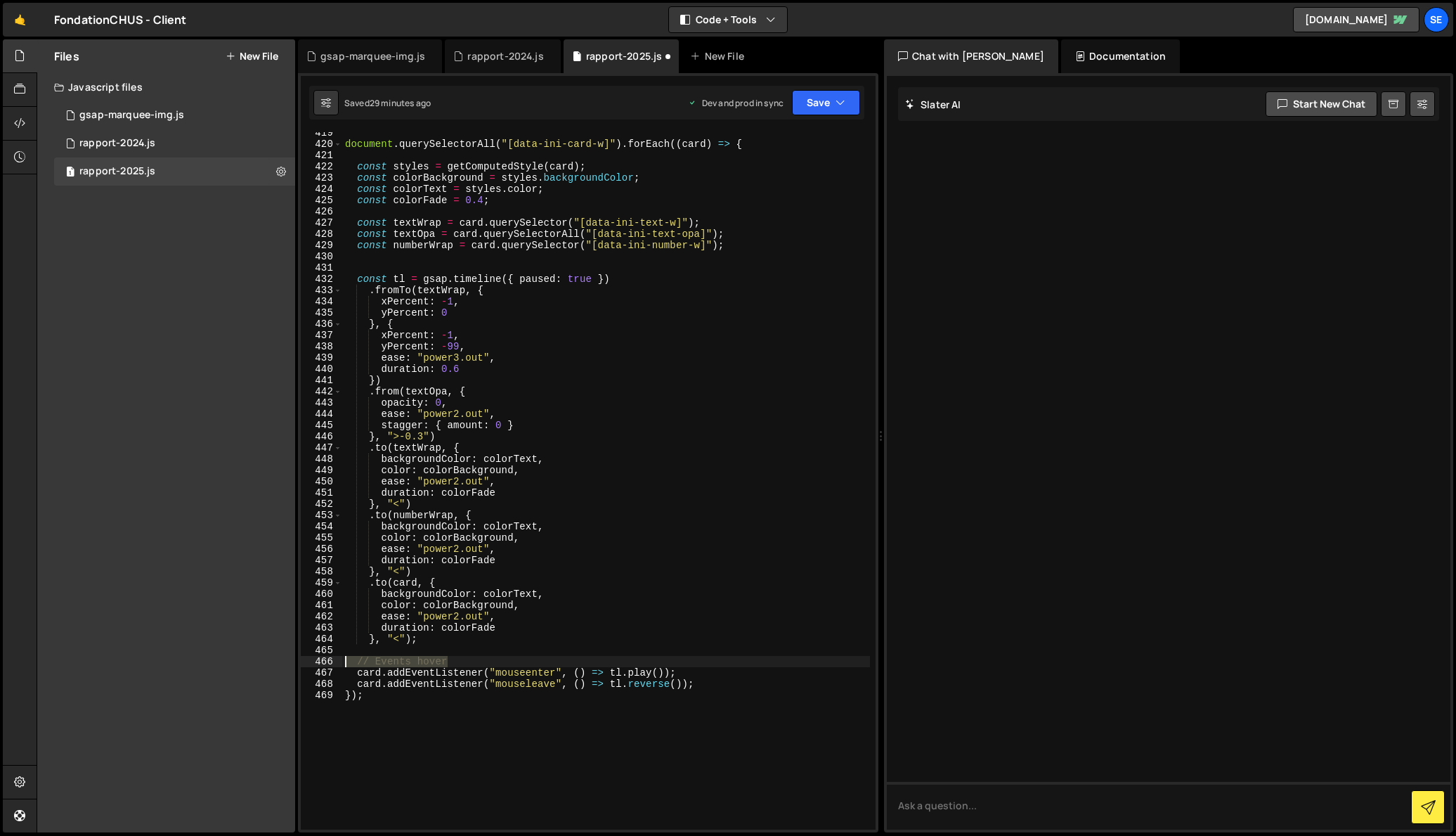
drag, startPoint x: 464, startPoint y: 662, endPoint x: 323, endPoint y: 657, distance: 141.1
click at [323, 657] on div "419 420 421 422 423 424 425 426 427 428 429 430 431 432 433 434 435 436 437 438…" at bounding box center [588, 481] width 575 height 697
type textarea "// Events hover"
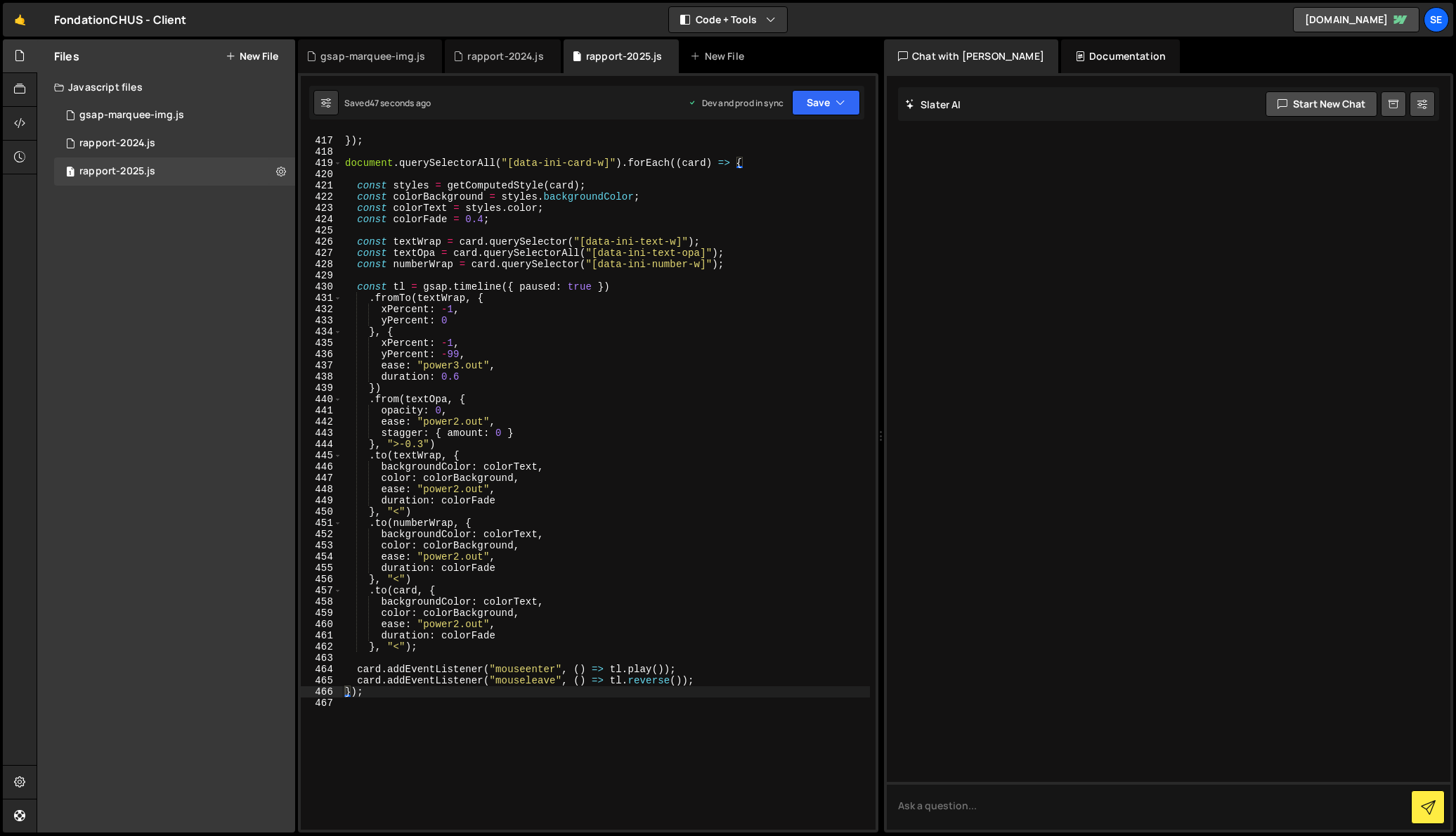
scroll to position [4696, 0]
click at [484, 225] on div "}) ; document . querySelectorAll ( "[data-ini-card-w]" ) . forEach (( card ) =>…" at bounding box center [606, 487] width 528 height 720
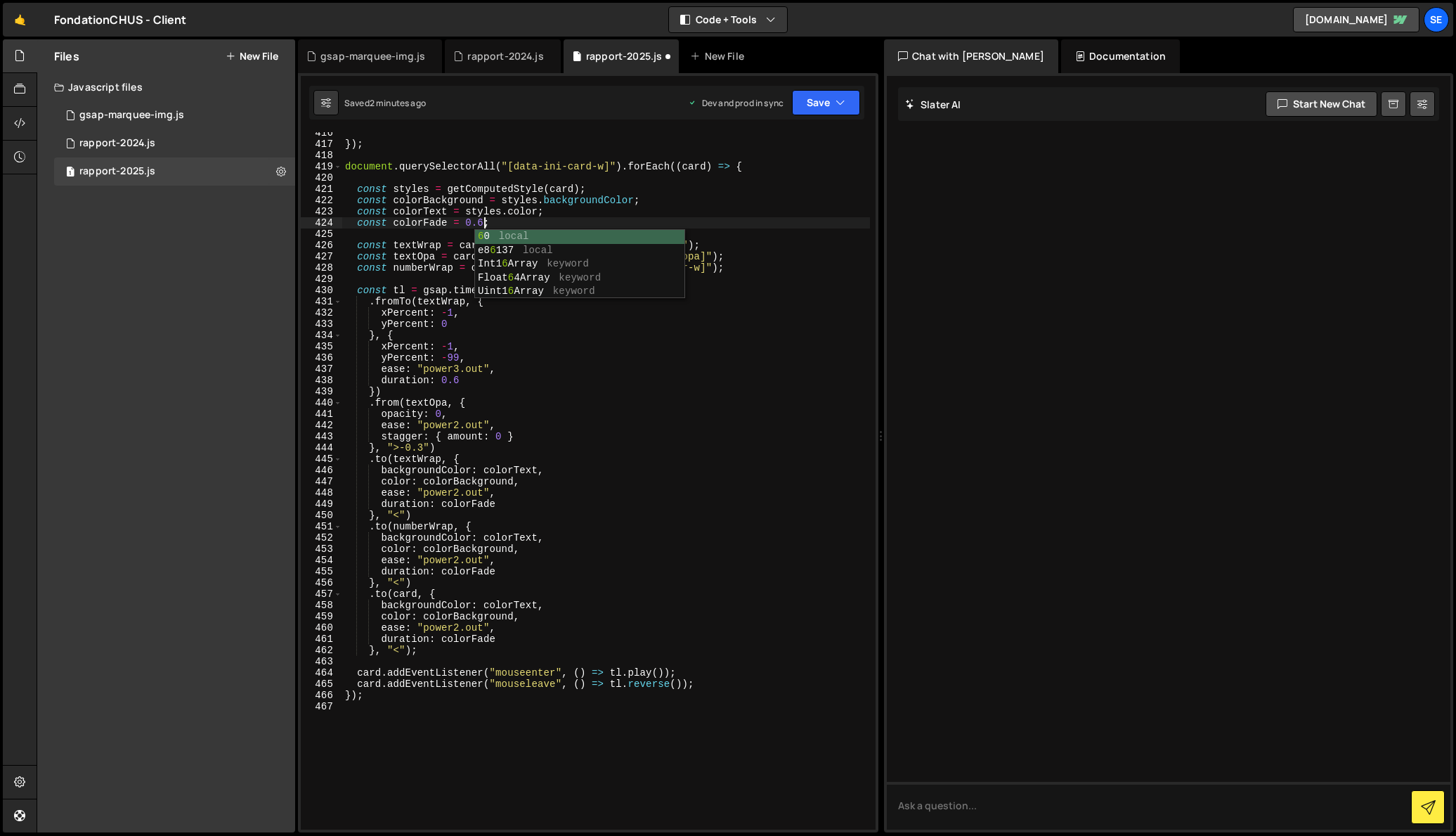
scroll to position [0, 9]
click at [464, 627] on div "}) ; document . querySelectorAll ( "[data-ini-card-w]" ) . forEach (( card ) =>…" at bounding box center [606, 487] width 528 height 720
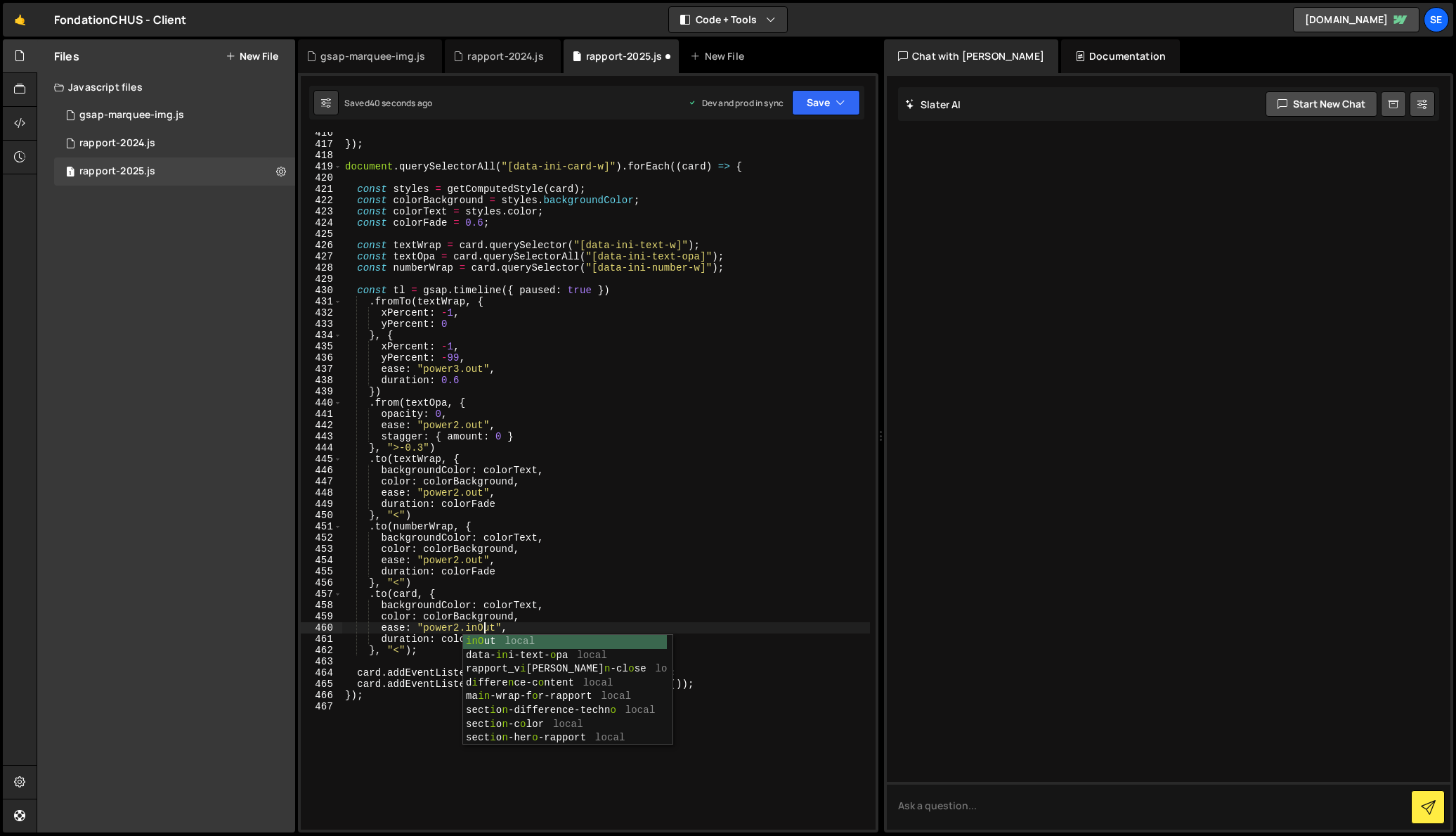
click at [452, 264] on div "}) ; document . querySelectorAll ( "[data-ini-card-w]" ) . forEach (( card ) =>…" at bounding box center [606, 487] width 528 height 720
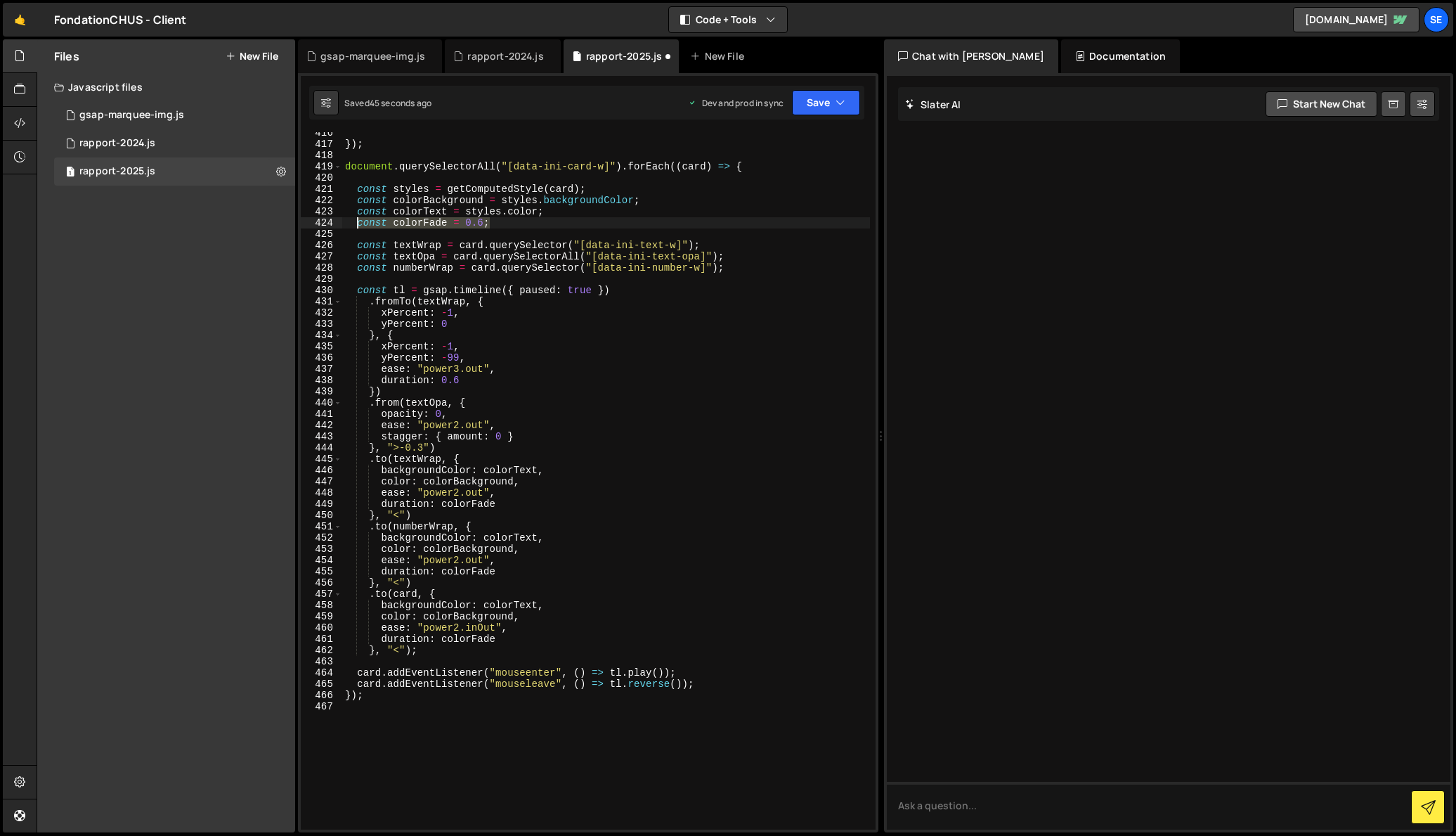
drag, startPoint x: 494, startPoint y: 225, endPoint x: 359, endPoint y: 221, distance: 135.1
click at [359, 221] on div "}) ; document . querySelectorAll ( "[data-ini-card-w]" ) . forEach (( card ) =>…" at bounding box center [606, 487] width 528 height 720
type textarea "const colorFade = 0.6;"
click at [496, 224] on div "}) ; document . querySelectorAll ( "[data-ini-card-w]" ) . forEach (( card ) =>…" at bounding box center [606, 481] width 528 height 697
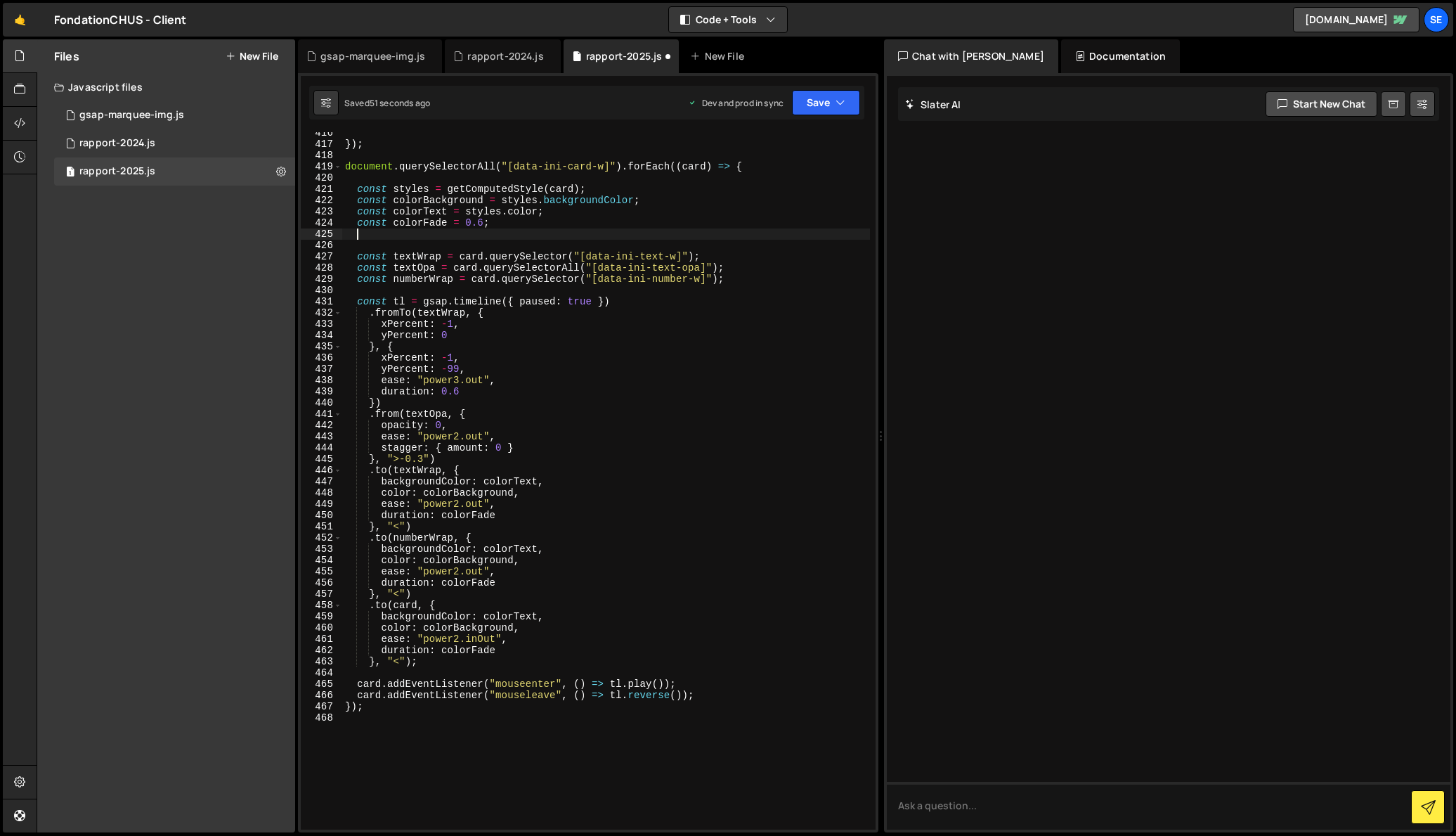
paste textarea "const colorFade = 0.6;"
drag, startPoint x: 447, startPoint y: 233, endPoint x: 395, endPoint y: 244, distance: 53.2
click at [395, 233] on div "}) ; document . querySelectorAll ( "[data-ini-card-w]" ) . forEach (( card ) =>…" at bounding box center [606, 487] width 528 height 720
drag, startPoint x: 490, startPoint y: 570, endPoint x: 424, endPoint y: 569, distance: 66.0
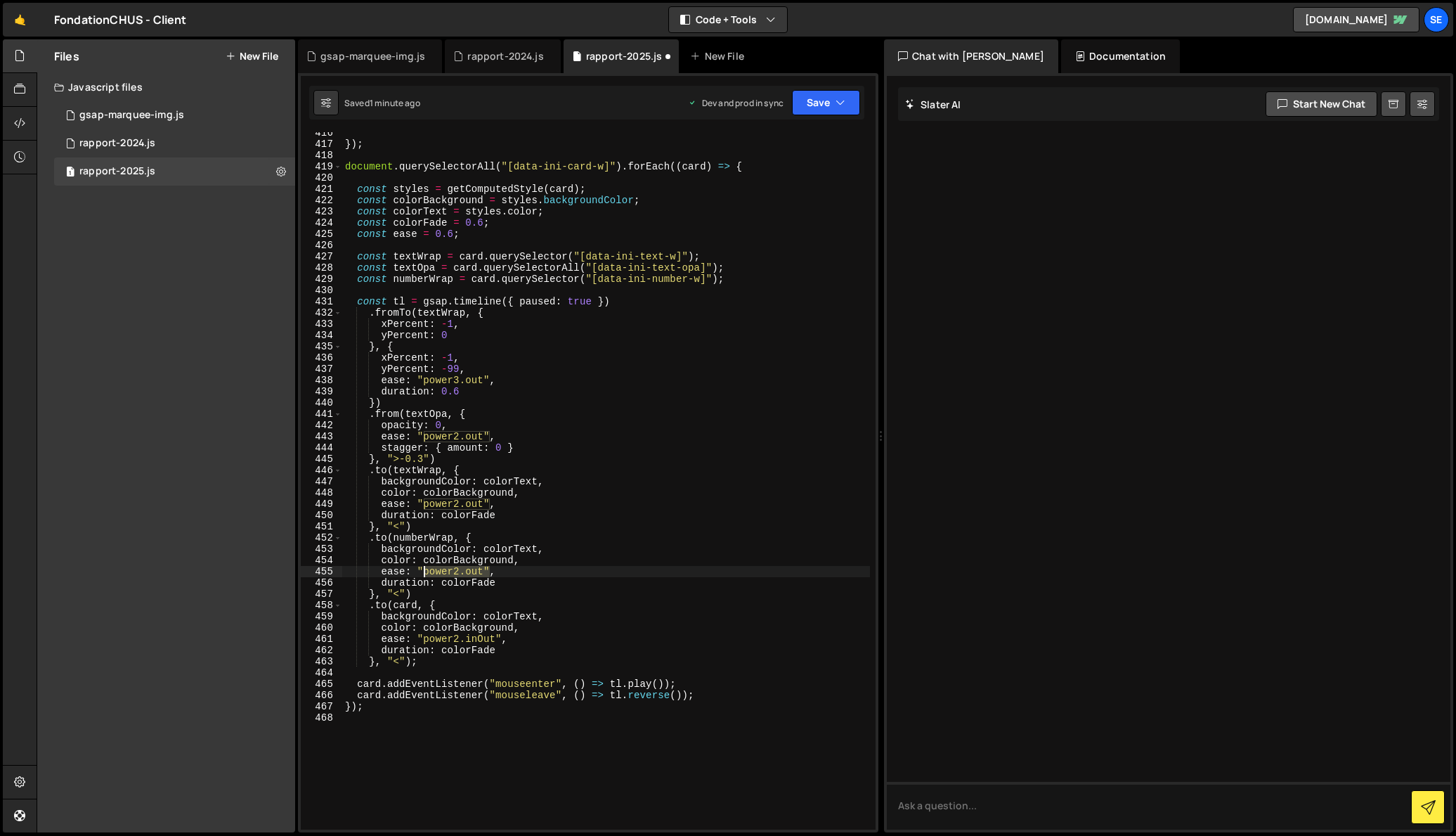
click at [424, 569] on div "}) ; document . querySelectorAll ( "[data-ini-card-w]" ) . forEach (( card ) =>…" at bounding box center [606, 487] width 528 height 720
click at [433, 569] on div "}) ; document . querySelectorAll ( "[data-ini-card-w]" ) . forEach (( card ) =>…" at bounding box center [606, 481] width 528 height 697
drag, startPoint x: 482, startPoint y: 569, endPoint x: 428, endPoint y: 568, distance: 54.0
click at [428, 568] on div "}) ; document . querySelectorAll ( "[data-ini-card-w]" ) . forEach (( card ) =>…" at bounding box center [606, 487] width 528 height 720
drag, startPoint x: 489, startPoint y: 569, endPoint x: 418, endPoint y: 568, distance: 71.0
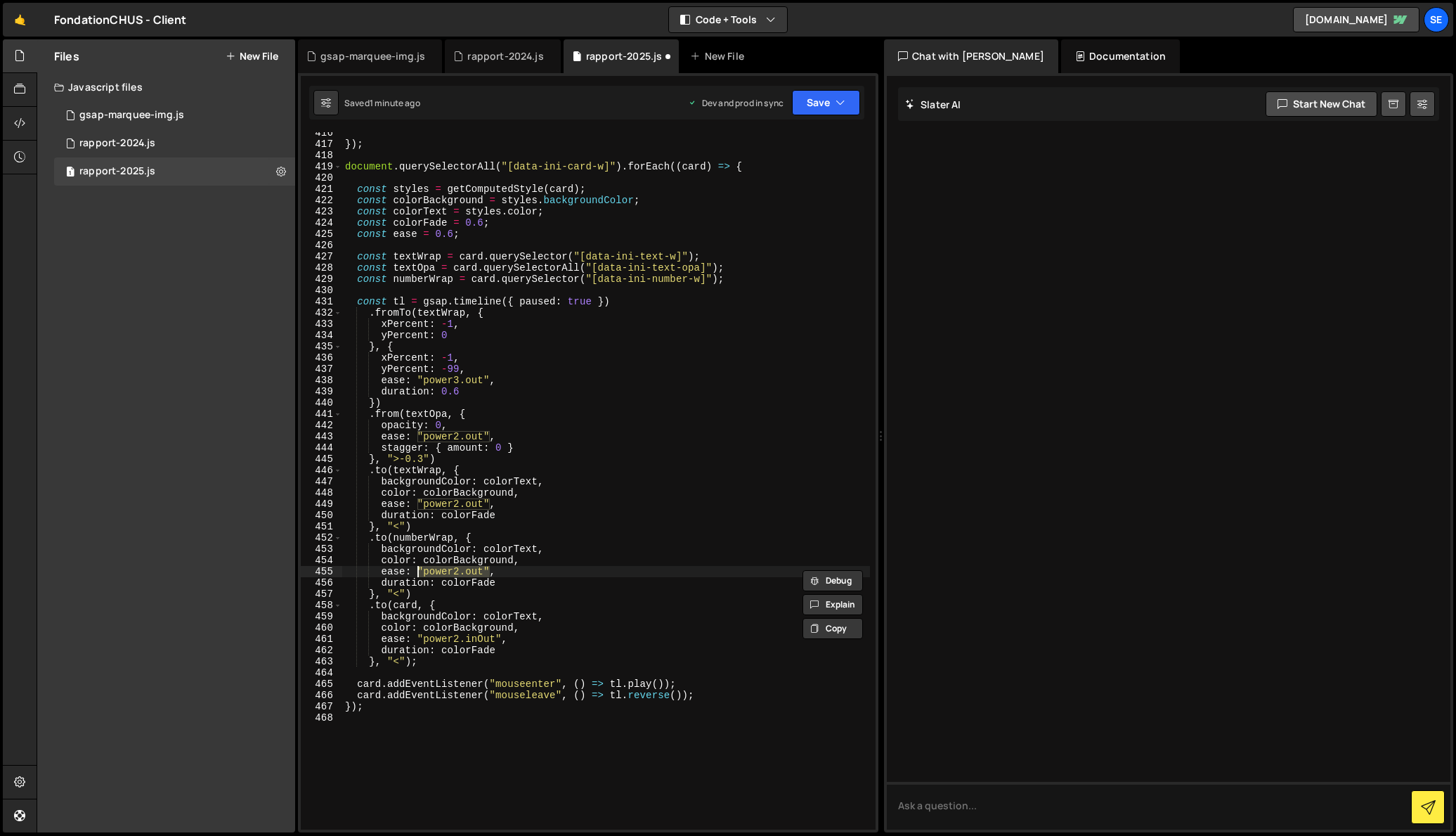
click at [418, 568] on div "}) ; document . querySelectorAll ( "[data-ini-card-w]" ) . forEach (( card ) =>…" at bounding box center [606, 487] width 528 height 720
drag, startPoint x: 454, startPoint y: 234, endPoint x: 432, endPoint y: 250, distance: 27.2
click at [433, 232] on div "}) ; document . querySelectorAll ( "[data-ini-card-w]" ) . forEach (( card ) =>…" at bounding box center [606, 487] width 528 height 720
paste textarea ""power2.out""
drag, startPoint x: 490, startPoint y: 504, endPoint x: 421, endPoint y: 503, distance: 69.0
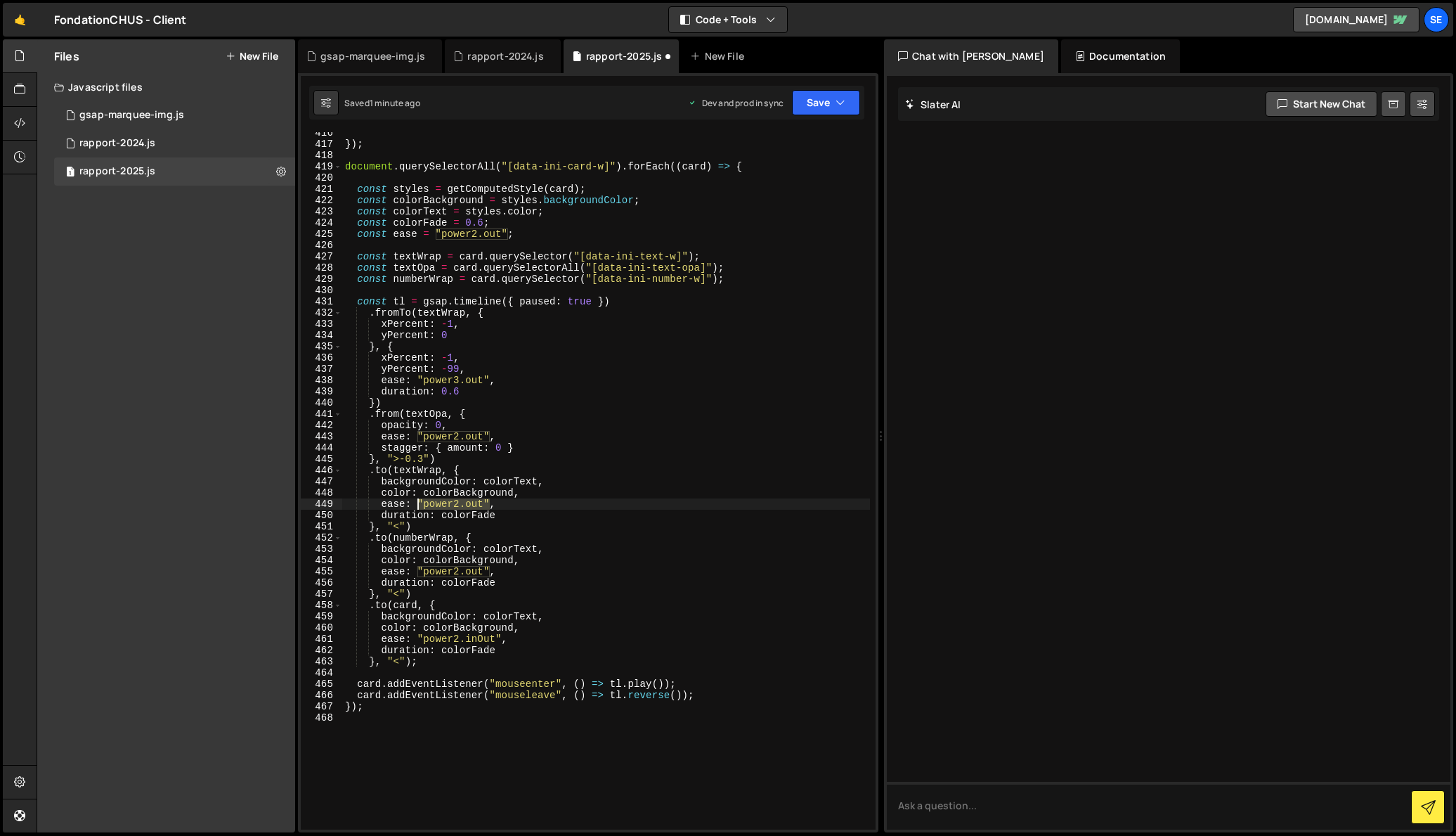
click at [419, 501] on div "}) ; document . querySelectorAll ( "[data-ini-card-w]" ) . forEach (( card ) =>…" at bounding box center [606, 487] width 528 height 720
drag, startPoint x: 488, startPoint y: 569, endPoint x: 418, endPoint y: 567, distance: 70.0
click at [418, 567] on div "}) ; document . querySelectorAll ( "[data-ini-card-w]" ) . forEach (( card ) =>…" at bounding box center [606, 487] width 528 height 720
drag, startPoint x: 501, startPoint y: 638, endPoint x: 416, endPoint y: 634, distance: 85.1
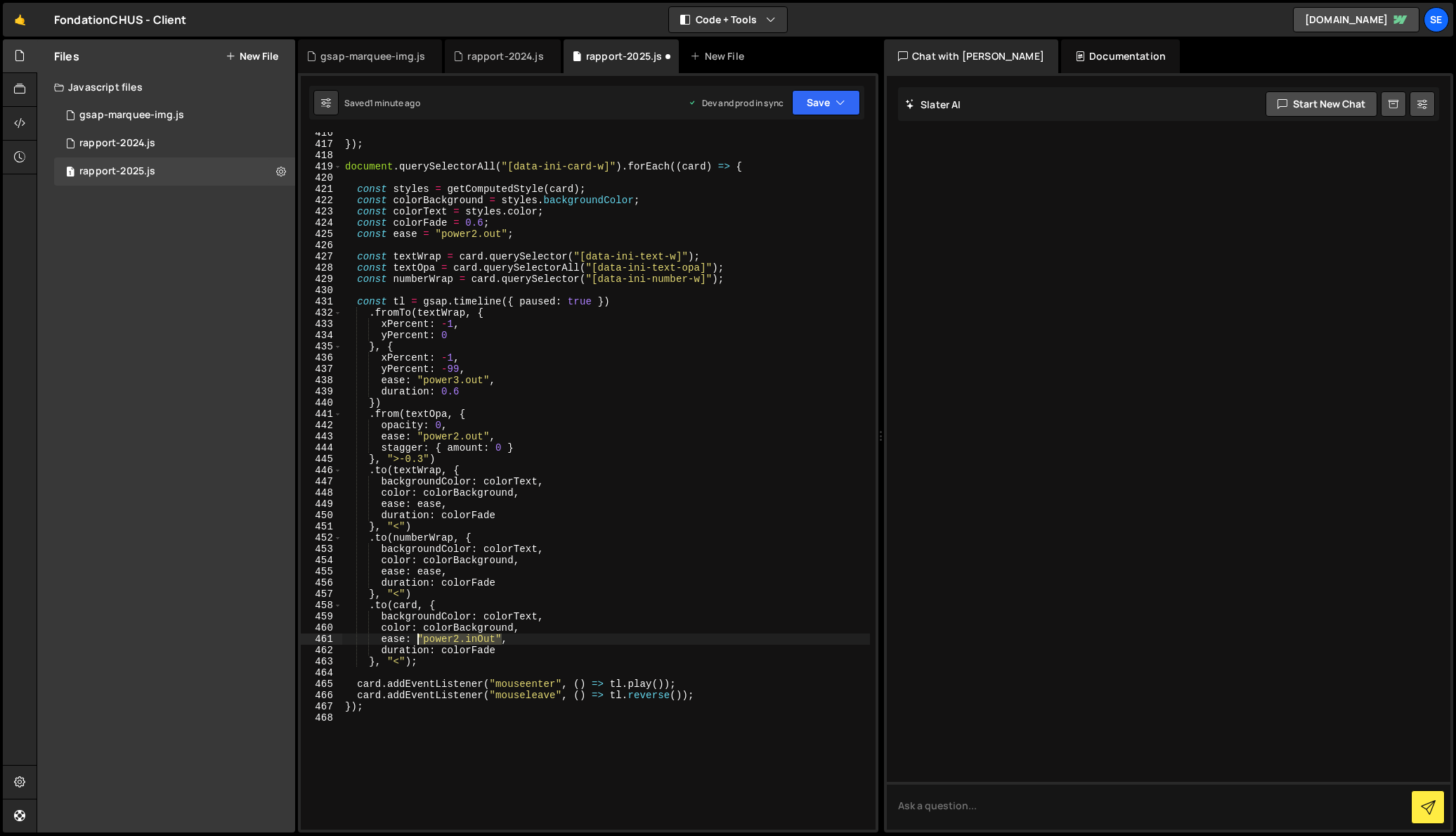
click at [416, 634] on div "}) ; document . querySelectorAll ( "[data-ini-card-w]" ) . forEach (( card ) =>…" at bounding box center [606, 487] width 528 height 720
click at [459, 396] on div "}) ; document . querySelectorAll ( "[data-ini-card-w]" ) . forEach (( card ) =>…" at bounding box center [606, 487] width 528 height 720
click at [482, 223] on div "}) ; document . querySelectorAll ( "[data-ini-card-w]" ) . forEach (( card ) =>…" at bounding box center [606, 487] width 528 height 720
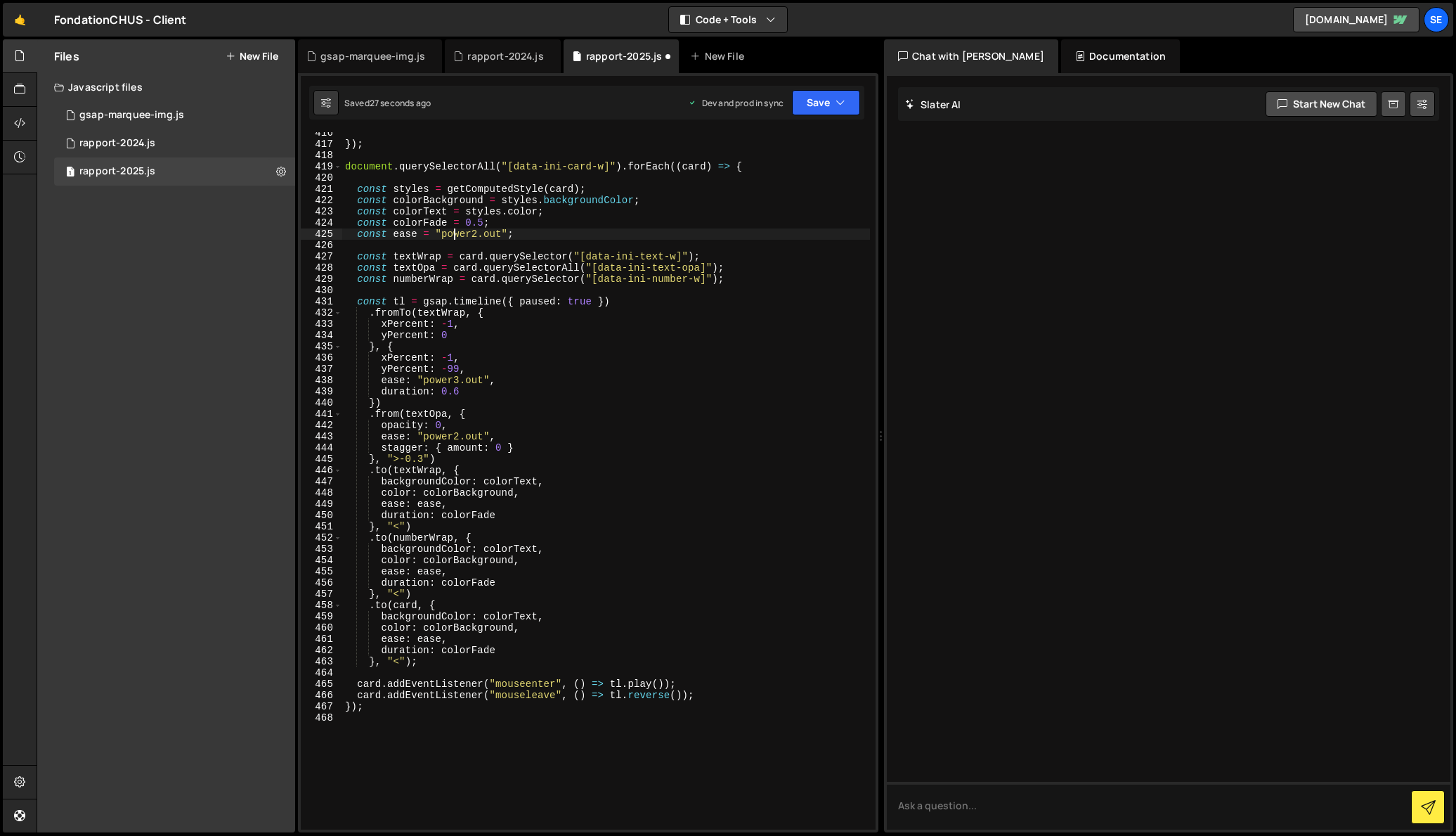
click at [451, 234] on div "}) ; document . querySelectorAll ( "[data-ini-card-w]" ) . forEach (( card ) =>…" at bounding box center [606, 487] width 528 height 720
click at [482, 235] on div "}) ; document . querySelectorAll ( "[data-ini-card-w]" ) . forEach (( card ) =>…" at bounding box center [606, 487] width 528 height 720
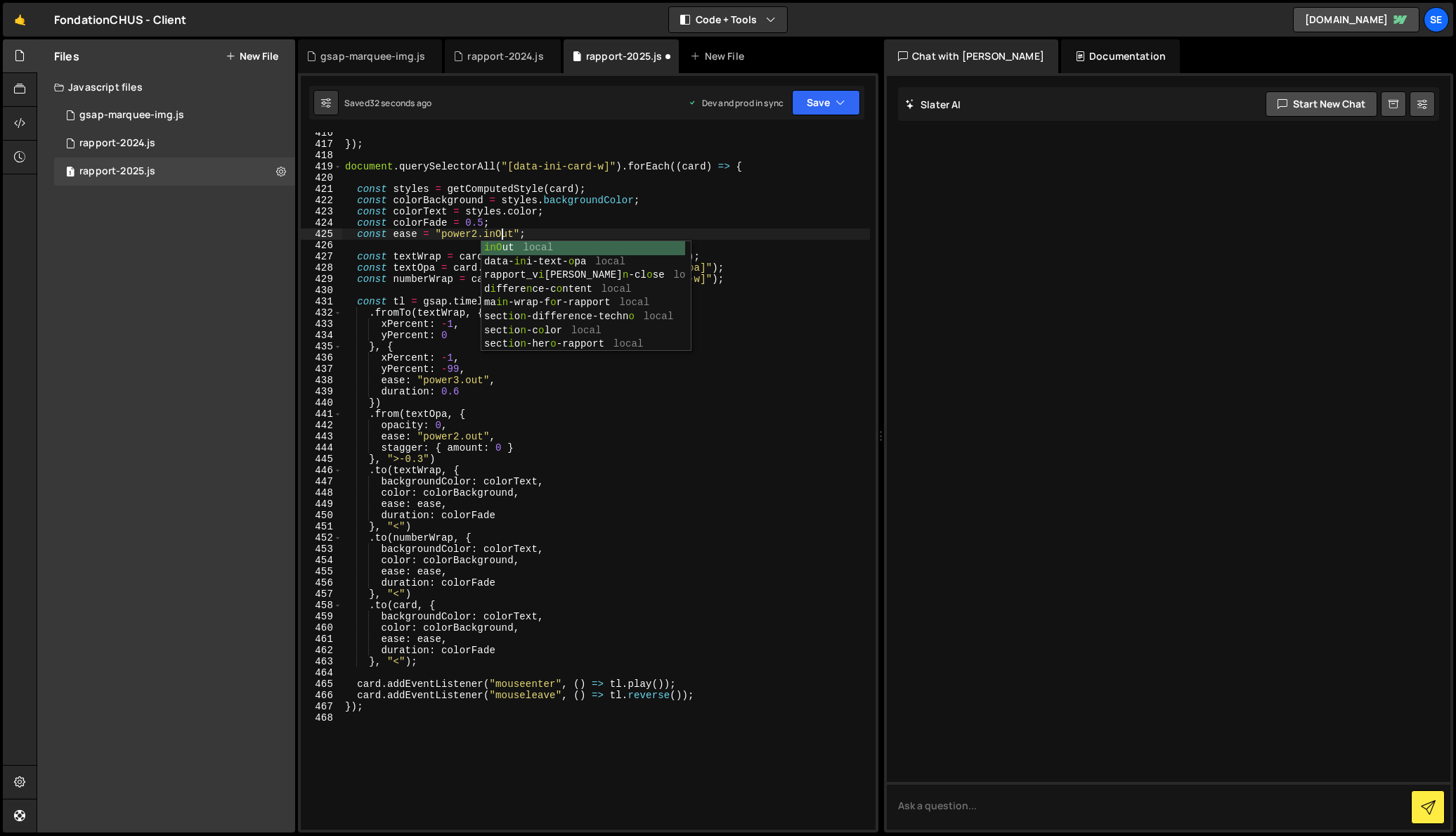
click at [476, 235] on div "}) ; document . querySelectorAll ( "[data-ini-card-w]" ) . forEach (( card ) =>…" at bounding box center [606, 487] width 528 height 720
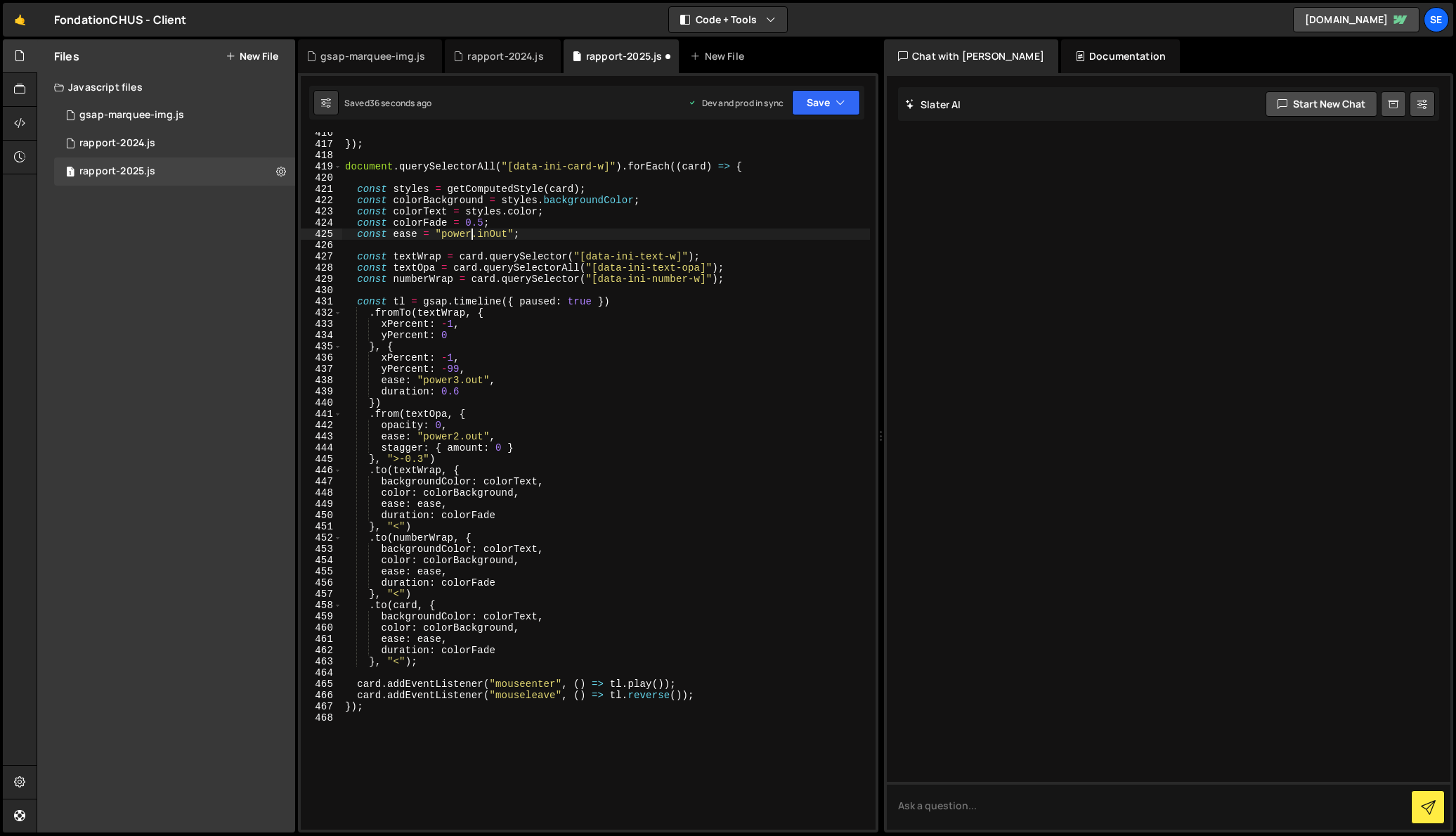
scroll to position [0, 10]
click at [493, 233] on div "}) ; document . querySelectorAll ( "[data-ini-card-w]" ) . forEach (( card ) =>…" at bounding box center [606, 487] width 528 height 720
click at [499, 235] on div "}) ; document . querySelectorAll ( "[data-ini-card-w]" ) . forEach (( card ) =>…" at bounding box center [606, 487] width 528 height 720
click at [483, 222] on div "}) ; document . querySelectorAll ( "[data-ini-card-w]" ) . forEach (( card ) =>…" at bounding box center [606, 487] width 528 height 720
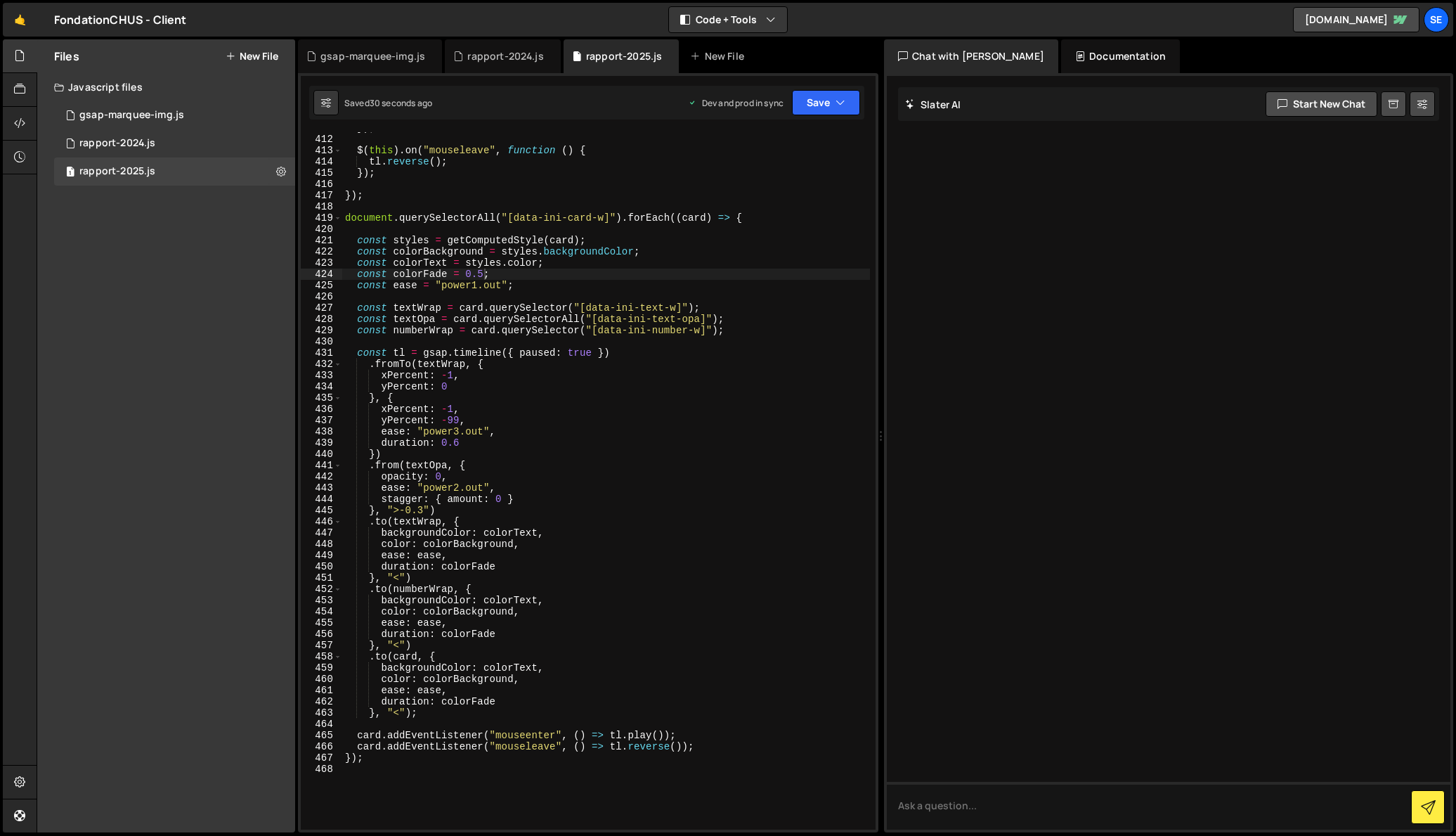
scroll to position [4640, 0]
drag, startPoint x: 421, startPoint y: 516, endPoint x: 424, endPoint y: 527, distance: 11.4
click at [421, 516] on div "}) ; $ ( this ) . on ( "mouseleave" , function ( ) { tl . reverse ( ) ; }) ; })…" at bounding box center [606, 486] width 528 height 720
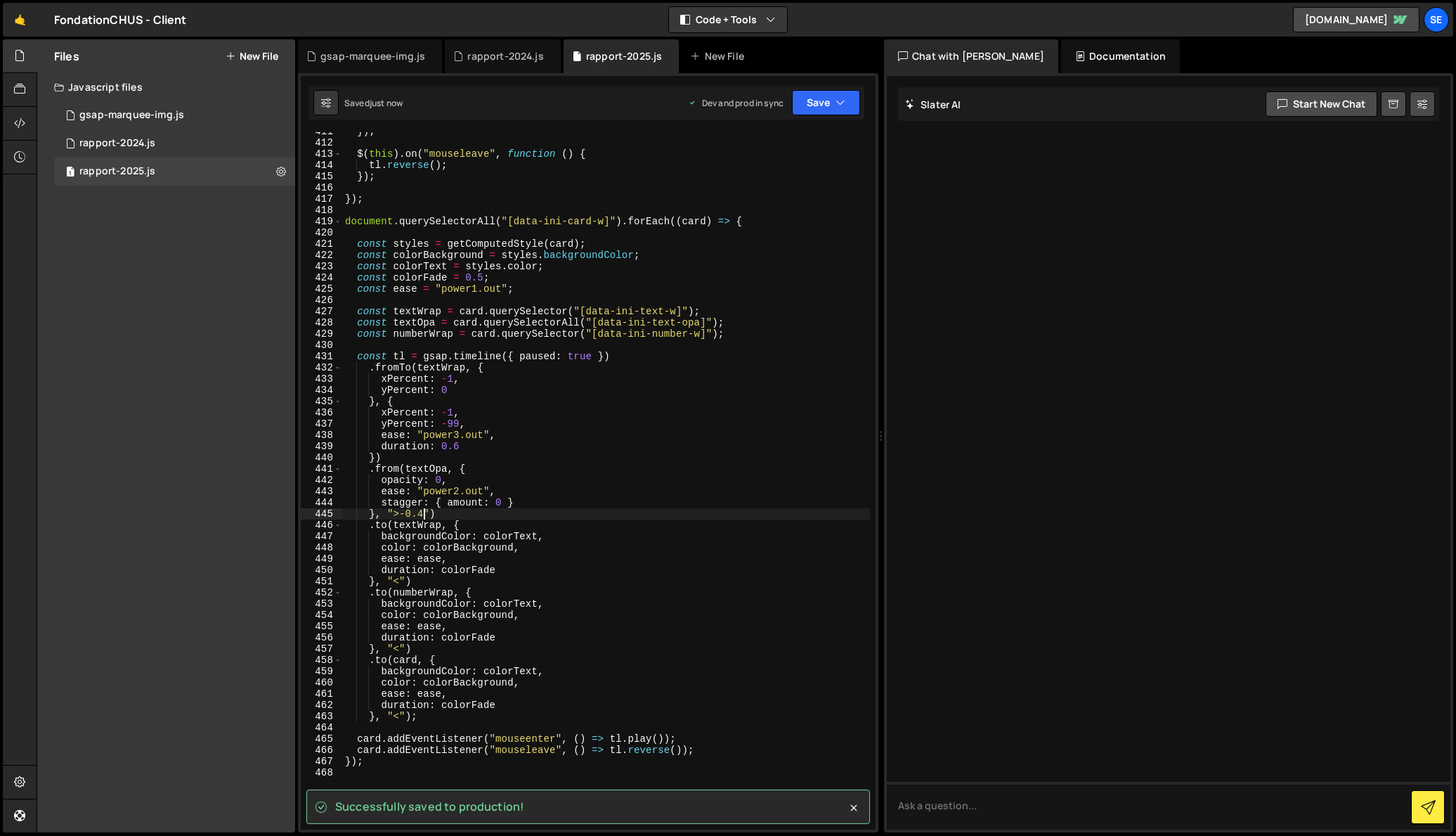
type textarea "}, ">-0.4")"
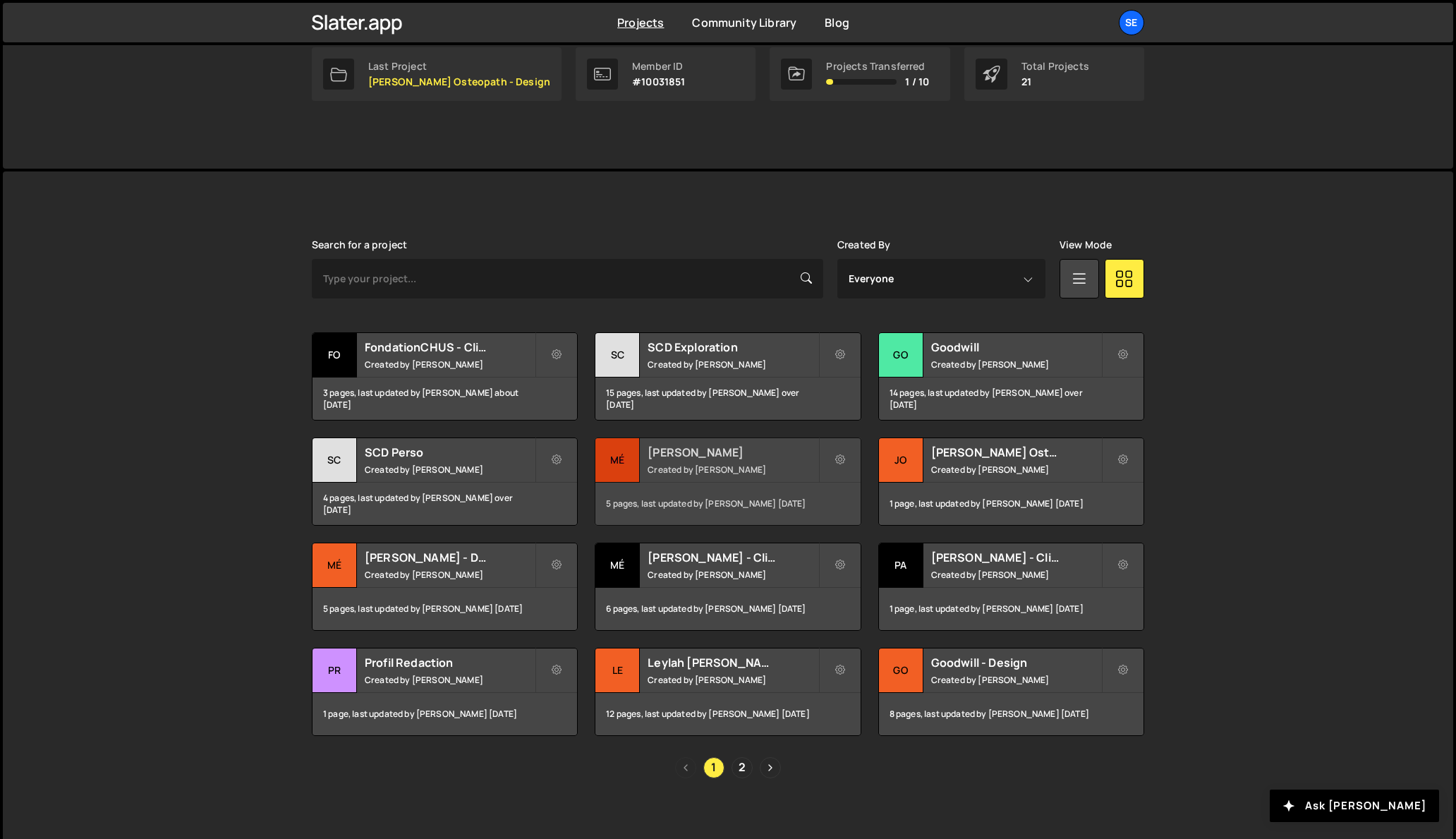
scroll to position [245, 0]
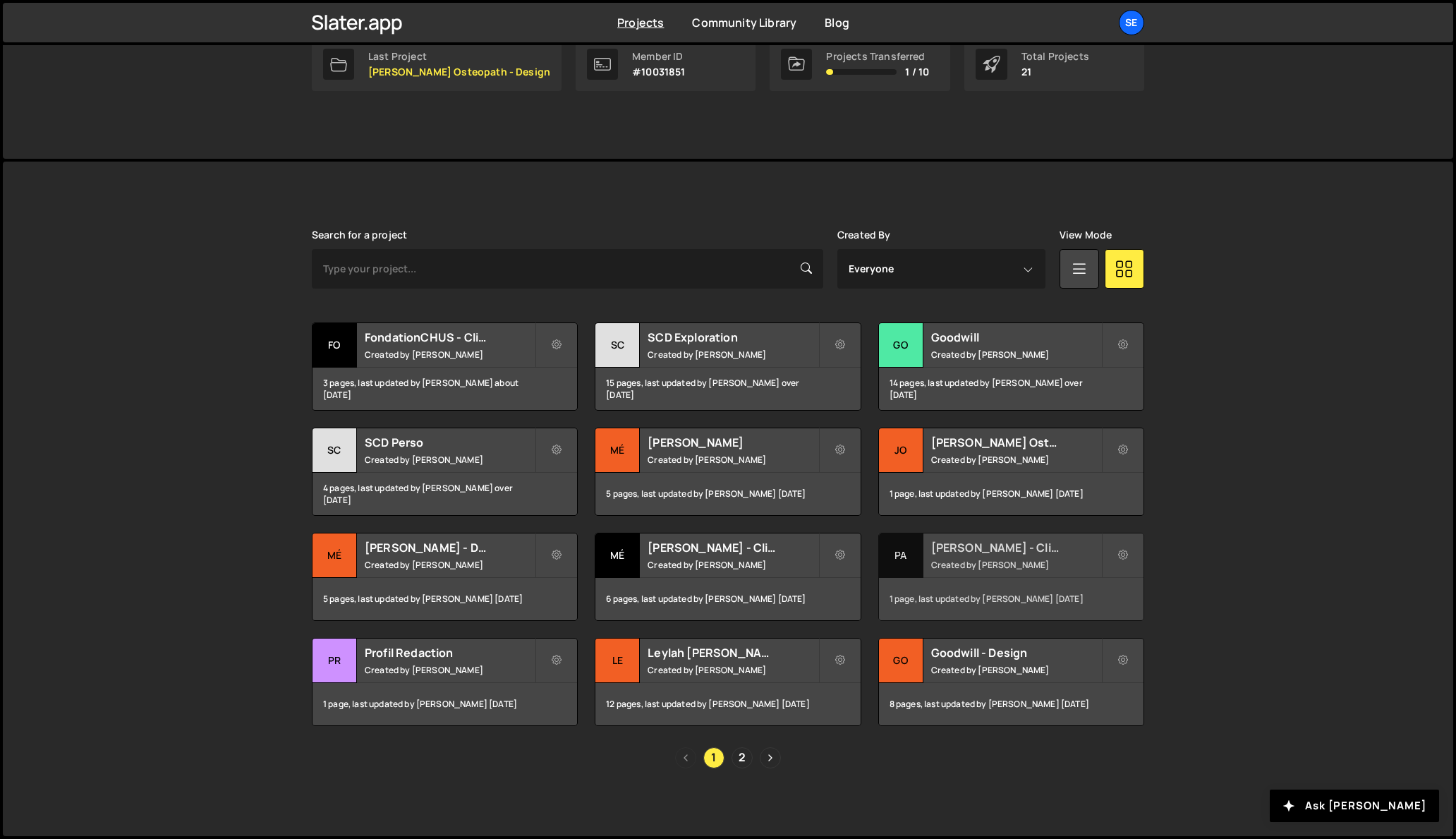
click at [897, 559] on div "Pa" at bounding box center [901, 555] width 44 height 44
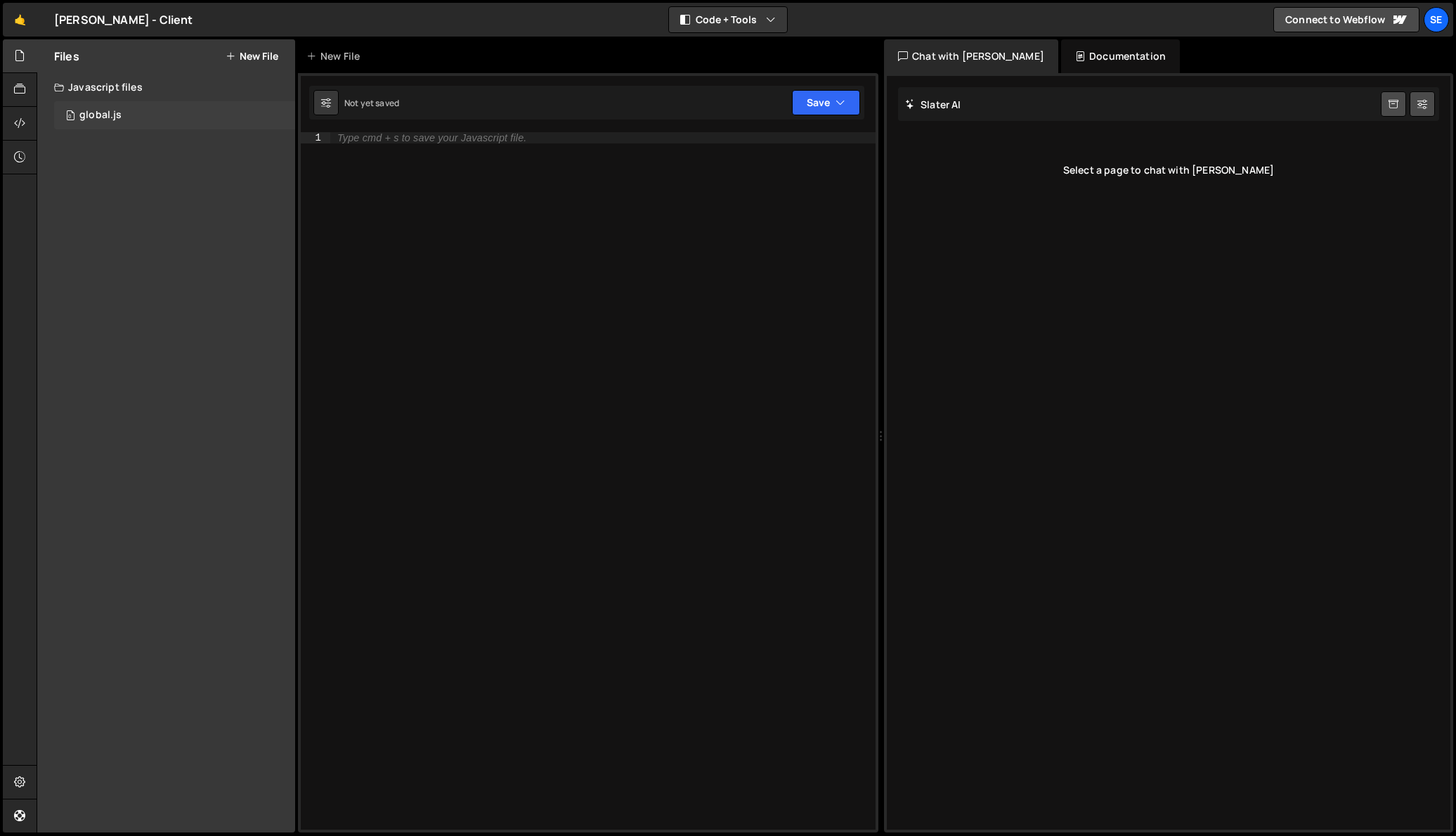
click at [81, 115] on div "global.js" at bounding box center [100, 115] width 42 height 13
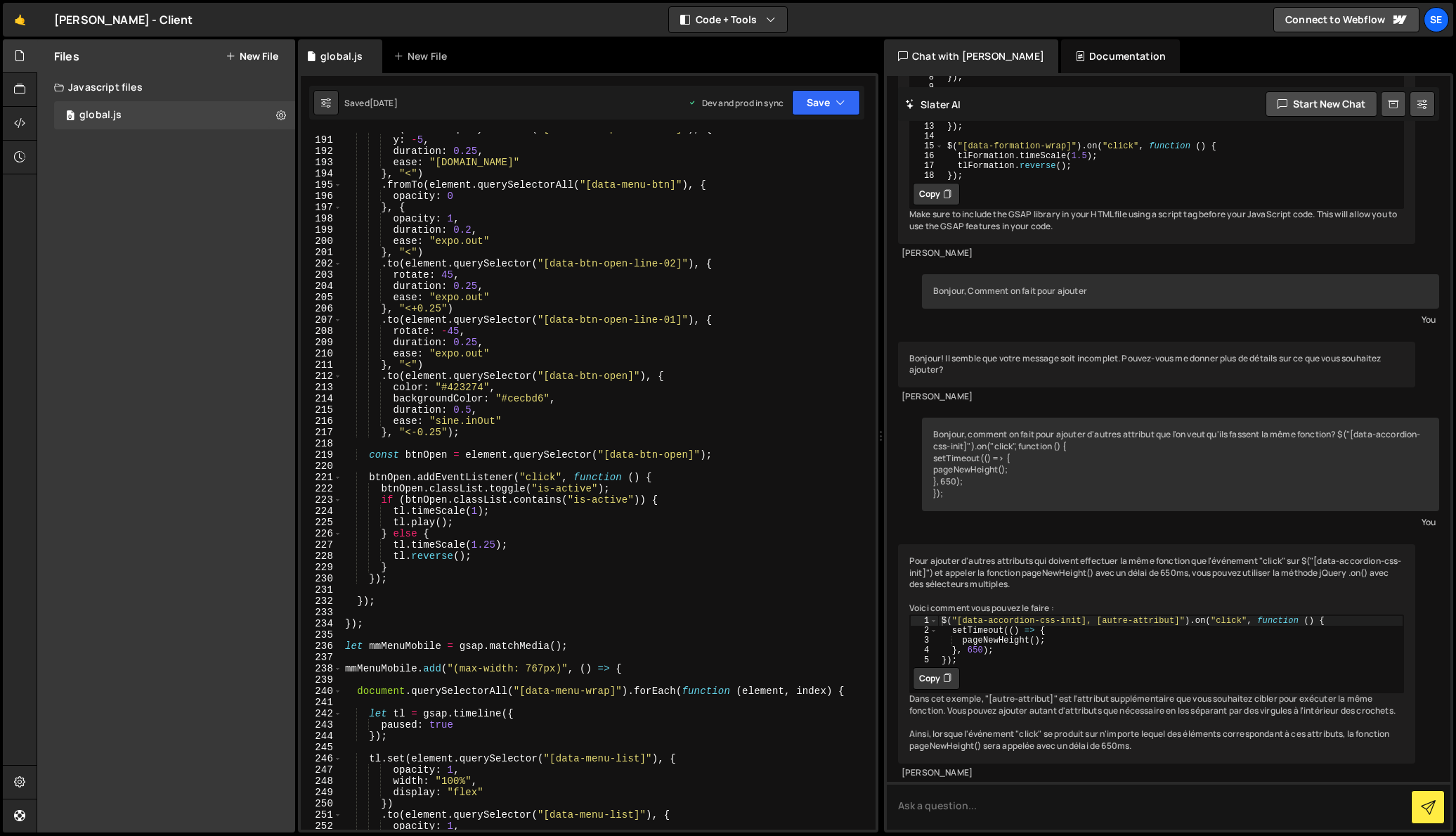
scroll to position [2194, 0]
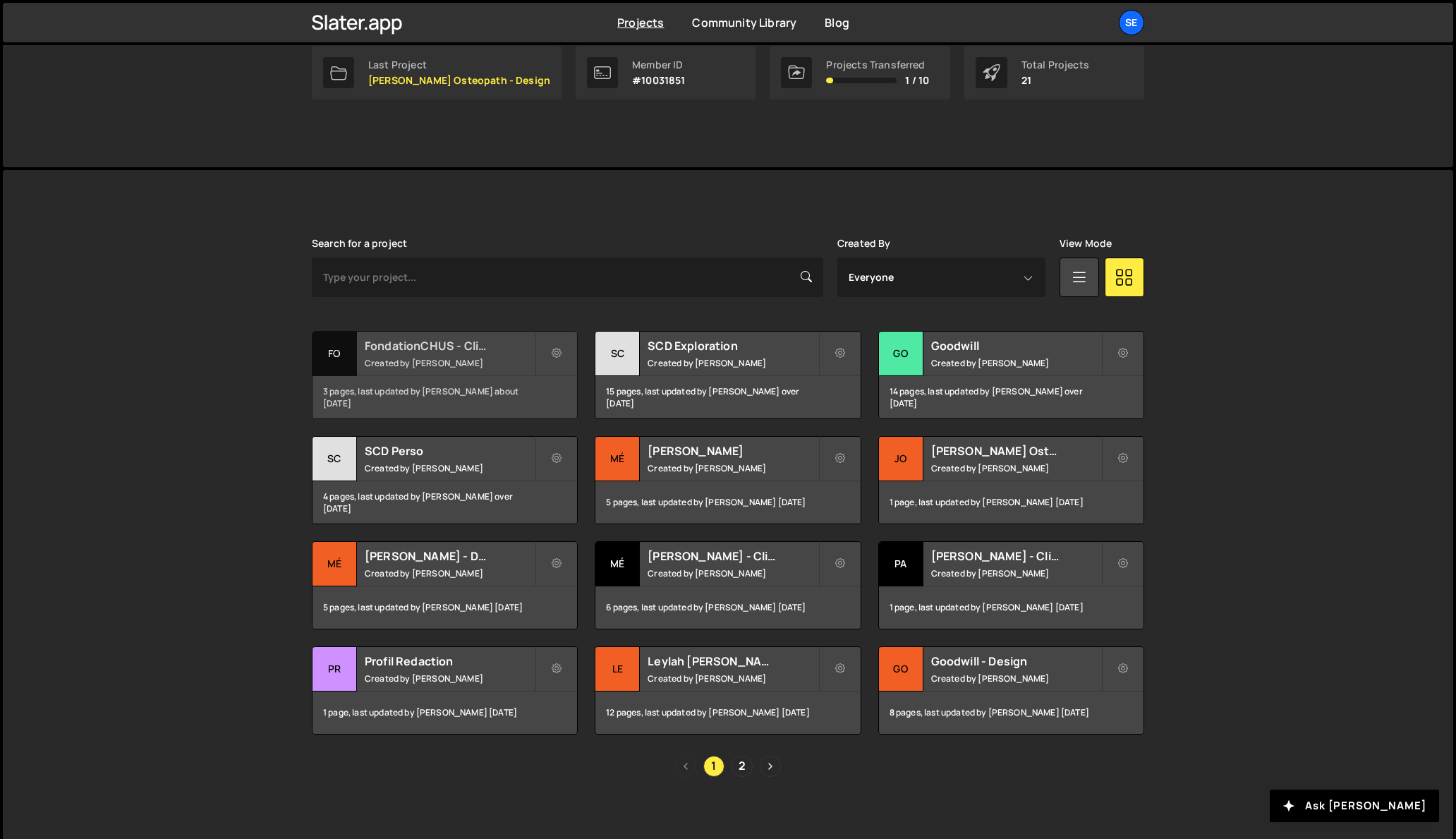
scroll to position [245, 0]
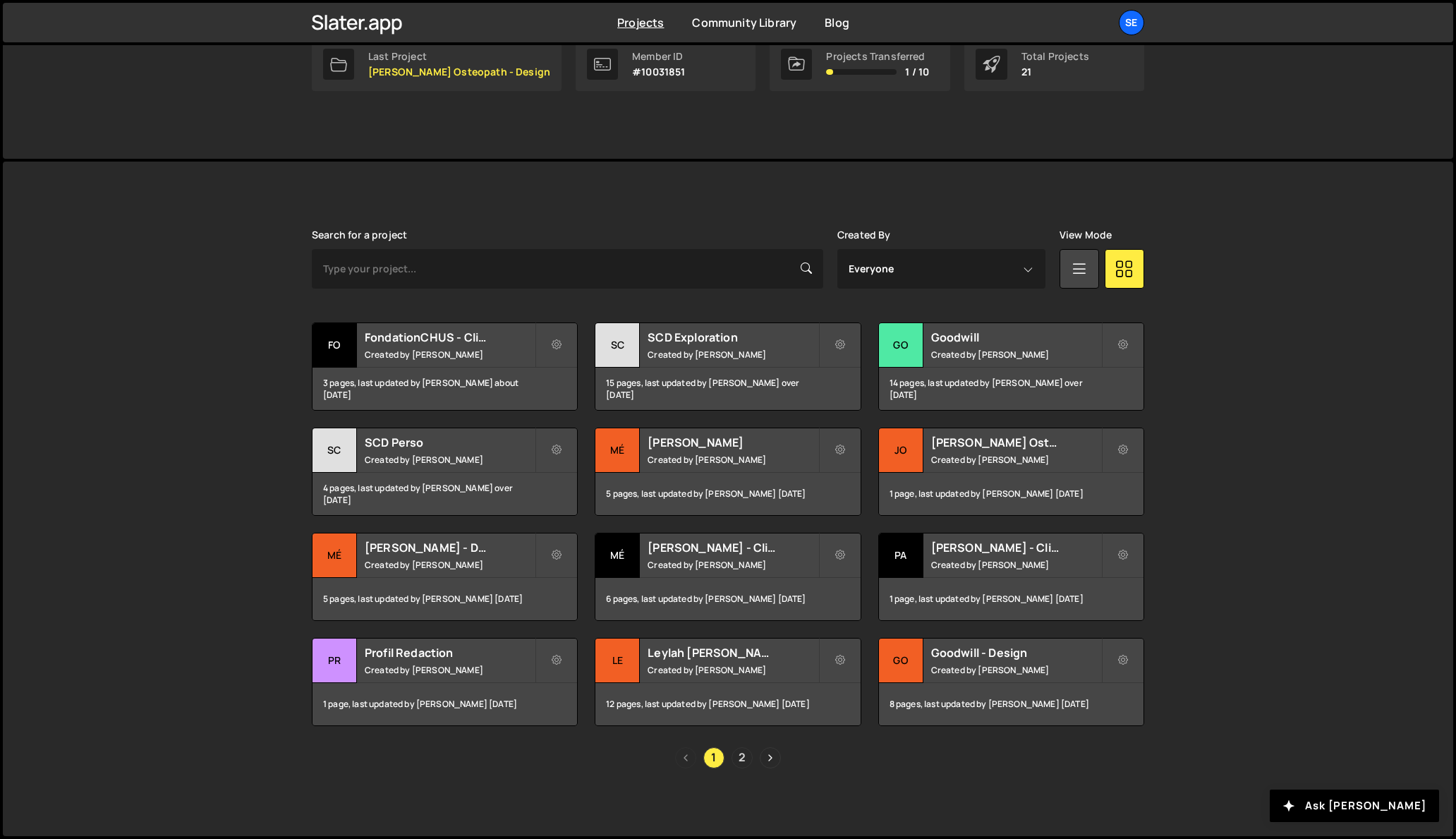
click at [743, 760] on link "2" at bounding box center [742, 758] width 22 height 22
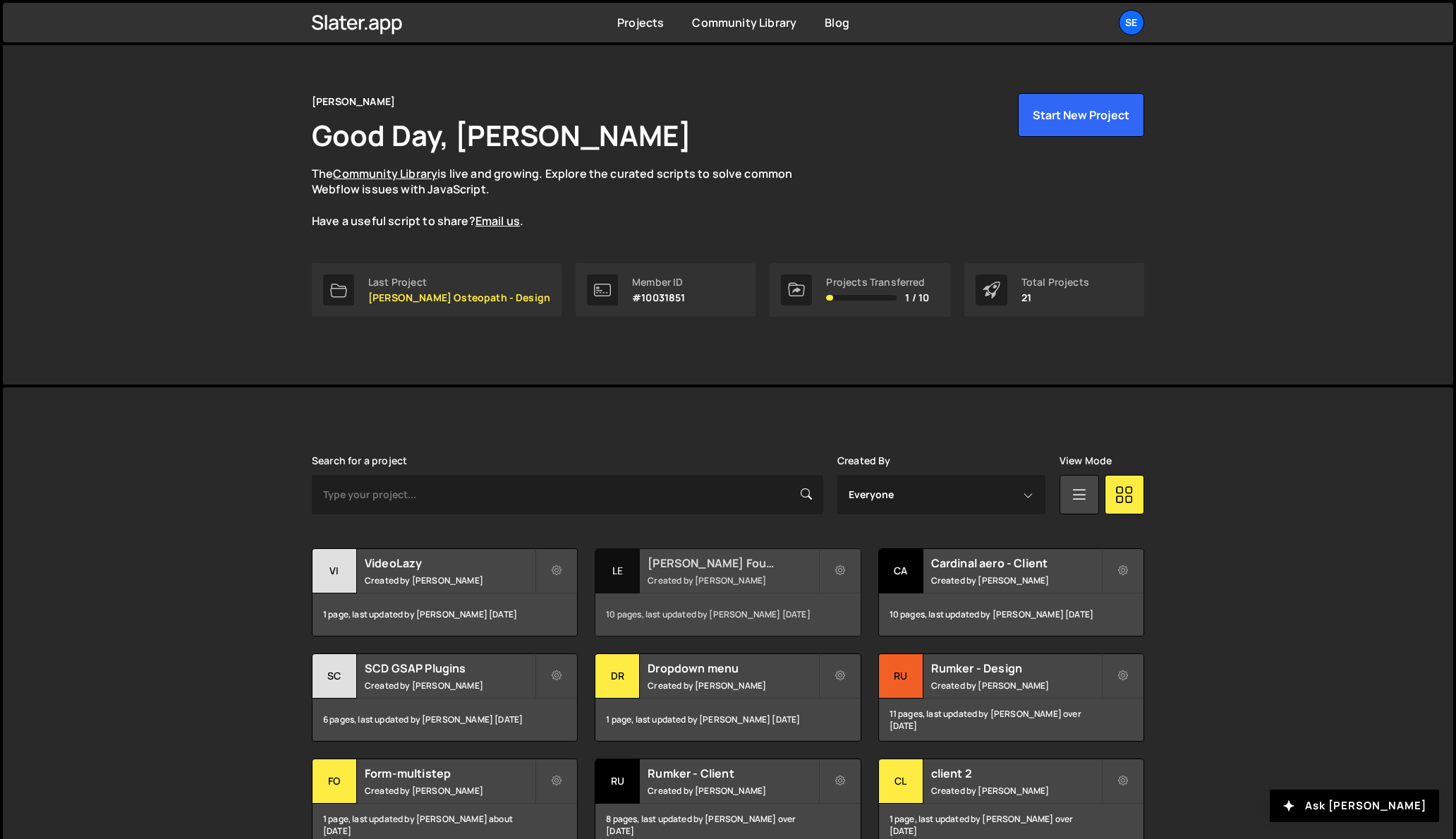
scroll to position [140, 0]
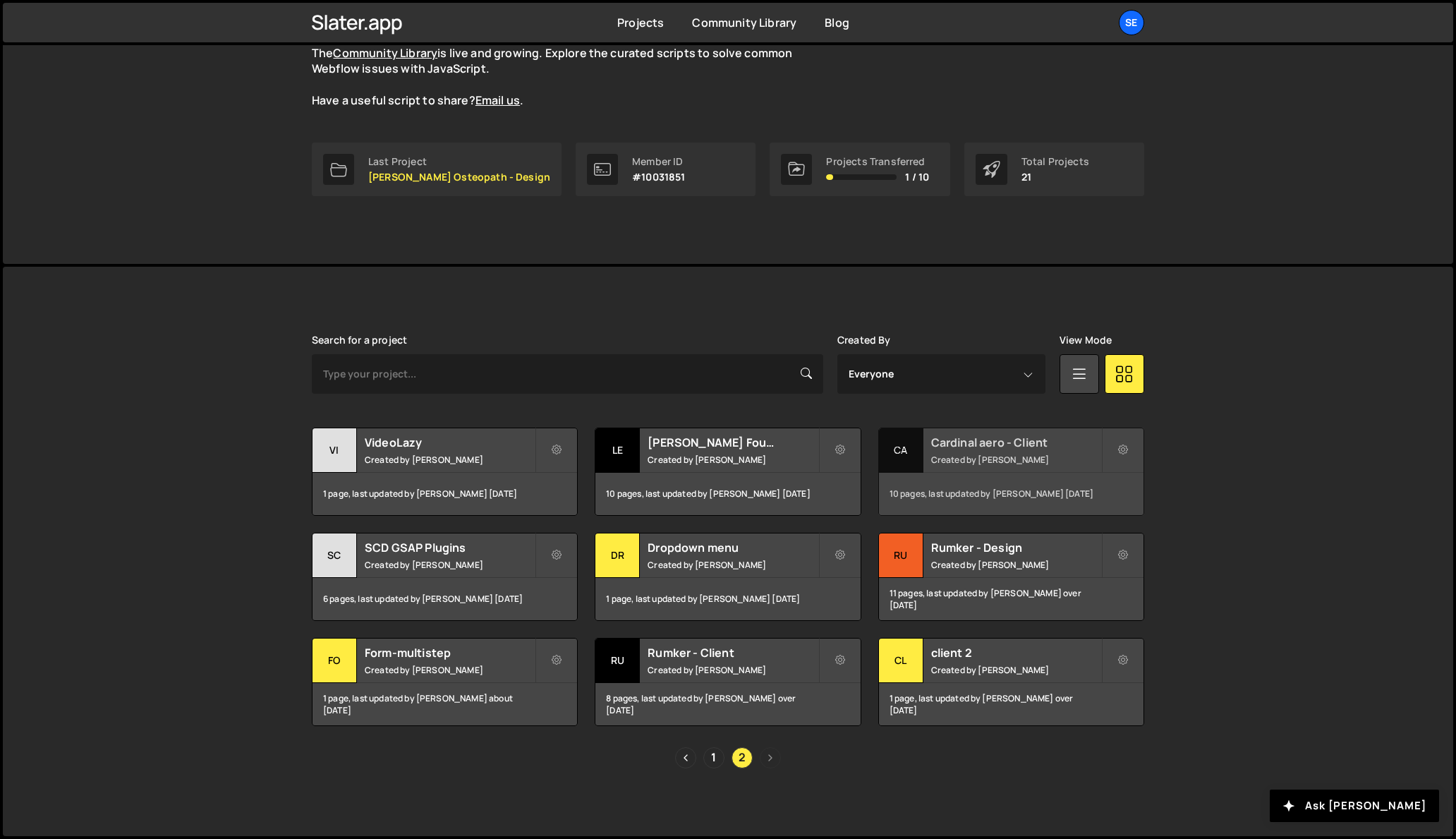
click at [907, 452] on div "Ca" at bounding box center [901, 450] width 44 height 44
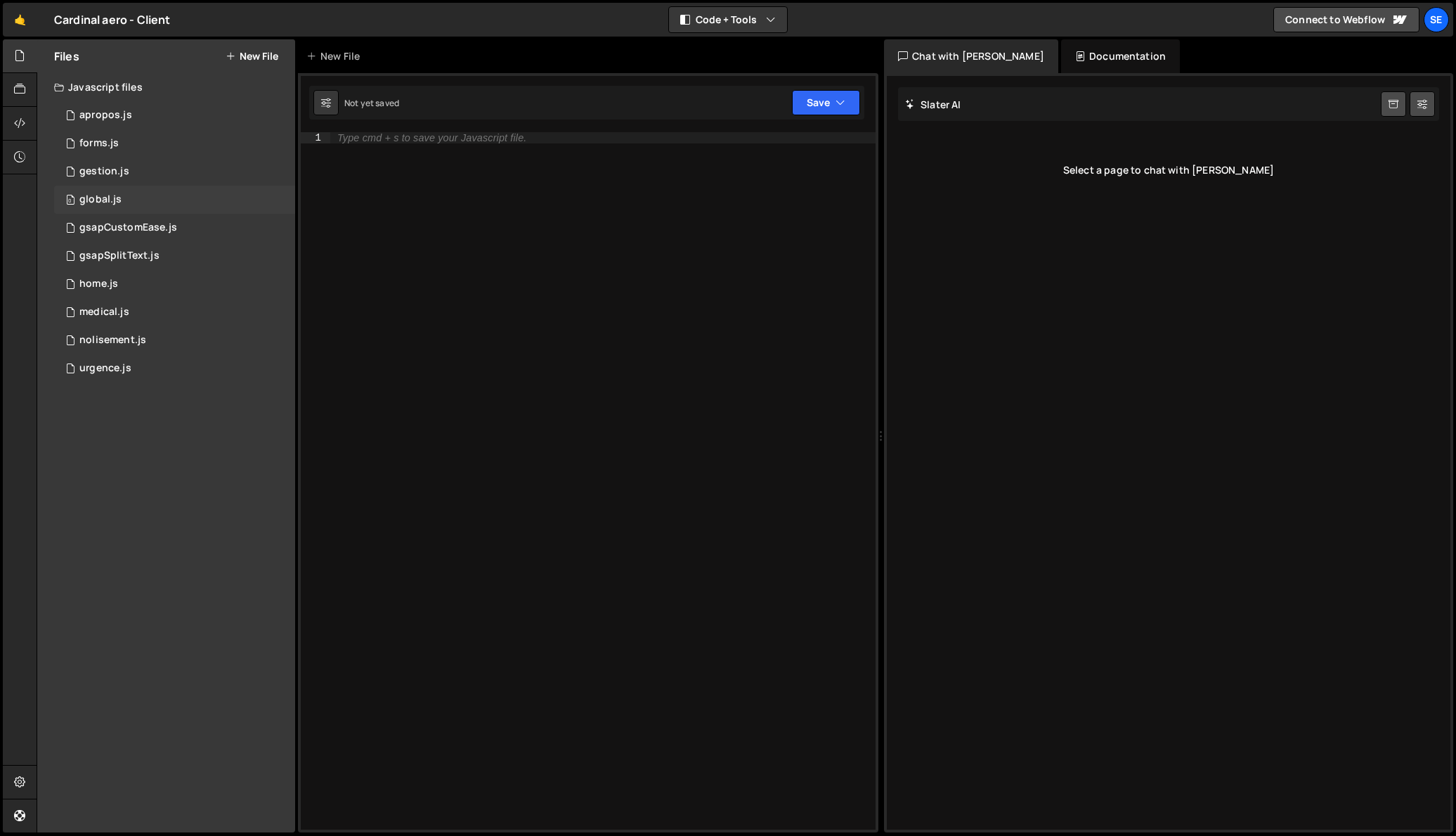
click at [97, 197] on div "global.js" at bounding box center [100, 200] width 42 height 13
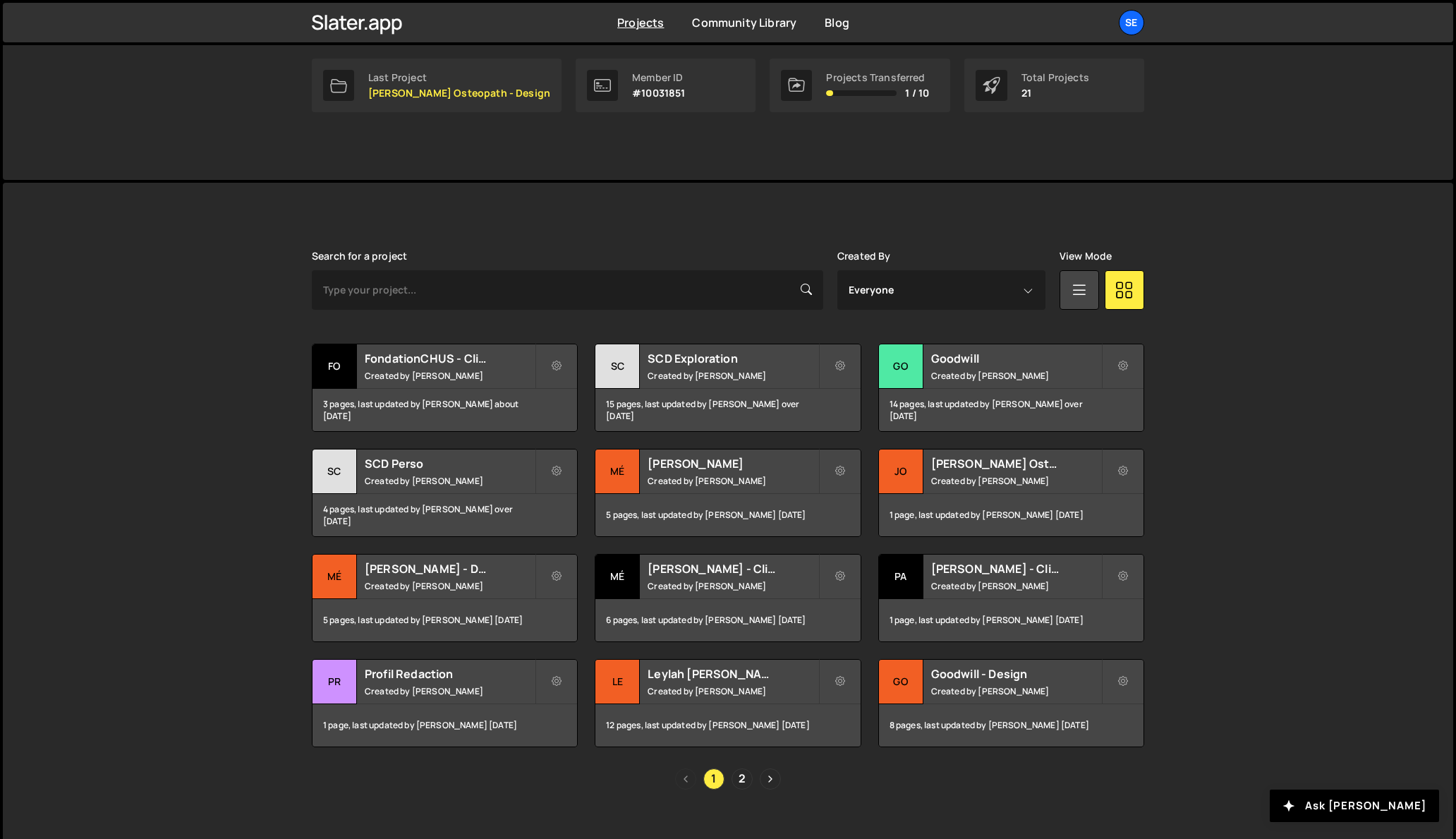
scroll to position [245, 0]
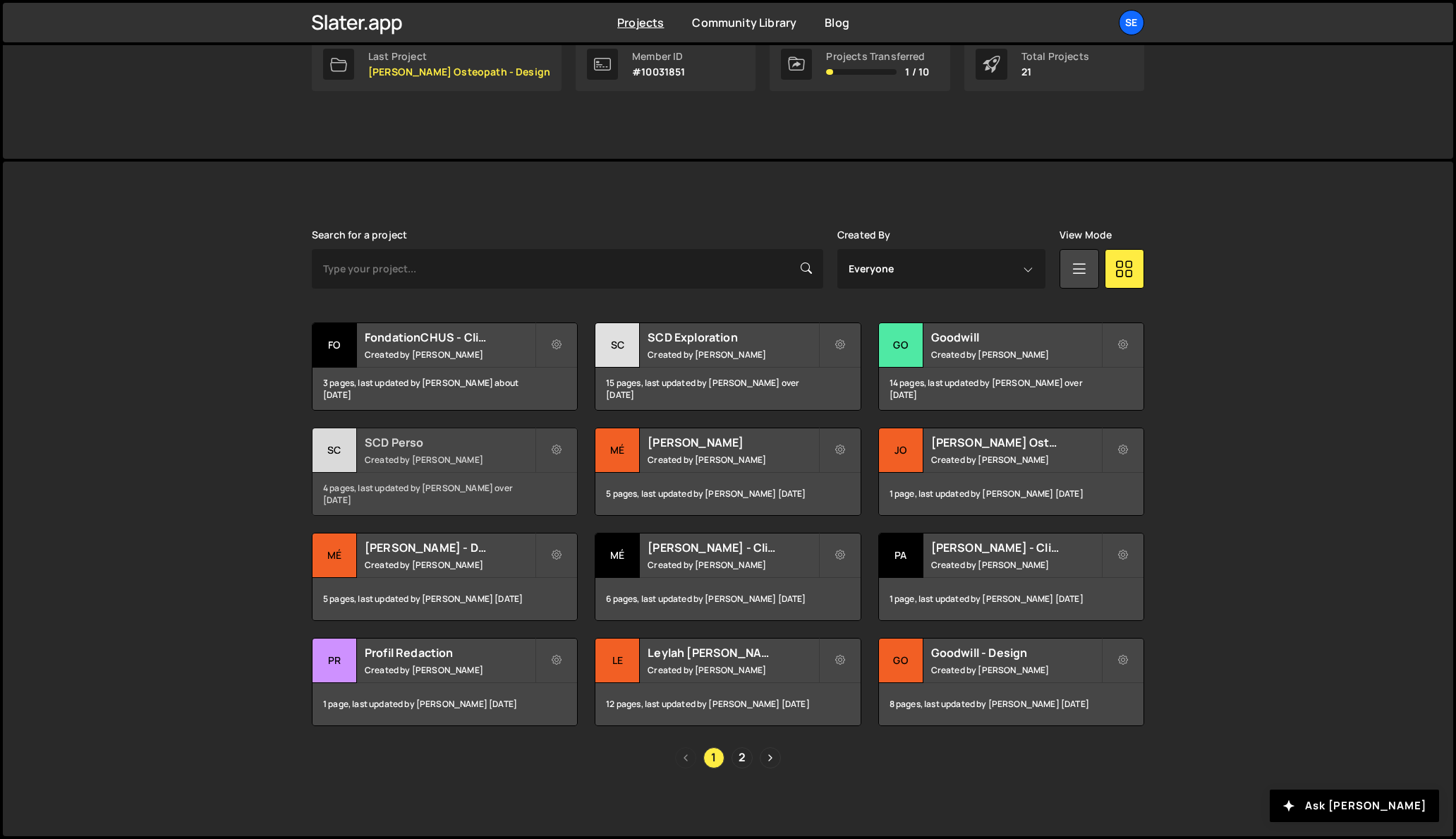
click at [330, 451] on div "SC" at bounding box center [334, 450] width 44 height 44
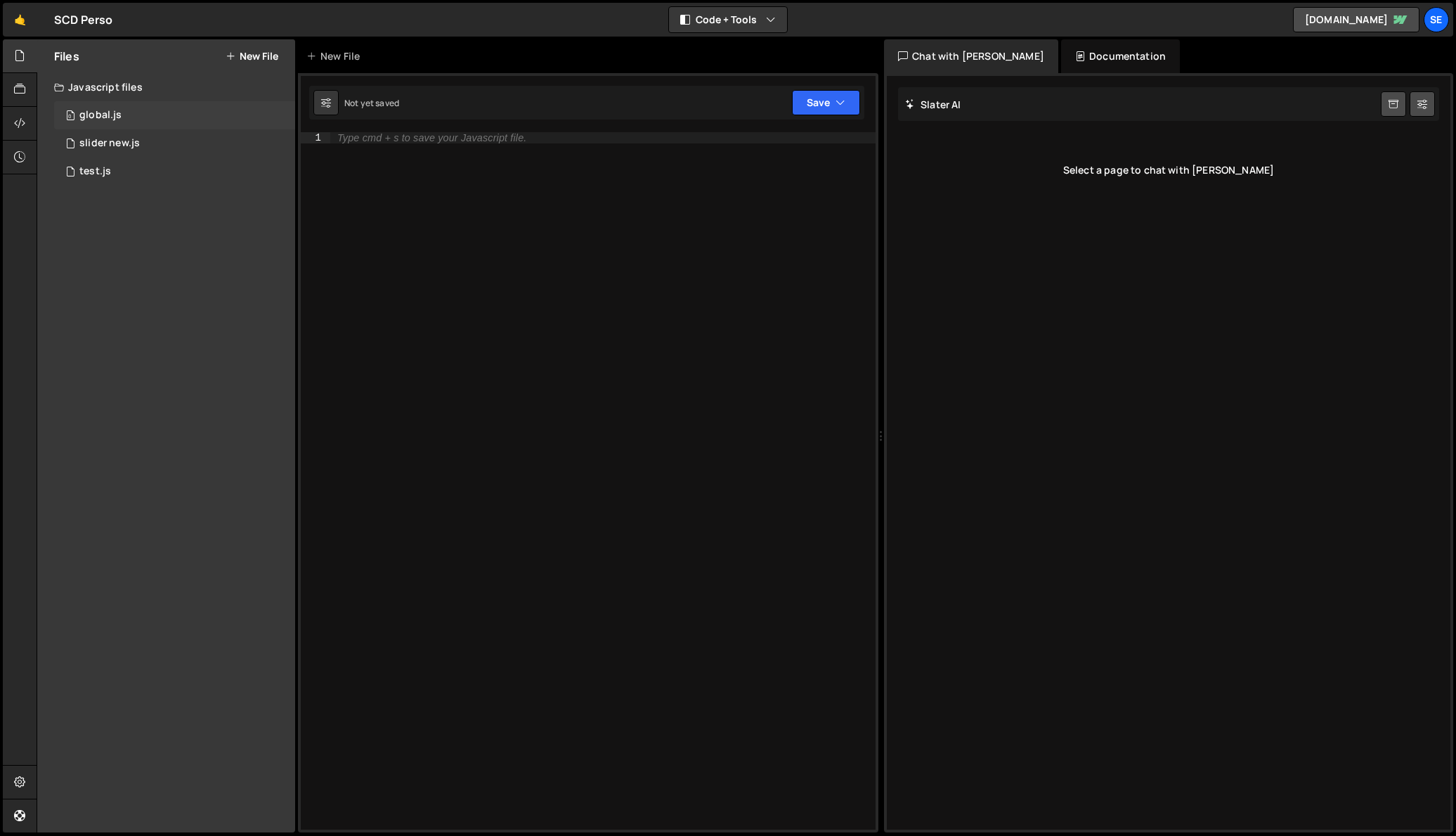
click at [95, 118] on div "global.js" at bounding box center [100, 115] width 42 height 13
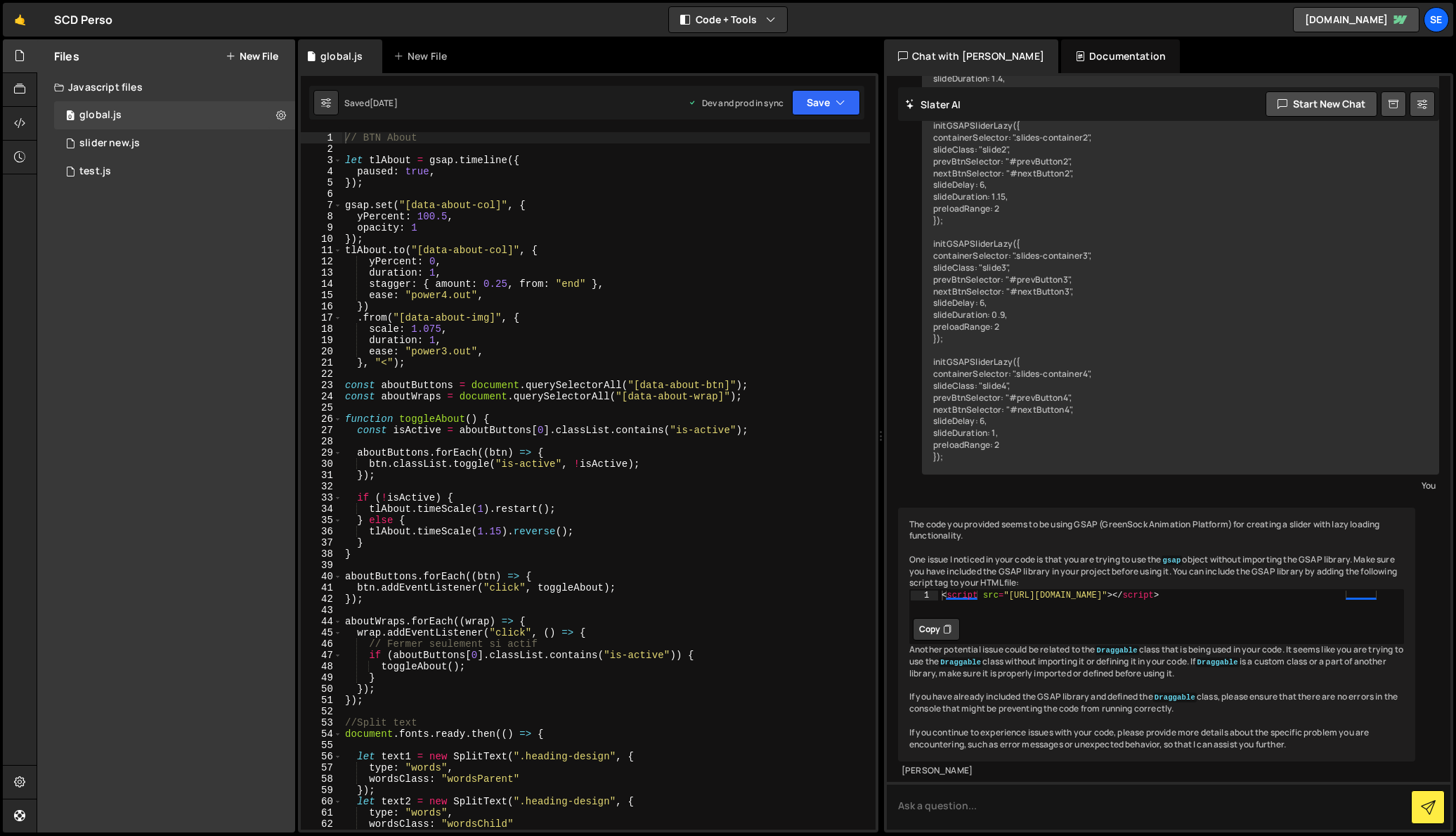
type textarea "stagger: { amount: 0.25, from: "end" },"
drag, startPoint x: 609, startPoint y: 284, endPoint x: 370, endPoint y: 284, distance: 239.0
click at [371, 284] on div "// BTN About let tlAbout = gsap . timeline ({ paused : true , }) ; gsap . set (…" at bounding box center [606, 492] width 528 height 720
